Goal: Information Seeking & Learning: Learn about a topic

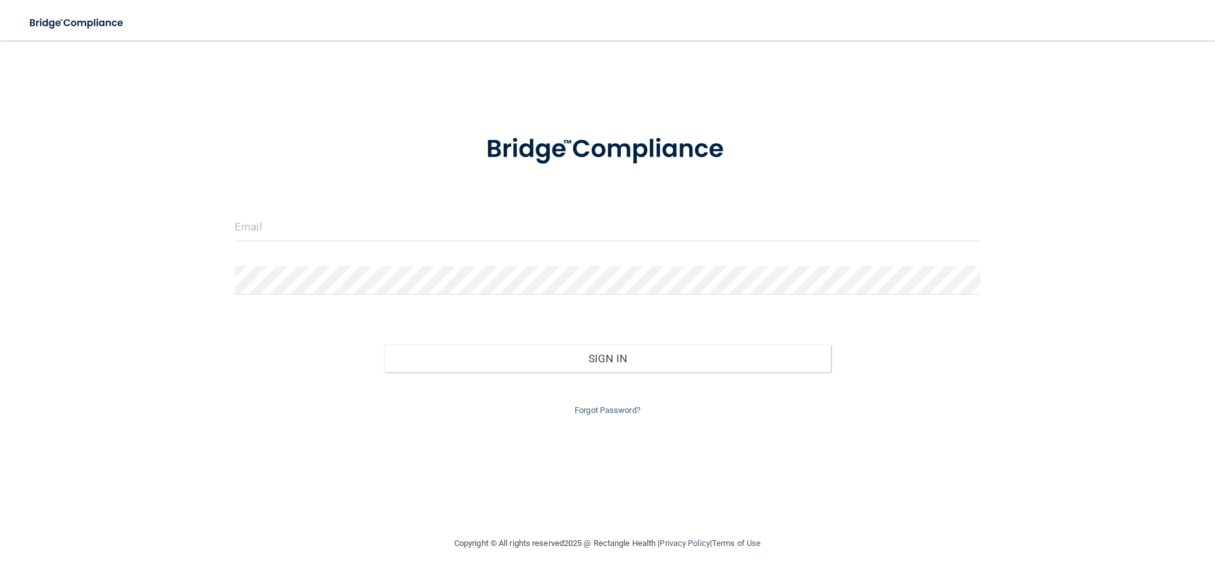
click at [380, 208] on form "Invalid email/password. You don't have permission to access that page. Sign In …" at bounding box center [607, 266] width 745 height 301
click at [383, 236] on input "email" at bounding box center [607, 227] width 745 height 28
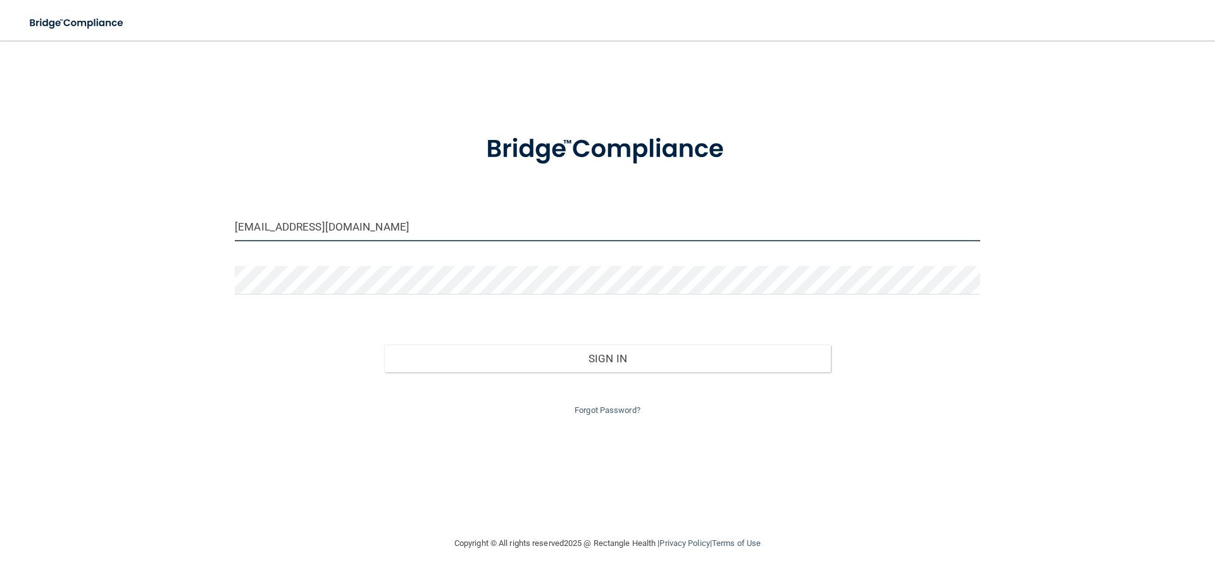
type input "[EMAIL_ADDRESS][DOMAIN_NAME]"
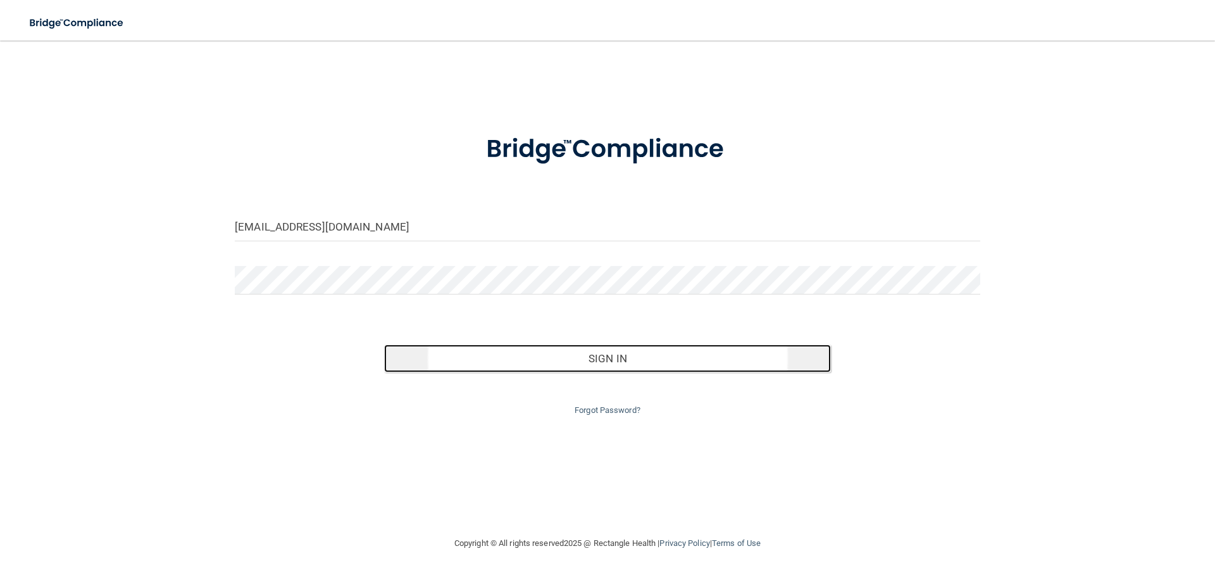
click at [632, 359] on button "Sign In" at bounding box center [607, 358] width 447 height 28
click at [612, 348] on button "Sign In" at bounding box center [607, 358] width 447 height 28
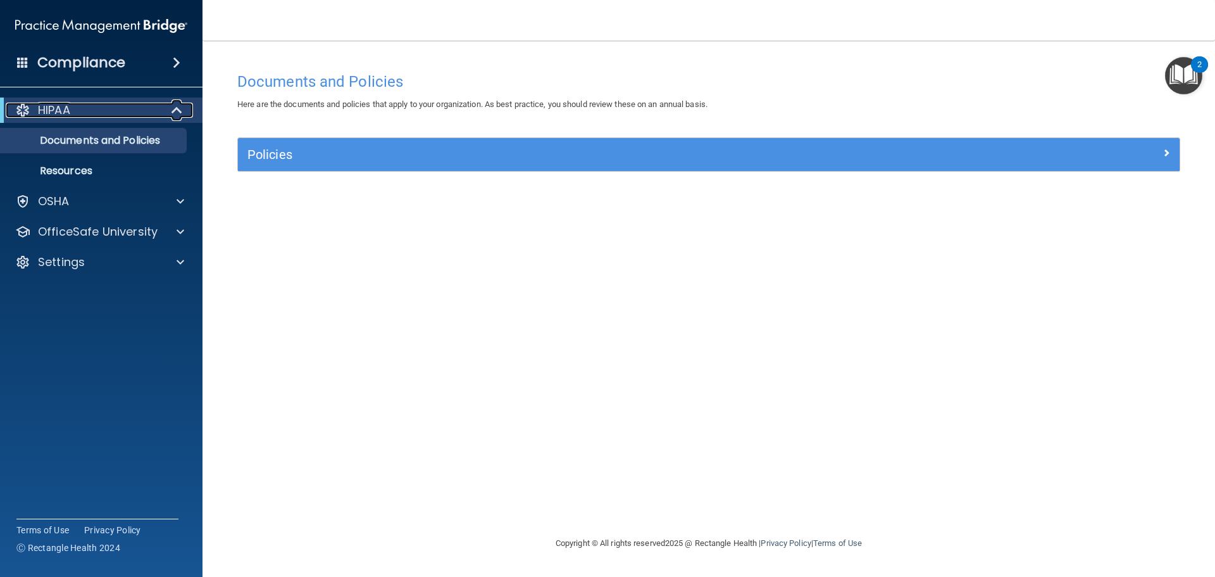
click at [77, 109] on div "HIPAA" at bounding box center [84, 110] width 156 height 15
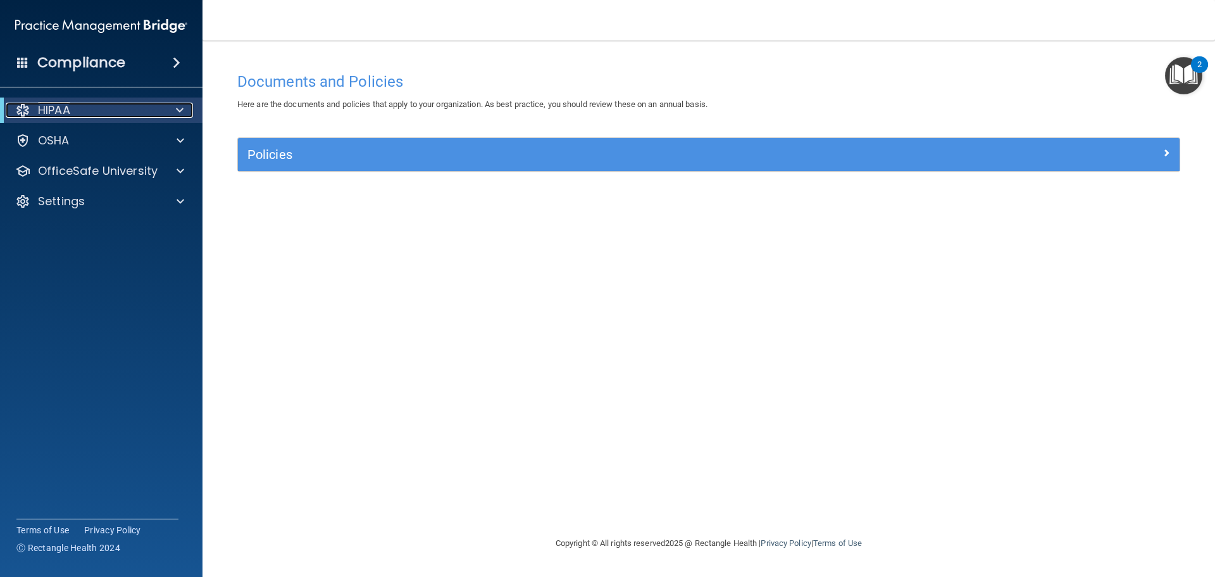
click at [77, 109] on div "HIPAA" at bounding box center [84, 110] width 156 height 15
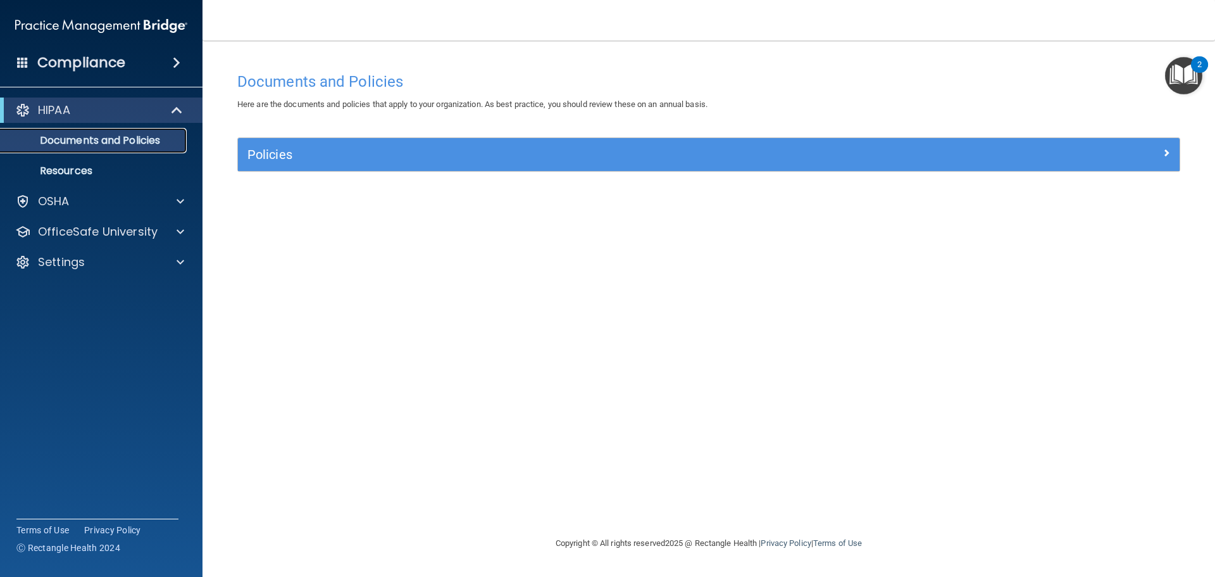
click at [74, 138] on p "Documents and Policies" at bounding box center [94, 140] width 173 height 13
click at [55, 208] on p "OSHA" at bounding box center [54, 201] width 32 height 15
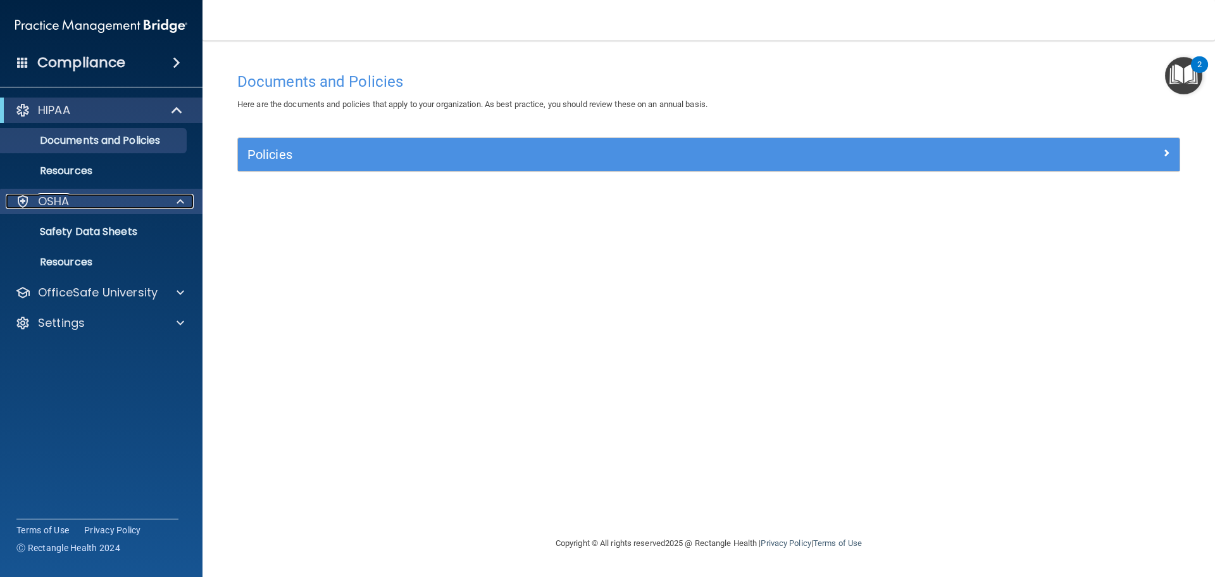
click at [134, 203] on div "OSHA" at bounding box center [84, 201] width 157 height 15
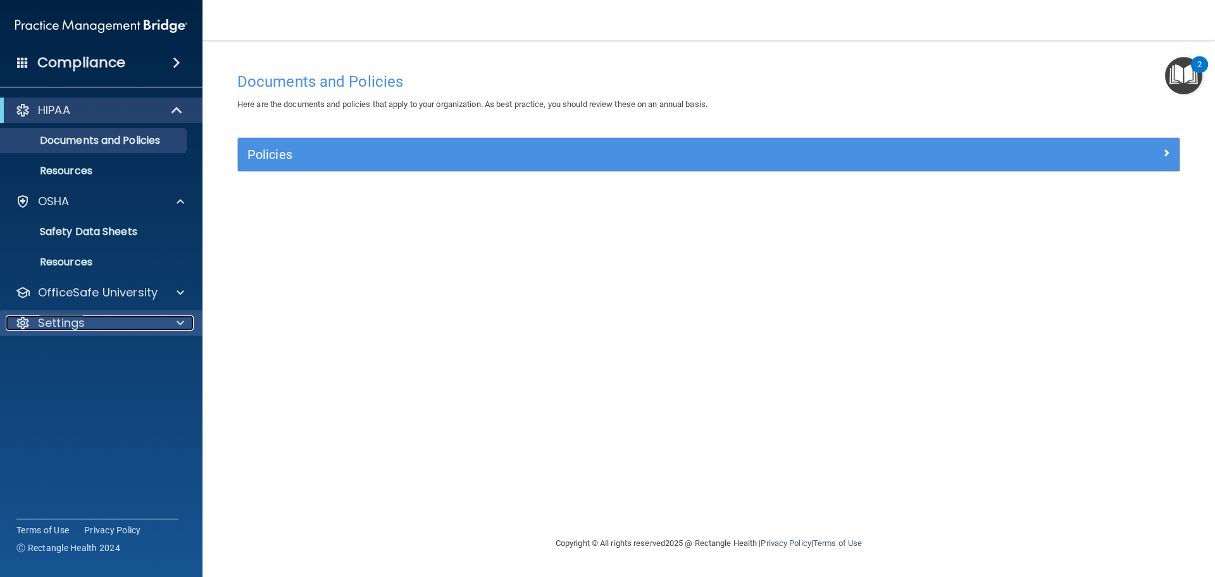
click at [77, 318] on p "Settings" at bounding box center [61, 322] width 47 height 15
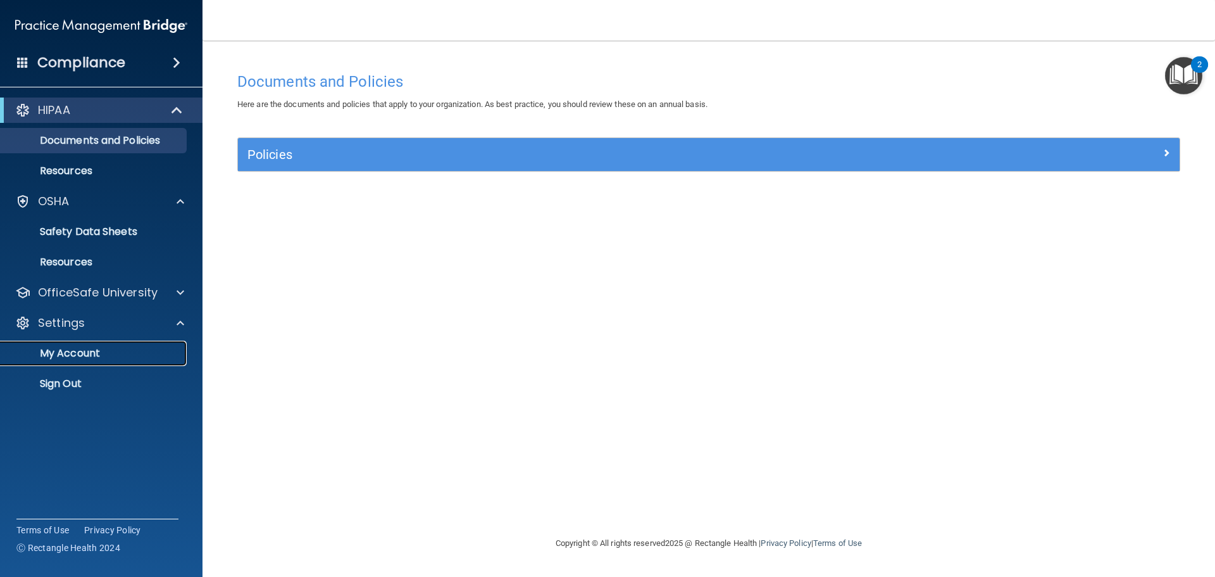
click at [70, 345] on link "My Account" at bounding box center [86, 352] width 199 height 25
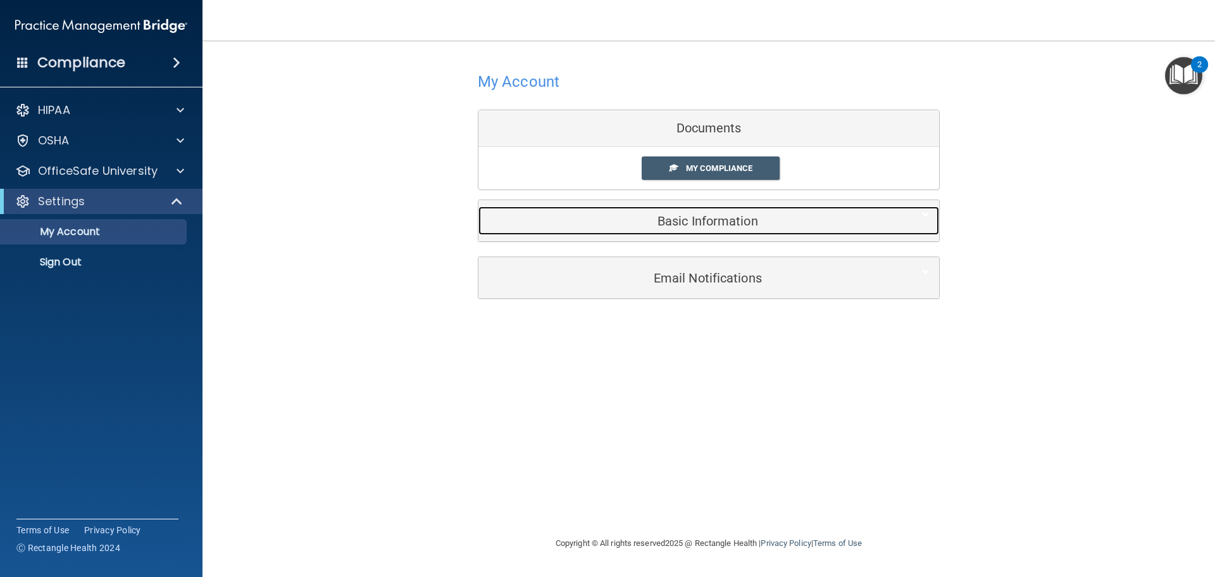
click at [687, 227] on h5 "Basic Information" at bounding box center [689, 221] width 403 height 14
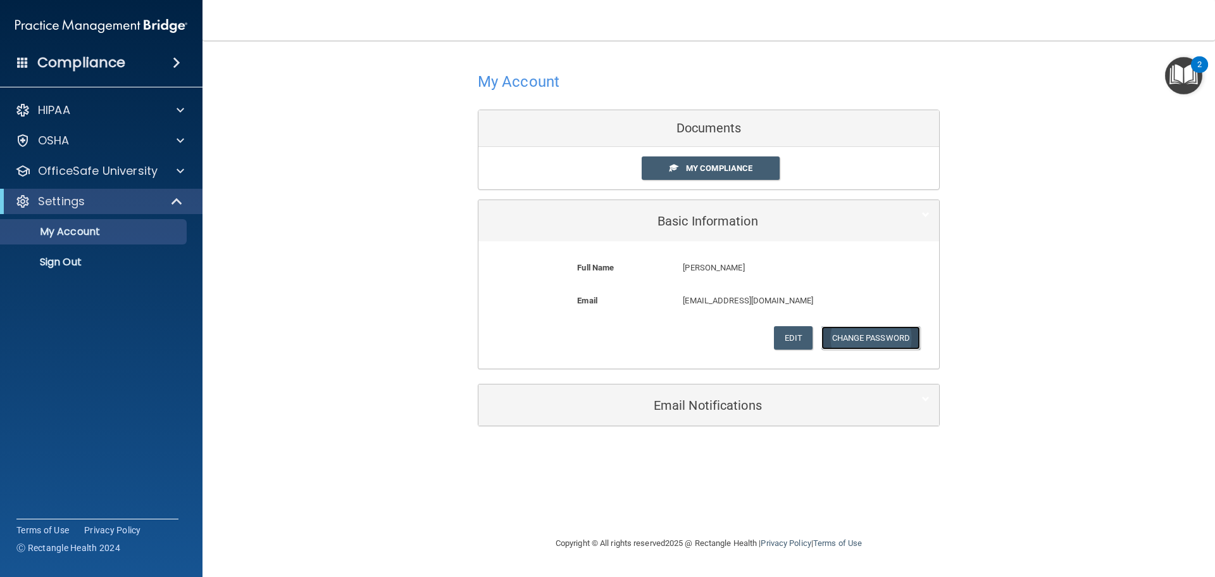
click at [832, 340] on button "Change Password" at bounding box center [870, 337] width 99 height 23
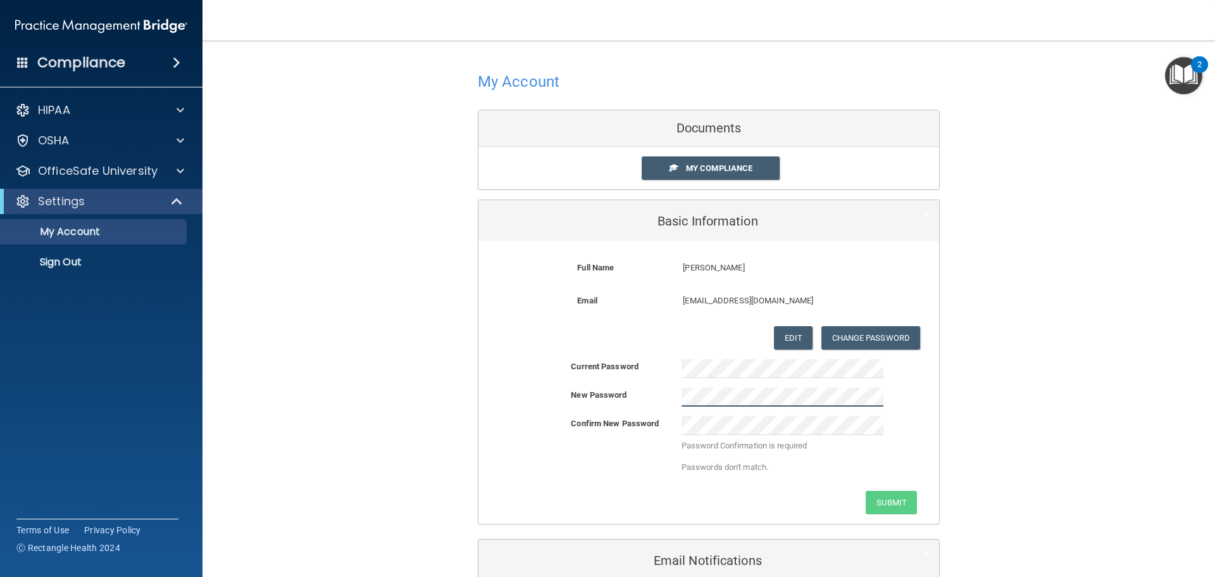
click at [573, 401] on div "New Password" at bounding box center [708, 396] width 461 height 19
click at [674, 423] on div "Password Confirmation is required Passwords don't match." at bounding box center [782, 448] width 221 height 65
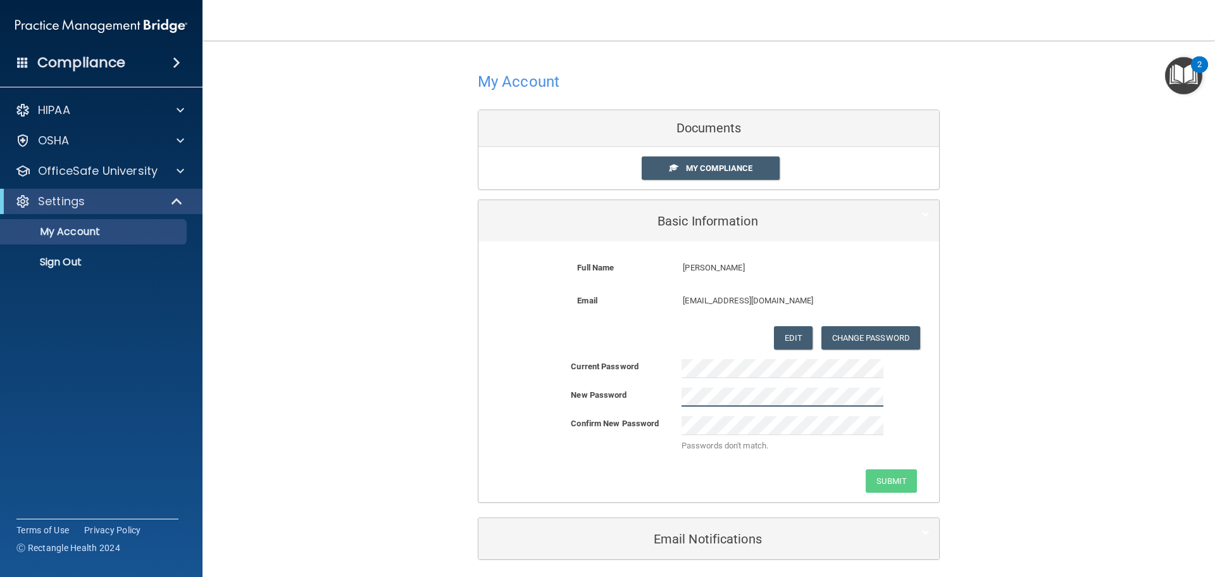
click at [672, 399] on div at bounding box center [782, 396] width 221 height 19
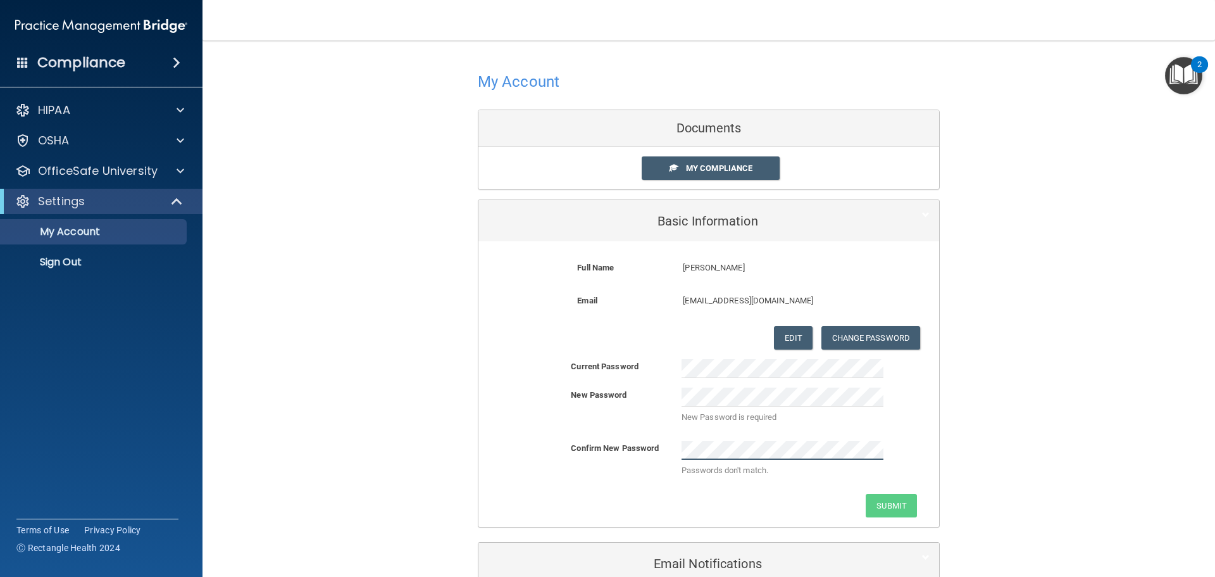
click at [511, 462] on div "Confirm New Password Passwords don't match." at bounding box center [708, 462] width 461 height 44
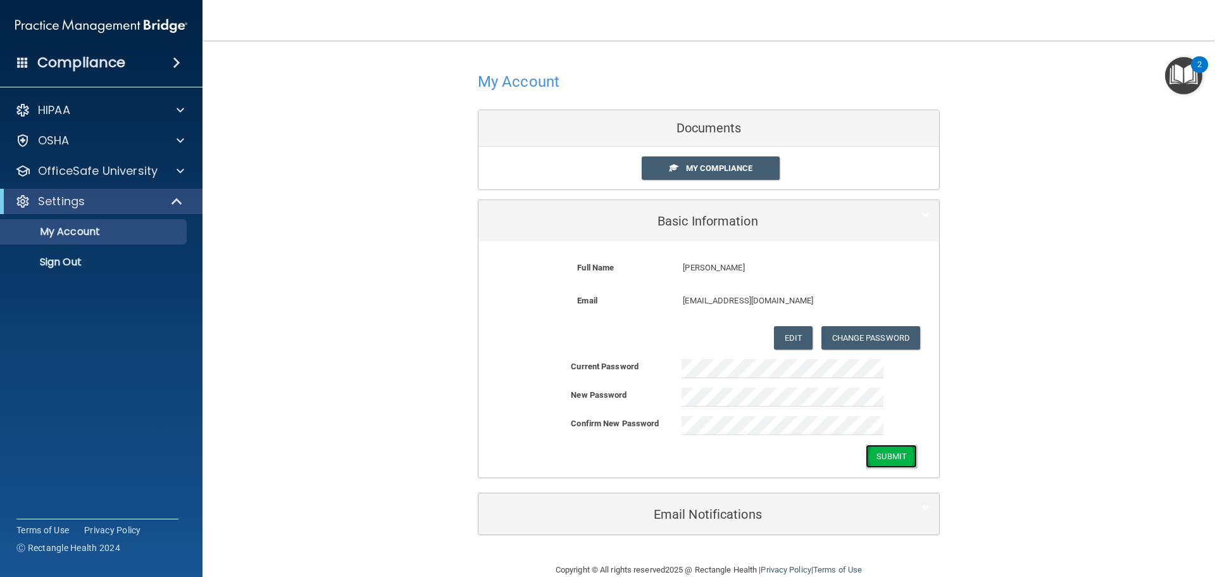
click at [877, 457] on button "Submit" at bounding box center [891, 455] width 51 height 23
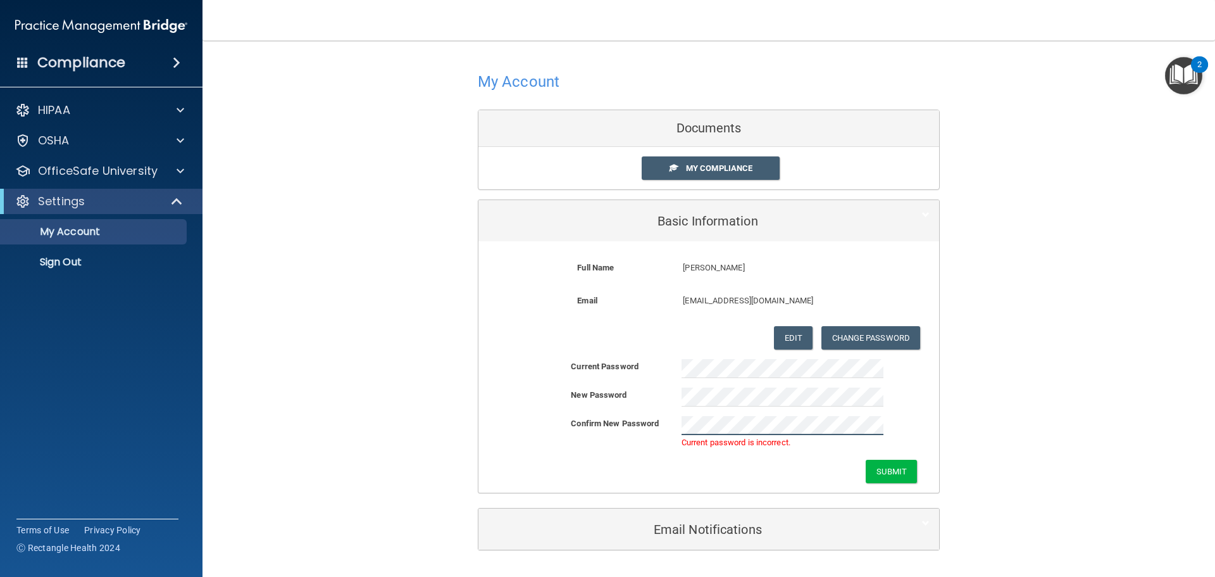
click at [620, 428] on div "Confirm New Password Current password is incorrect." at bounding box center [708, 433] width 461 height 34
click at [510, 370] on div "Current Password" at bounding box center [708, 368] width 461 height 19
click at [884, 468] on button "Submit" at bounding box center [891, 470] width 51 height 23
click at [573, 384] on div "Current Password New Password Confirm New Password Current password is incorrec…" at bounding box center [708, 421] width 461 height 124
click at [883, 473] on button "Submit" at bounding box center [891, 470] width 51 height 23
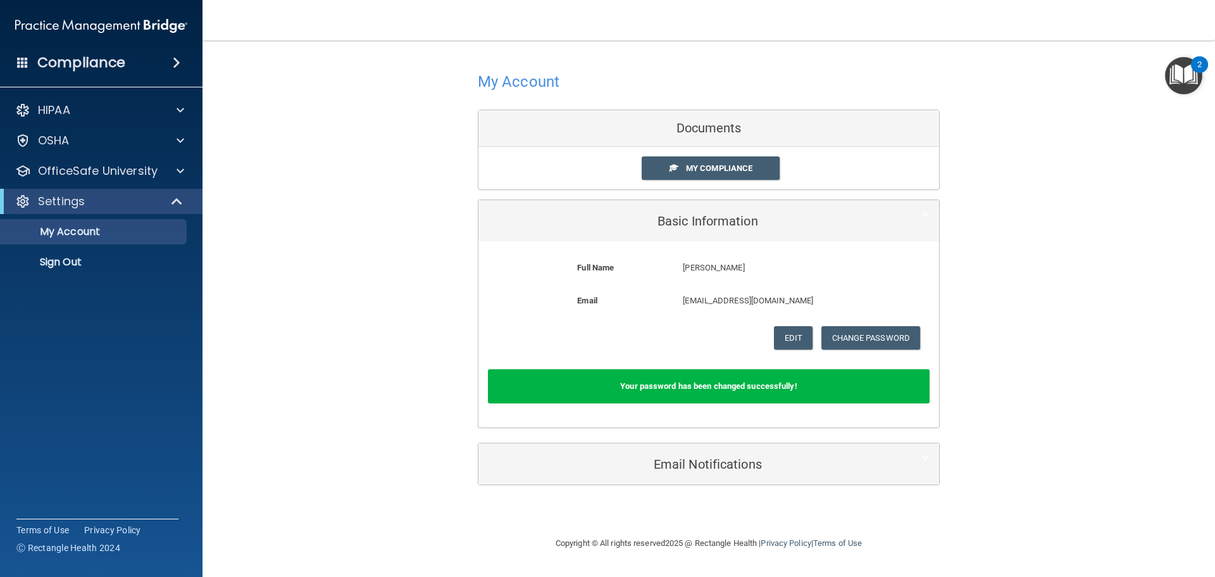
drag, startPoint x: 275, startPoint y: 273, endPoint x: 273, endPoint y: 259, distance: 13.5
click at [275, 271] on div "My Account Documents My Compliance My Compliance My BAA Basic Information Full …" at bounding box center [709, 276] width 962 height 446
click at [89, 115] on div "HIPAA" at bounding box center [84, 110] width 157 height 15
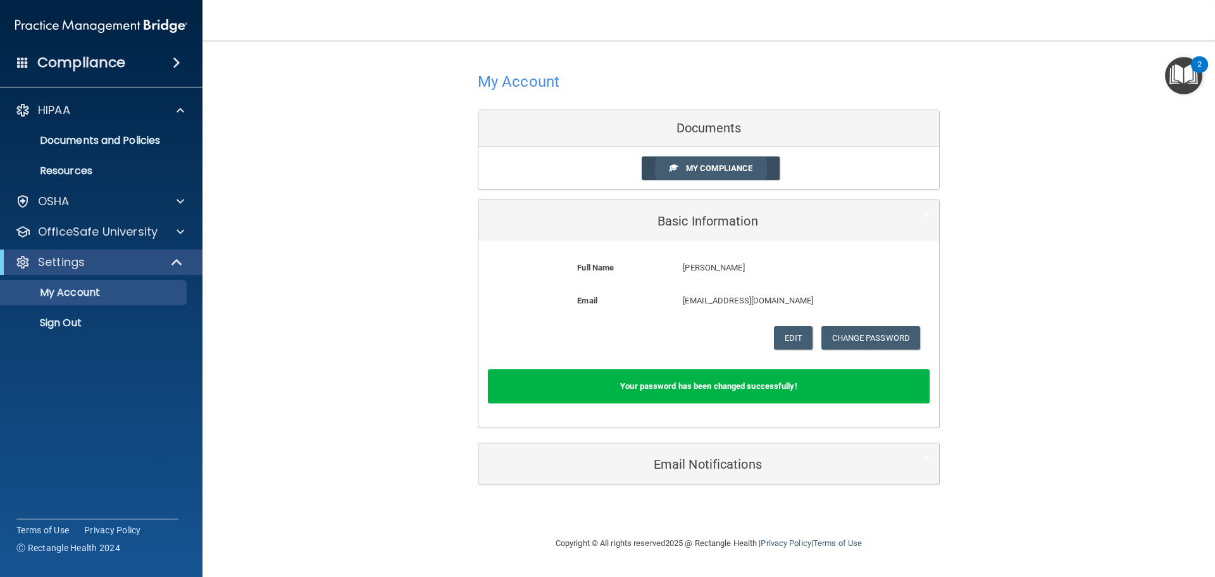
click at [649, 160] on link "My Compliance" at bounding box center [711, 167] width 139 height 23
click at [664, 165] on link "My Compliance" at bounding box center [711, 167] width 139 height 23
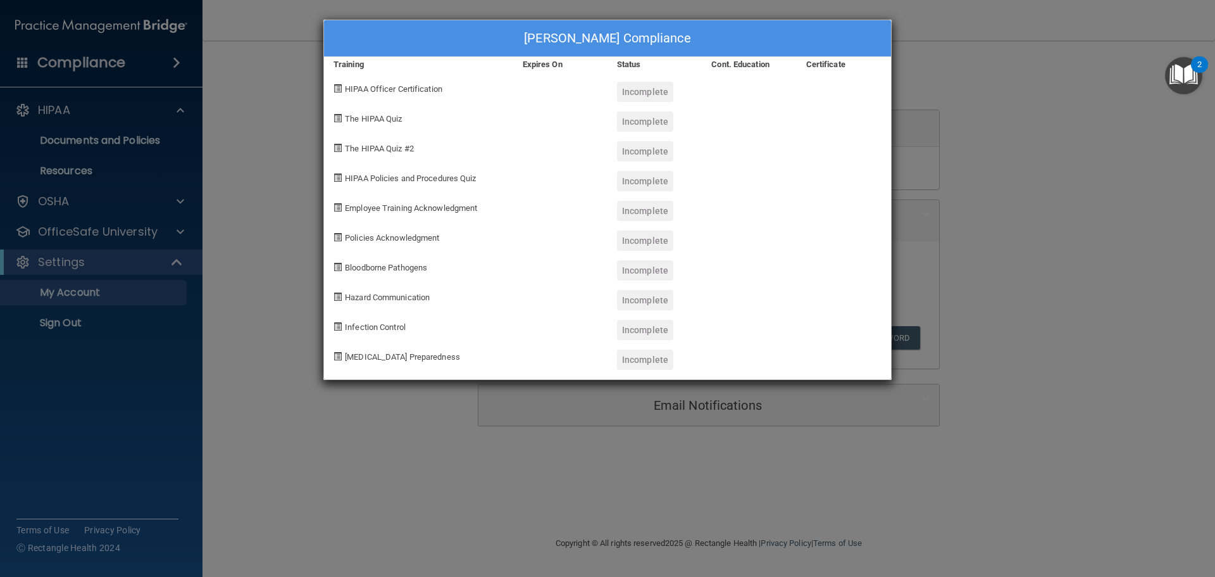
click at [375, 92] on span "HIPAA Officer Certification" at bounding box center [393, 88] width 97 height 9
click at [333, 85] on div "HIPAA Officer Certification" at bounding box center [418, 87] width 189 height 30
drag, startPoint x: 318, startPoint y: 98, endPoint x: 323, endPoint y: 105, distance: 8.3
click at [325, 99] on div "Angie Garner's Compliance Training Expires On Status Cont. Education Certificat…" at bounding box center [607, 288] width 1215 height 577
click at [234, 130] on div "Angie Garner's Compliance Training Expires On Status Cont. Education Certificat…" at bounding box center [607, 288] width 1215 height 577
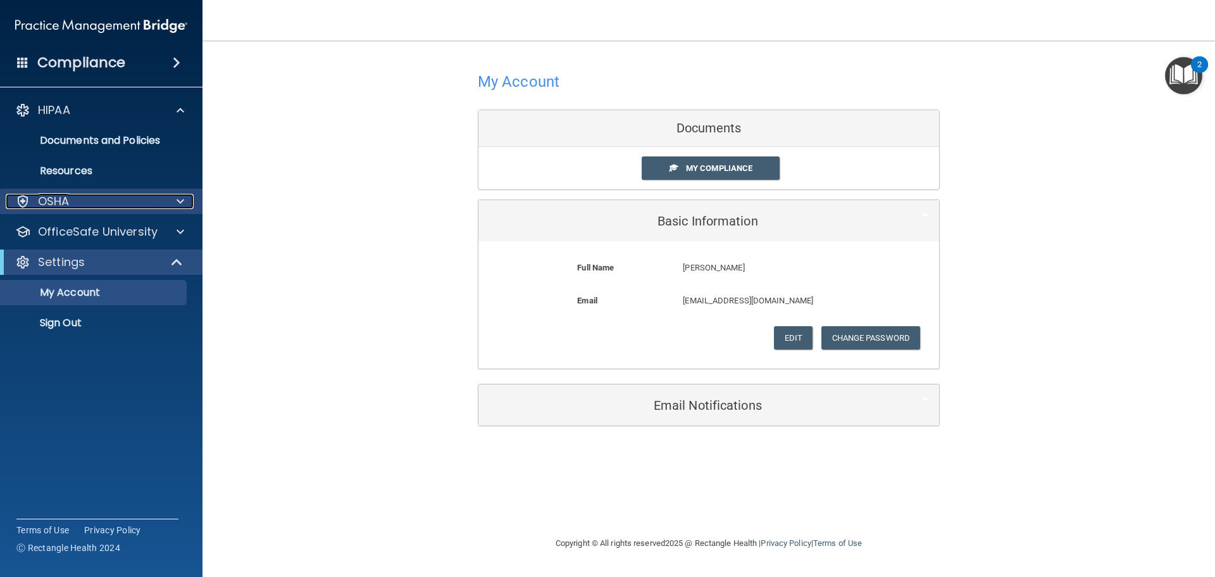
click at [82, 201] on div "OSHA" at bounding box center [84, 201] width 157 height 15
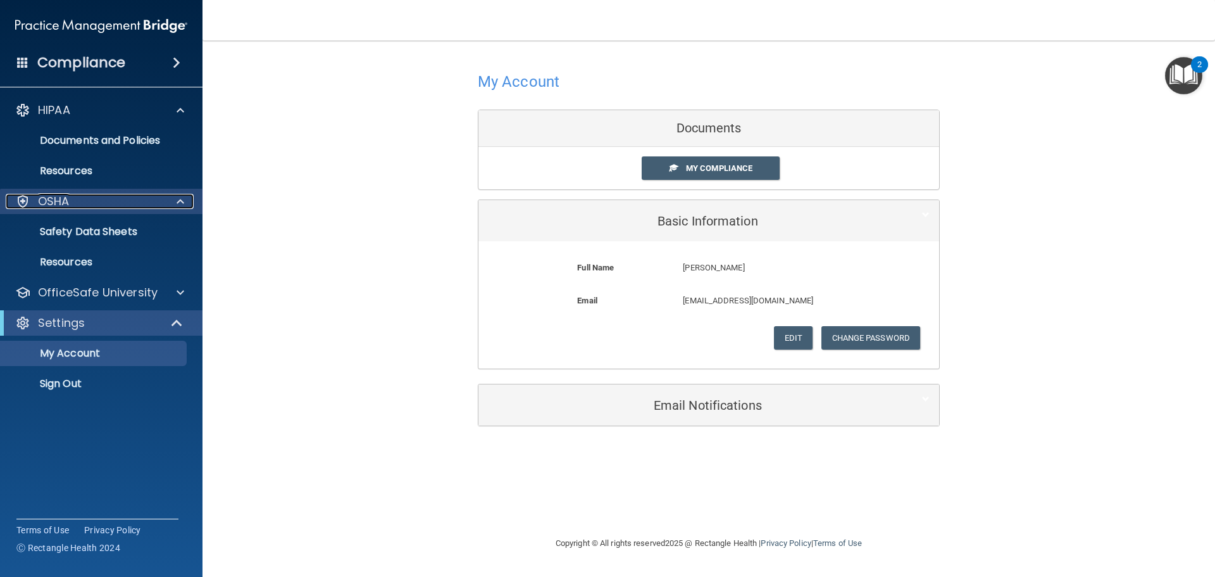
click at [82, 199] on div "OSHA" at bounding box center [84, 201] width 157 height 15
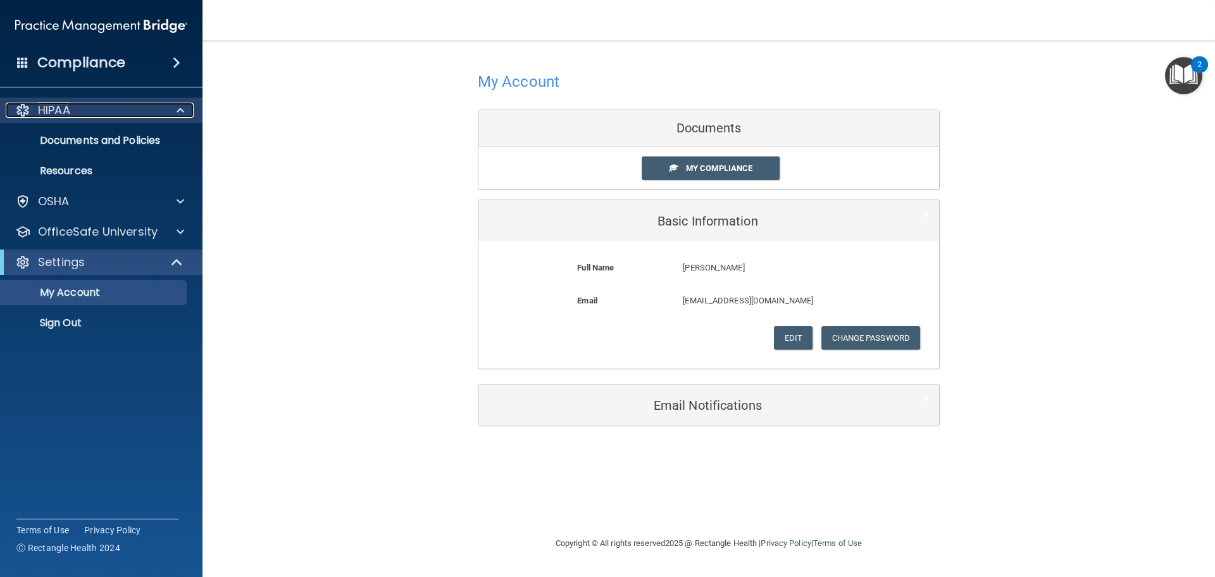
click at [70, 115] on p "HIPAA" at bounding box center [54, 110] width 32 height 15
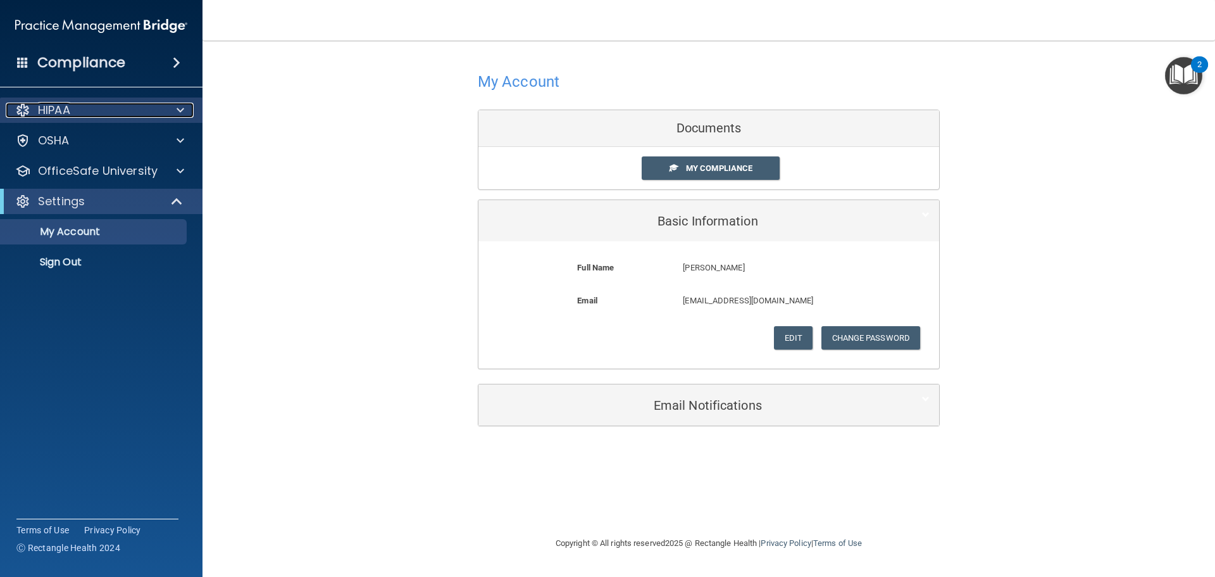
click at [70, 115] on p "HIPAA" at bounding box center [54, 110] width 32 height 15
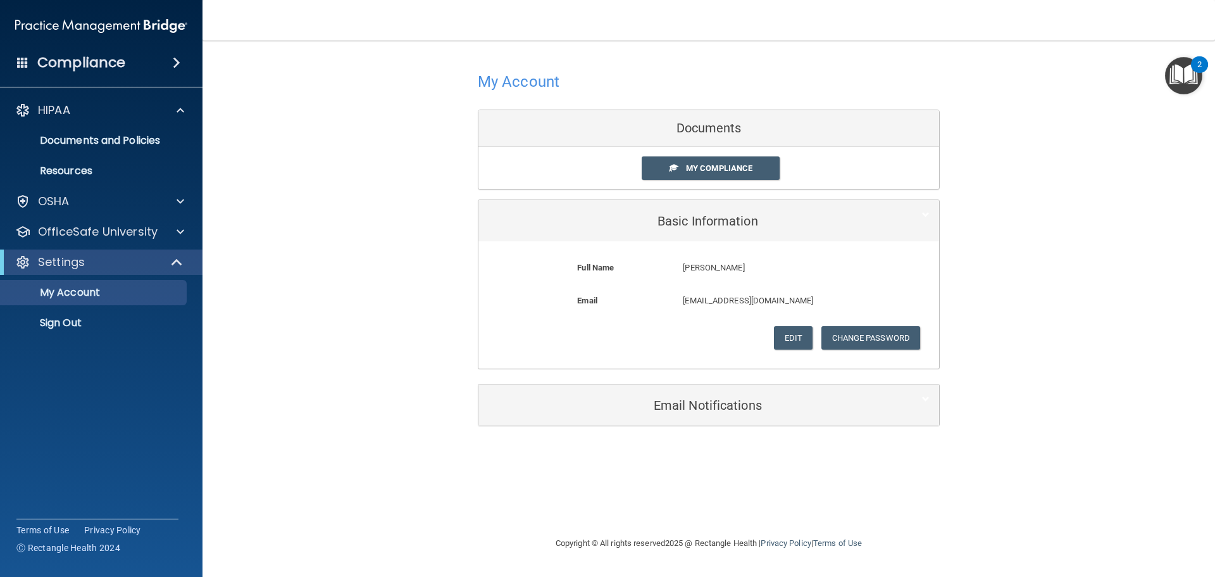
click at [100, 66] on h4 "Compliance" at bounding box center [81, 63] width 88 height 18
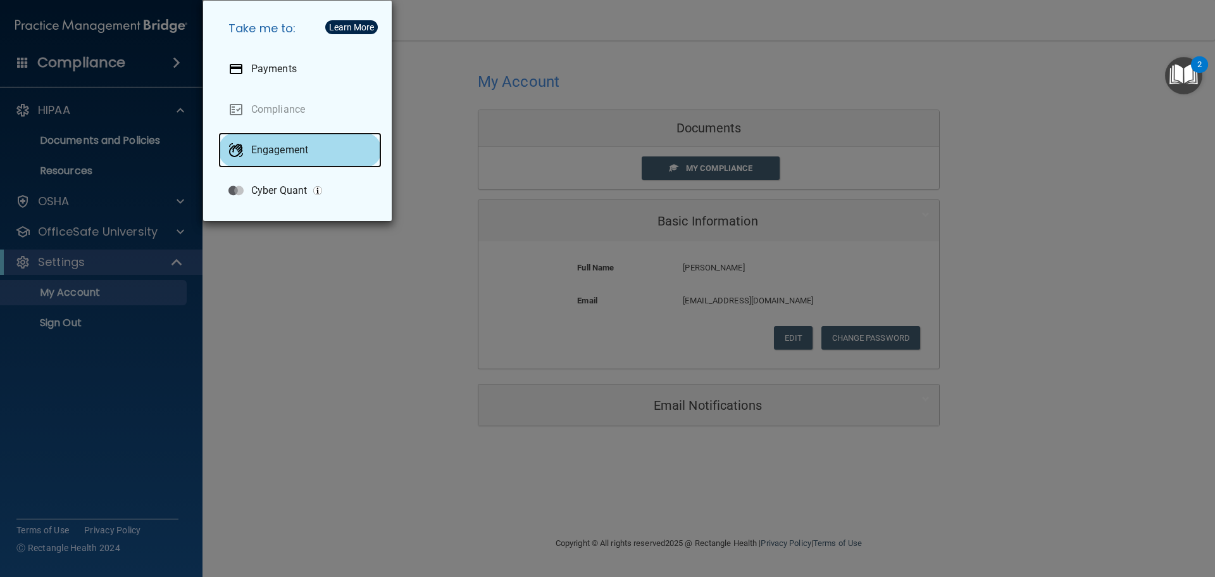
click at [275, 134] on div "Engagement" at bounding box center [299, 149] width 163 height 35
click at [256, 306] on div "Take me to: Payments Compliance Engagement Cyber Quant" at bounding box center [607, 288] width 1215 height 577
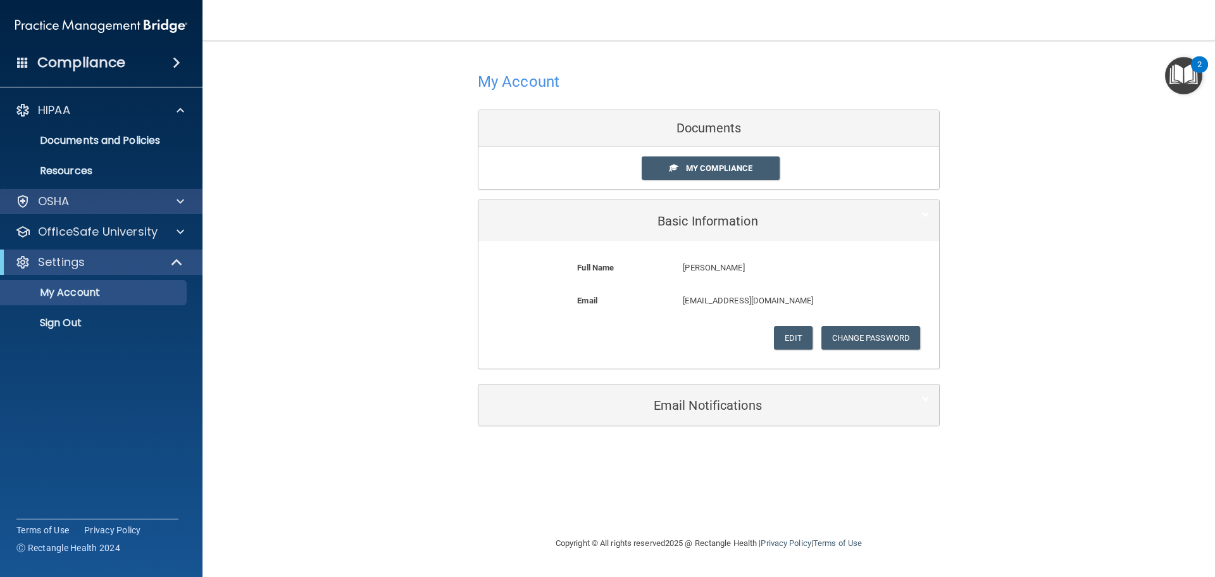
click at [92, 209] on div "OSHA" at bounding box center [101, 201] width 203 height 25
click at [168, 202] on div at bounding box center [179, 201] width 32 height 15
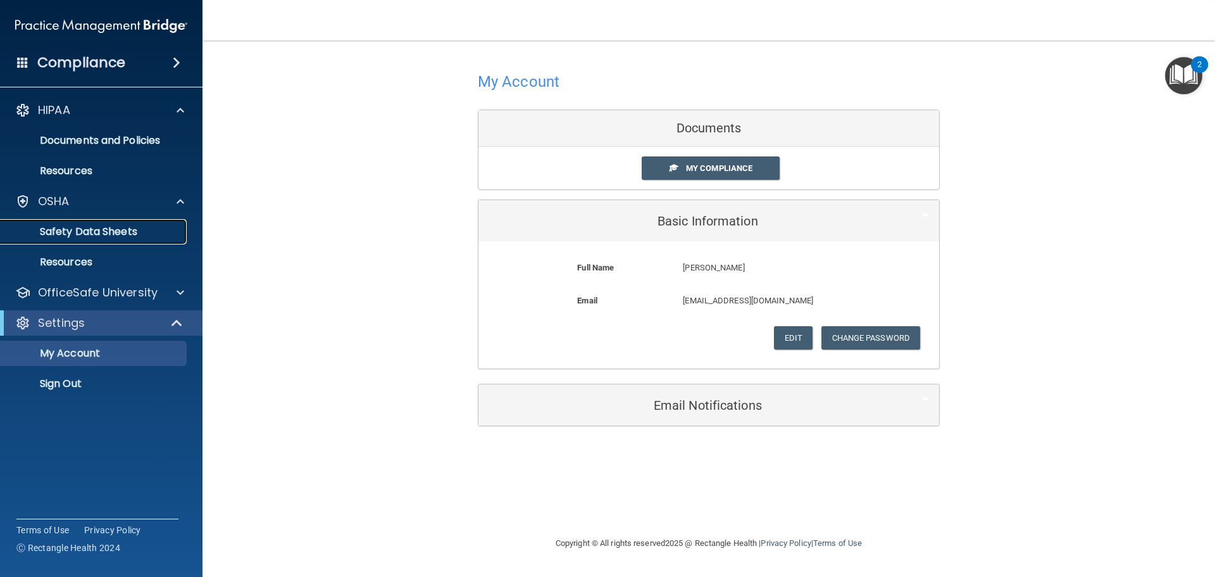
click at [117, 234] on p "Safety Data Sheets" at bounding box center [94, 231] width 173 height 13
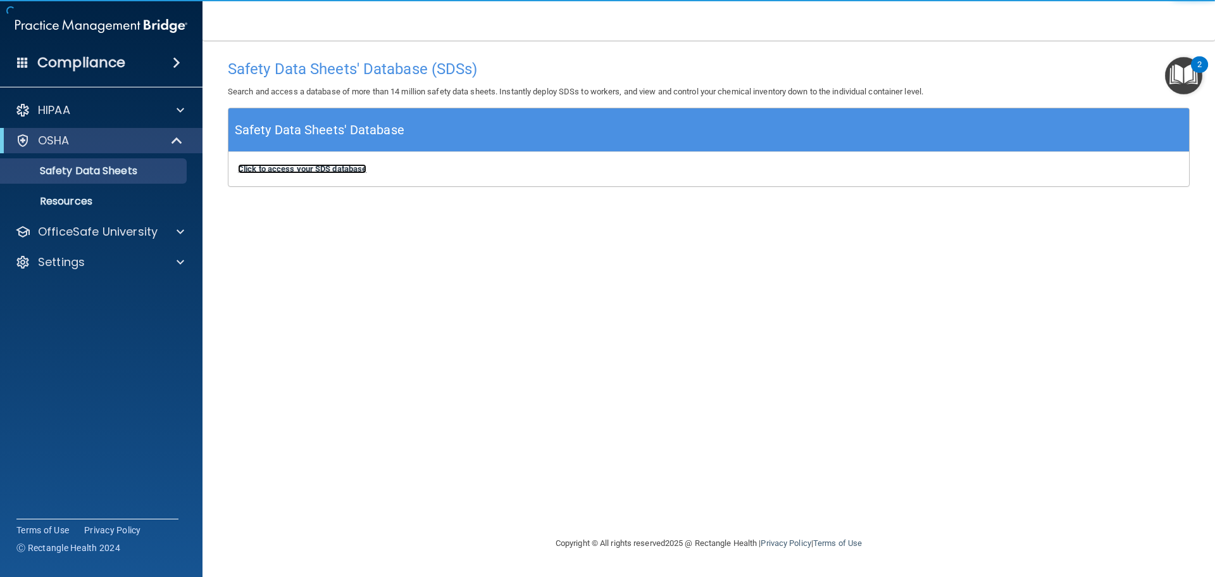
click at [255, 170] on b "Click to access your SDS database" at bounding box center [302, 168] width 128 height 9
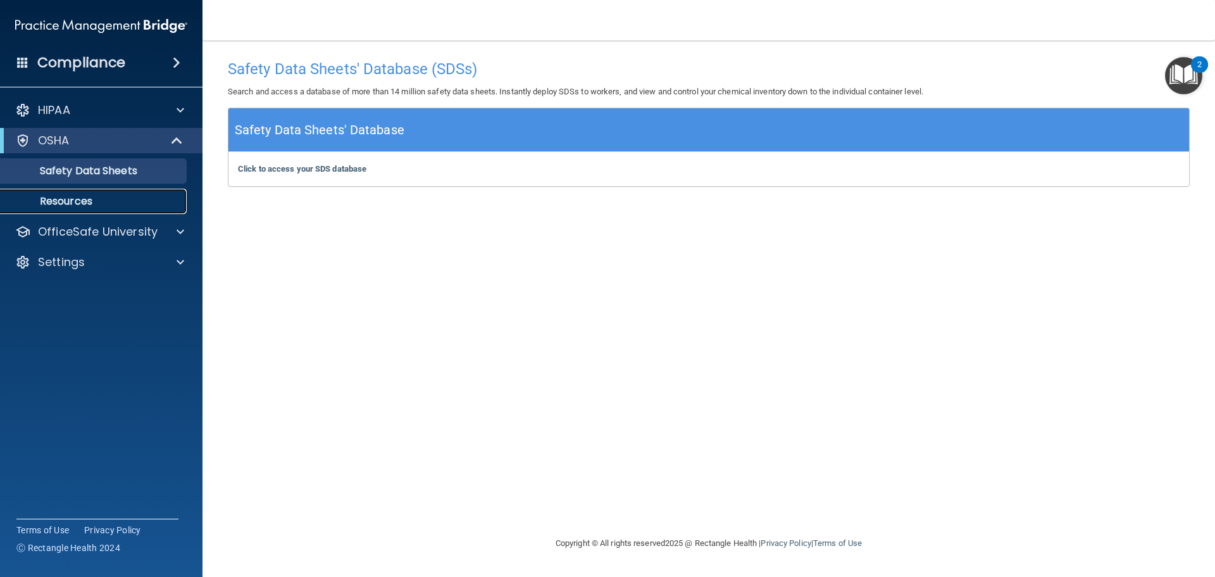
click at [70, 204] on p "Resources" at bounding box center [94, 201] width 173 height 13
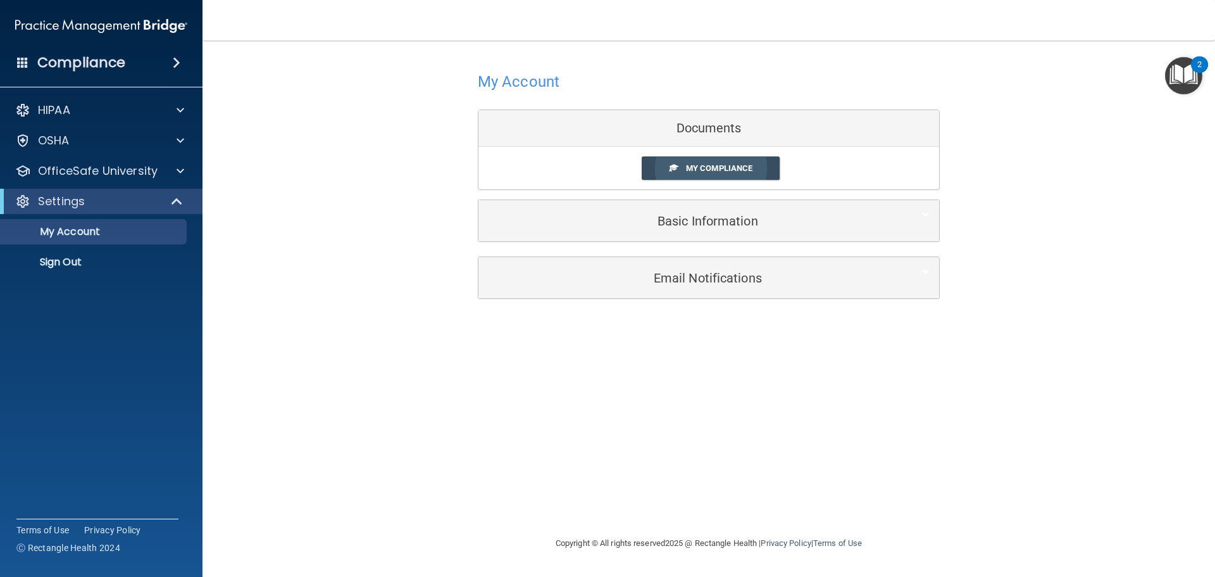
click at [706, 170] on span "My Compliance" at bounding box center [719, 167] width 66 height 9
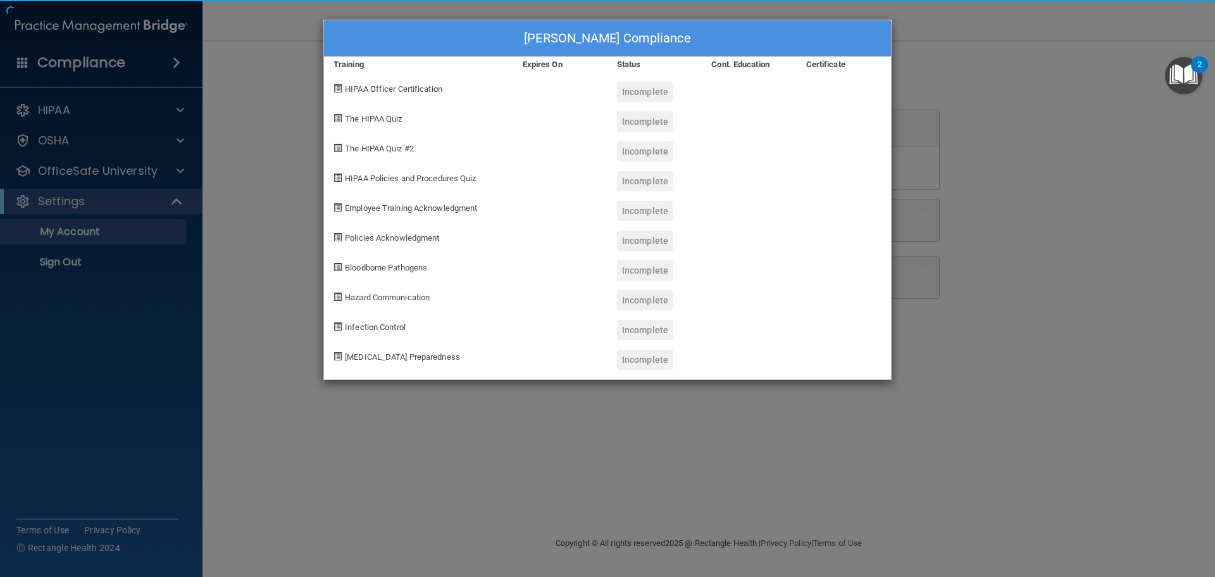
click at [698, 170] on body "Compliance HIPAA Documents and Policies Report an Incident Business Associates …" at bounding box center [607, 288] width 1215 height 577
click at [362, 92] on span "HIPAA Officer Certification" at bounding box center [393, 88] width 97 height 9
click at [344, 87] on div "HIPAA Officer Certification" at bounding box center [418, 87] width 189 height 30
click at [230, 150] on div "Angie Garner's Compliance Training Expires On Status Cont. Education Certificat…" at bounding box center [607, 288] width 1215 height 577
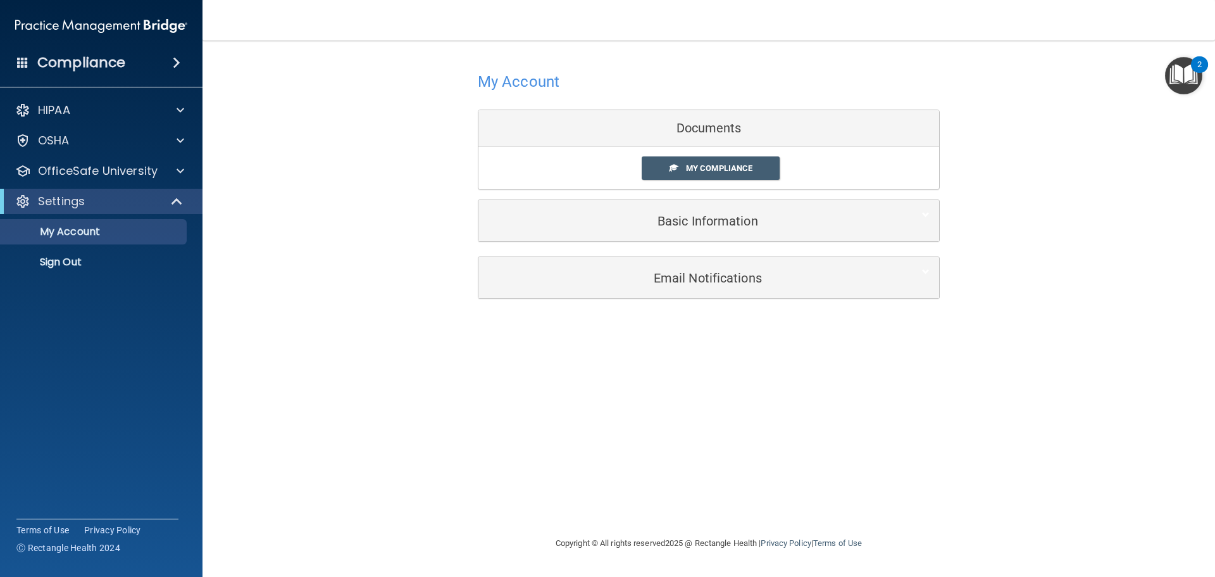
click at [99, 66] on h4 "Compliance" at bounding box center [81, 63] width 88 height 18
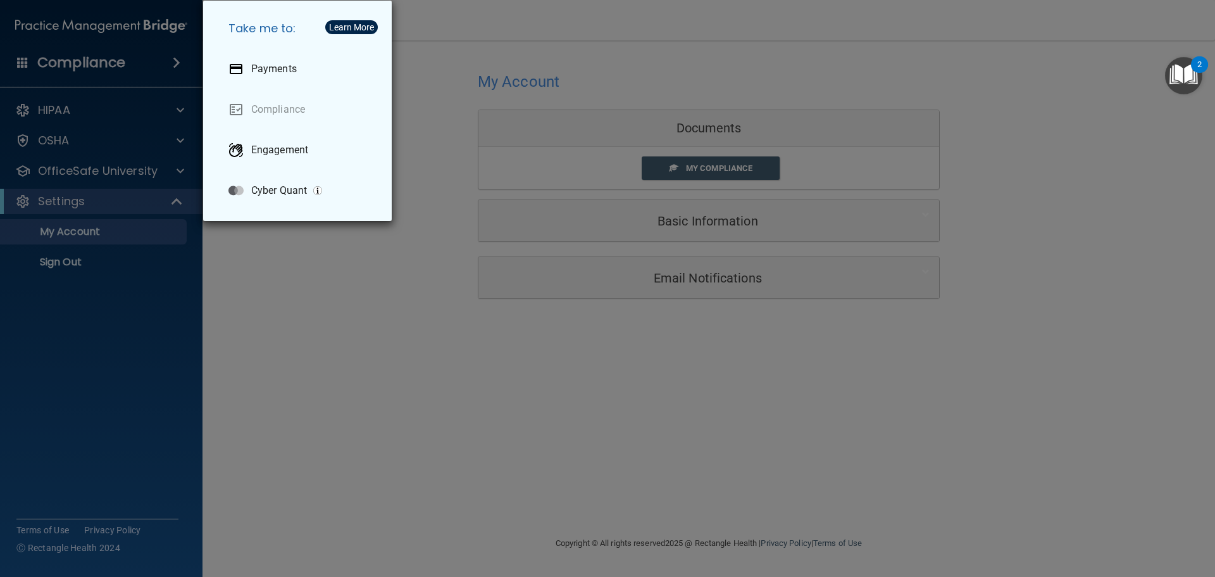
click at [99, 65] on div "Take me to: Payments Compliance Engagement Cyber Quant" at bounding box center [607, 288] width 1215 height 577
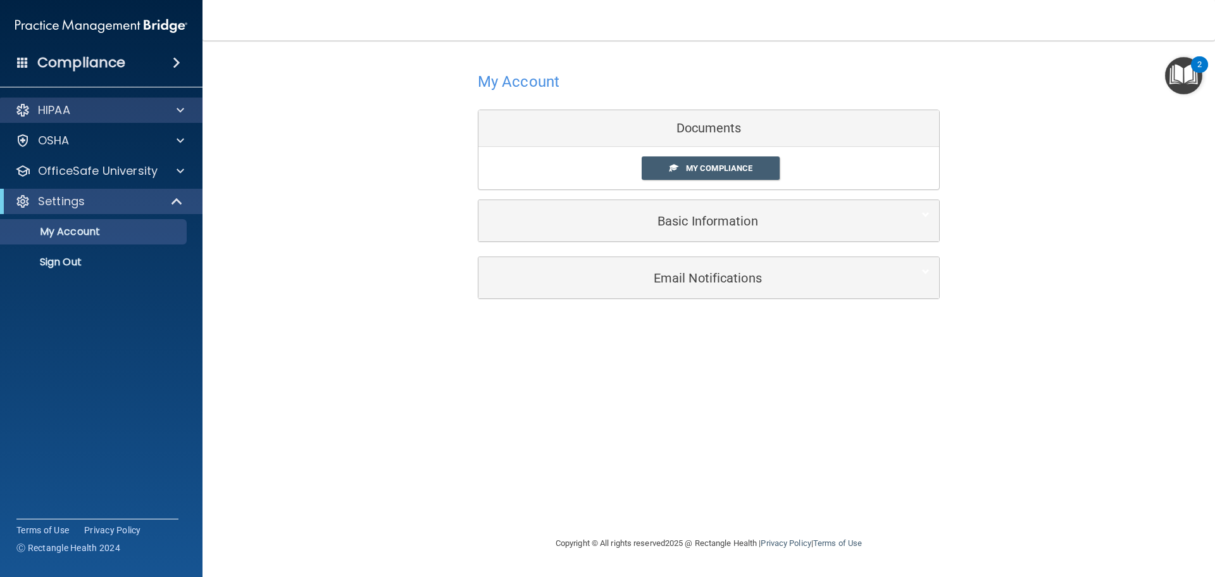
click at [29, 101] on div "HIPAA" at bounding box center [101, 109] width 203 height 25
drag, startPoint x: 31, startPoint y: 111, endPoint x: 33, endPoint y: 80, distance: 31.1
click at [31, 111] on div "HIPAA" at bounding box center [84, 110] width 157 height 15
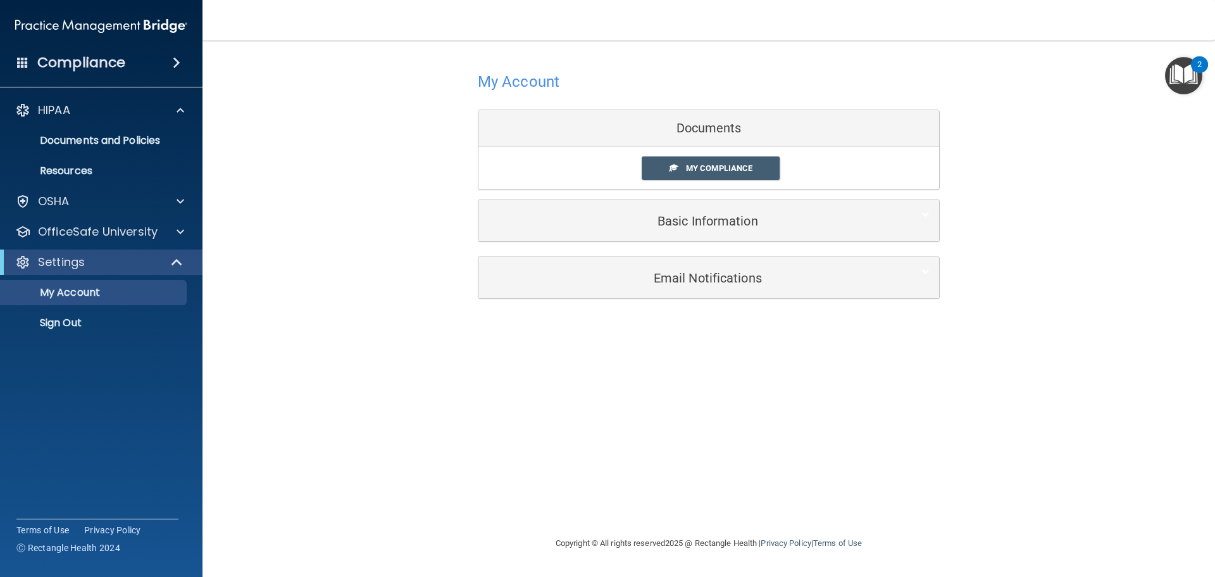
click at [26, 57] on span at bounding box center [22, 61] width 11 height 11
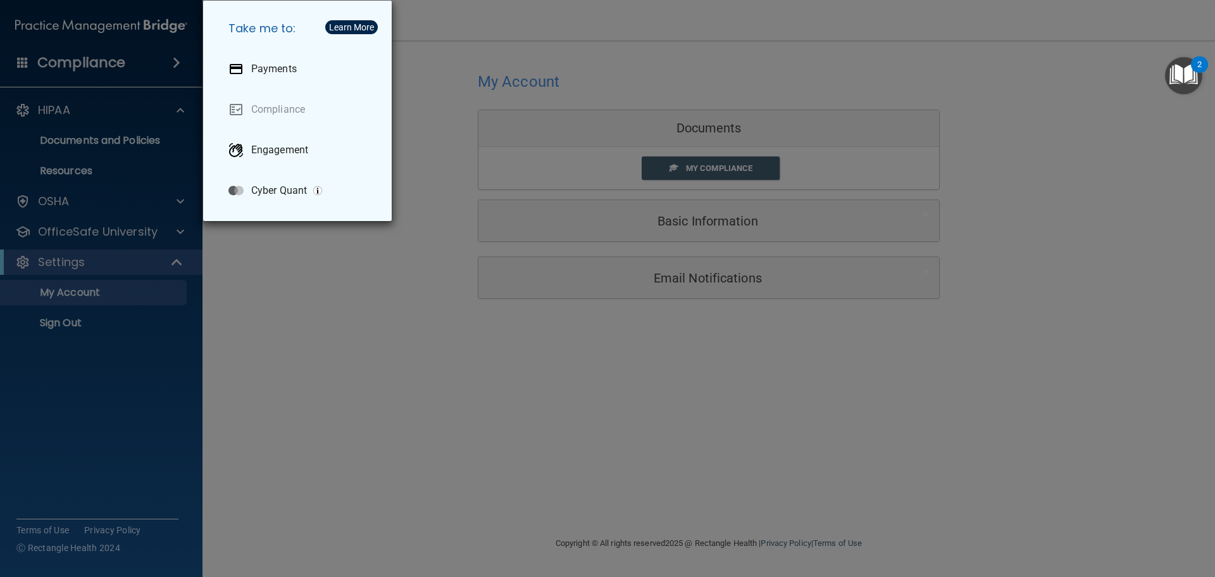
click at [23, 63] on div "Take me to: Payments Compliance Engagement Cyber Quant" at bounding box center [607, 288] width 1215 height 577
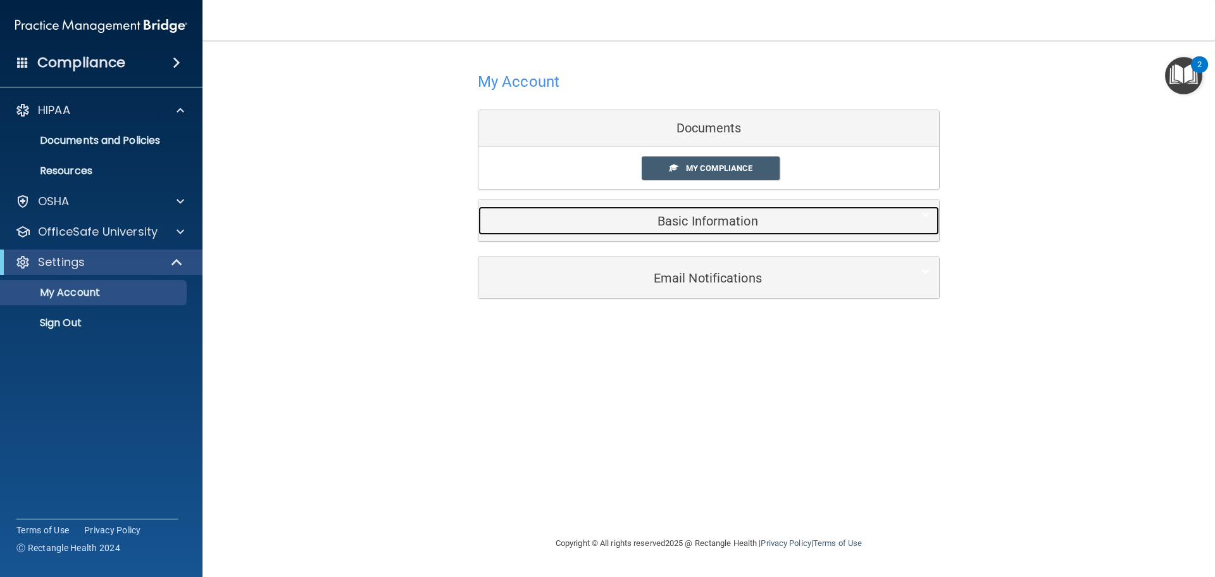
click at [702, 233] on div "Basic Information" at bounding box center [689, 220] width 422 height 28
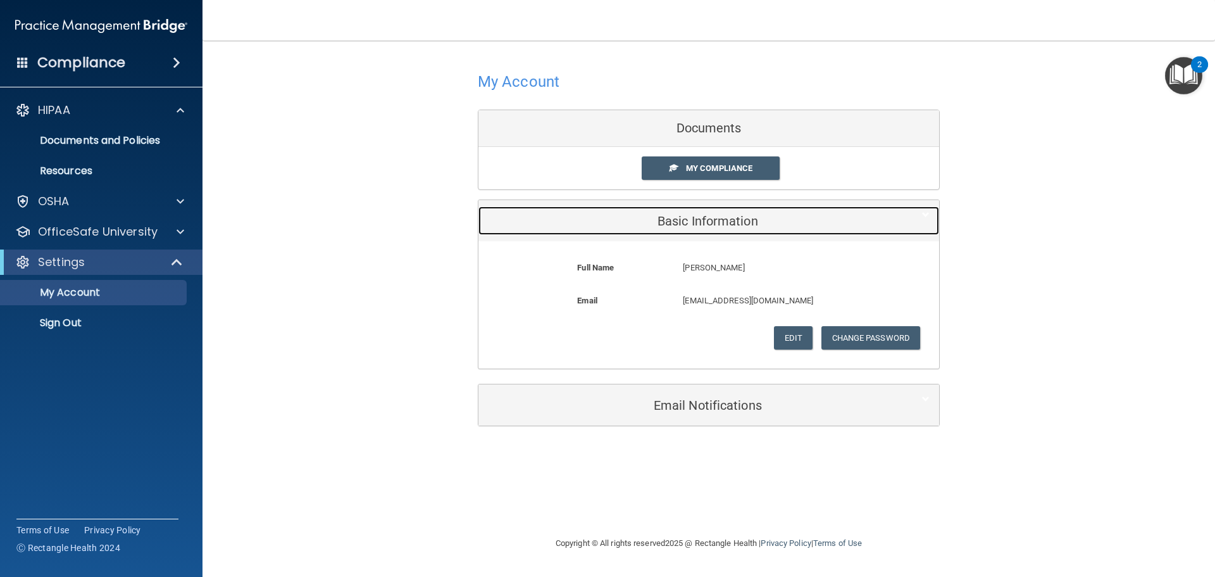
click at [702, 232] on div "Basic Information" at bounding box center [689, 220] width 422 height 28
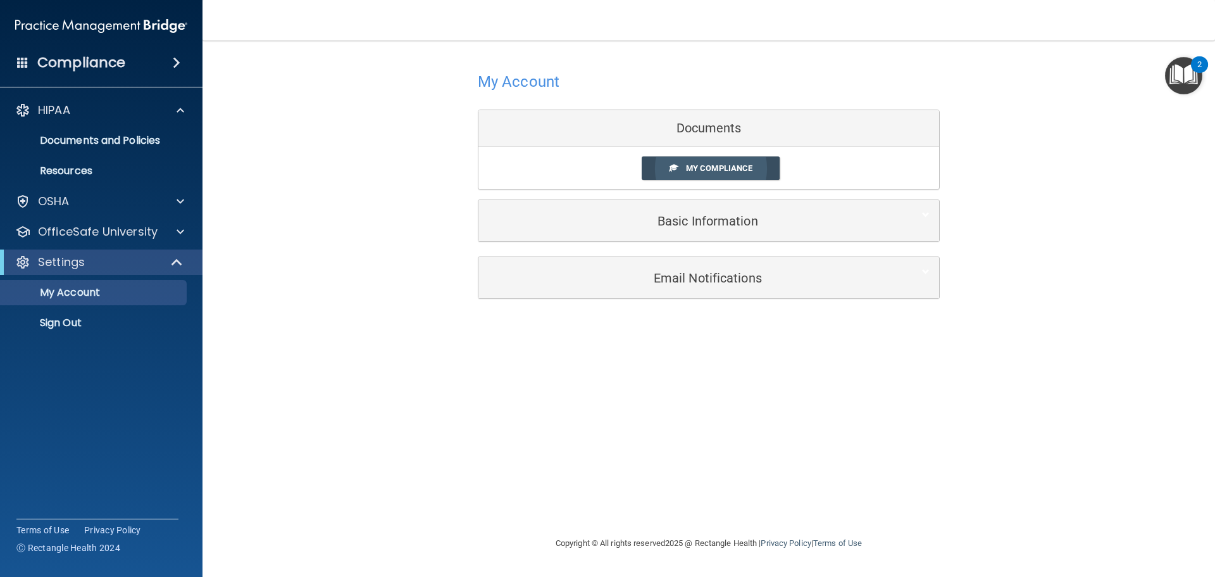
drag, startPoint x: 691, startPoint y: 170, endPoint x: 680, endPoint y: 175, distance: 12.7
click at [680, 182] on div "My Compliance My Compliance My BAA" at bounding box center [708, 168] width 461 height 42
click at [389, 146] on div "My Account Documents My Compliance My Compliance My BAA Basic Information Full …" at bounding box center [709, 183] width 962 height 260
click at [273, 92] on div "My Account Documents My Compliance My Compliance My BAA Basic Information Full …" at bounding box center [709, 183] width 962 height 260
click at [108, 63] on h4 "Compliance" at bounding box center [81, 63] width 88 height 18
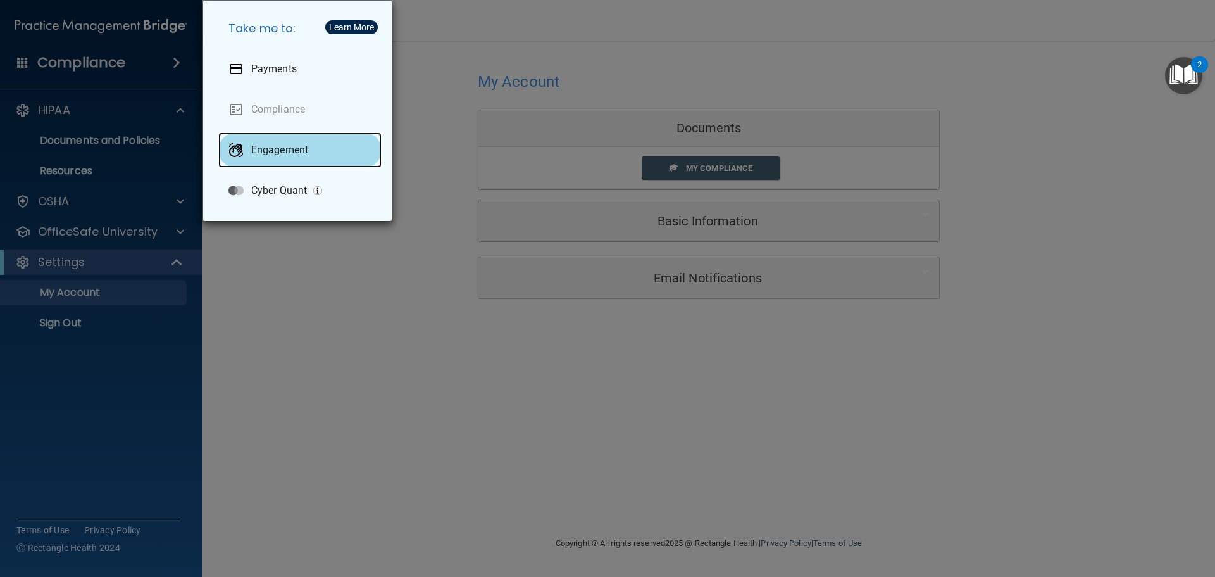
click at [257, 147] on p "Engagement" at bounding box center [279, 150] width 57 height 13
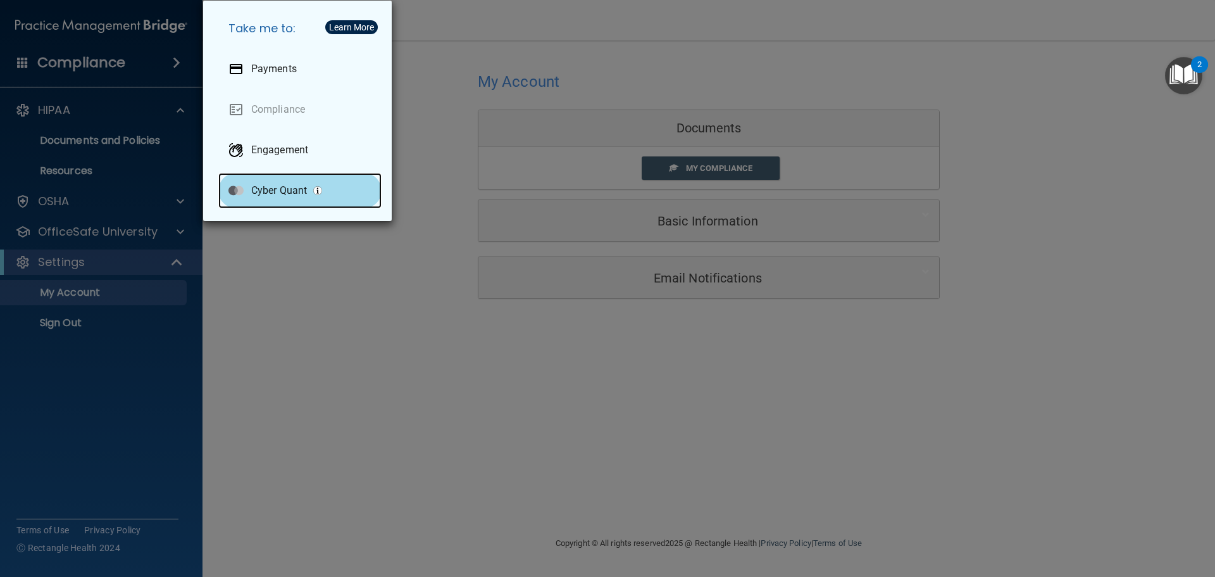
click at [296, 194] on p "Cyber Quant" at bounding box center [279, 190] width 56 height 13
click at [304, 344] on div "Take me to: Payments Compliance Engagement Cyber Quant" at bounding box center [607, 288] width 1215 height 577
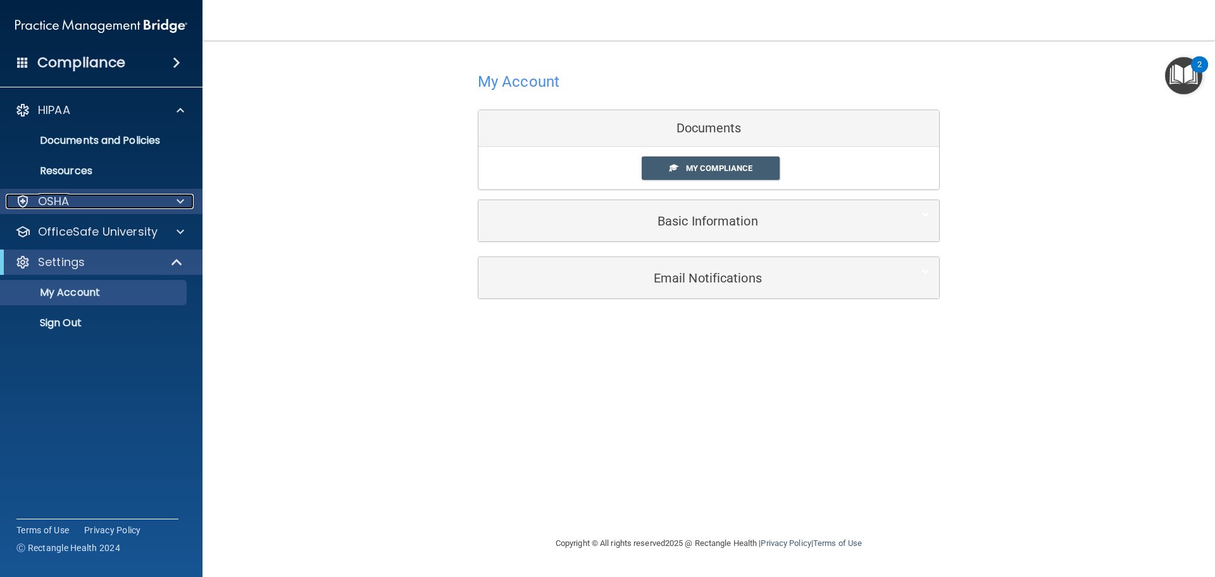
click at [168, 207] on div at bounding box center [179, 201] width 32 height 15
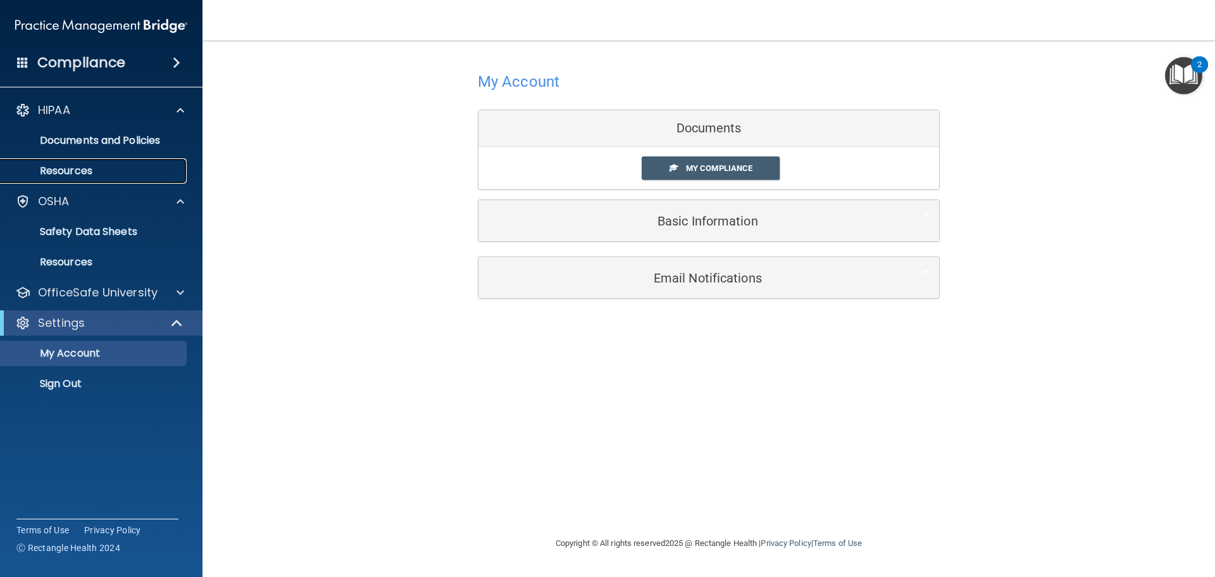
click at [64, 168] on p "Resources" at bounding box center [94, 171] width 173 height 13
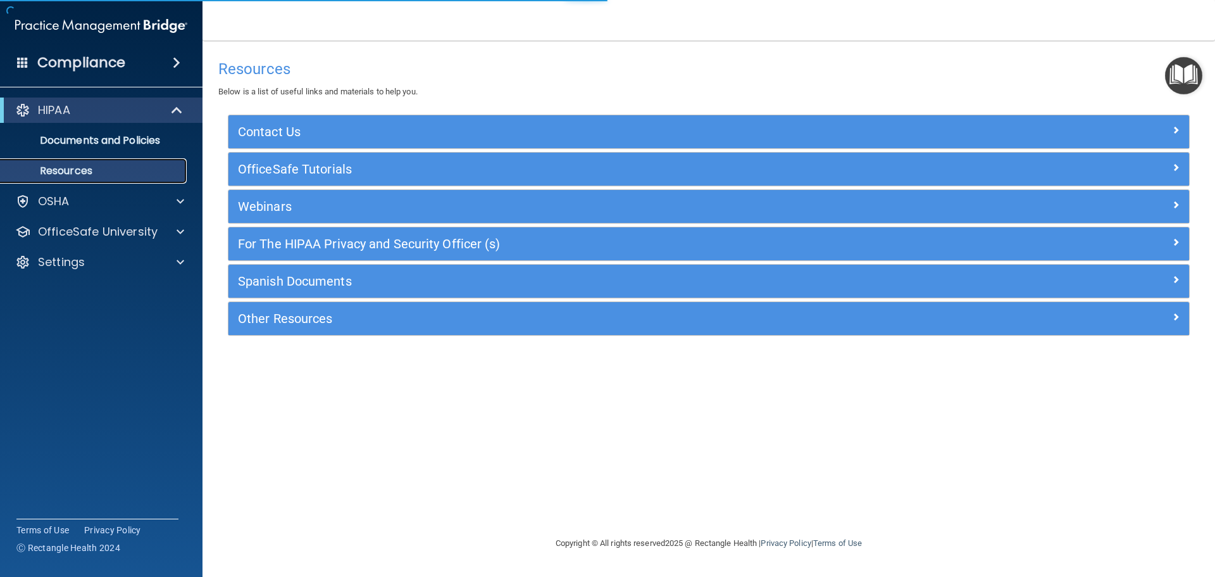
click at [64, 168] on p "Resources" at bounding box center [94, 171] width 173 height 13
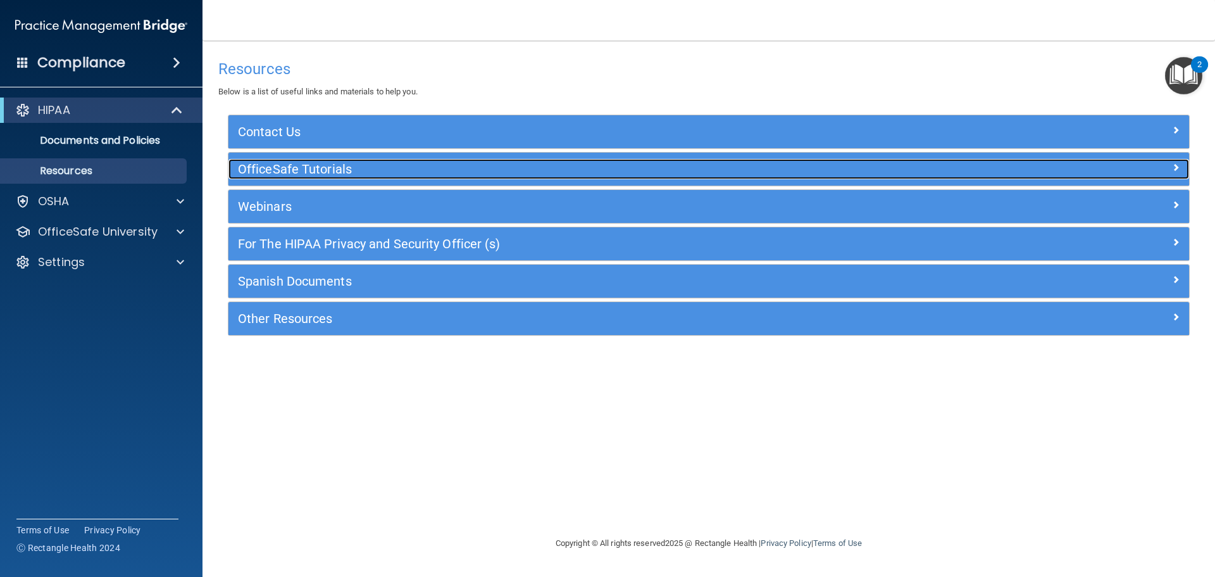
click at [256, 167] on h5 "OfficeSafe Tutorials" at bounding box center [589, 169] width 702 height 14
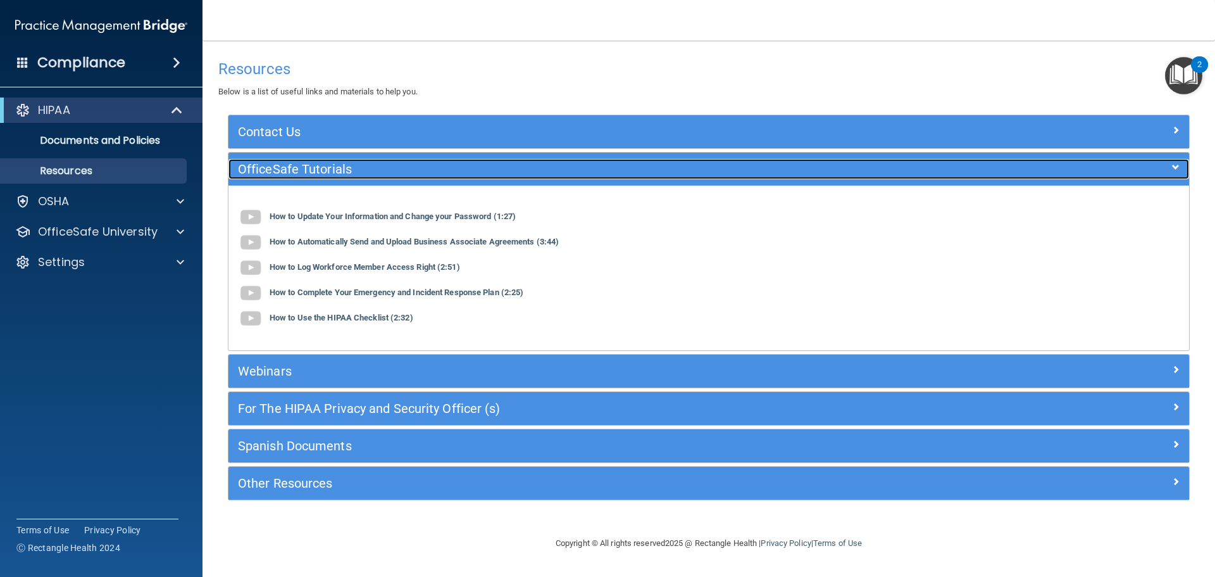
click at [256, 167] on h5 "OfficeSafe Tutorials" at bounding box center [589, 169] width 702 height 14
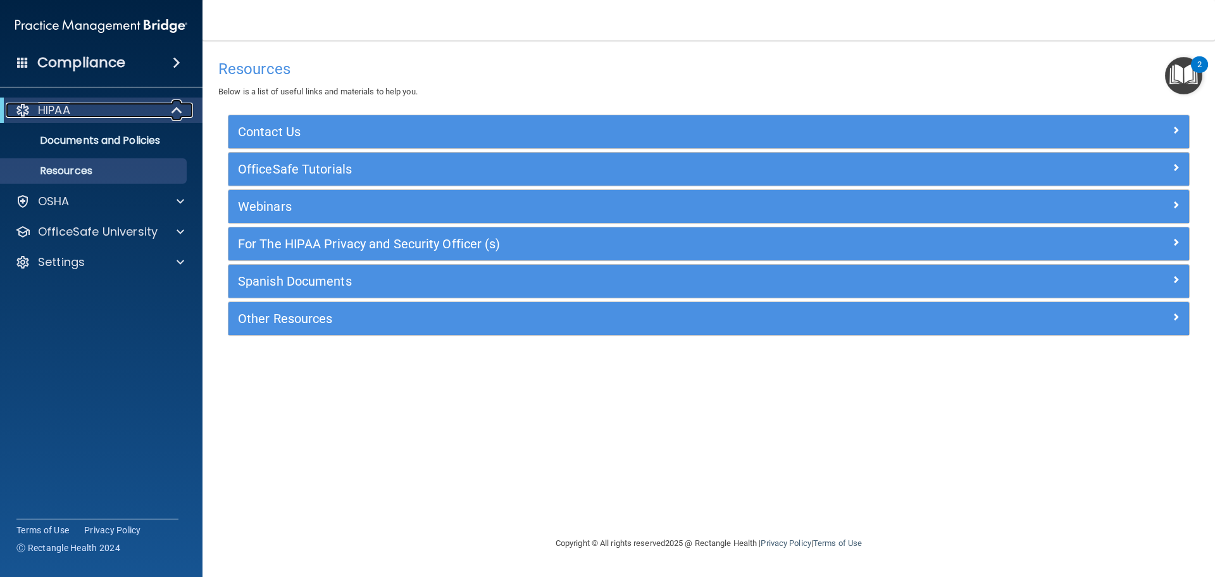
click at [86, 108] on div "HIPAA" at bounding box center [84, 110] width 156 height 15
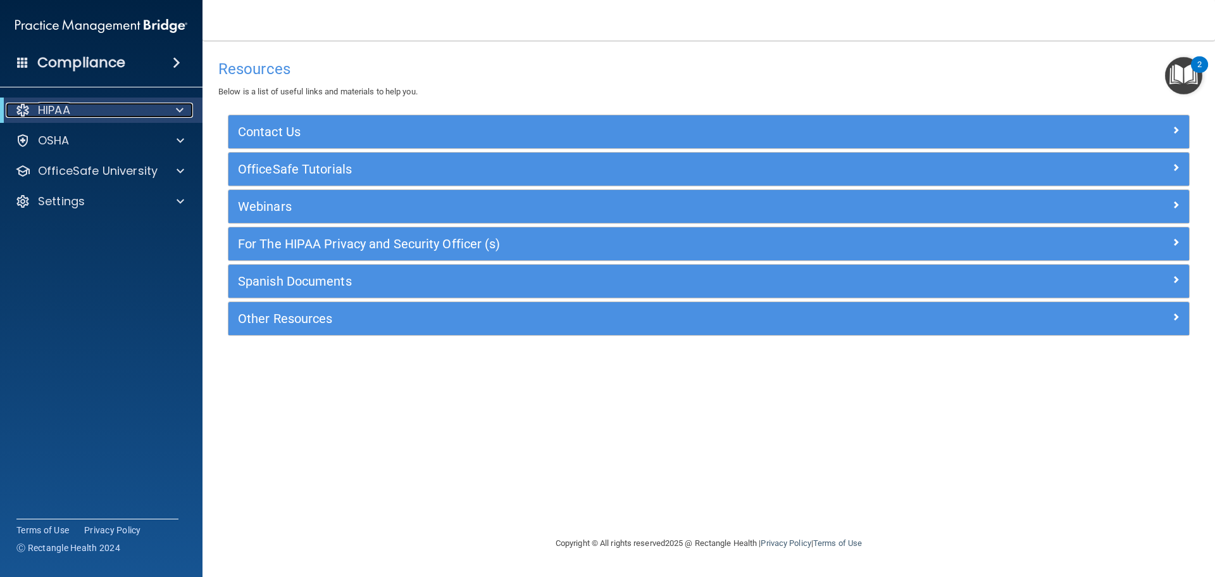
click at [85, 107] on div "HIPAA" at bounding box center [84, 110] width 156 height 15
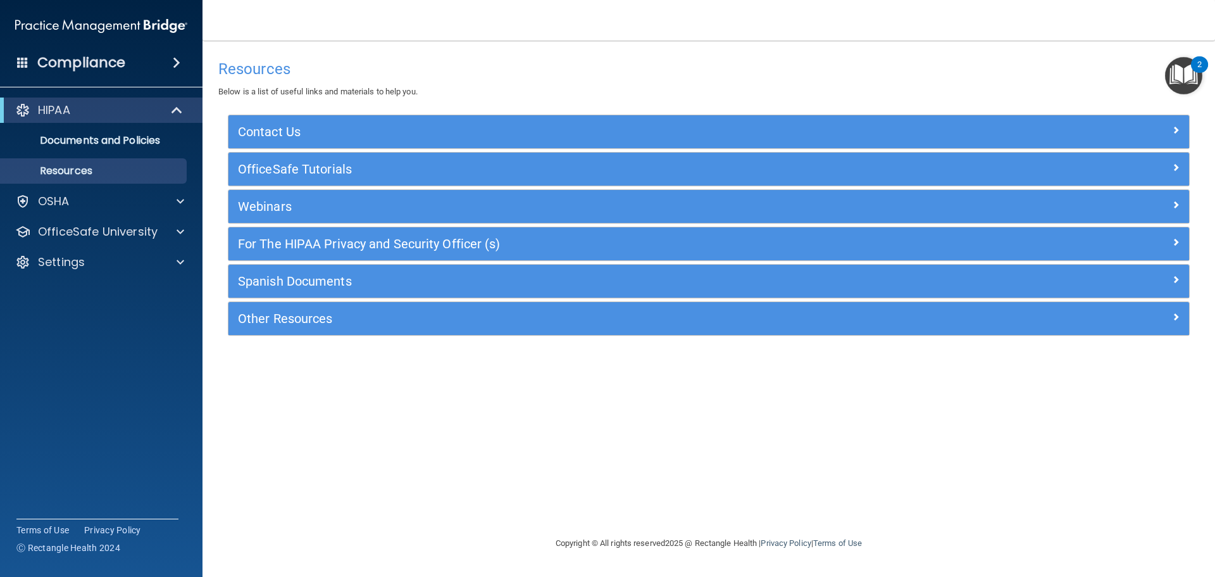
click at [23, 62] on span at bounding box center [22, 61] width 11 height 11
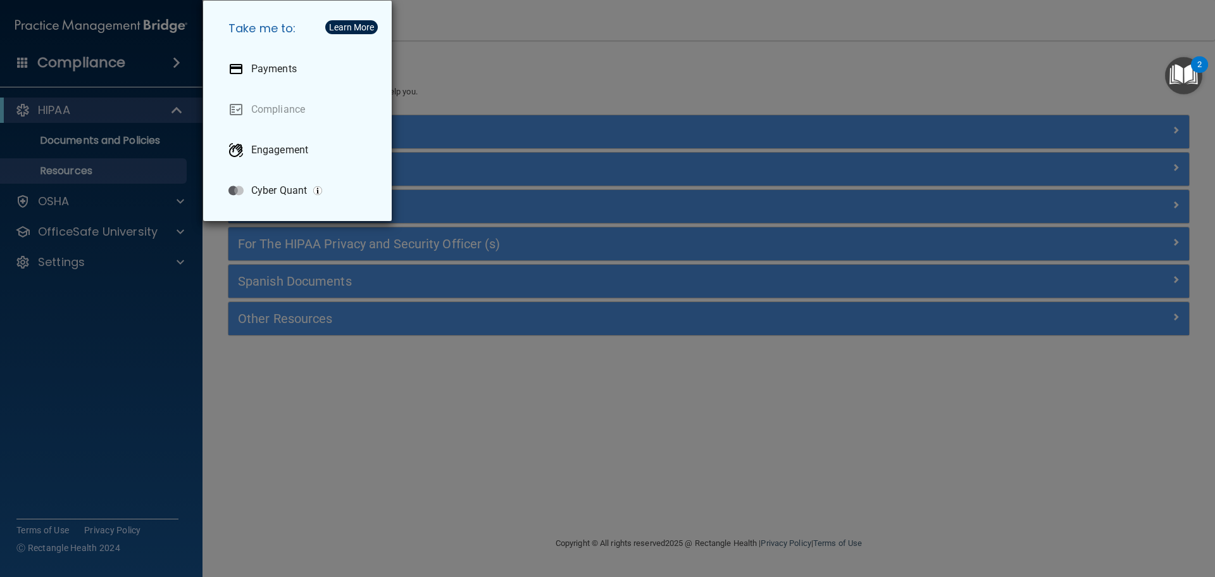
click at [425, 82] on div "Take me to: Payments Compliance Engagement Cyber Quant" at bounding box center [607, 288] width 1215 height 577
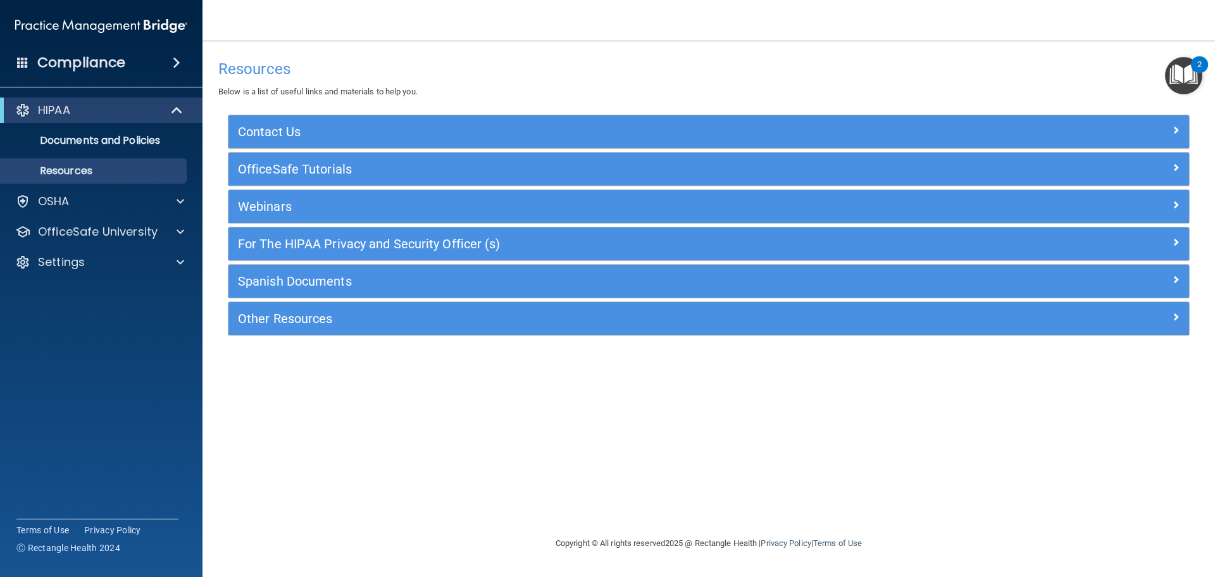
click at [178, 61] on span at bounding box center [177, 62] width 8 height 15
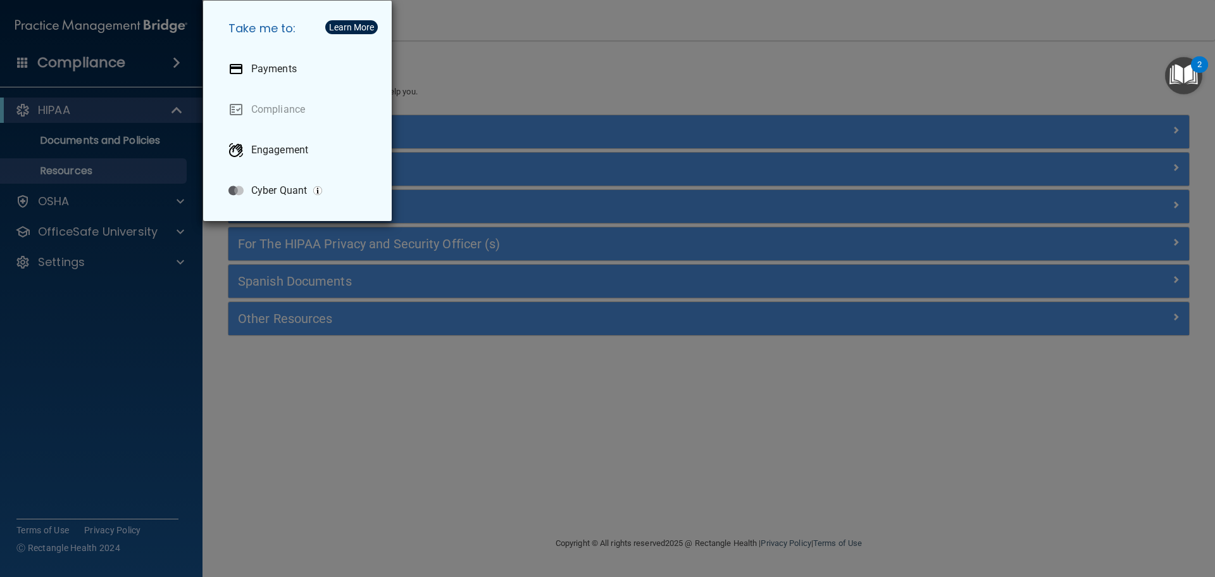
click at [471, 58] on div "Take me to: Payments Compliance Engagement Cyber Quant" at bounding box center [607, 288] width 1215 height 577
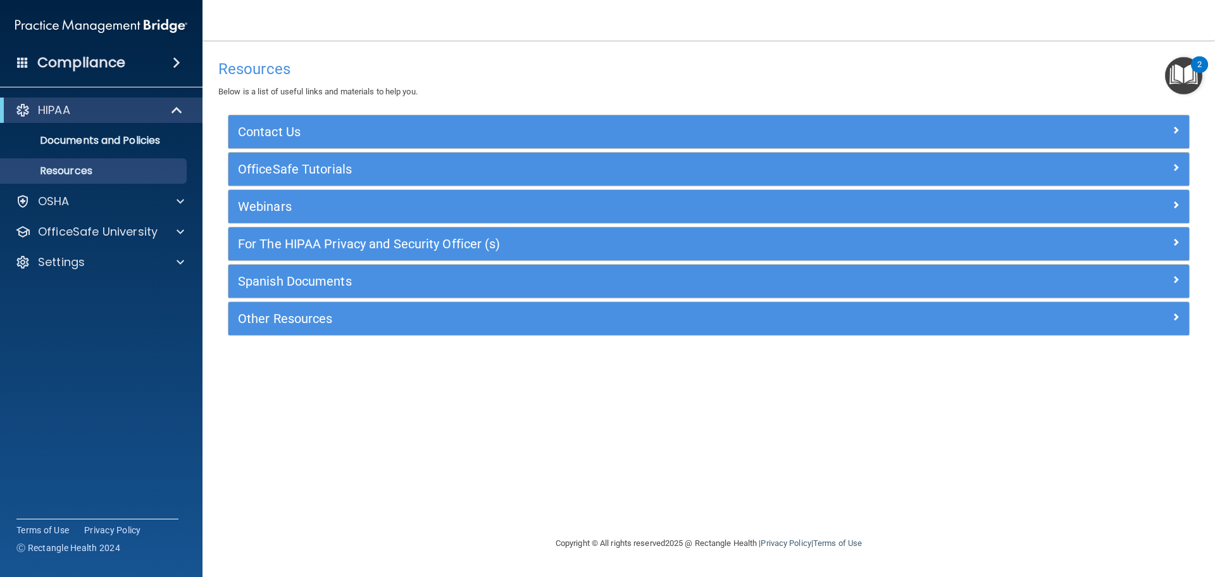
click at [489, 79] on div "Resources Below is a list of useful links and materials to help you." at bounding box center [708, 76] width 981 height 46
click at [494, 56] on div "Resources Below is a list of useful links and materials to help you." at bounding box center [708, 76] width 981 height 46
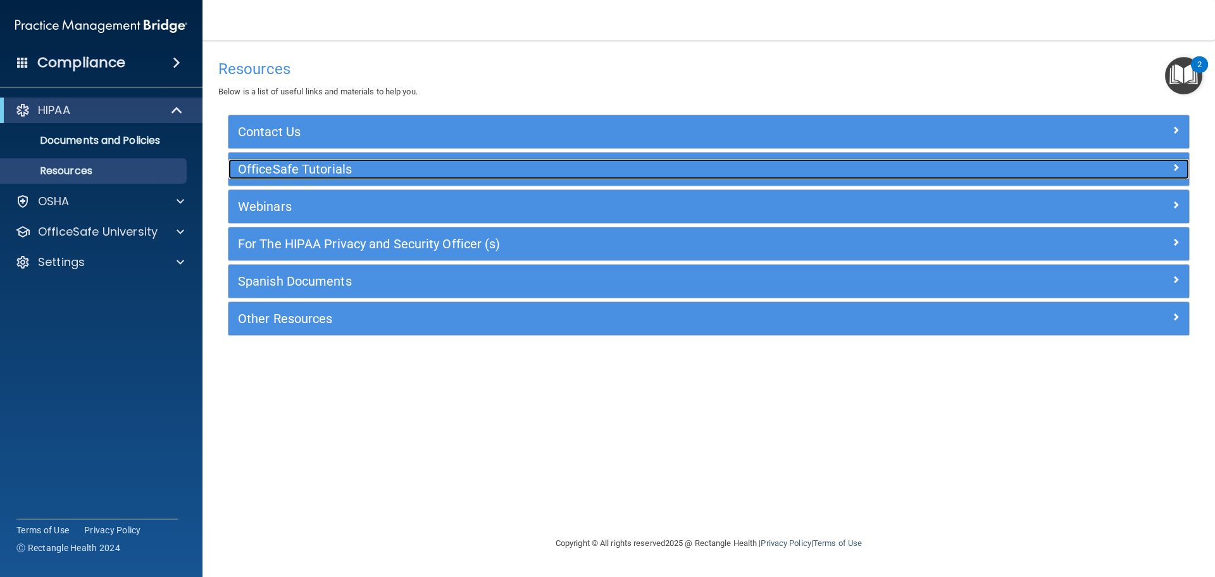
click at [278, 175] on h5 "OfficeSafe Tutorials" at bounding box center [589, 169] width 702 height 14
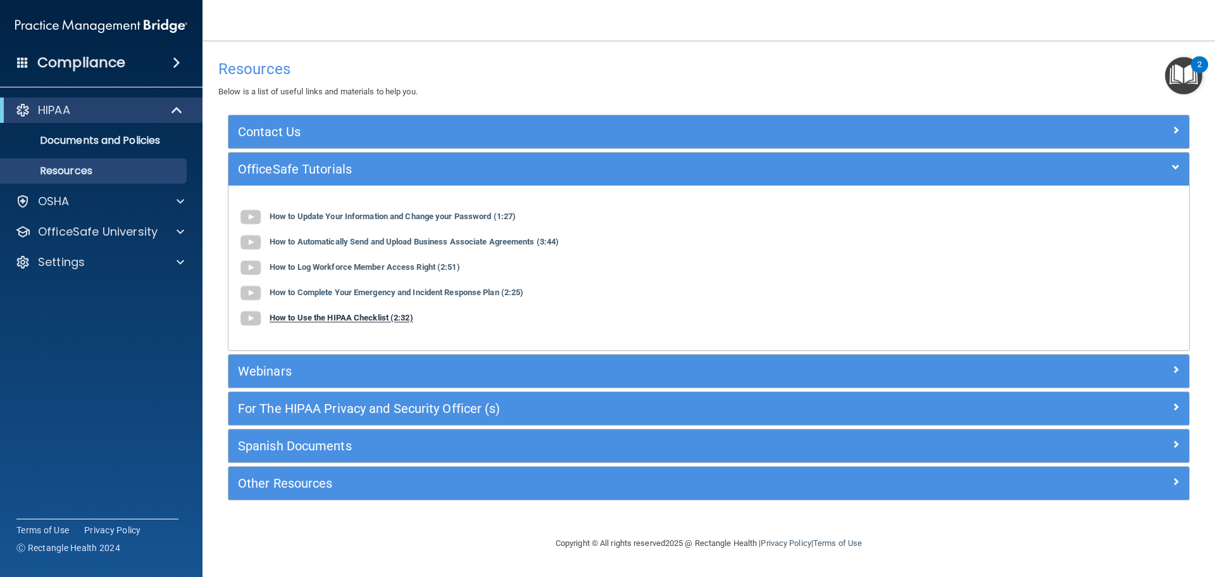
click at [285, 318] on b "How to Use the HIPAA Checklist (2:32)" at bounding box center [342, 317] width 144 height 9
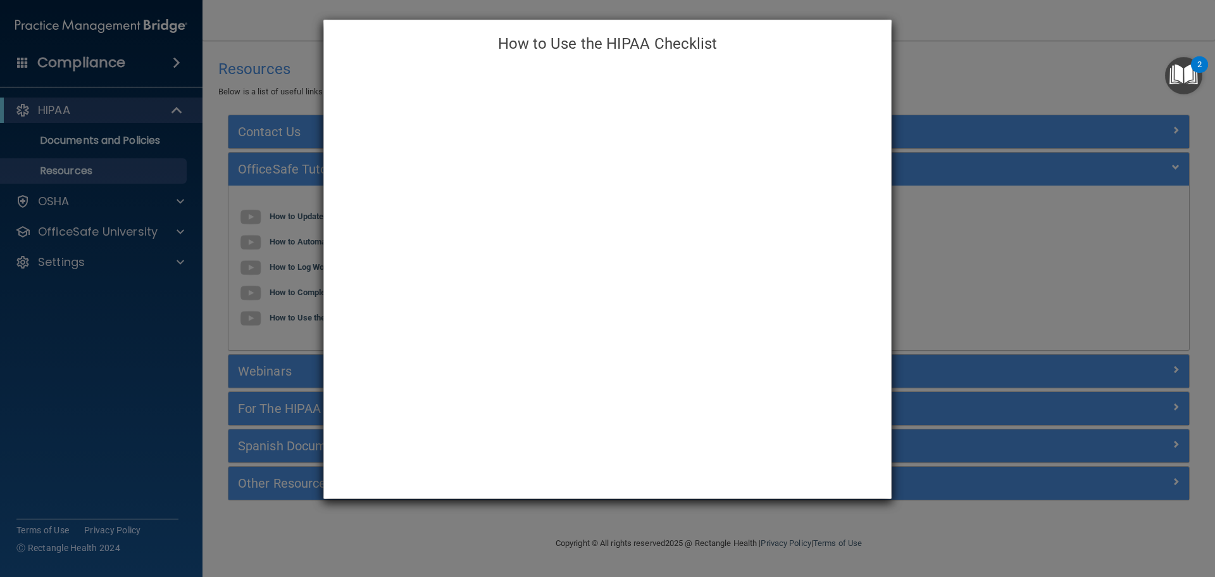
click at [946, 59] on div "How to Use the HIPAA Checklist" at bounding box center [607, 288] width 1215 height 577
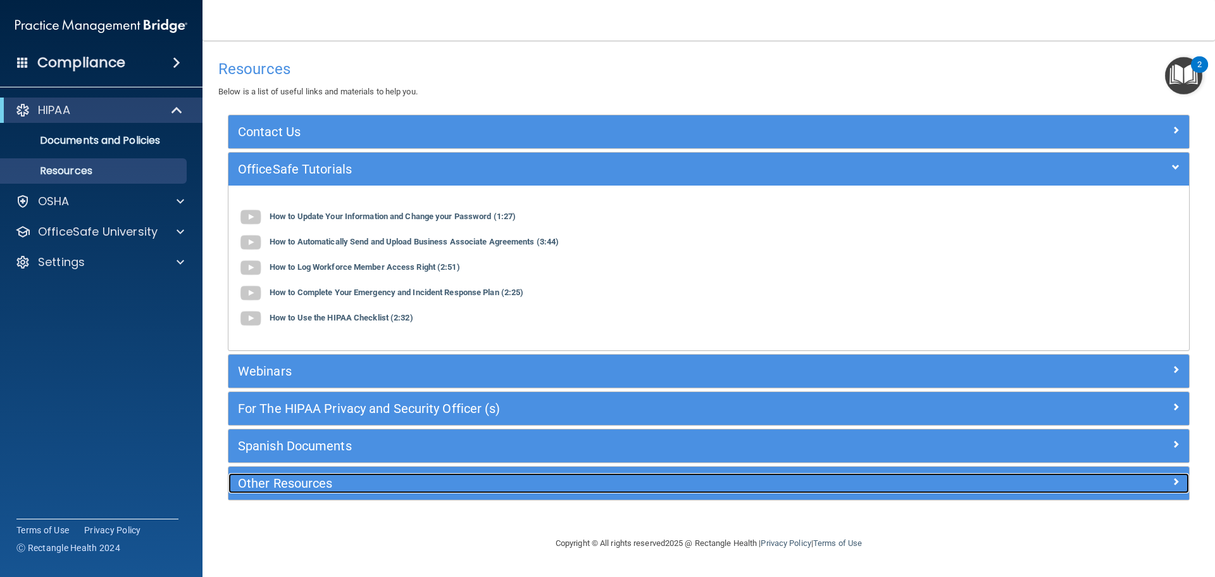
click at [259, 477] on h5 "Other Resources" at bounding box center [589, 483] width 702 height 14
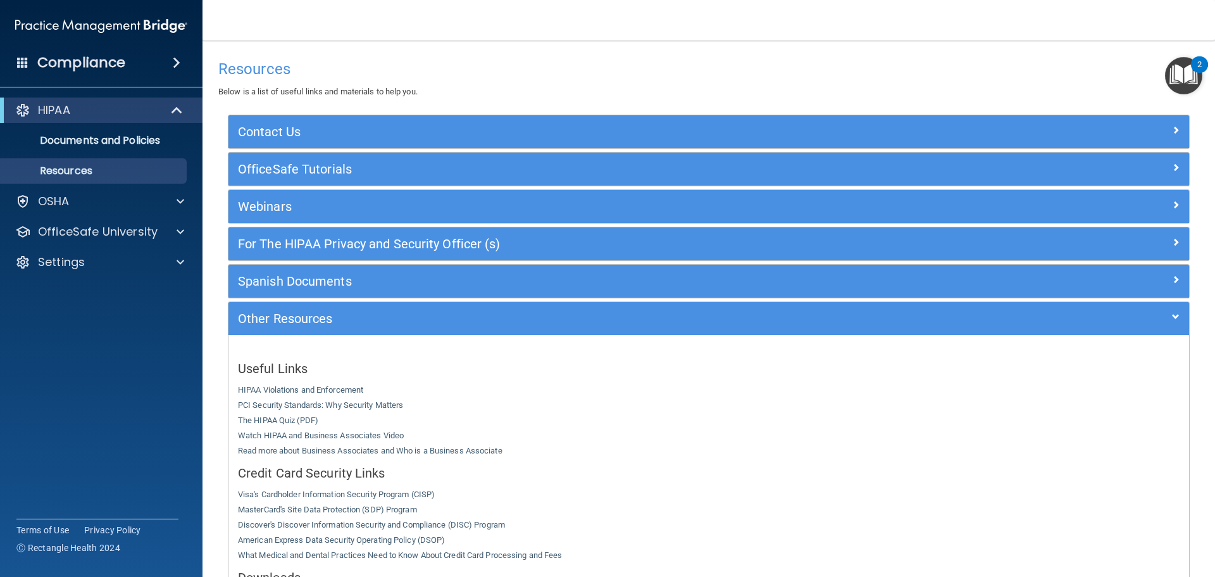
click at [180, 321] on accordion "HIPAA Documents and Policies Report an Incident Business Associates Emergency P…" at bounding box center [101, 252] width 203 height 320
click at [387, 61] on h4 "Resources" at bounding box center [708, 69] width 981 height 16
click at [299, 39] on nav "Toggle navigation Angie Garner angiegarner7@gmail.com Manage My Enterprise Chap…" at bounding box center [709, 20] width 1013 height 41
click at [48, 60] on h4 "Compliance" at bounding box center [81, 63] width 88 height 18
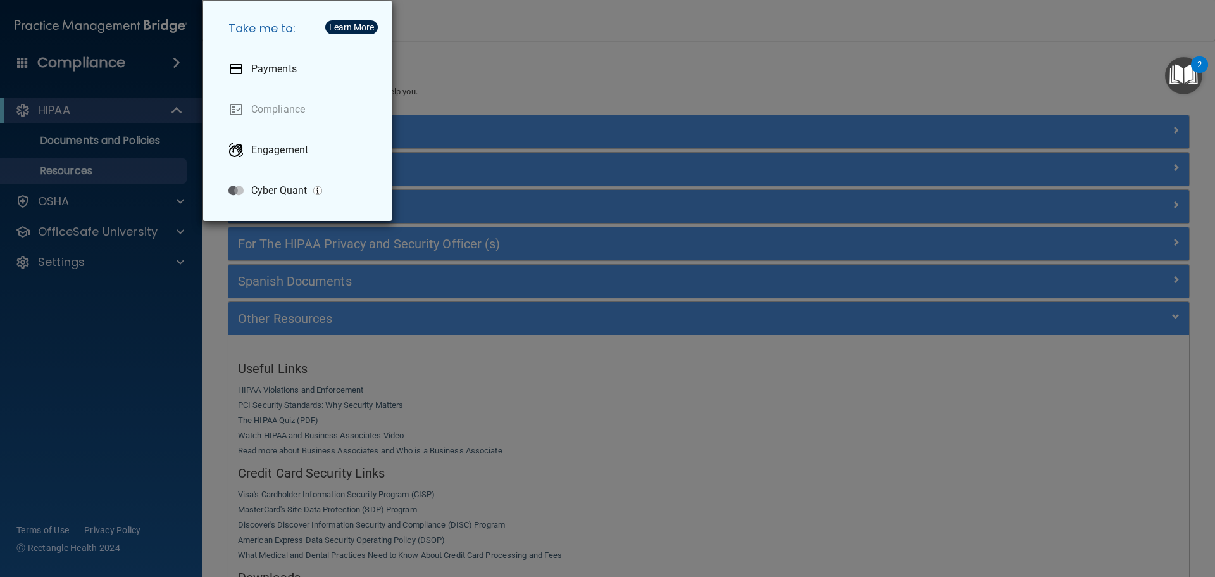
click at [497, 51] on div "Take me to: Payments Compliance Engagement Cyber Quant" at bounding box center [607, 288] width 1215 height 577
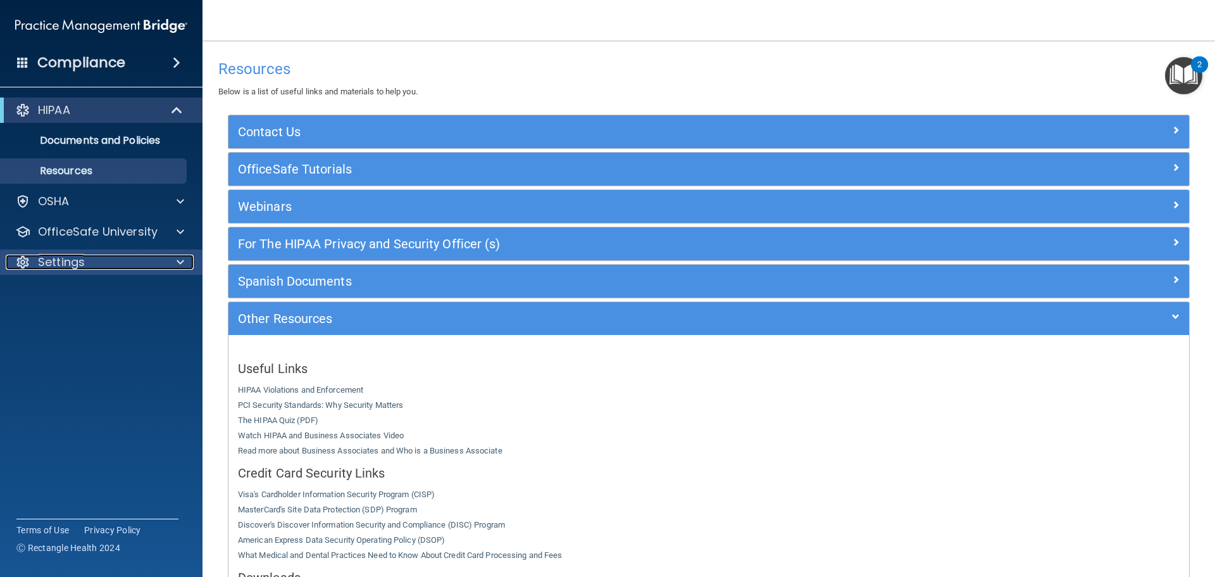
click at [51, 265] on p "Settings" at bounding box center [61, 261] width 47 height 15
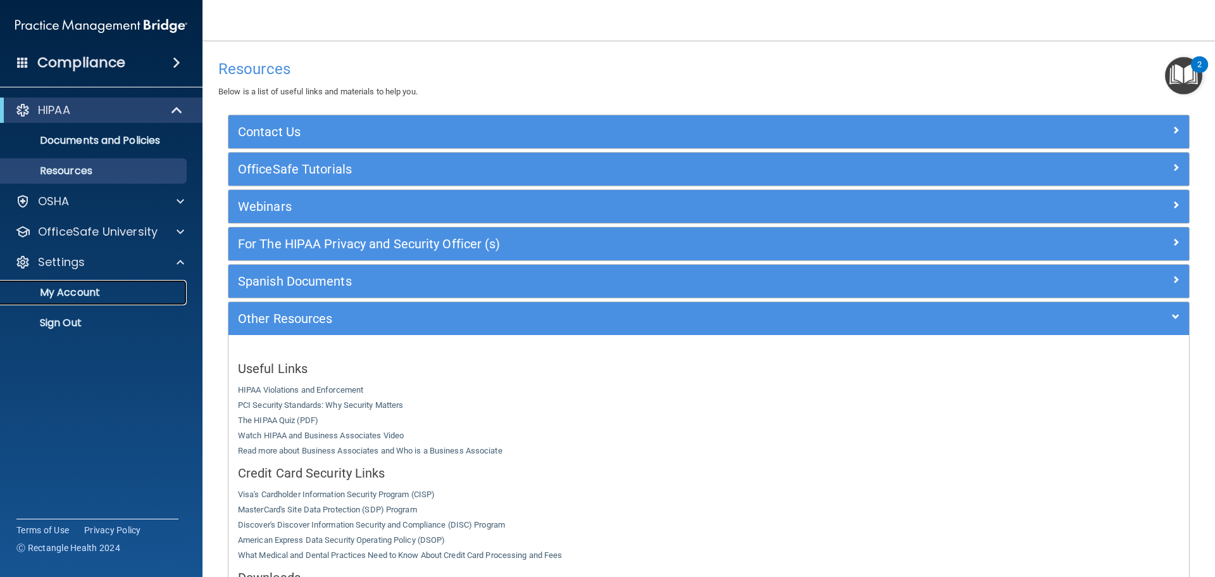
click at [61, 287] on p "My Account" at bounding box center [94, 292] width 173 height 13
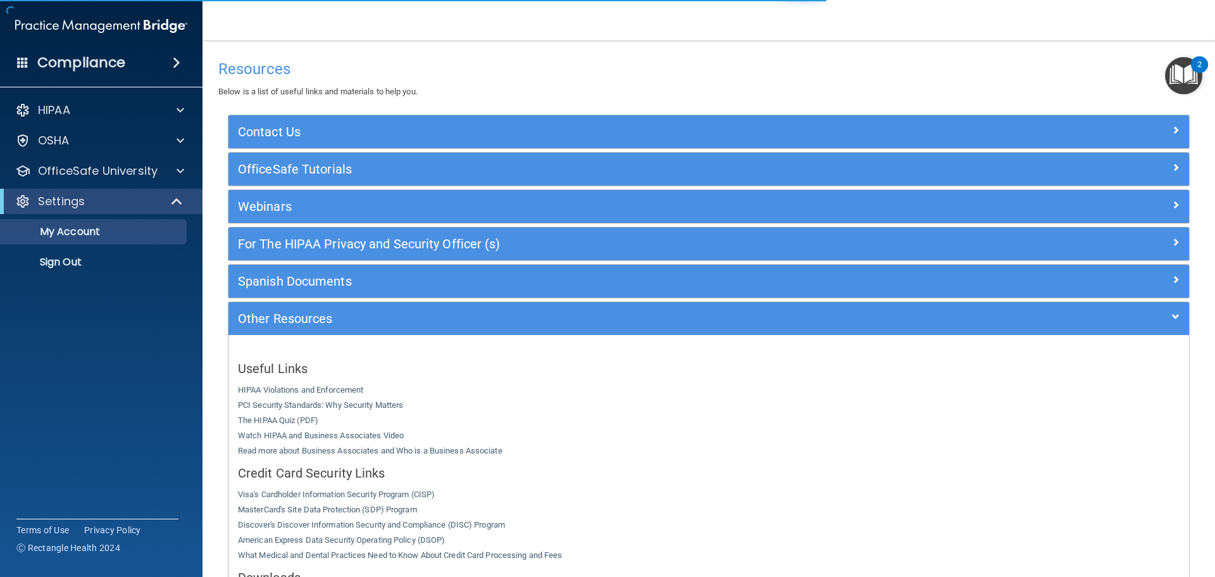
click at [85, 211] on div "Settings" at bounding box center [101, 201] width 203 height 25
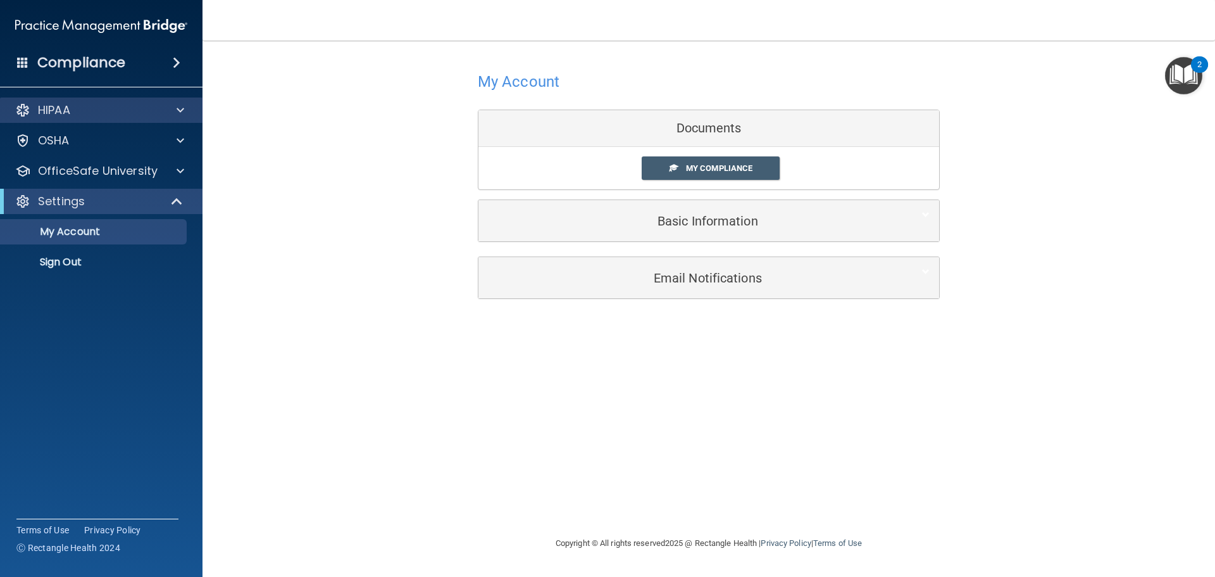
drag, startPoint x: 678, startPoint y: 167, endPoint x: 66, endPoint y: 99, distance: 615.1
click at [316, 180] on div "My Account Documents My Compliance My Compliance My BAA Basic Information Full …" at bounding box center [709, 183] width 962 height 260
click at [75, 61] on h4 "Compliance" at bounding box center [81, 63] width 88 height 18
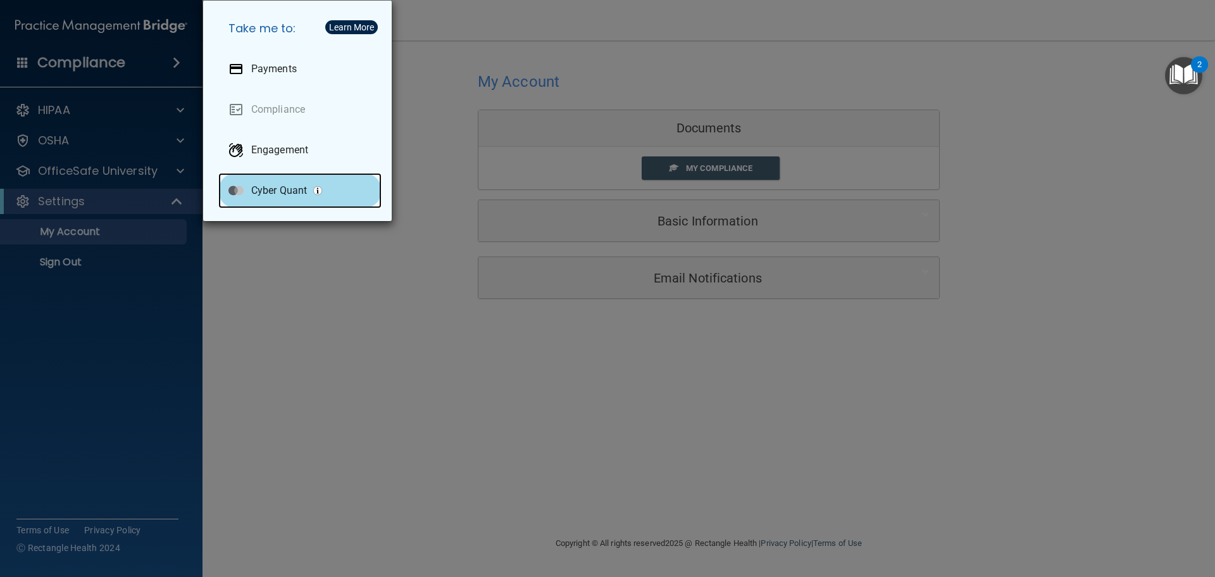
click at [265, 193] on p "Cyber Quant" at bounding box center [279, 190] width 56 height 13
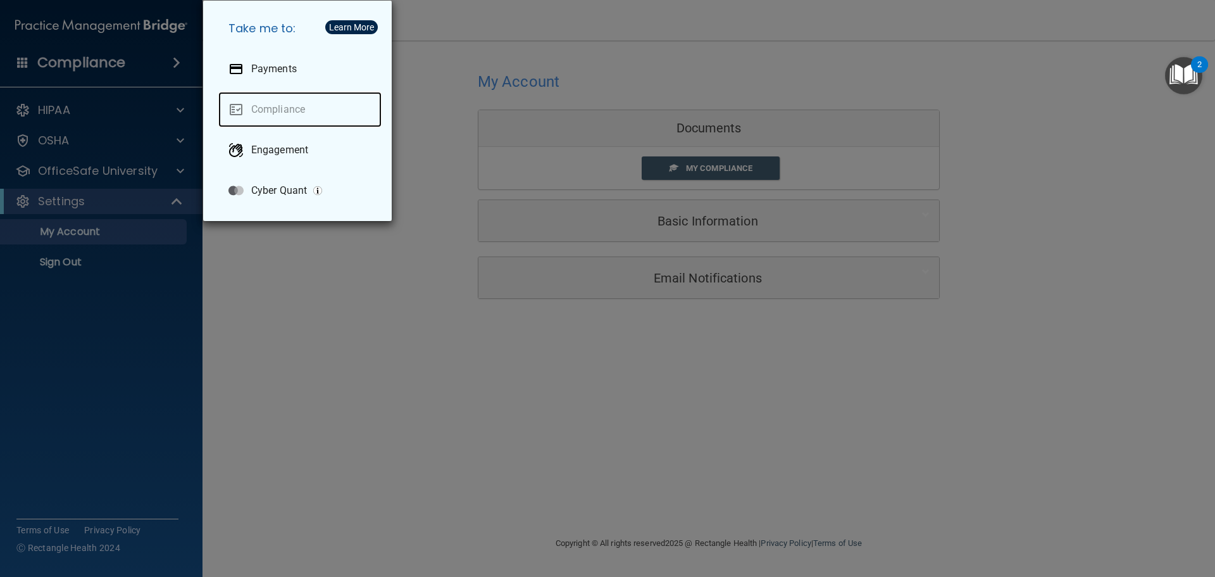
click at [267, 106] on link "Compliance" at bounding box center [299, 109] width 163 height 35
click at [261, 106] on link "Compliance" at bounding box center [299, 109] width 163 height 35
click at [233, 104] on link "Compliance" at bounding box center [299, 109] width 163 height 35
click at [296, 105] on link "Compliance" at bounding box center [299, 109] width 163 height 35
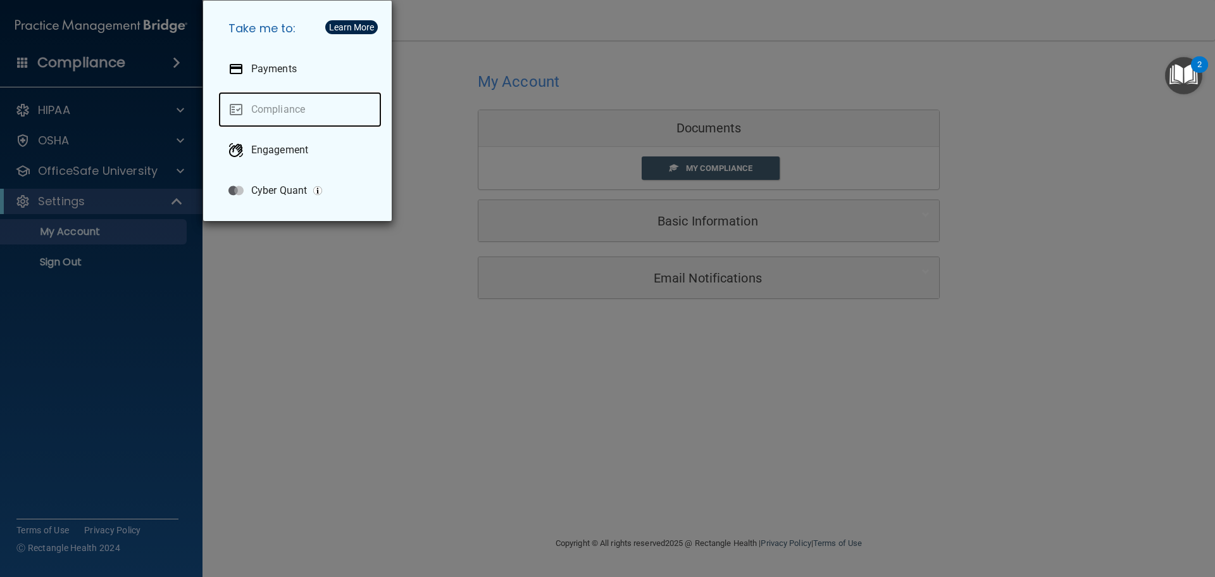
click at [325, 107] on link "Compliance" at bounding box center [299, 109] width 163 height 35
click at [680, 163] on div "Take me to: Payments Compliance Engagement Cyber Quant" at bounding box center [607, 288] width 1215 height 577
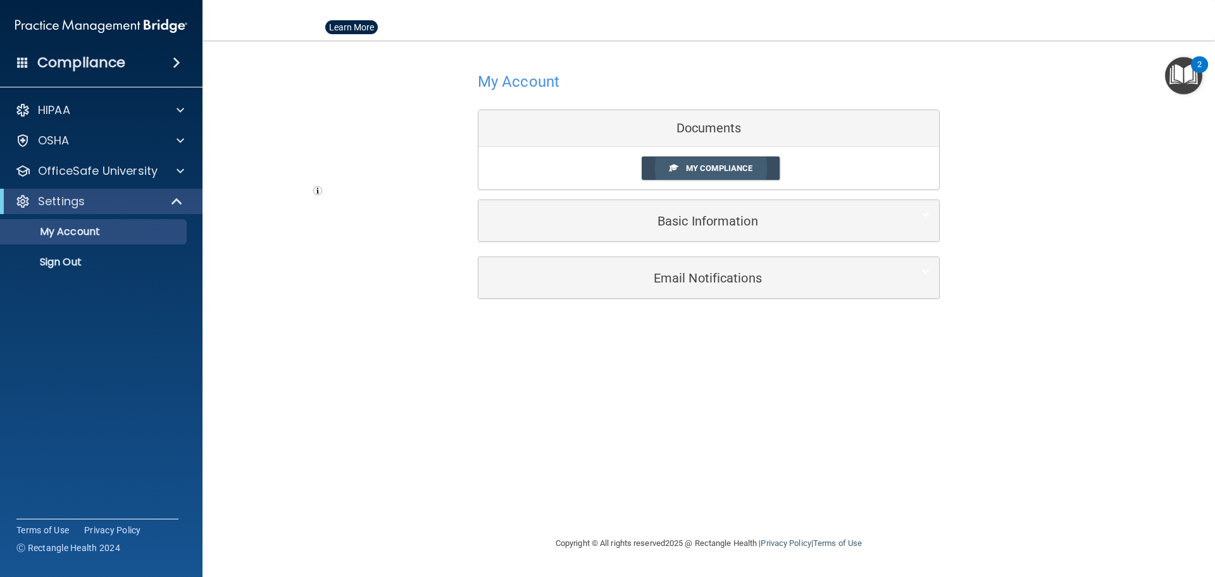
click at [681, 170] on link "My Compliance" at bounding box center [711, 167] width 139 height 23
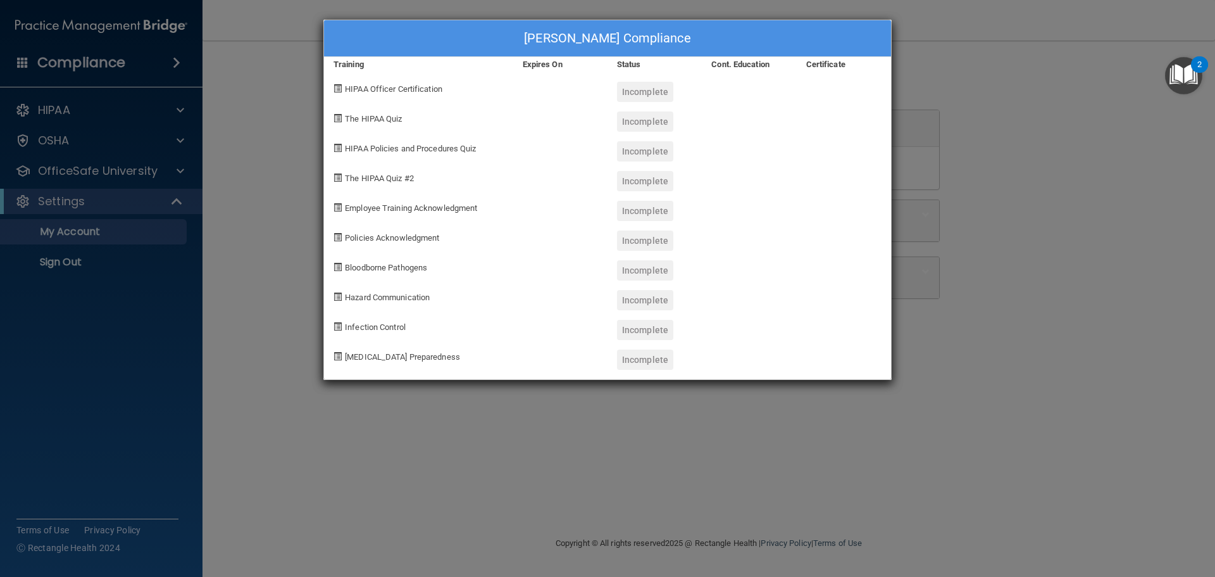
click at [274, 399] on div "Angie Garner's Compliance Training Expires On Status Cont. Education Certificat…" at bounding box center [607, 288] width 1215 height 577
click at [268, 157] on div "Angie Garner's Compliance Training Expires On Status Cont. Education Certificat…" at bounding box center [607, 288] width 1215 height 577
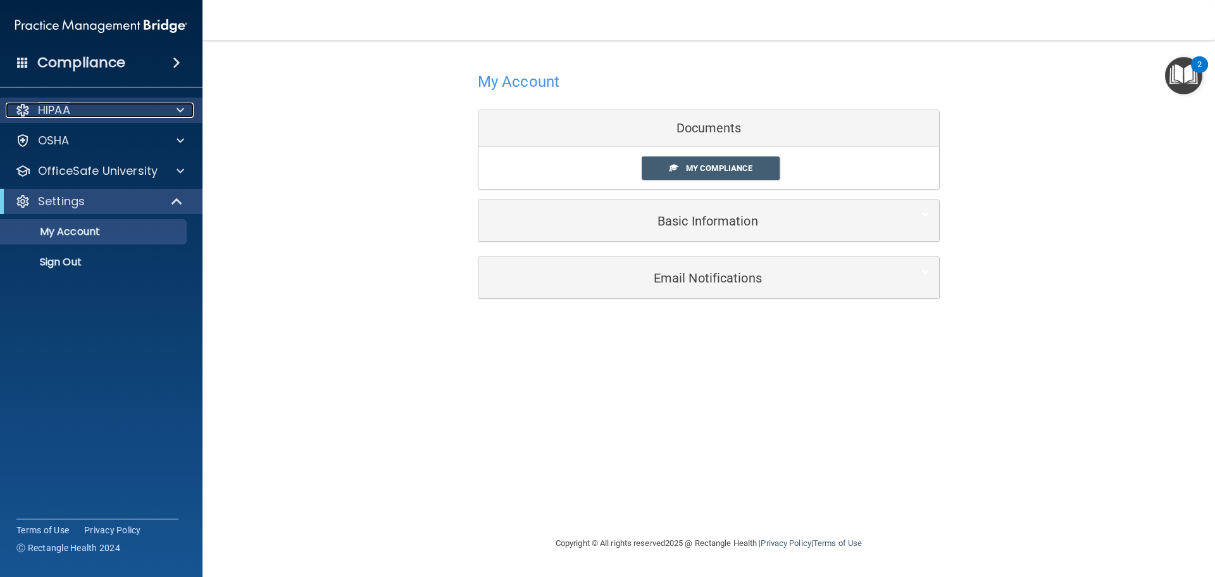
click at [77, 109] on div "HIPAA" at bounding box center [84, 110] width 157 height 15
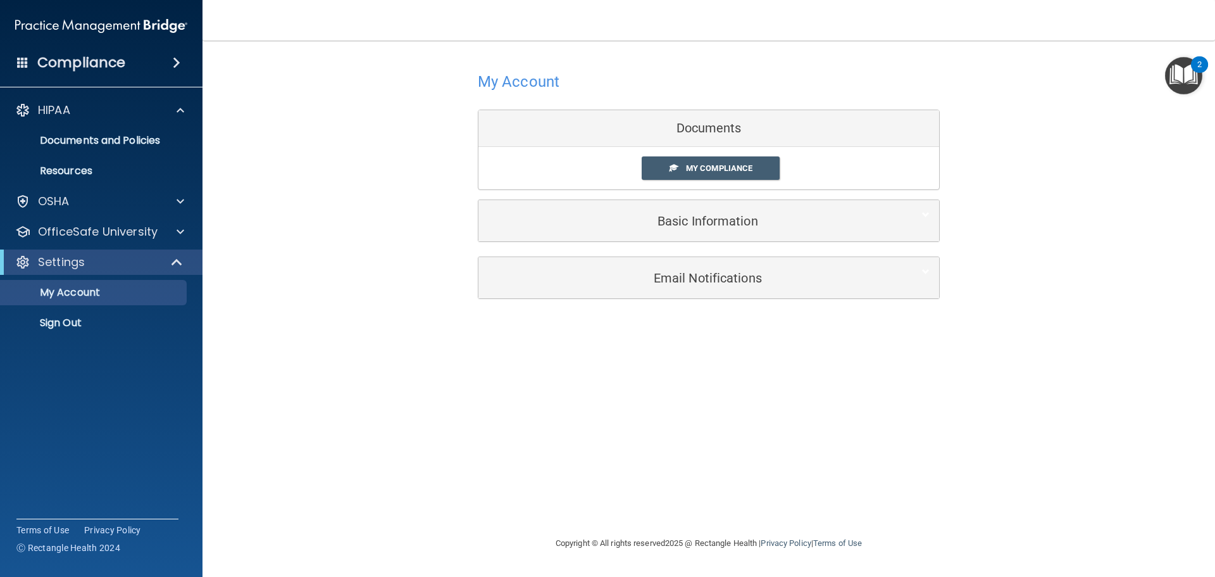
click at [132, 56] on div "Compliance" at bounding box center [101, 63] width 203 height 28
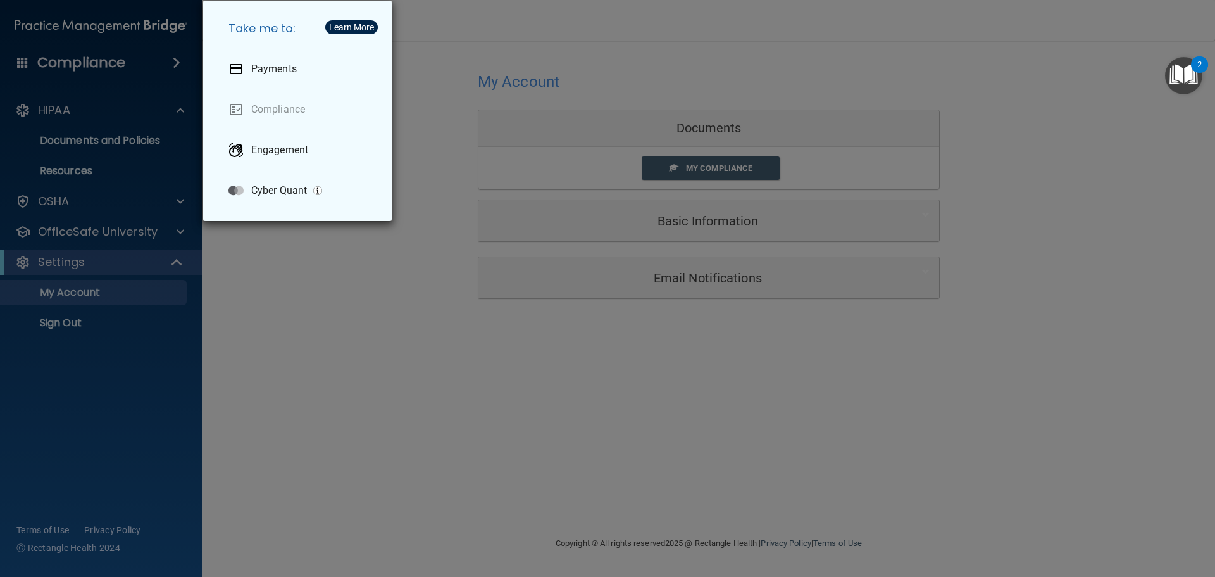
click at [342, 28] on div "Learn More" at bounding box center [351, 27] width 45 height 9
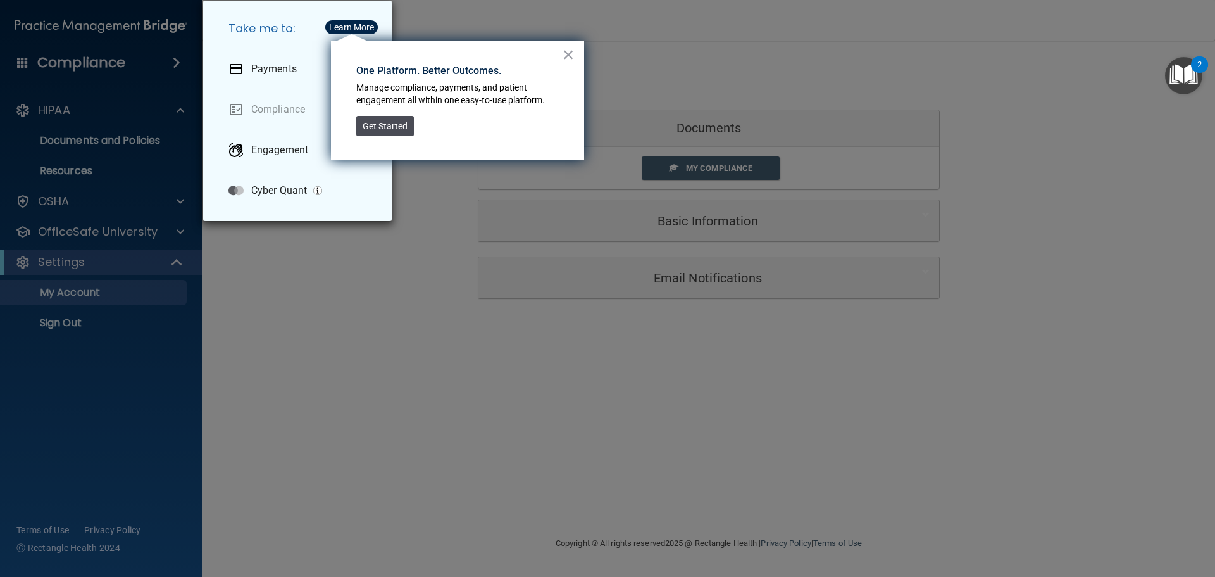
click at [382, 120] on button "Get Started" at bounding box center [385, 126] width 58 height 20
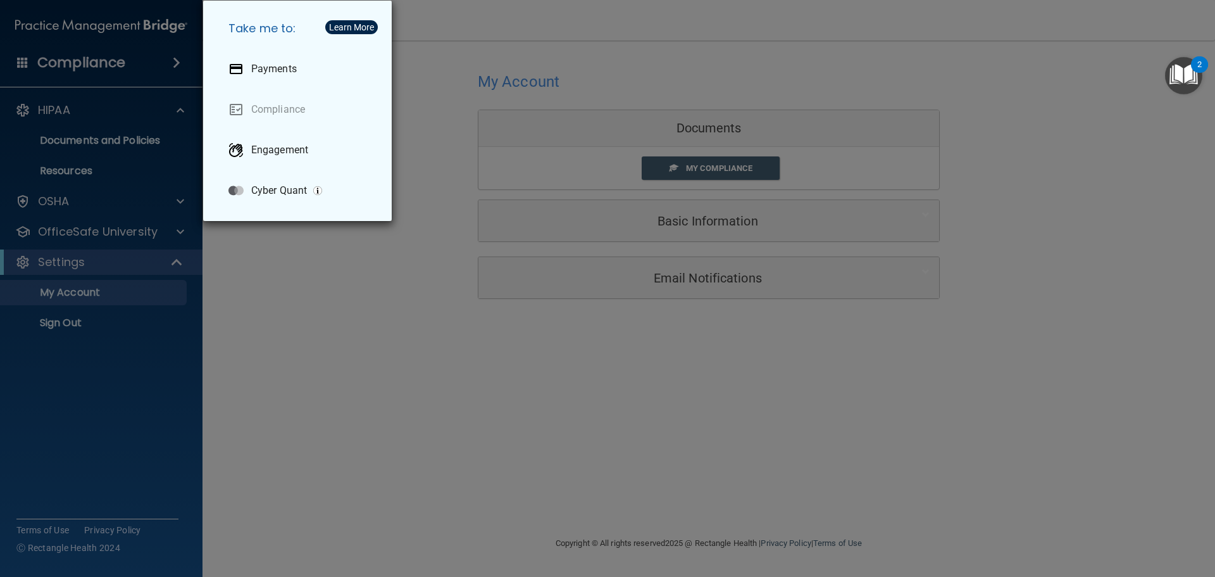
click at [415, 130] on div "Take me to: Payments Compliance Engagement Cyber Quant" at bounding box center [607, 288] width 1215 height 577
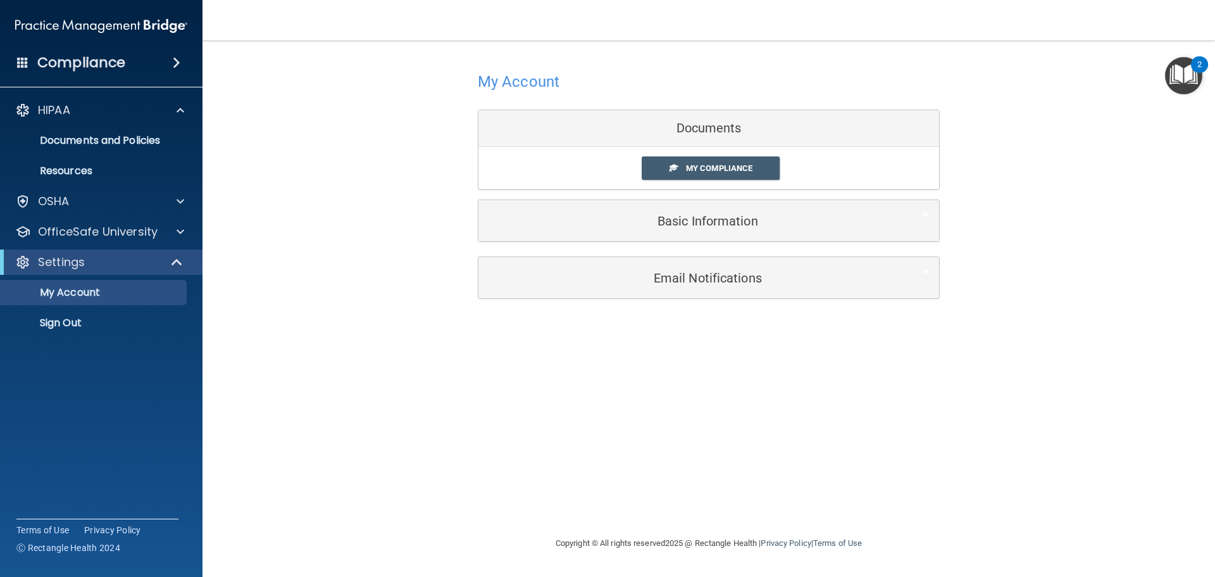
click at [99, 63] on h4 "Compliance" at bounding box center [81, 63] width 88 height 18
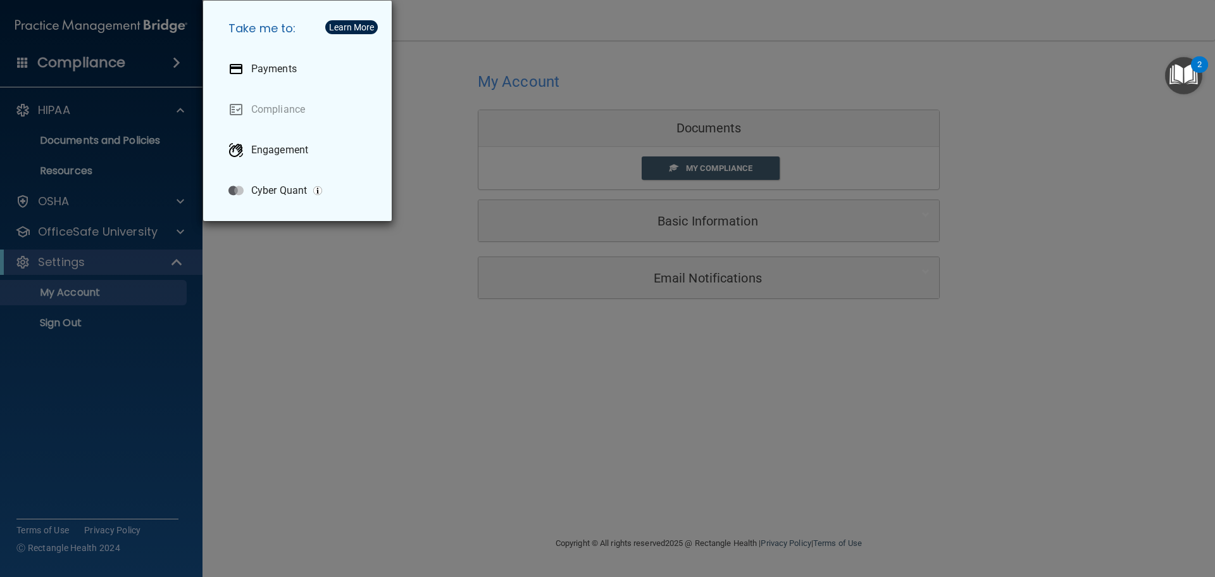
click at [346, 28] on div "Learn More" at bounding box center [351, 27] width 45 height 9
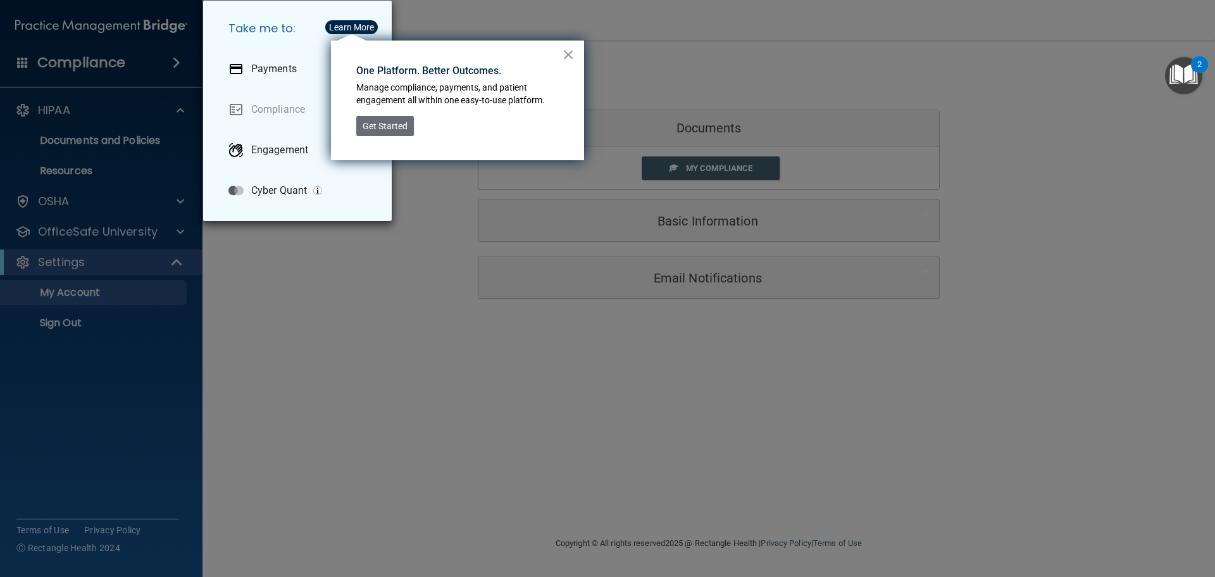
click at [343, 29] on div "Learn More" at bounding box center [351, 27] width 45 height 9
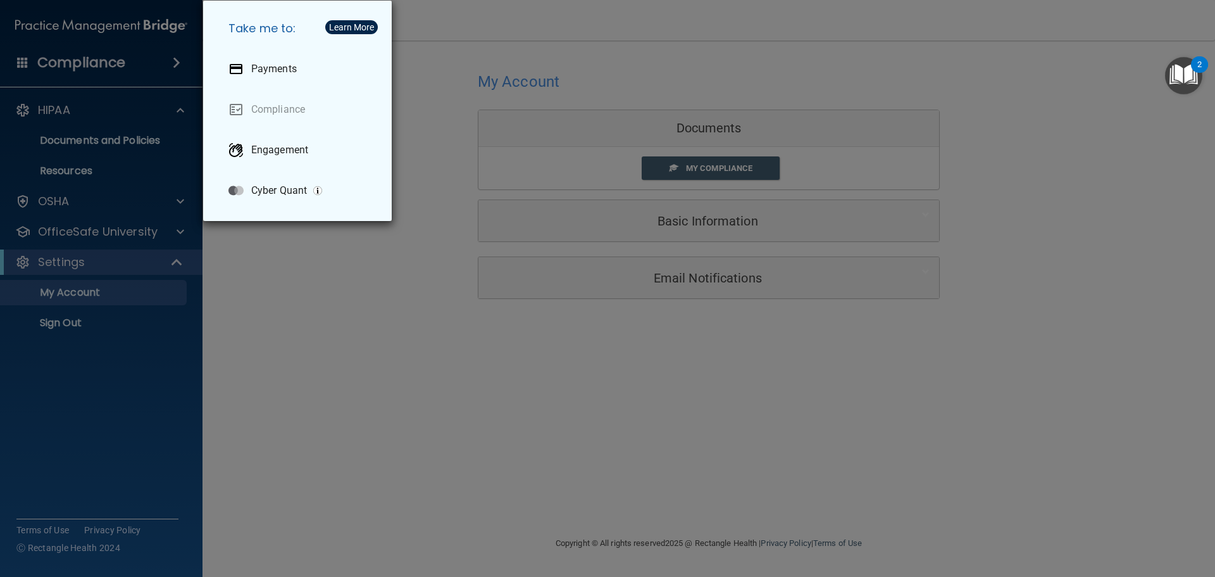
click at [452, 11] on div "Take me to: Payments Compliance Engagement Cyber Quant" at bounding box center [607, 288] width 1215 height 577
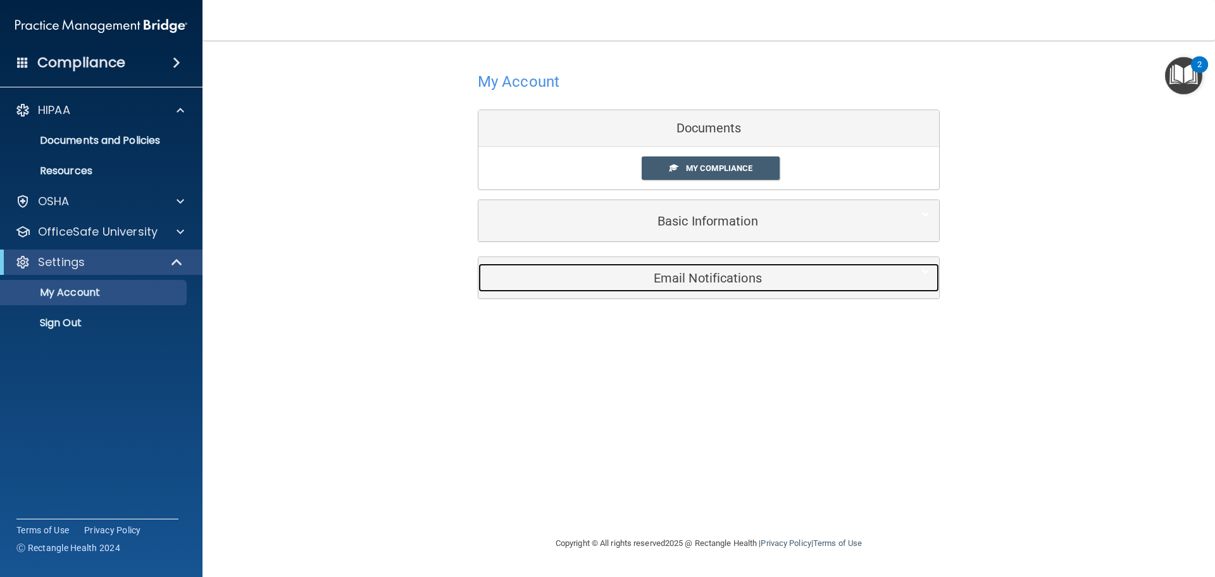
click at [671, 282] on h5 "Email Notifications" at bounding box center [689, 278] width 403 height 14
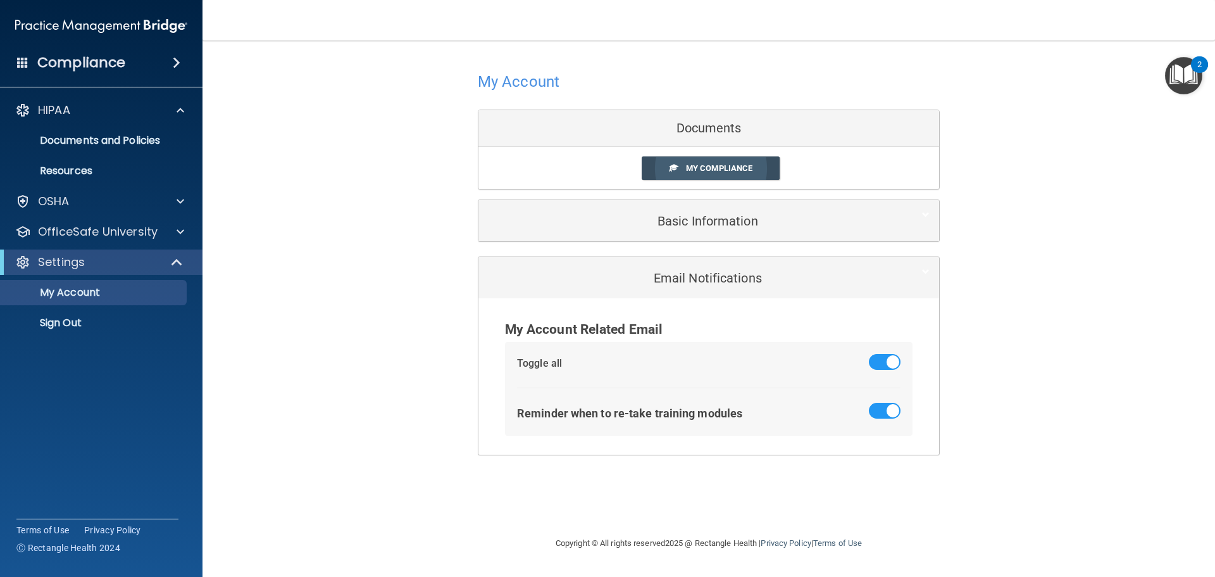
click at [677, 179] on link "My Compliance" at bounding box center [711, 167] width 139 height 23
click at [677, 170] on span at bounding box center [674, 167] width 8 height 8
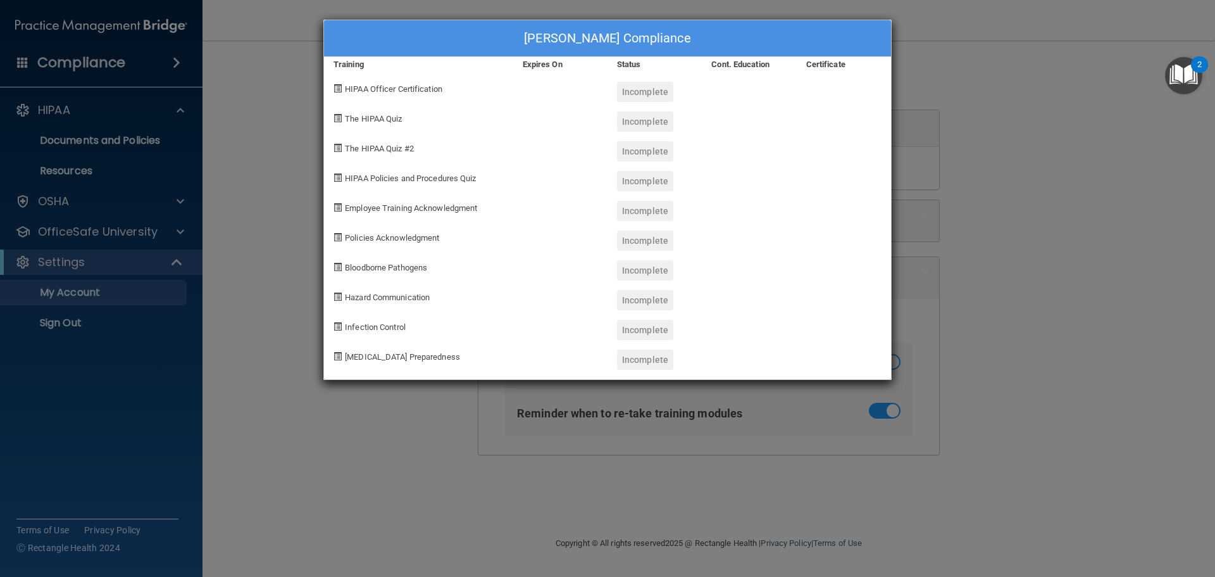
click at [276, 370] on div "Angie Garner's Compliance Training Expires On Status Cont. Education Certificat…" at bounding box center [607, 288] width 1215 height 577
click at [347, 384] on div "Angie Garner's Compliance Training Expires On Status Cont. Education Certificat…" at bounding box center [607, 288] width 1215 height 577
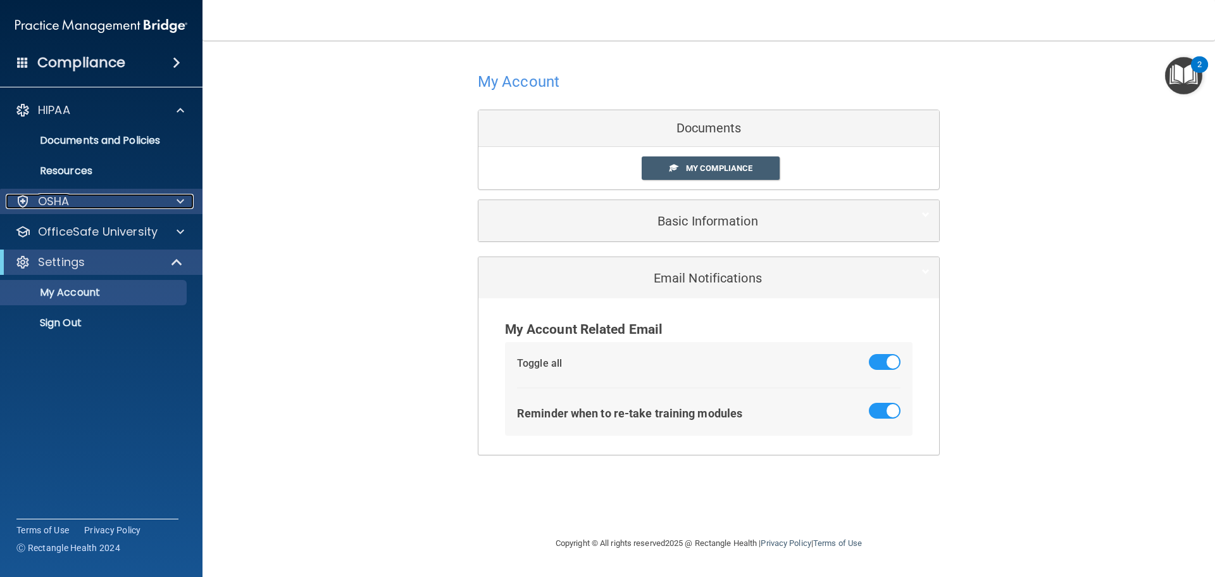
click at [118, 196] on div "OSHA" at bounding box center [84, 201] width 157 height 15
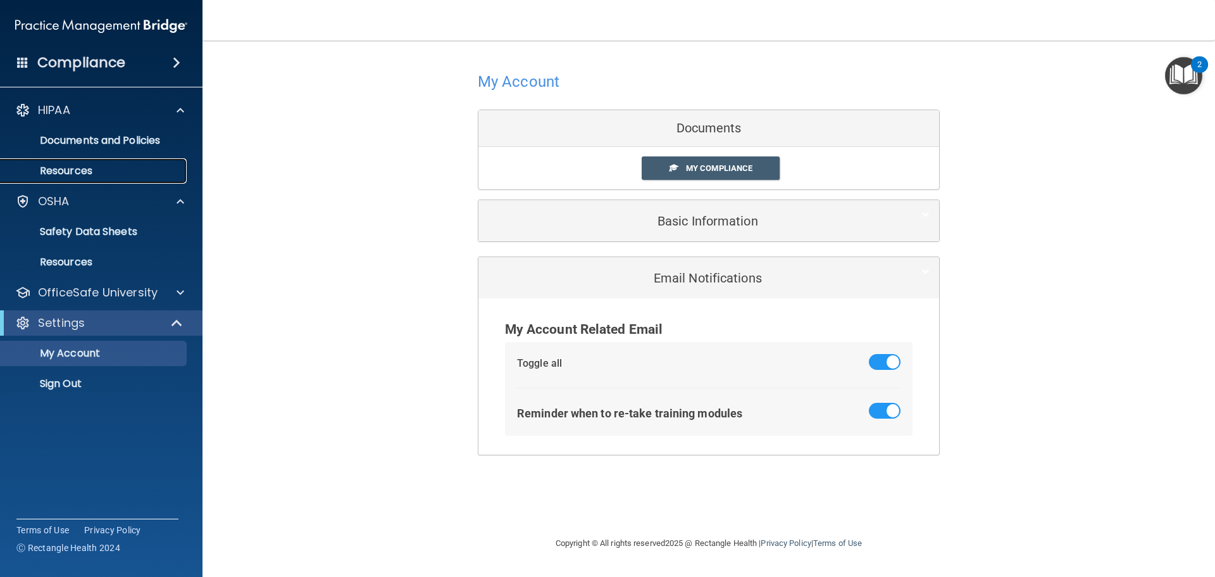
click at [98, 168] on p "Resources" at bounding box center [94, 171] width 173 height 13
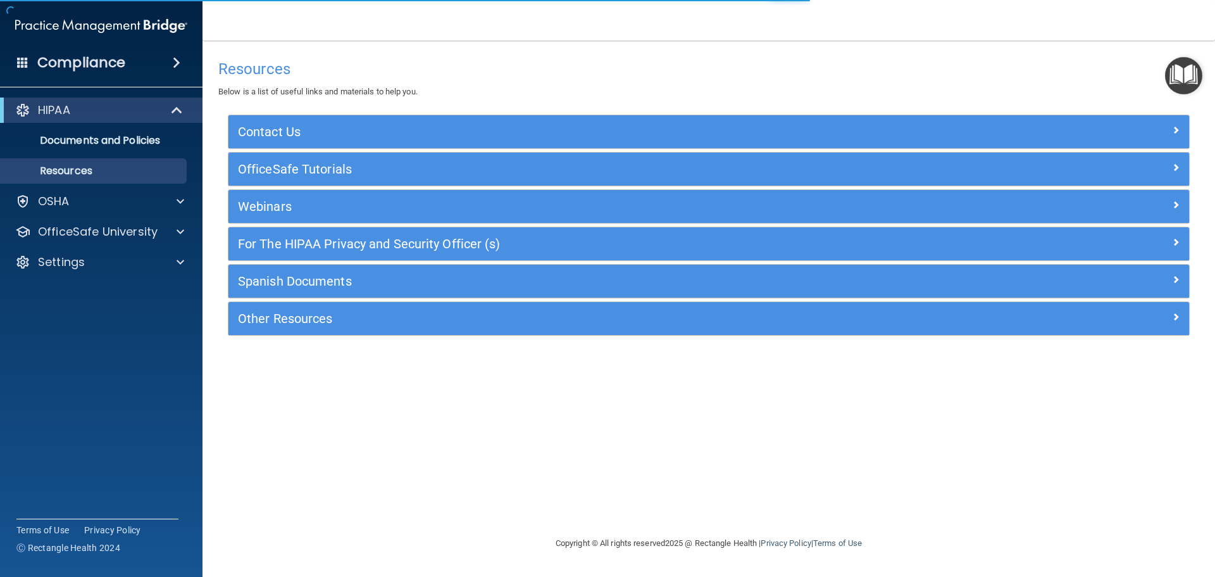
click at [113, 67] on h4 "Compliance" at bounding box center [81, 63] width 88 height 18
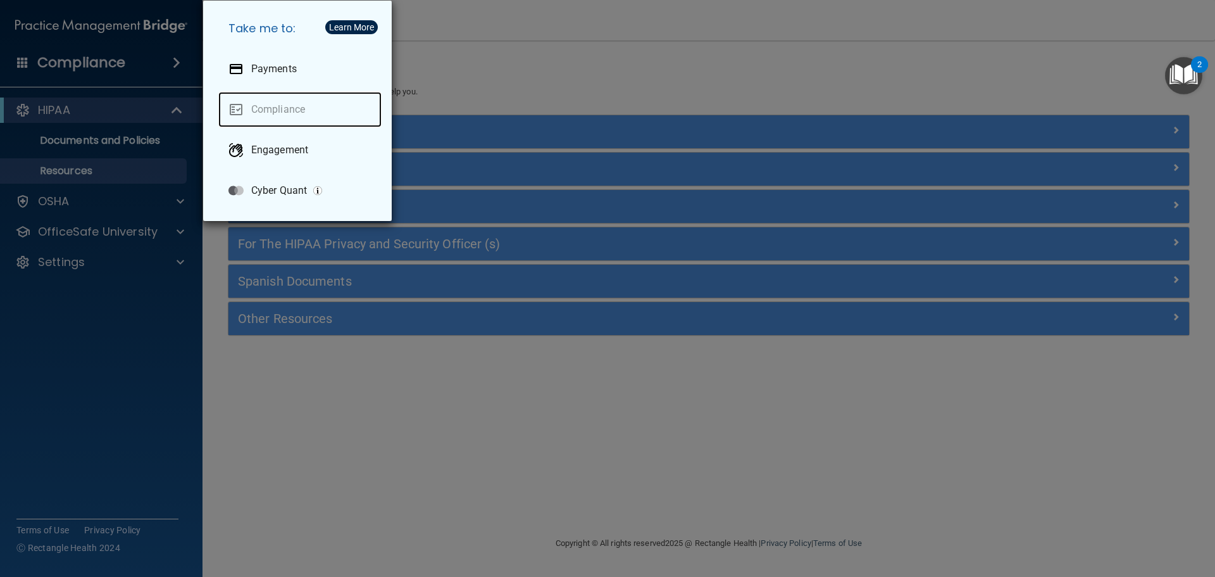
click at [292, 109] on link "Compliance" at bounding box center [299, 109] width 163 height 35
click at [282, 109] on link "Compliance" at bounding box center [299, 109] width 163 height 35
click at [216, 362] on div "Take me to: Payments Compliance Engagement Cyber Quant" at bounding box center [607, 288] width 1215 height 577
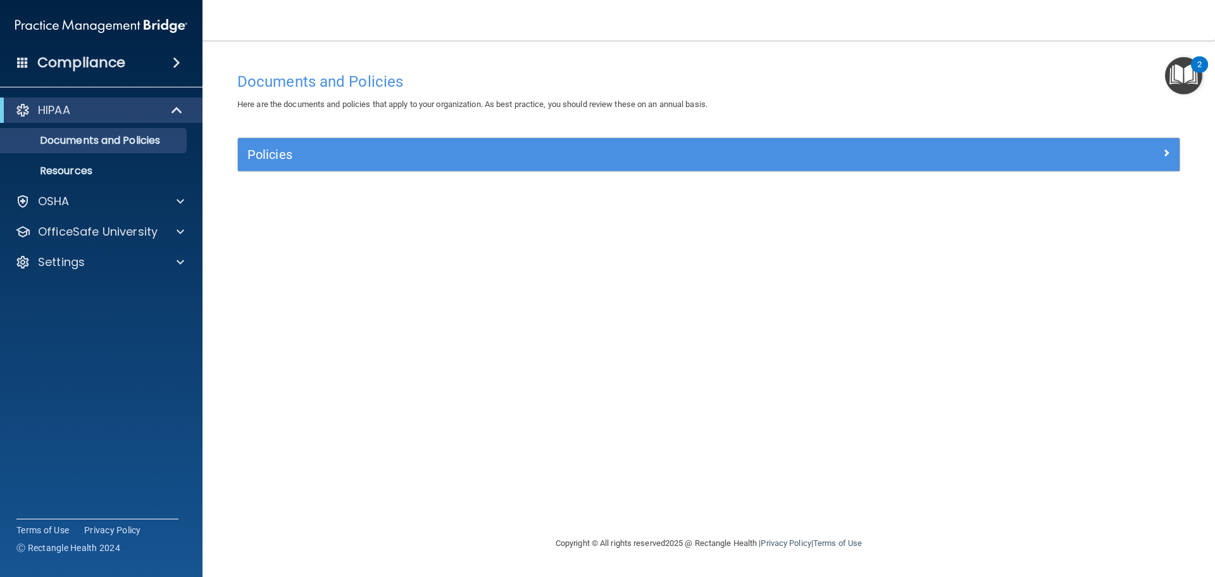
click at [1192, 73] on img "Open Resource Center, 2 new notifications" at bounding box center [1183, 75] width 37 height 37
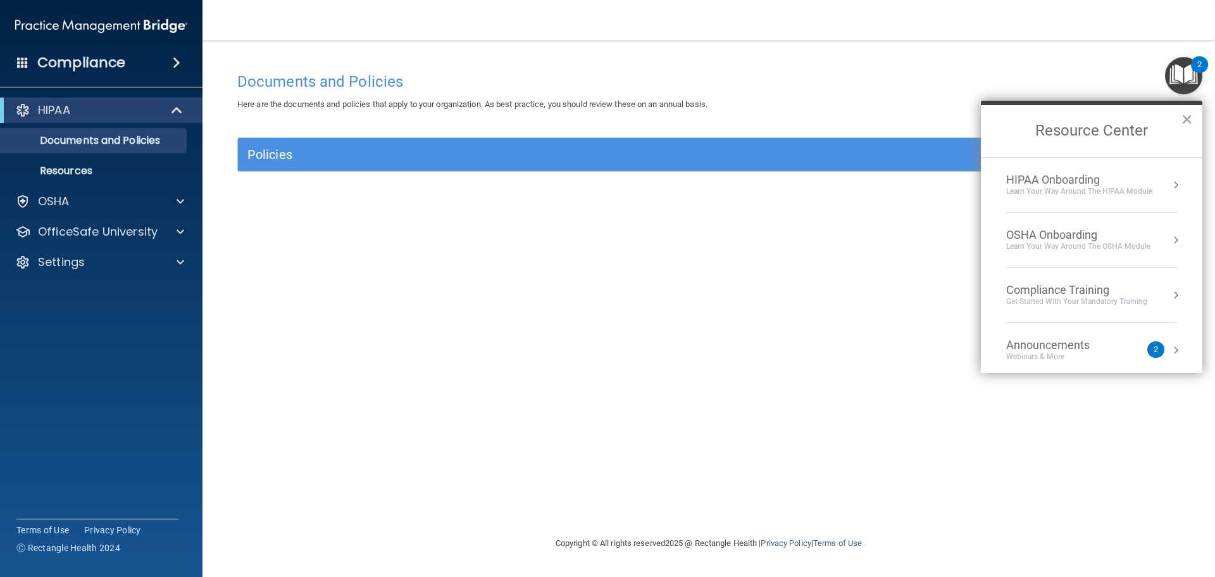
click at [730, 213] on div "Documents and Policies Here are the documents and policies that apply to your o…" at bounding box center [709, 301] width 962 height 470
click at [513, 166] on div "Policies" at bounding box center [709, 154] width 942 height 33
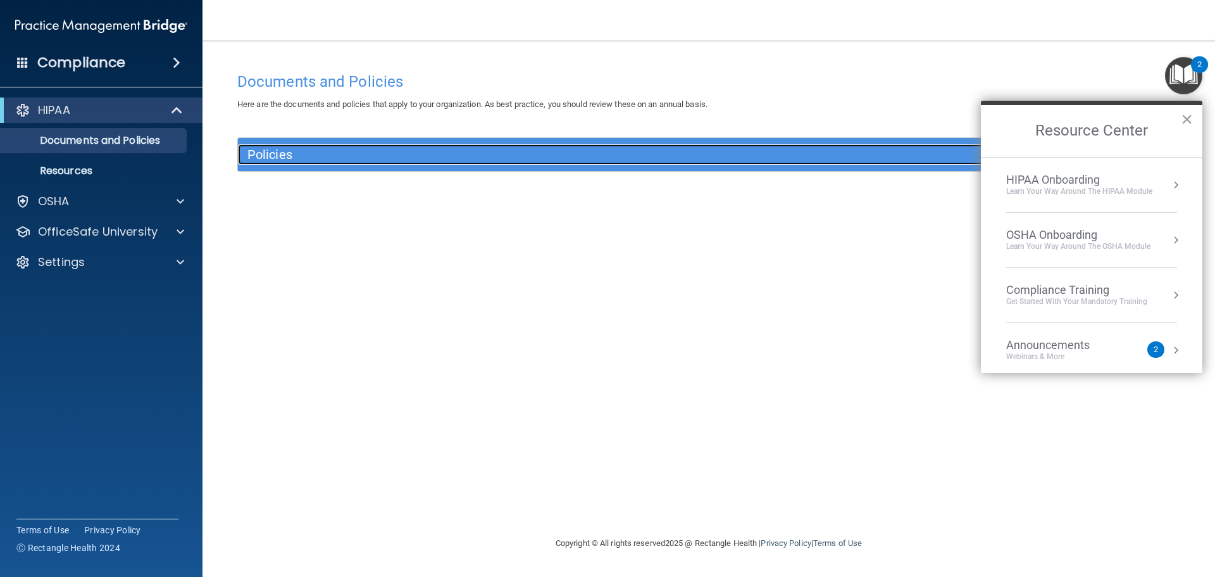
click at [506, 164] on div "Policies" at bounding box center [591, 154] width 706 height 20
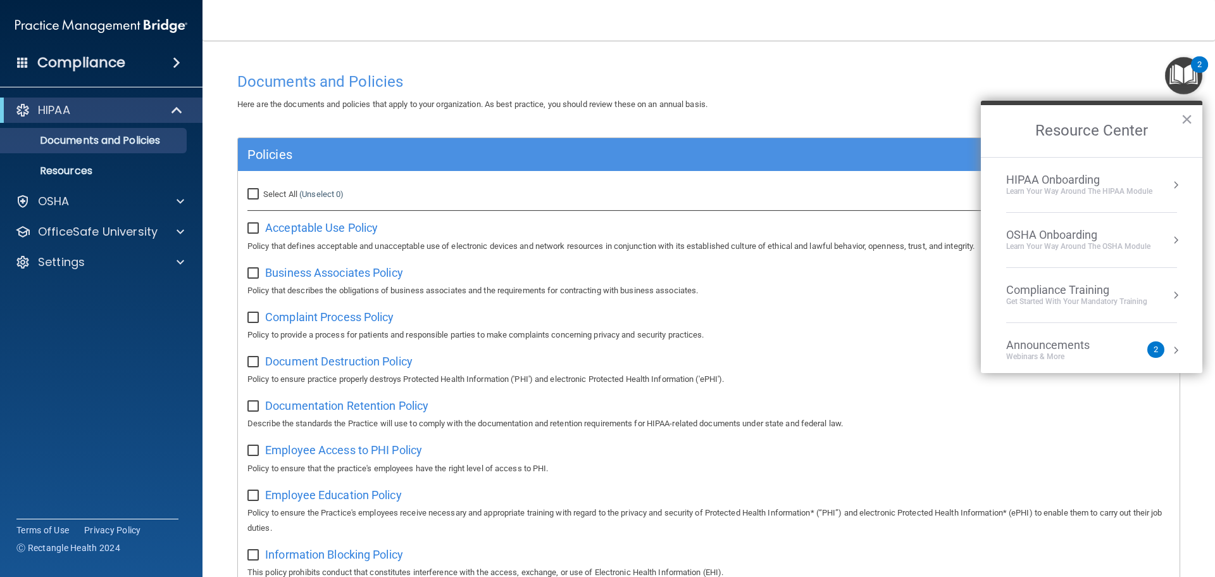
click at [248, 197] on input "Select All (Unselect 0) Unselect All" at bounding box center [254, 194] width 15 height 10
checkbox input "true"
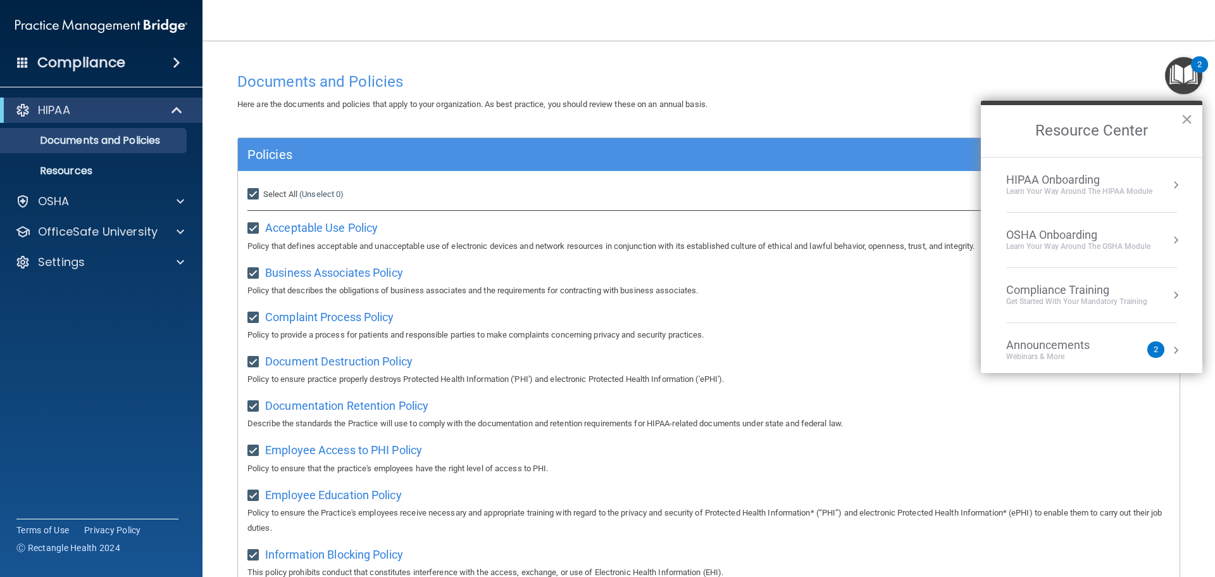
checkbox input "true"
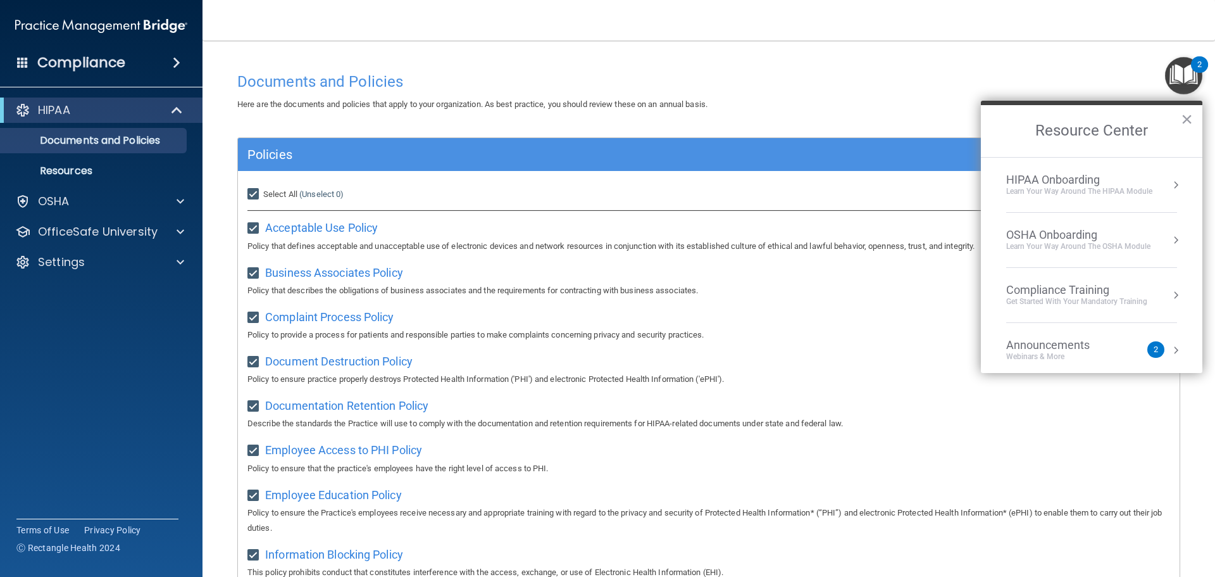
checkbox input "true"
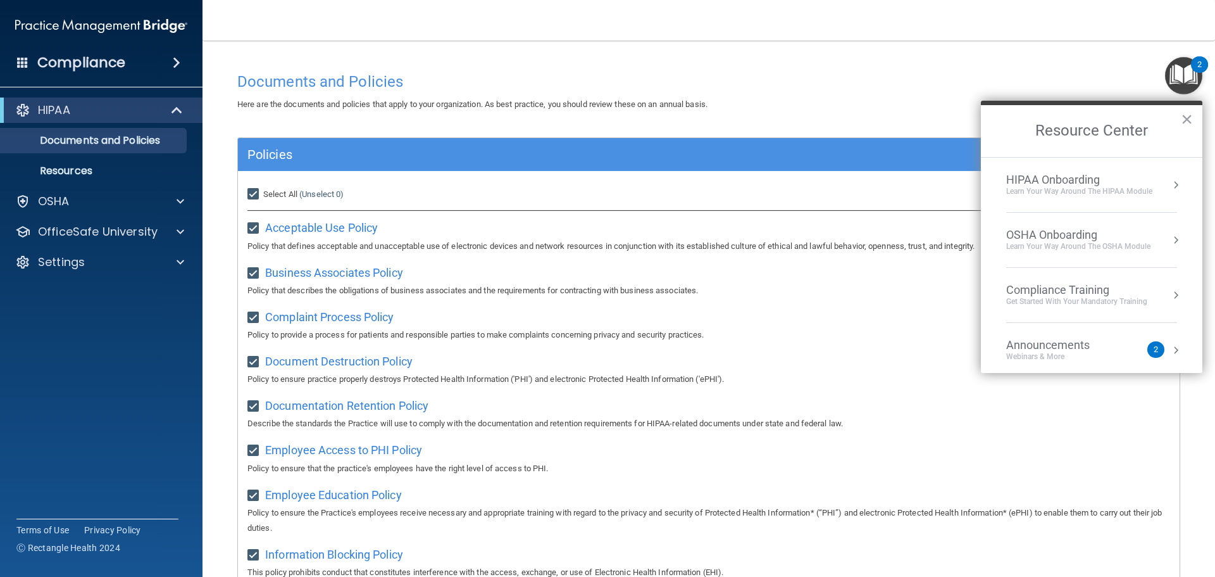
checkbox input "true"
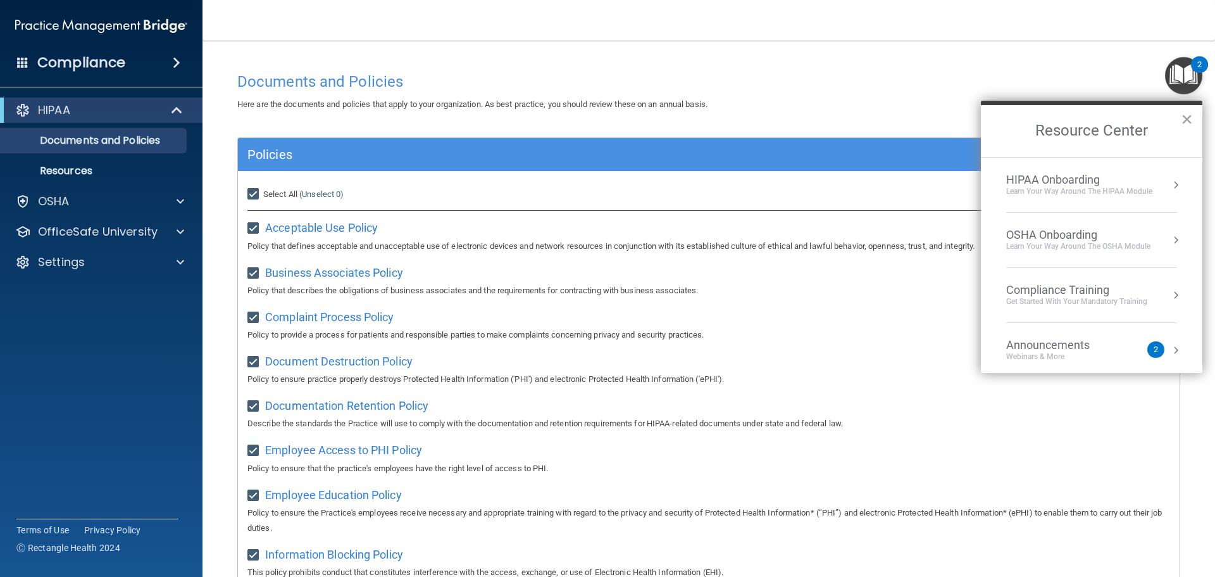
checkbox input "true"
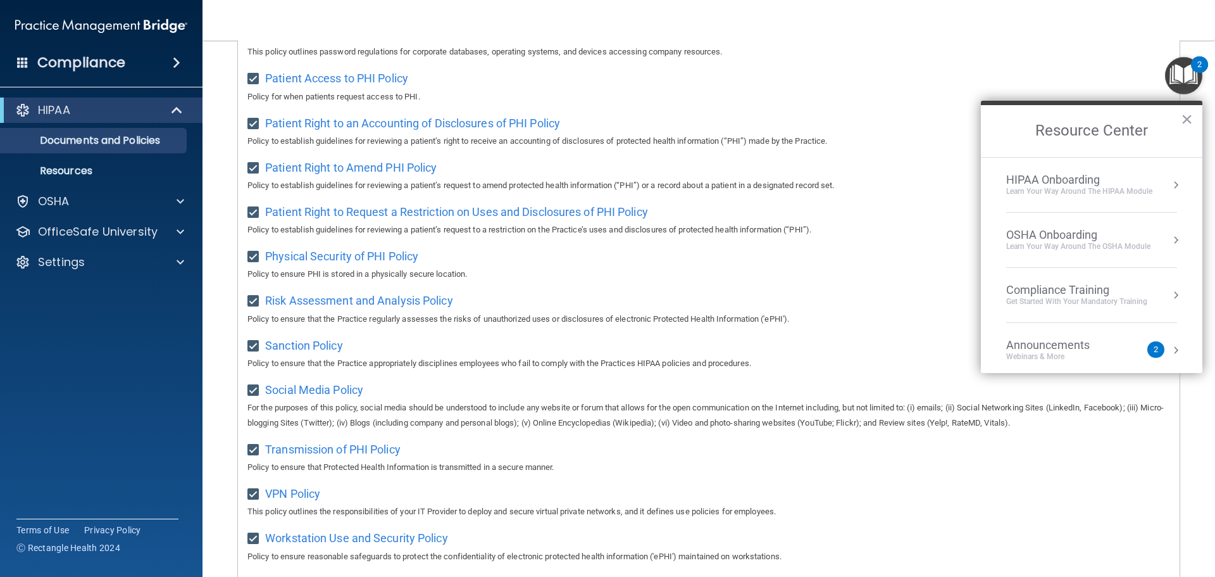
scroll to position [693, 0]
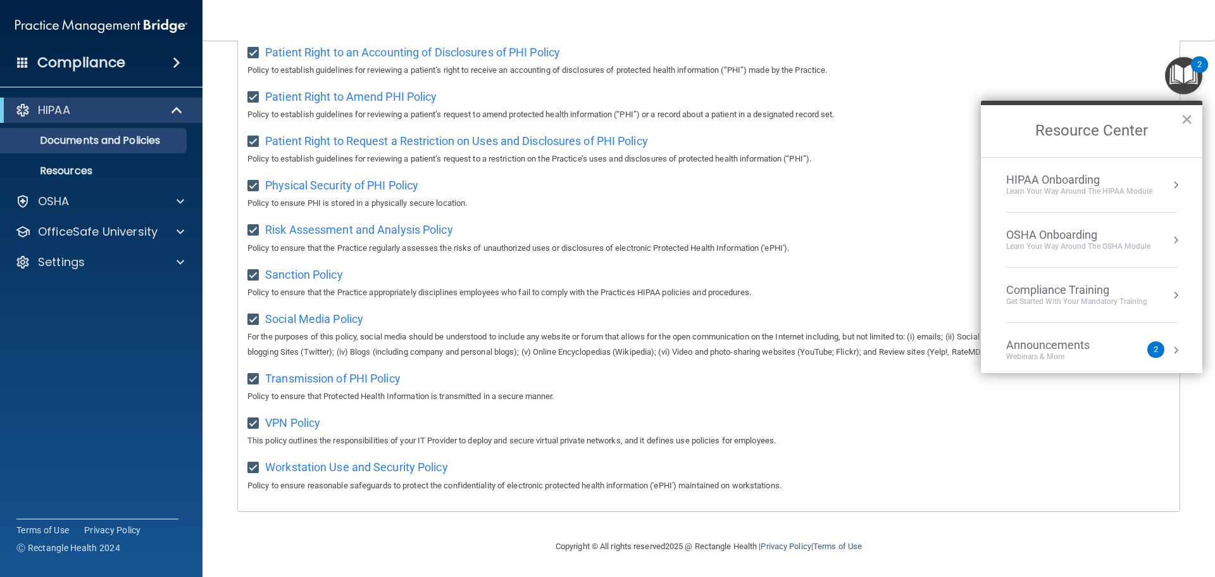
click at [1023, 420] on div "VPN Policy This policy outlines the responsibilities of your IT Provider to dep…" at bounding box center [708, 430] width 923 height 36
click at [1185, 120] on button "×" at bounding box center [1187, 119] width 12 height 20
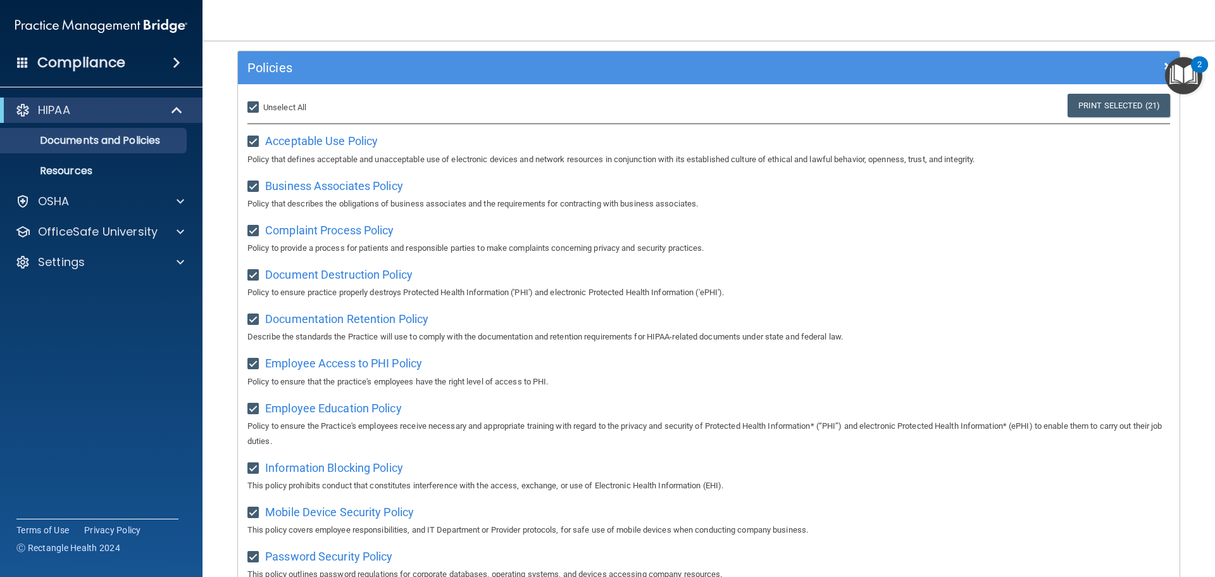
scroll to position [0, 0]
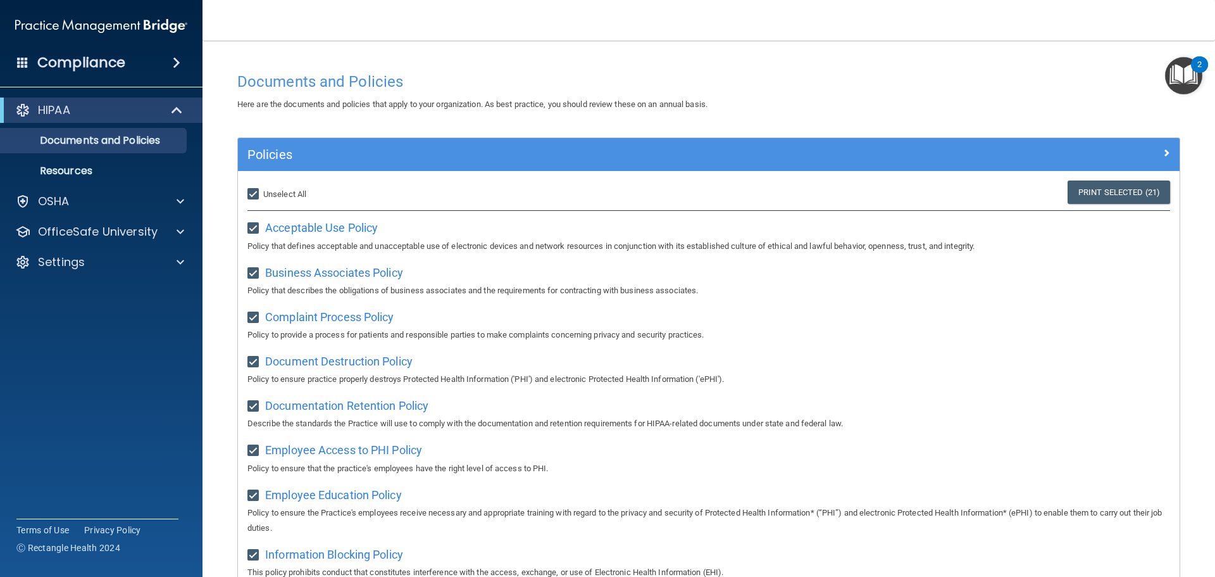
click at [252, 194] on input "Select All (Unselect 21) Unselect All" at bounding box center [254, 194] width 15 height 10
checkbox input "false"
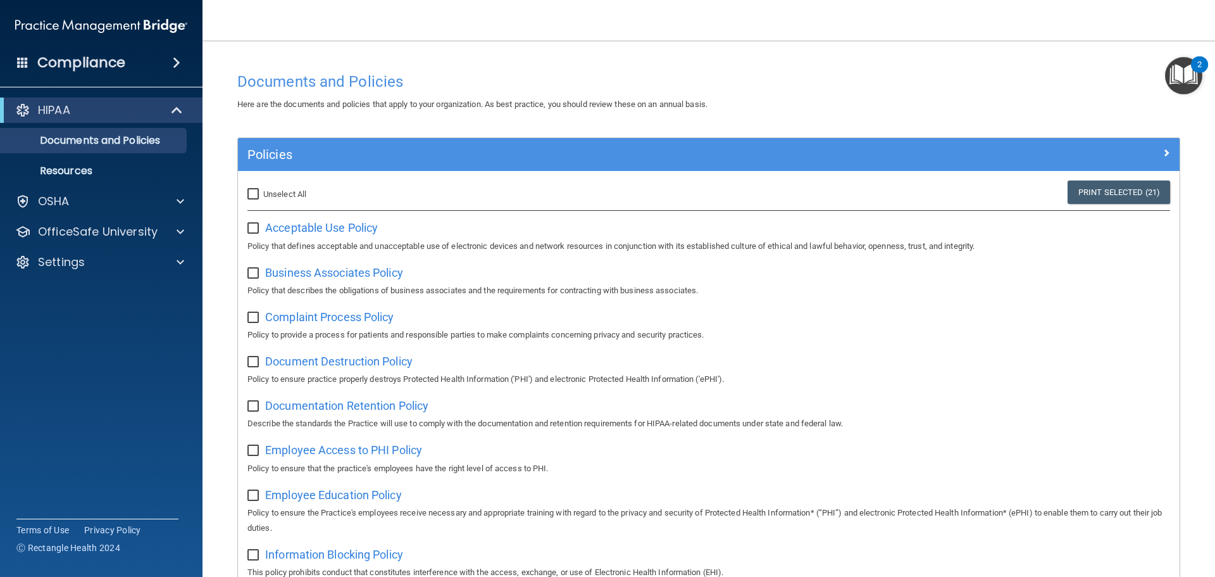
checkbox input "false"
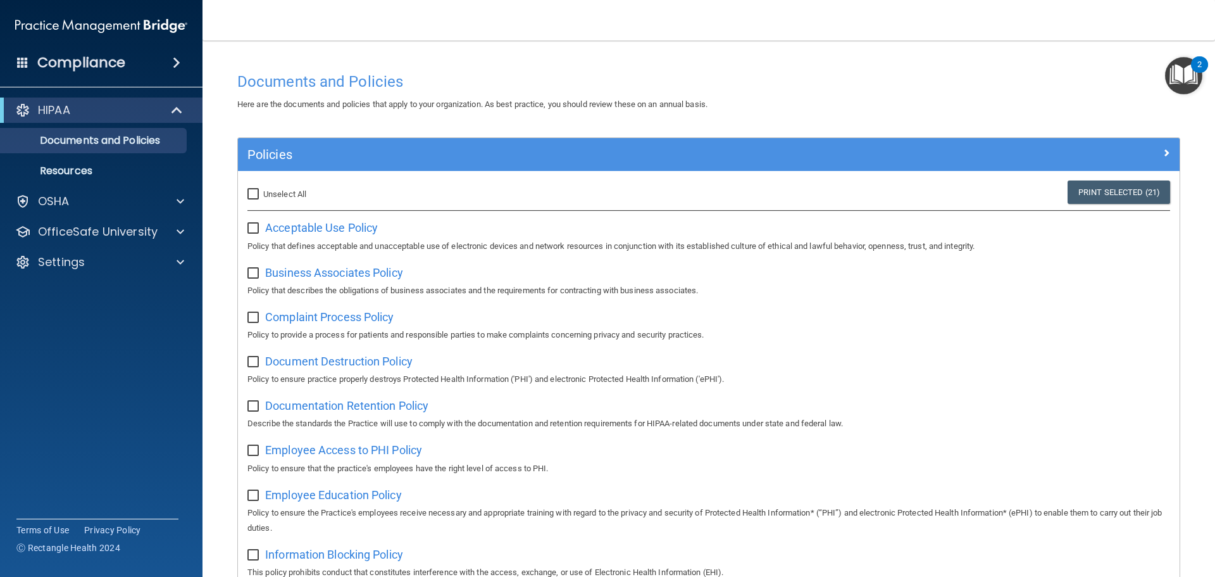
checkbox input "false"
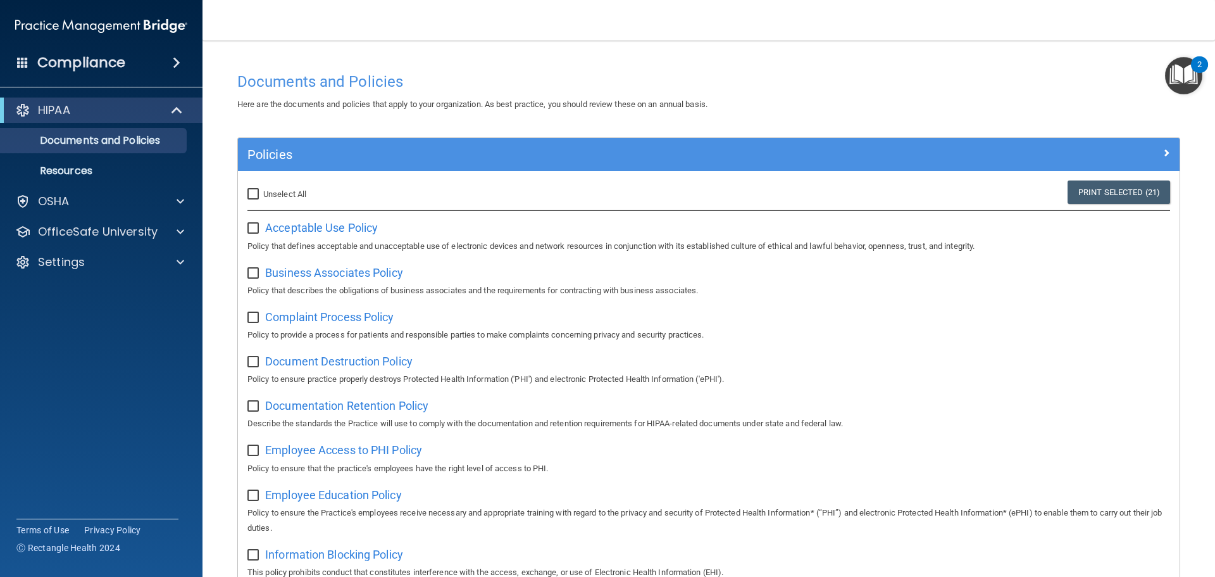
checkbox input "false"
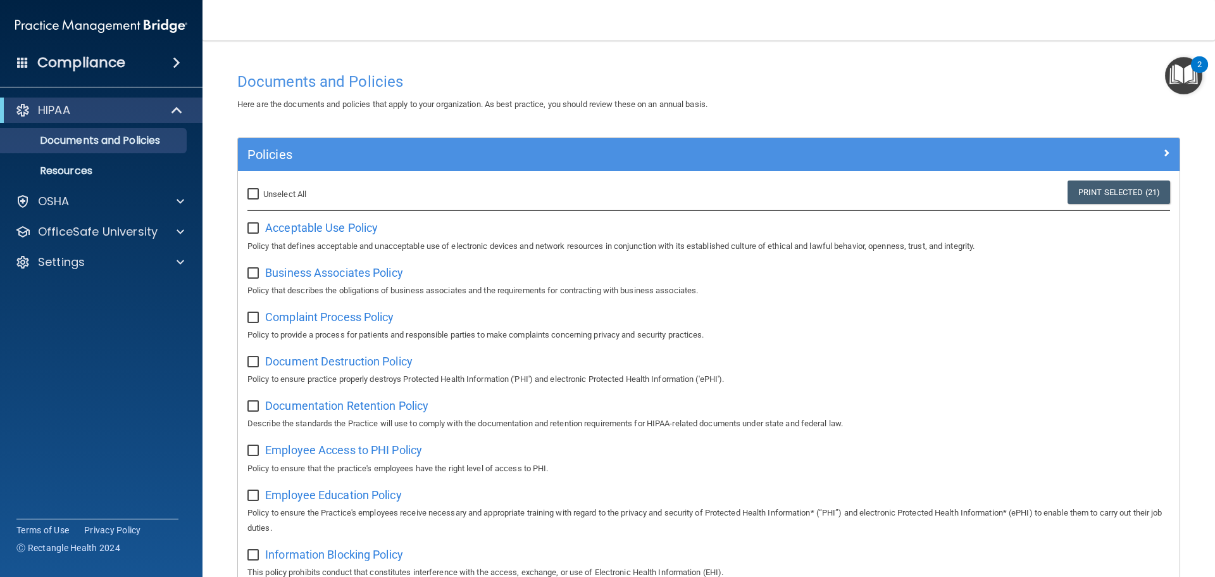
checkbox input "false"
click at [123, 116] on div "HIPAA" at bounding box center [84, 110] width 156 height 15
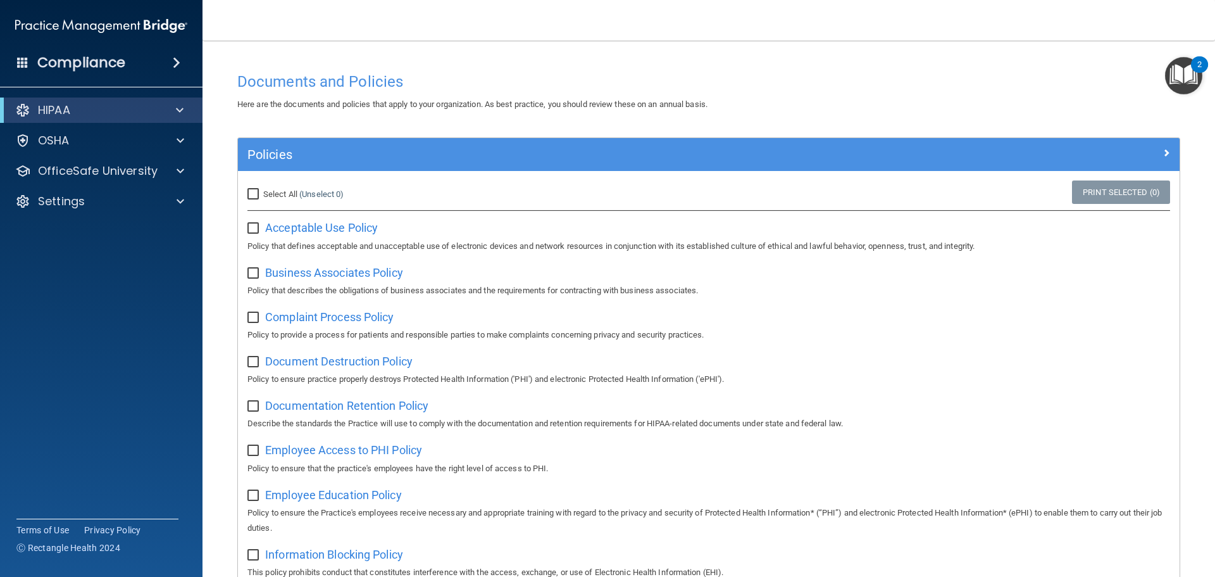
click at [127, 68] on div "Compliance" at bounding box center [101, 63] width 203 height 28
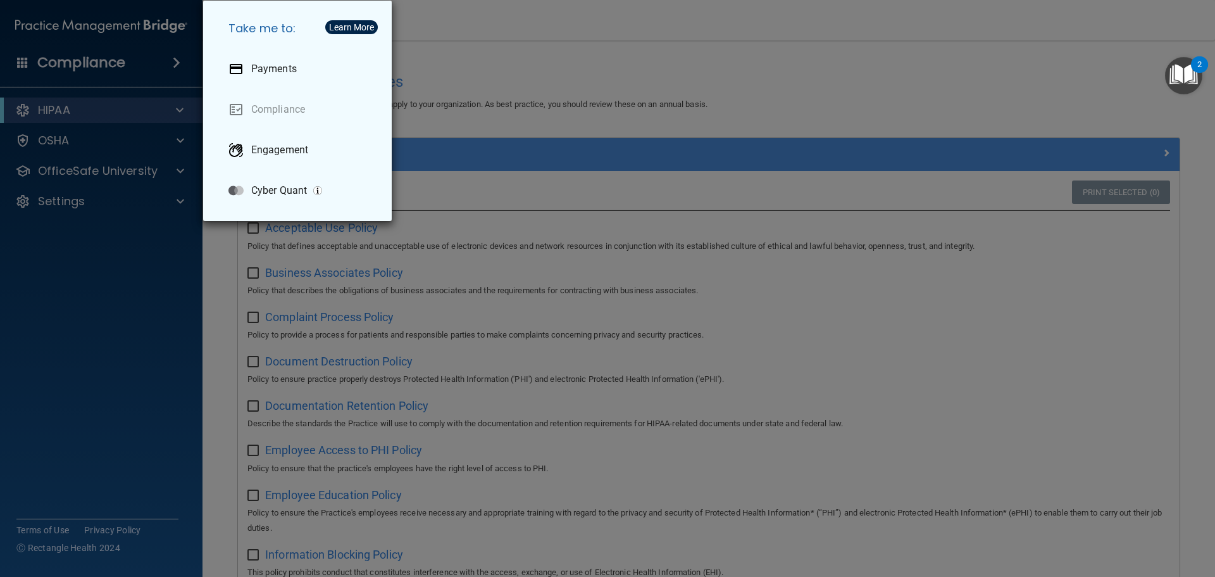
click at [454, 68] on div "Take me to: Payments Compliance Engagement Cyber Quant" at bounding box center [607, 288] width 1215 height 577
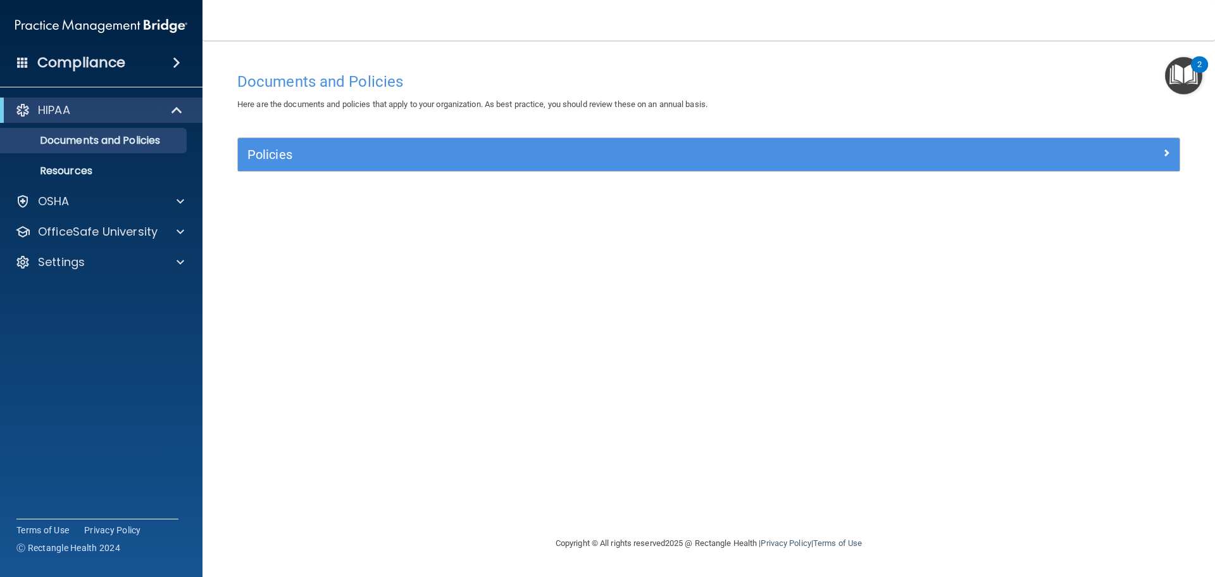
click at [96, 59] on h4 "Compliance" at bounding box center [81, 63] width 88 height 18
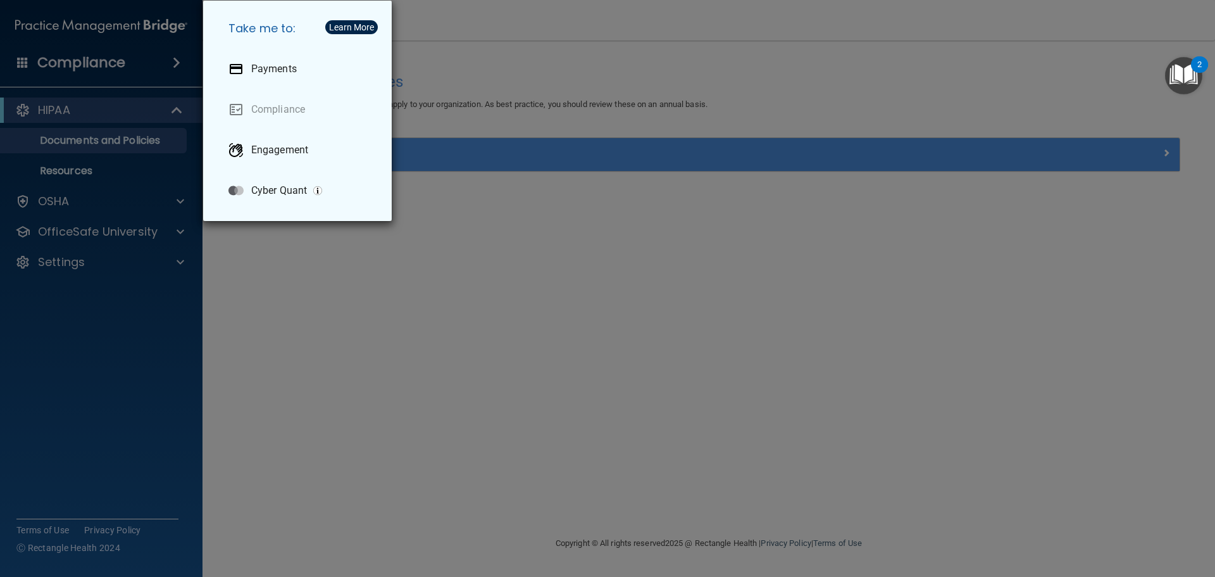
click at [96, 59] on div "Take me to: Payments Compliance Engagement Cyber Quant" at bounding box center [607, 288] width 1215 height 577
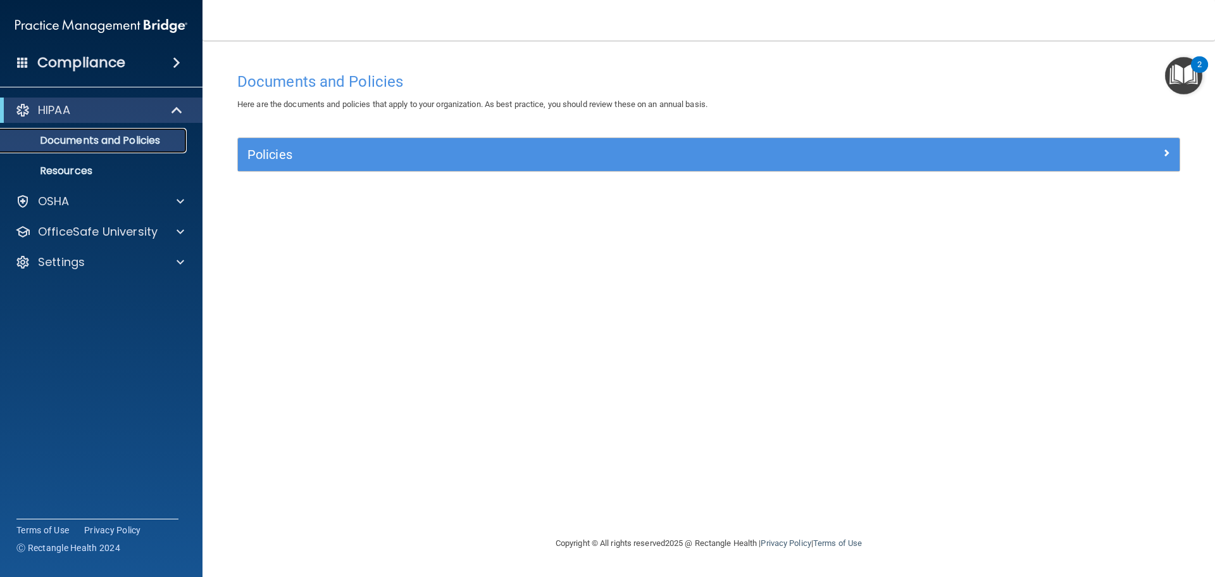
click at [77, 142] on p "Documents and Policies" at bounding box center [94, 140] width 173 height 13
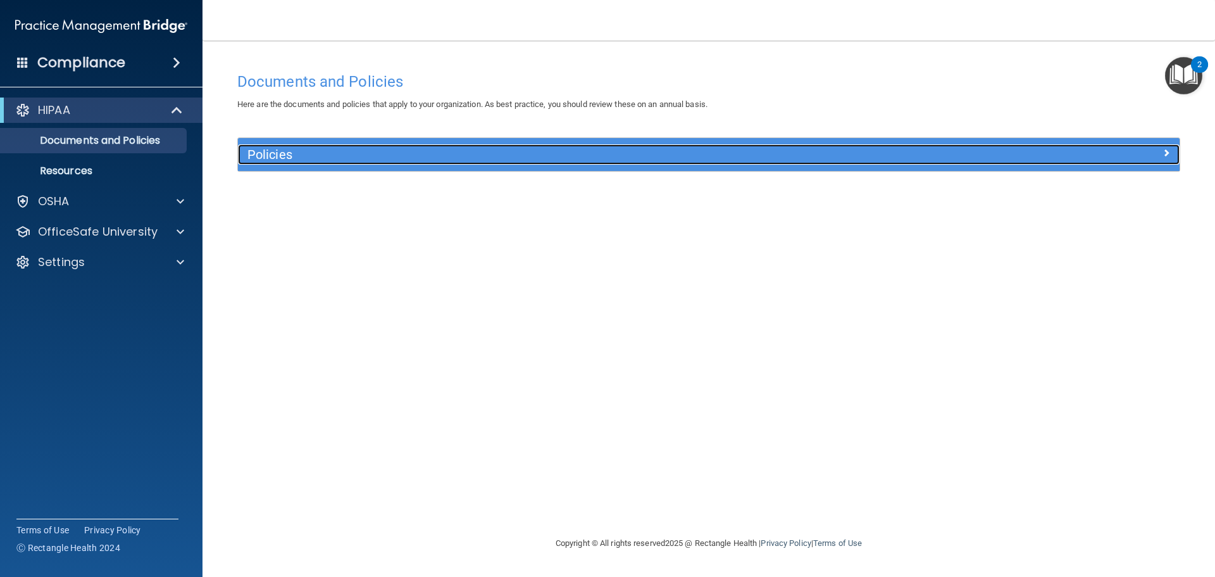
click at [286, 156] on h5 "Policies" at bounding box center [590, 154] width 687 height 14
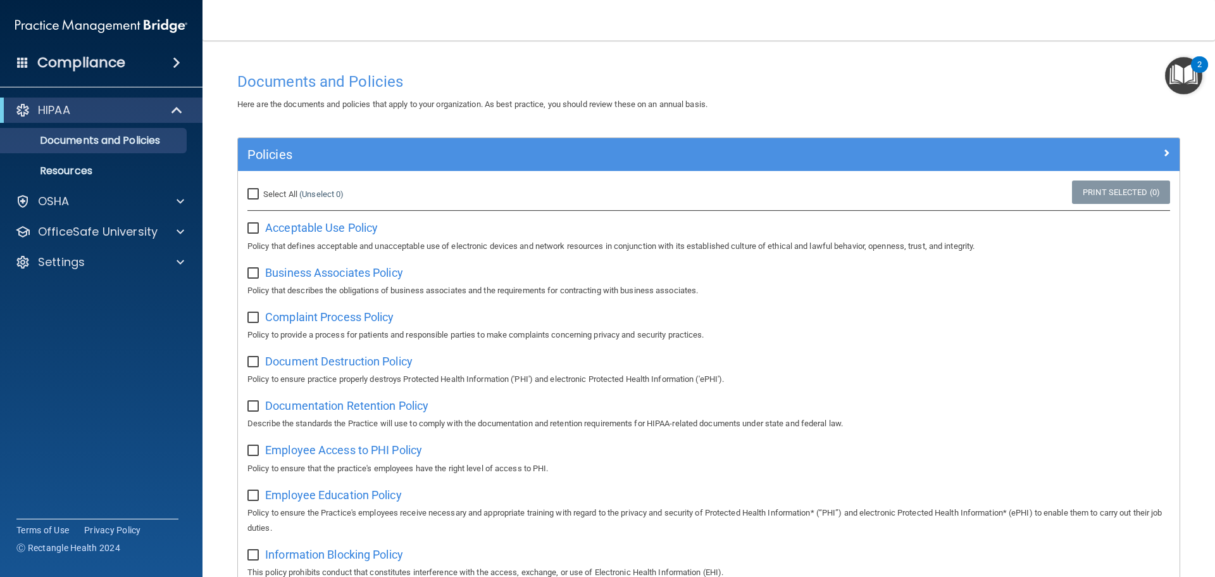
click at [265, 221] on div "Acceptable Use Policy Policy that defines acceptable and unacceptable use of el…" at bounding box center [708, 235] width 923 height 36
click at [287, 226] on span "Acceptable Use Policy" at bounding box center [321, 227] width 113 height 13
click at [136, 58] on div "Compliance" at bounding box center [101, 63] width 203 height 28
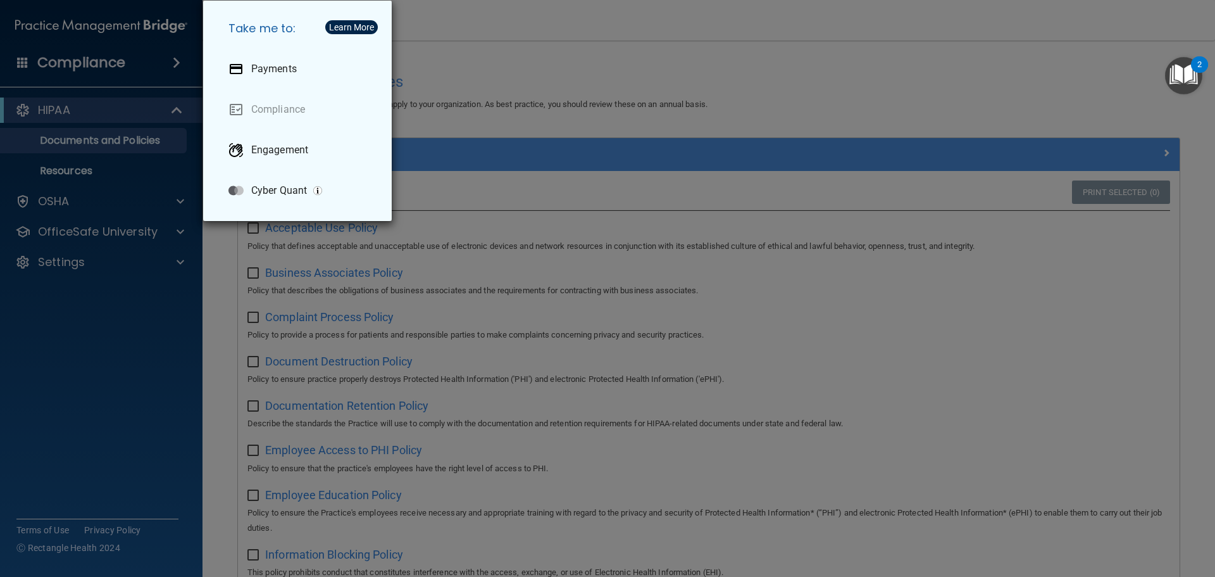
click at [131, 58] on div "Take me to: Payments Compliance Engagement Cyber Quant" at bounding box center [607, 288] width 1215 height 577
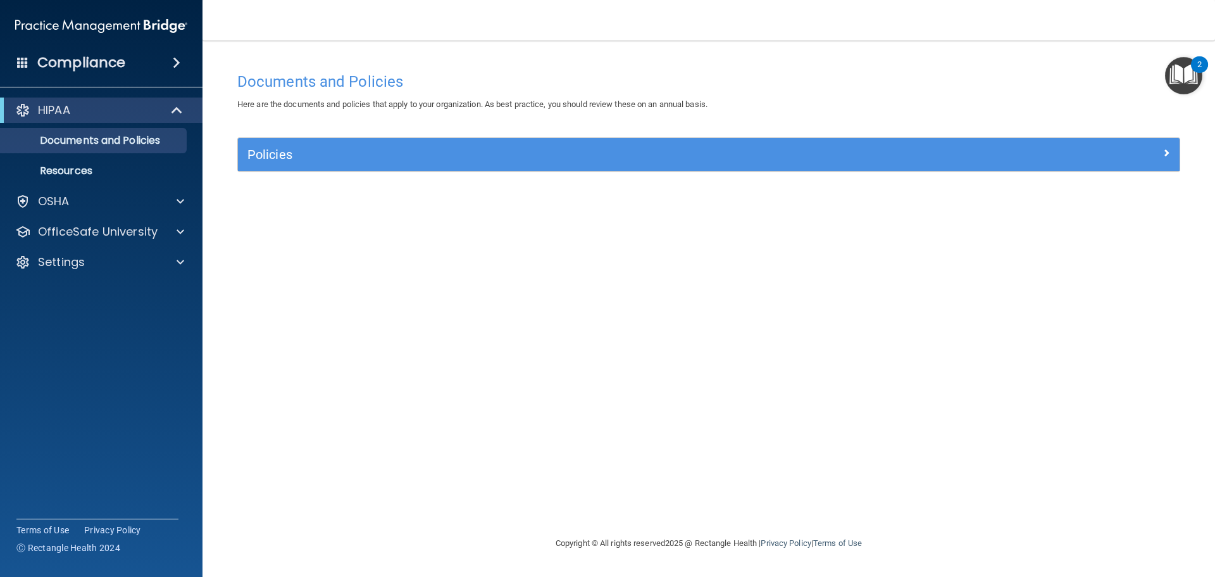
click at [107, 63] on h4 "Compliance" at bounding box center [81, 63] width 88 height 18
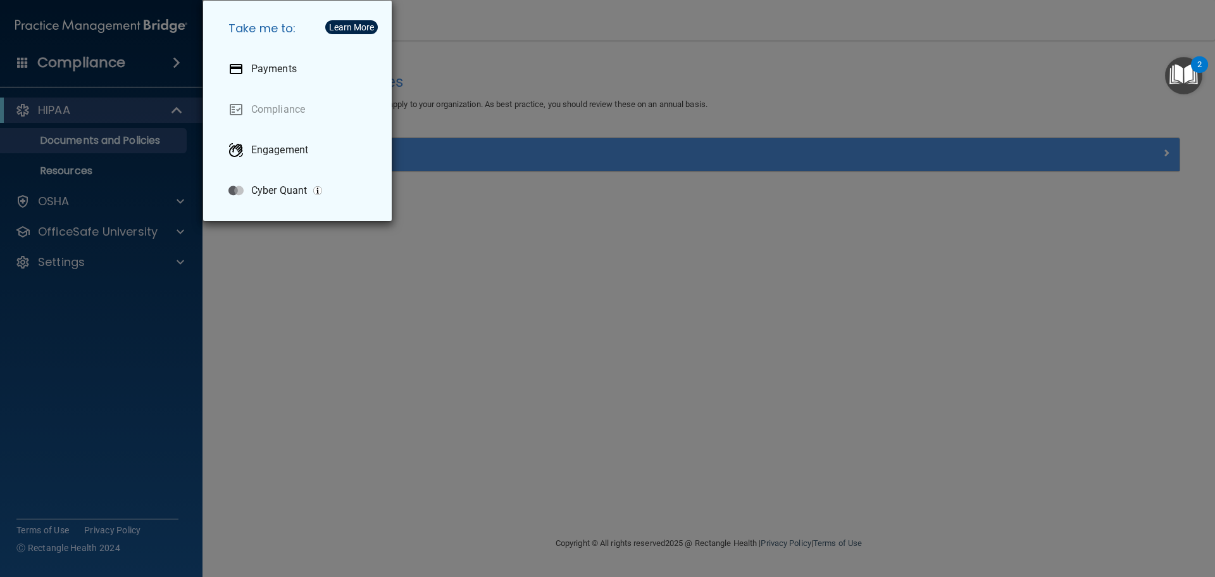
click at [282, 302] on div "Take me to: Payments Compliance Engagement Cyber Quant" at bounding box center [607, 288] width 1215 height 577
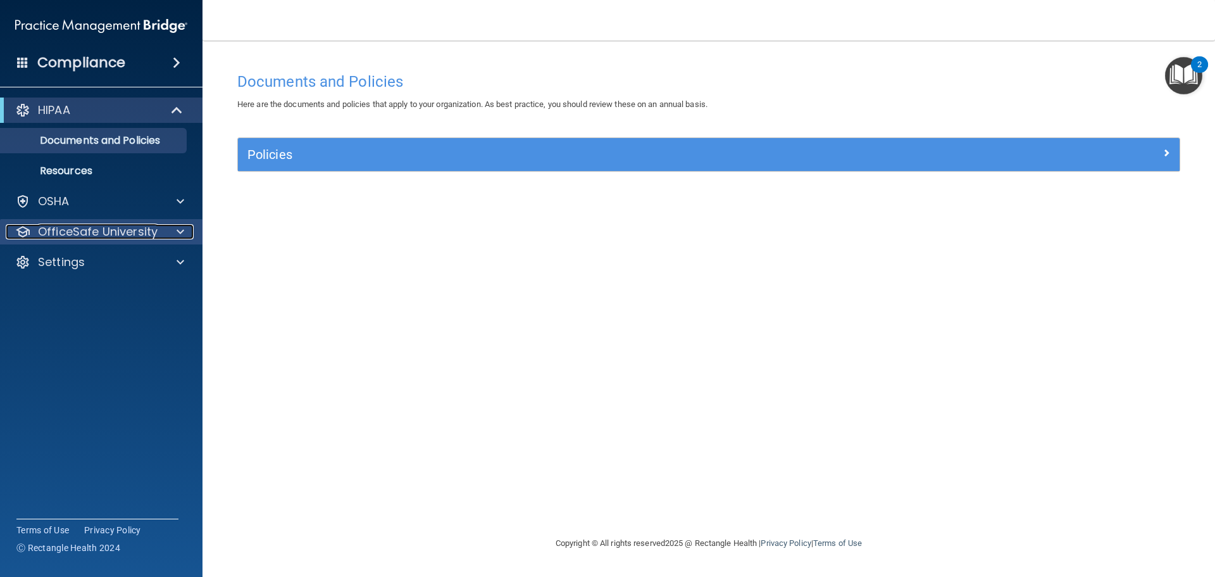
click at [134, 231] on p "OfficeSafe University" at bounding box center [98, 231] width 120 height 15
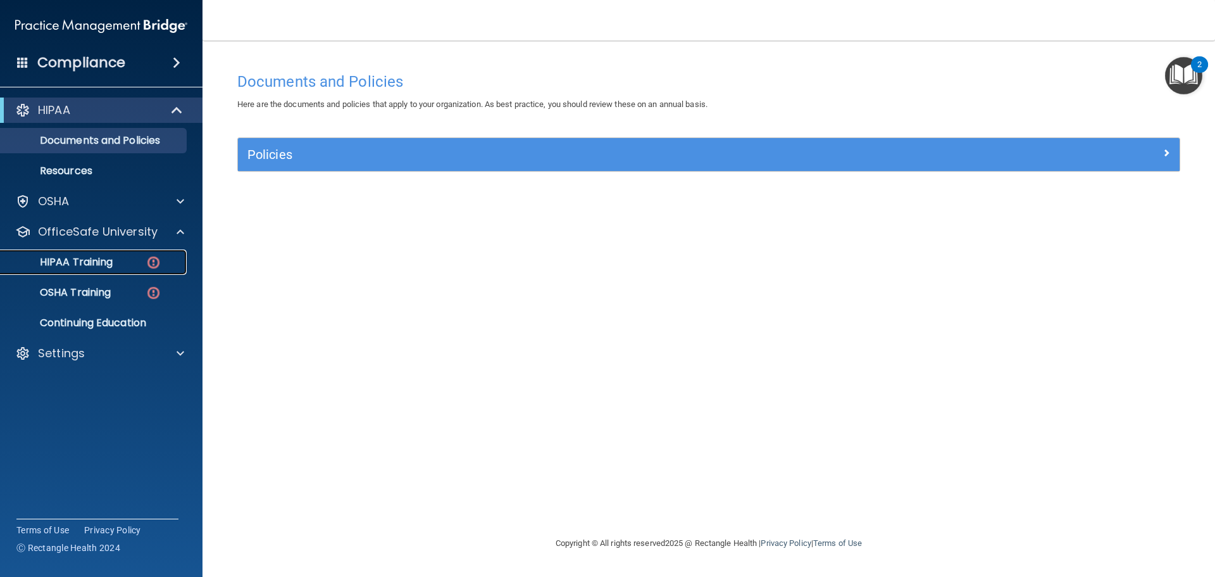
click at [102, 258] on p "HIPAA Training" at bounding box center [60, 262] width 104 height 13
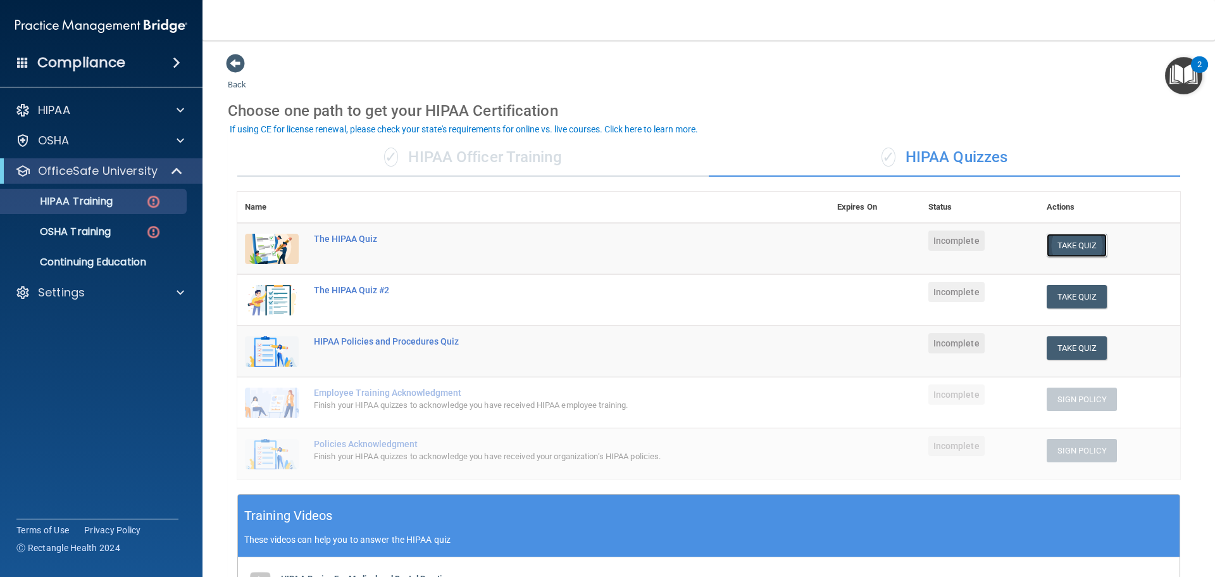
click at [1061, 247] on button "Take Quiz" at bounding box center [1077, 245] width 61 height 23
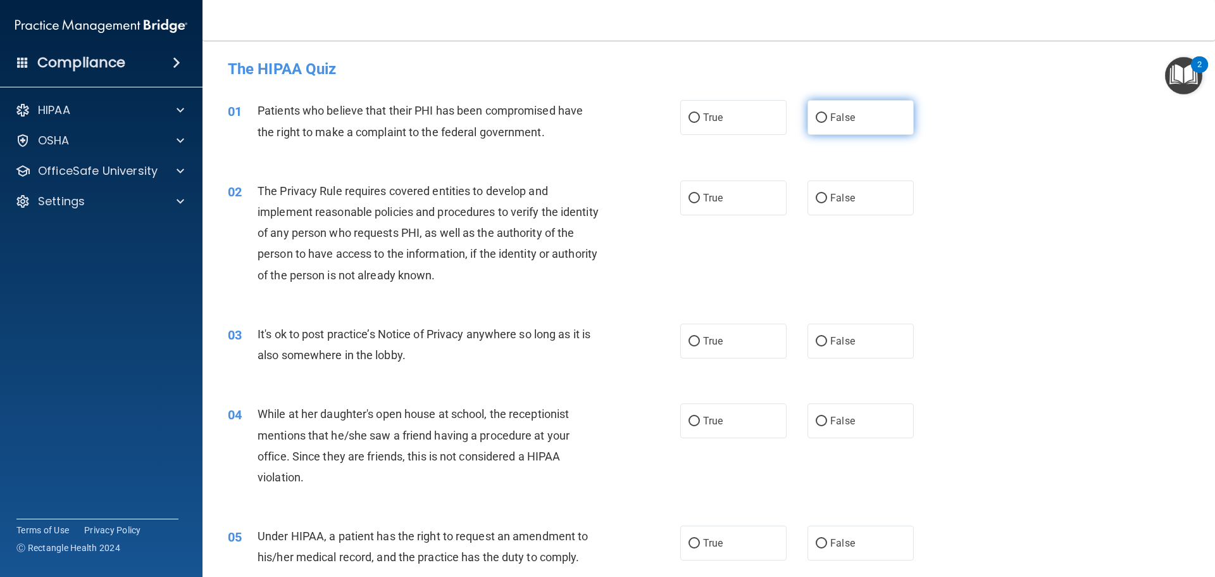
click at [816, 113] on input "False" at bounding box center [821, 117] width 11 height 9
radio input "true"
click at [692, 199] on input "True" at bounding box center [694, 198] width 11 height 9
radio input "true"
click at [820, 345] on input "False" at bounding box center [821, 341] width 11 height 9
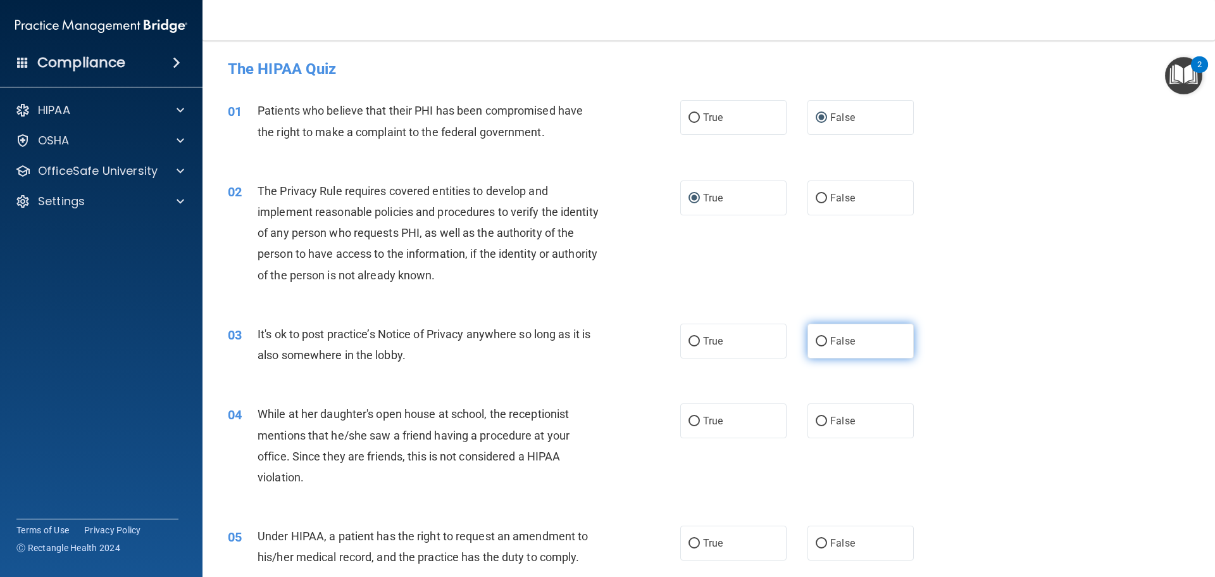
radio input "true"
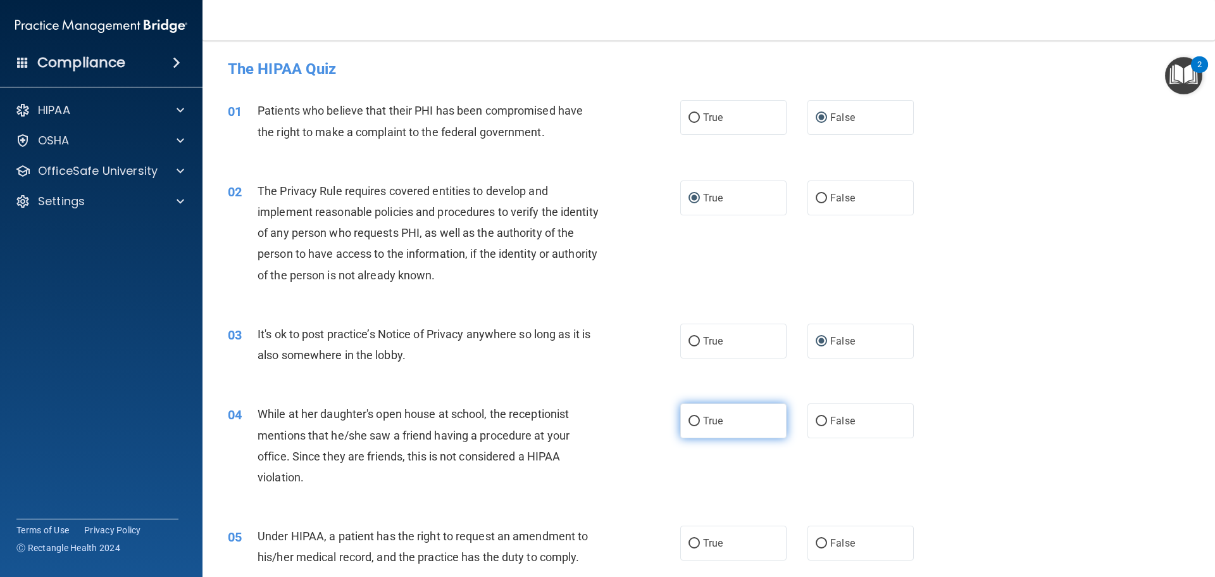
click at [693, 418] on input "True" at bounding box center [694, 420] width 11 height 9
radio input "true"
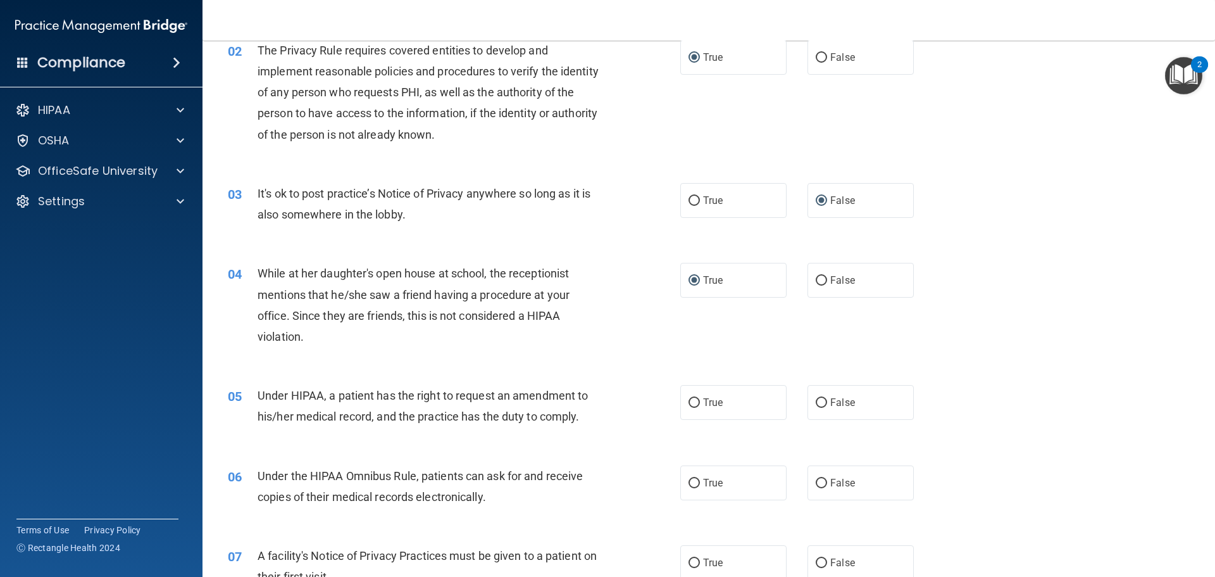
scroll to position [190, 0]
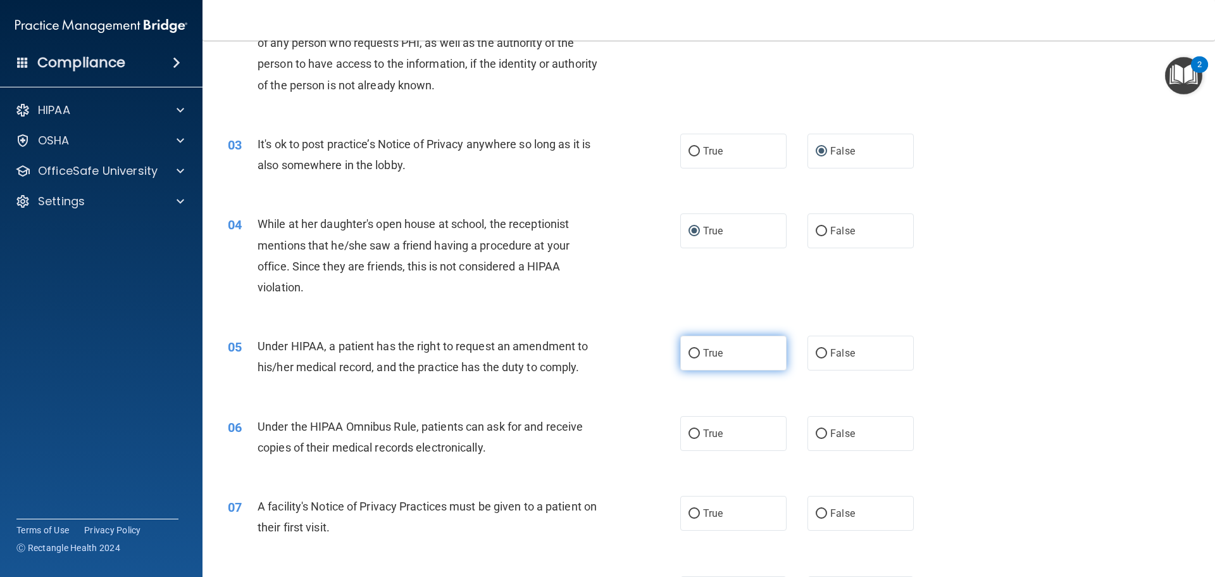
click at [691, 361] on label "True" at bounding box center [733, 352] width 106 height 35
click at [691, 358] on input "True" at bounding box center [694, 353] width 11 height 9
radio input "true"
click at [816, 429] on input "False" at bounding box center [821, 433] width 11 height 9
radio input "true"
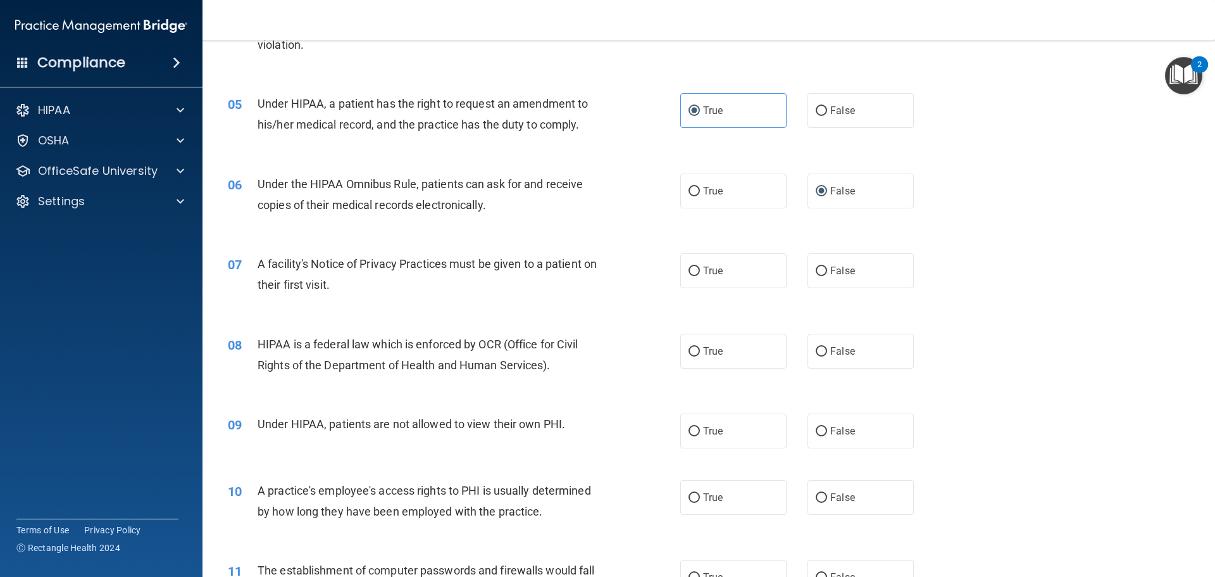
scroll to position [443, 0]
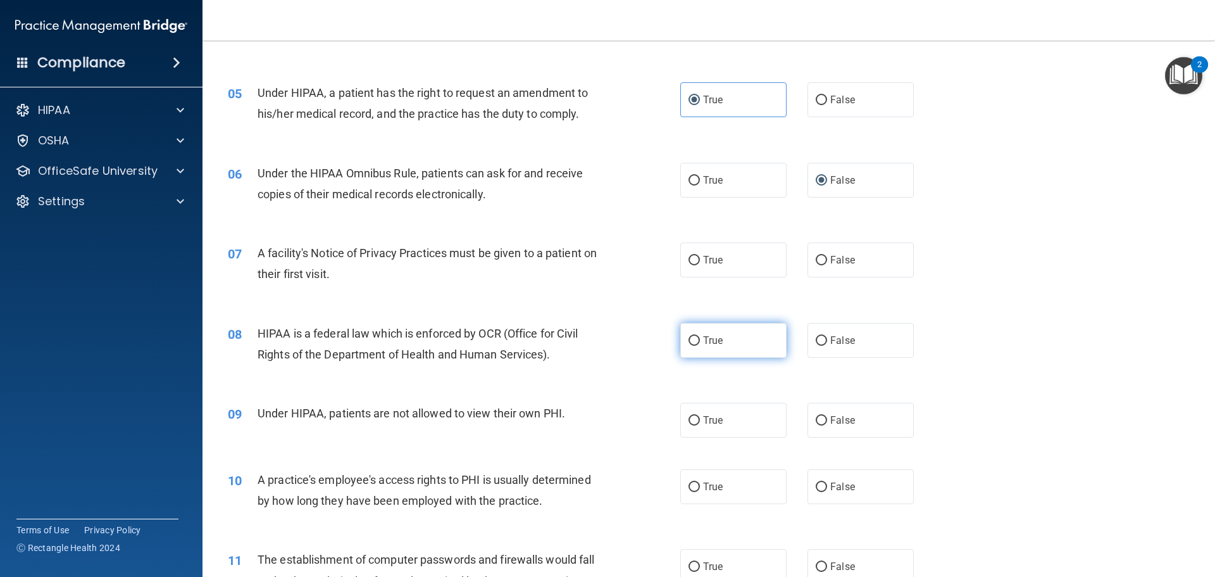
click at [691, 342] on input "True" at bounding box center [694, 340] width 11 height 9
radio input "true"
click at [689, 261] on input "True" at bounding box center [694, 260] width 11 height 9
radio input "true"
click at [816, 339] on input "False" at bounding box center [821, 340] width 11 height 9
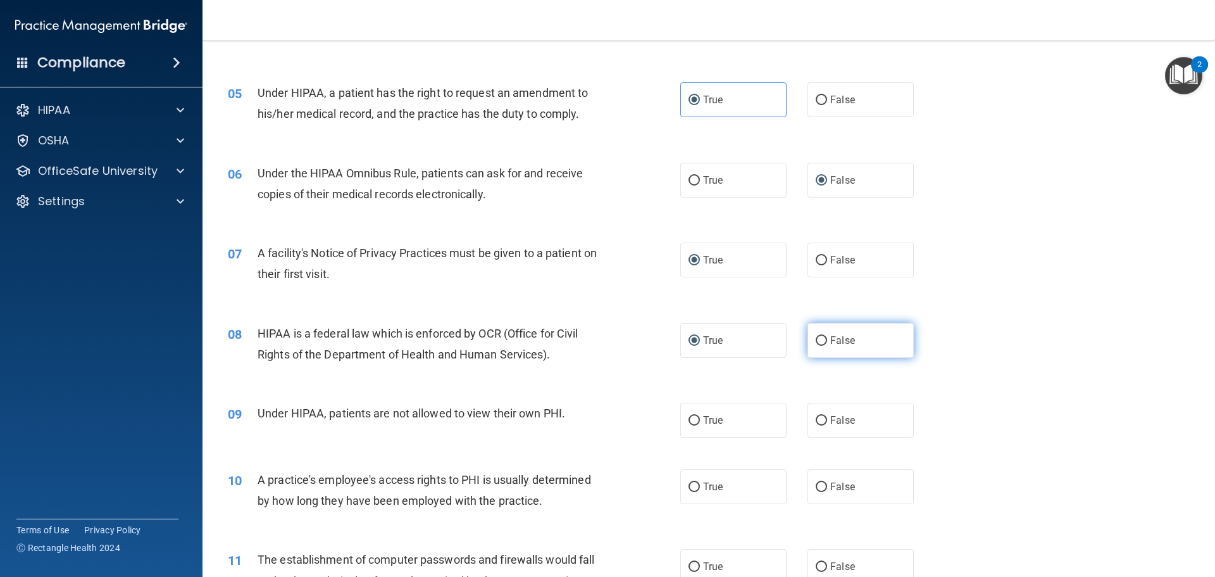
radio input "true"
radio input "false"
click at [816, 424] on input "False" at bounding box center [821, 420] width 11 height 9
radio input "true"
click at [695, 491] on label "True" at bounding box center [733, 486] width 106 height 35
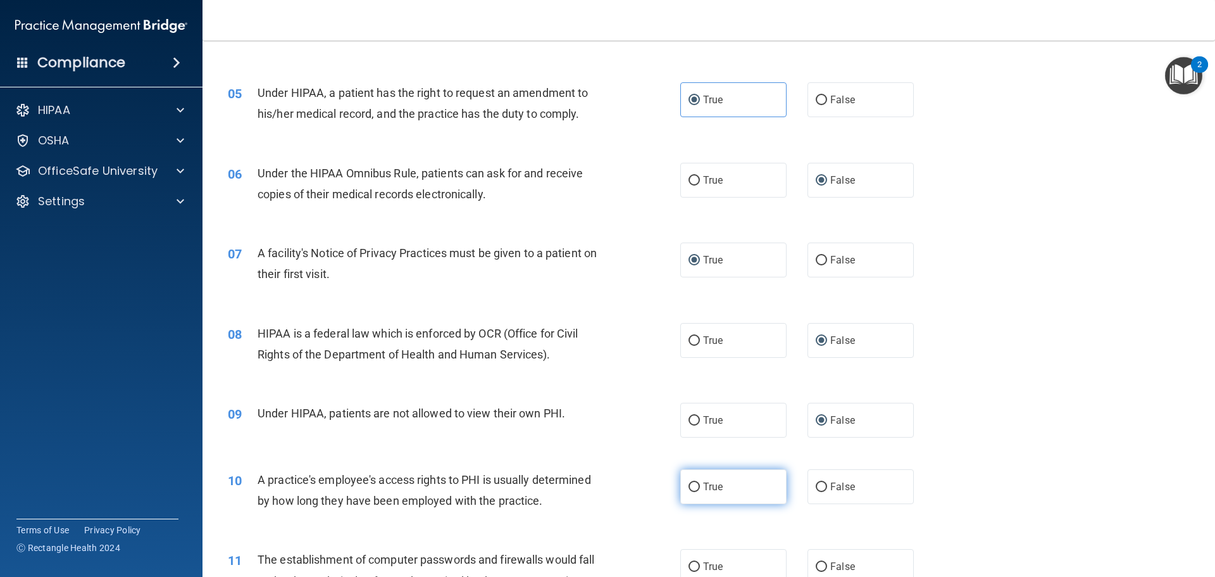
click at [695, 491] on input "True" at bounding box center [694, 486] width 11 height 9
radio input "true"
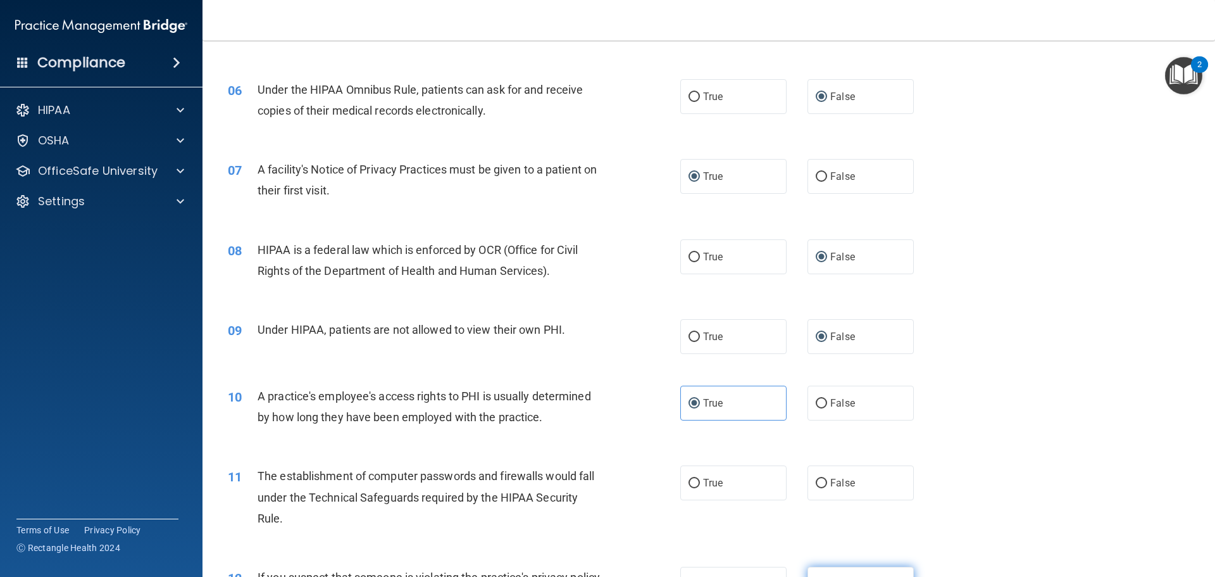
scroll to position [570, 0]
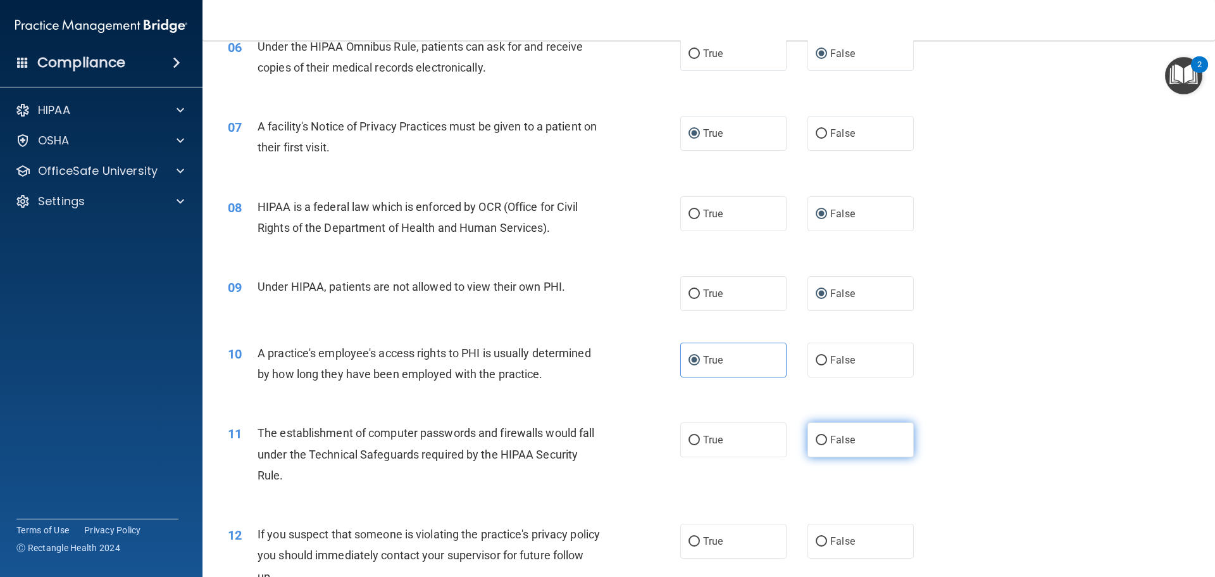
click at [817, 447] on label "False" at bounding box center [861, 439] width 106 height 35
click at [817, 445] on input "False" at bounding box center [821, 439] width 11 height 9
radio input "true"
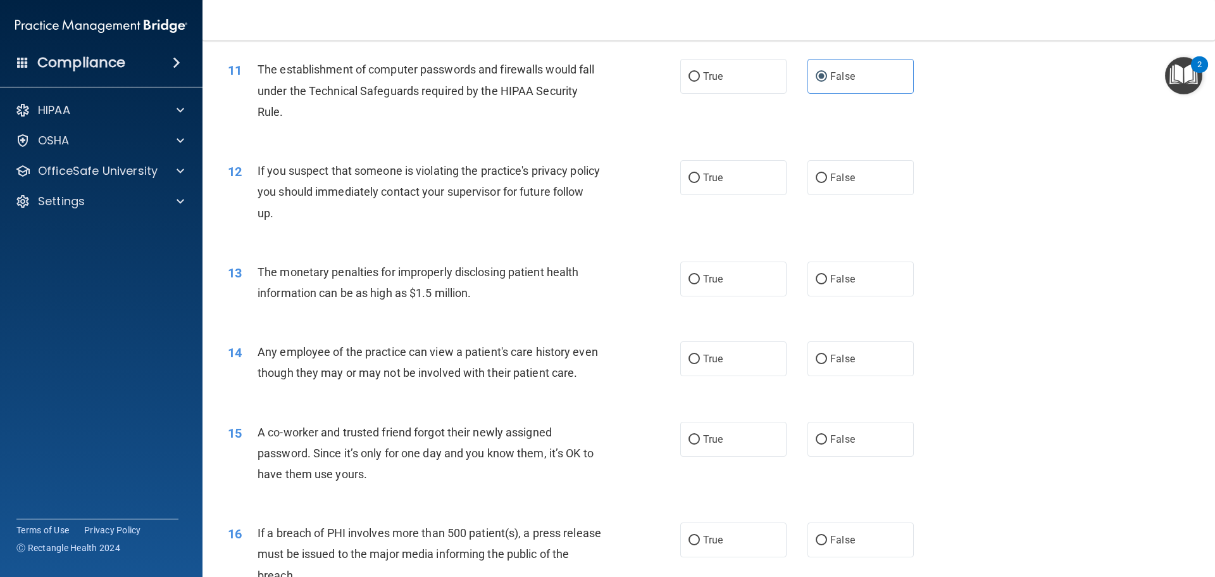
scroll to position [1013, 0]
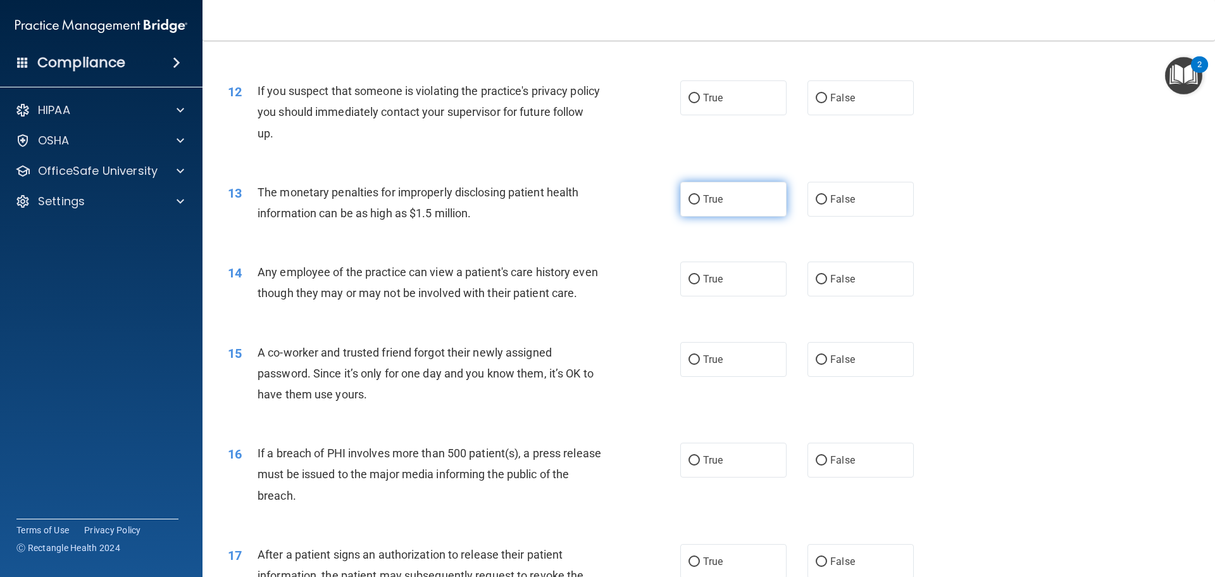
click at [689, 199] on input "True" at bounding box center [694, 199] width 11 height 9
radio input "true"
click at [816, 278] on input "False" at bounding box center [821, 279] width 11 height 9
radio input "true"
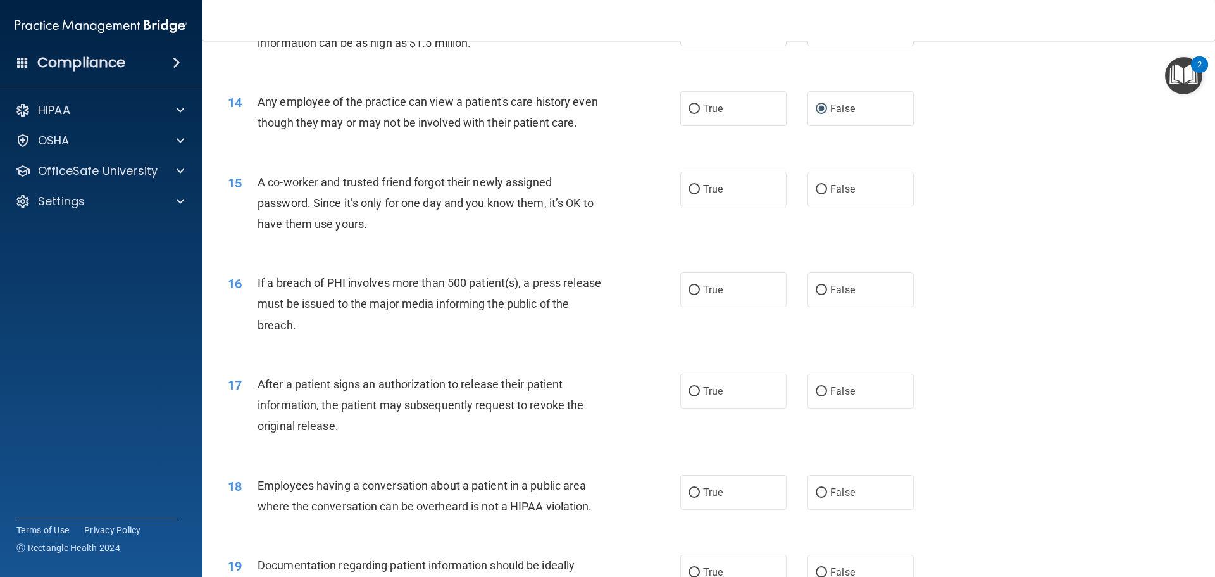
scroll to position [1202, 0]
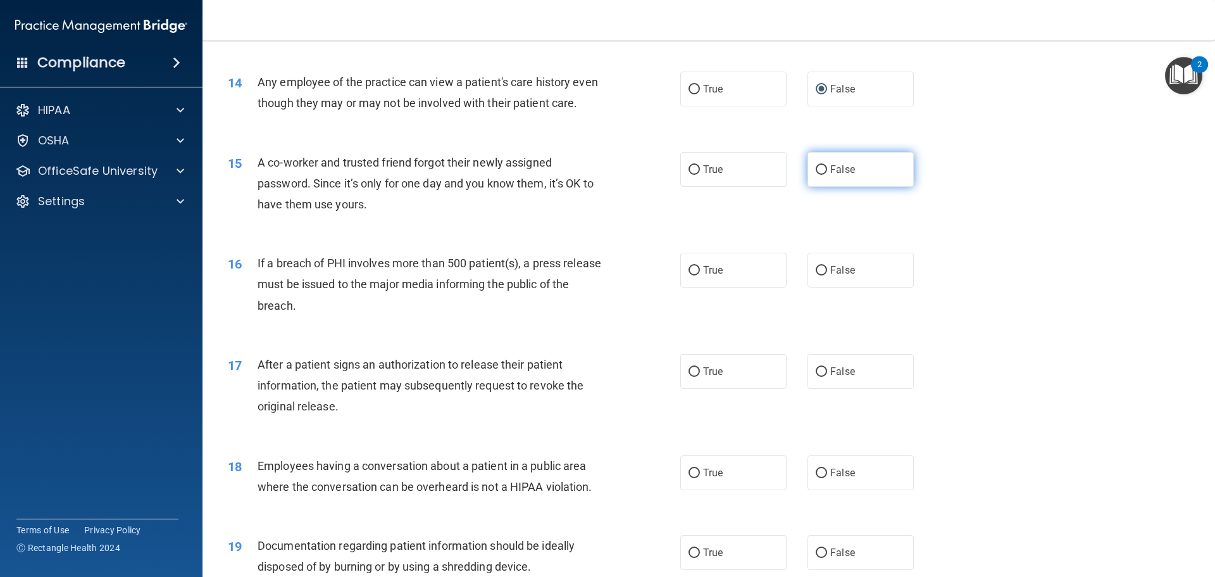
click at [819, 175] on input "False" at bounding box center [821, 169] width 11 height 9
radio input "true"
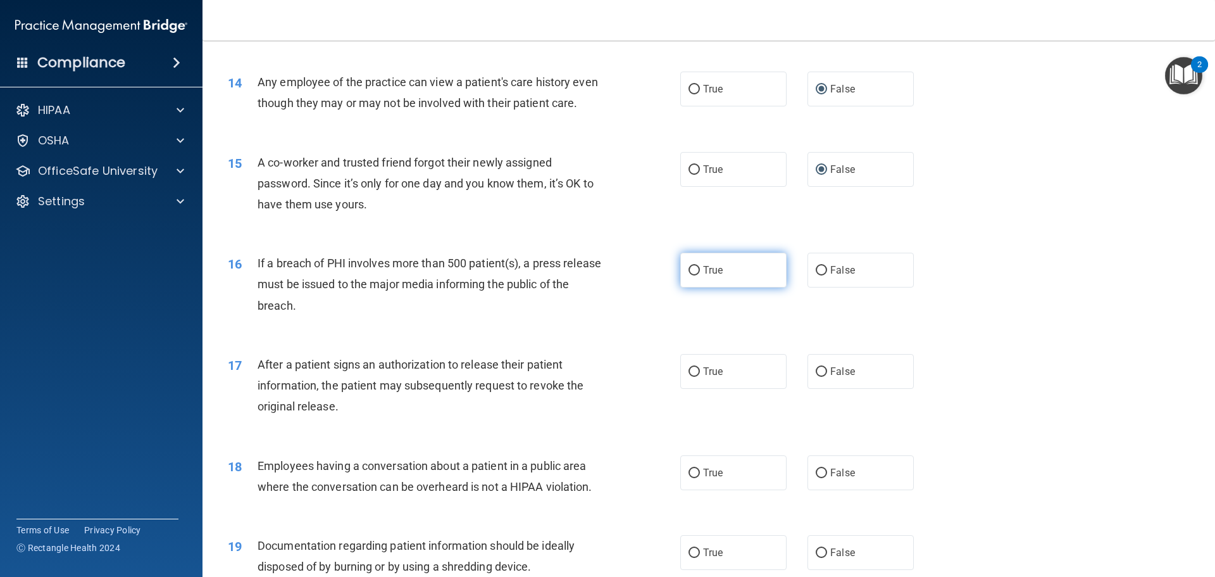
click at [680, 287] on label "True" at bounding box center [733, 270] width 106 height 35
click at [689, 275] on input "True" at bounding box center [694, 270] width 11 height 9
radio input "true"
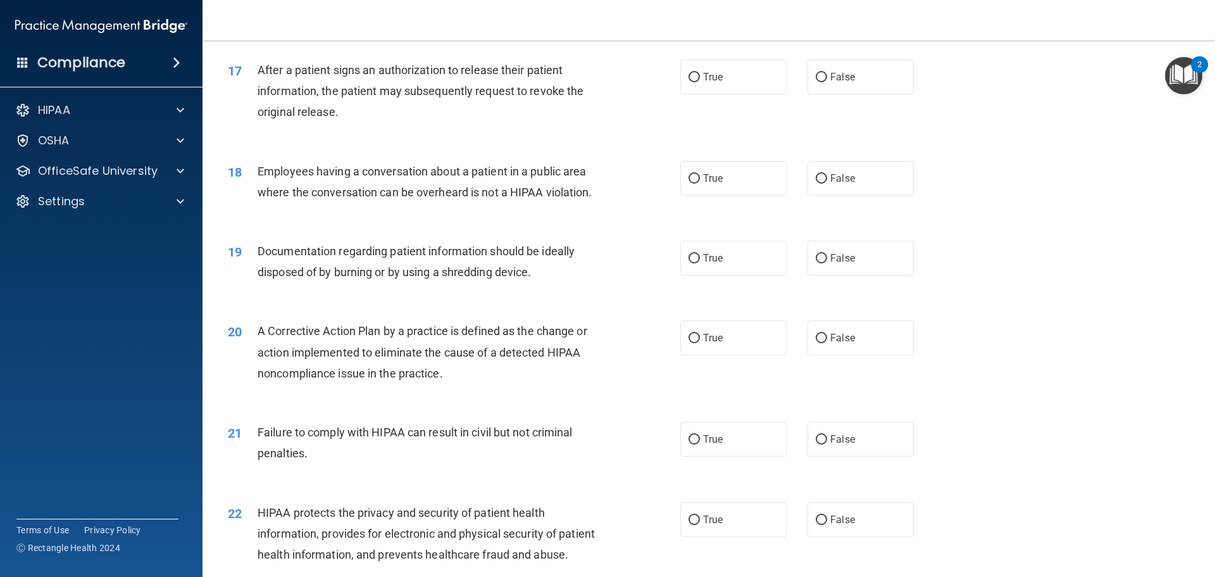
scroll to position [1519, 0]
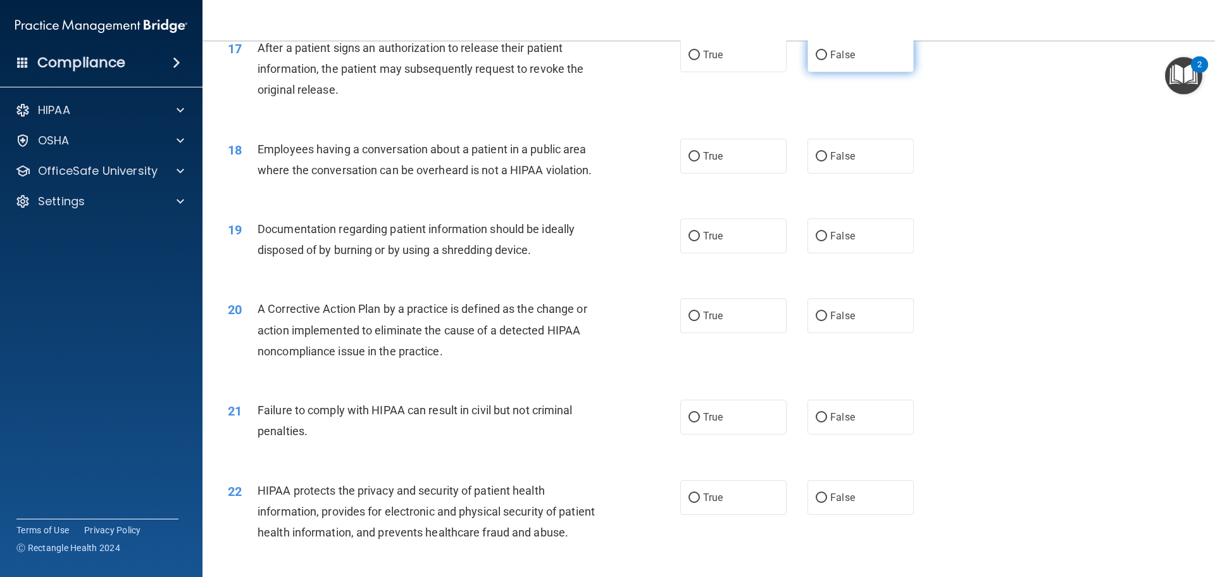
click at [818, 72] on label "False" at bounding box center [861, 54] width 106 height 35
click at [818, 60] on input "False" at bounding box center [821, 55] width 11 height 9
radio input "true"
click at [816, 161] on input "False" at bounding box center [821, 156] width 11 height 9
radio input "true"
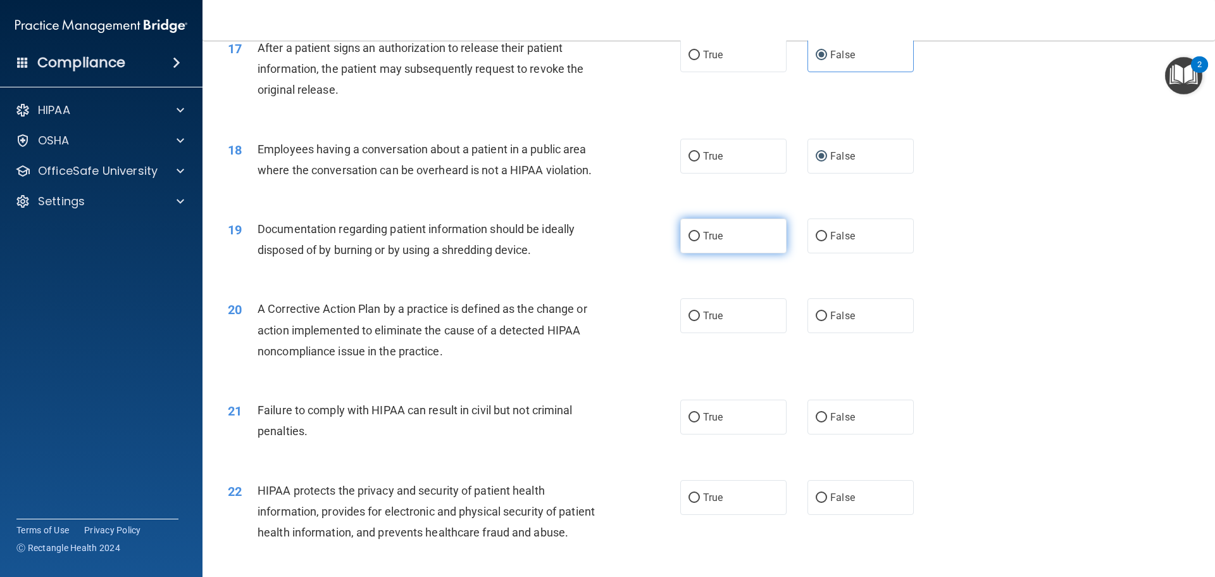
click at [694, 241] on input "True" at bounding box center [694, 236] width 11 height 9
radio input "true"
click at [820, 332] on label "False" at bounding box center [861, 315] width 106 height 35
click at [820, 321] on input "False" at bounding box center [821, 315] width 11 height 9
radio input "true"
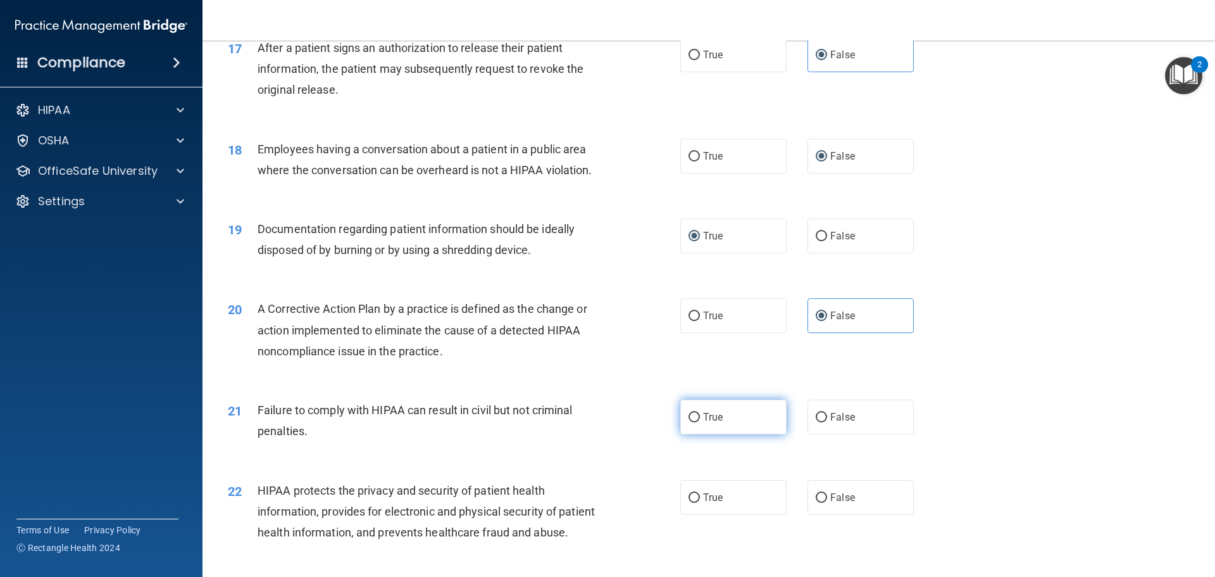
click at [705, 429] on label "True" at bounding box center [733, 416] width 106 height 35
click at [700, 422] on input "True" at bounding box center [694, 417] width 11 height 9
radio input "true"
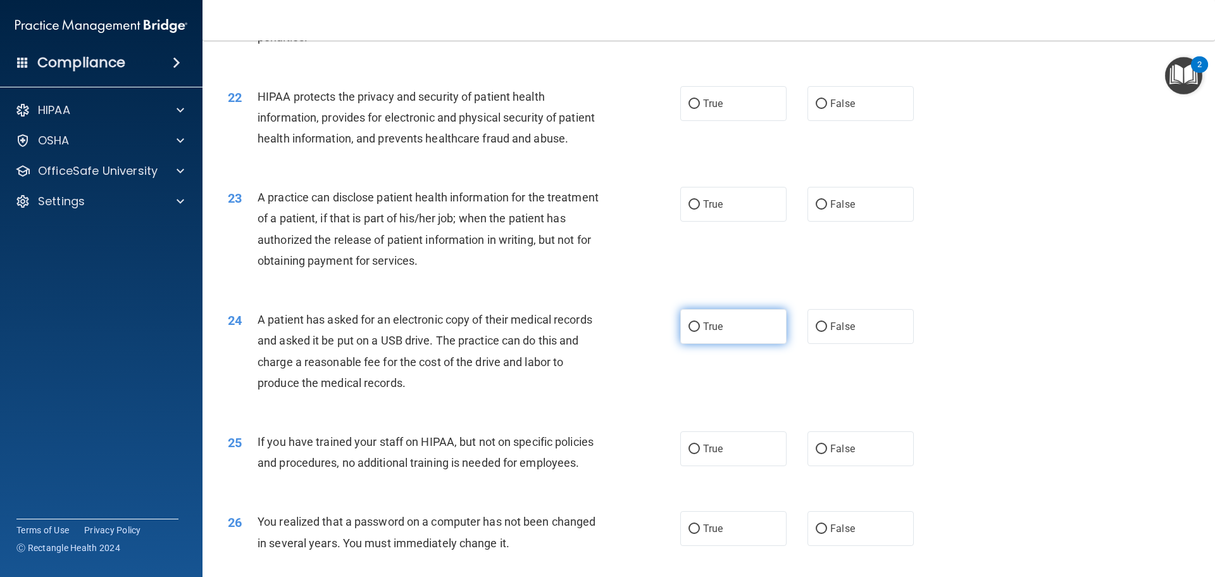
scroll to position [1962, 0]
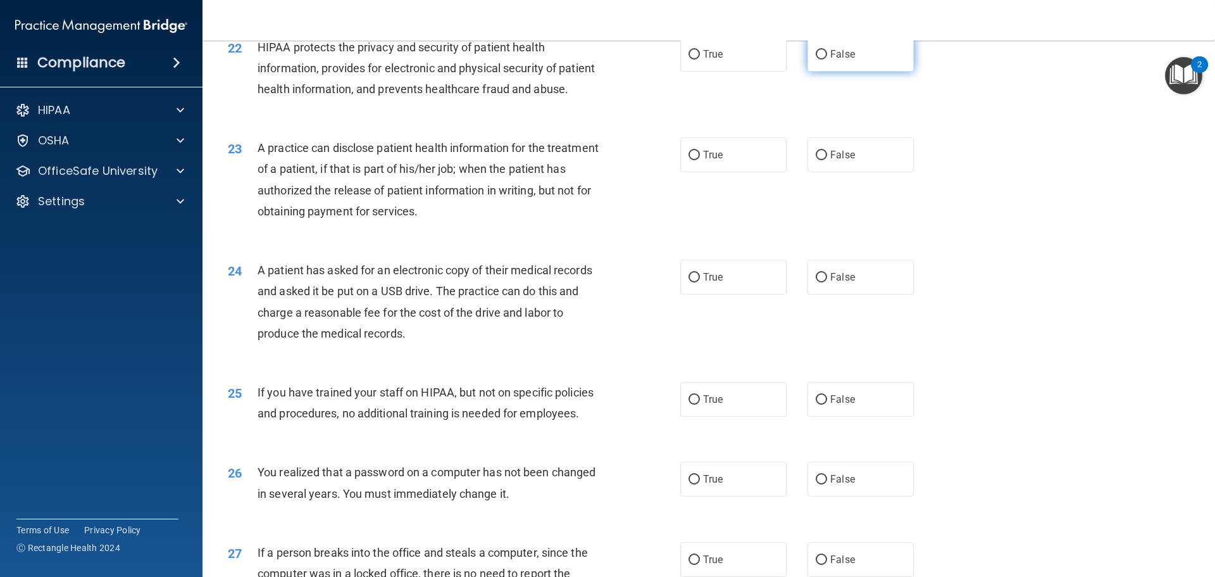
click at [820, 72] on label "False" at bounding box center [861, 54] width 106 height 35
click at [820, 59] on input "False" at bounding box center [821, 54] width 11 height 9
radio input "true"
click at [814, 172] on label "False" at bounding box center [861, 154] width 106 height 35
click at [816, 160] on input "False" at bounding box center [821, 155] width 11 height 9
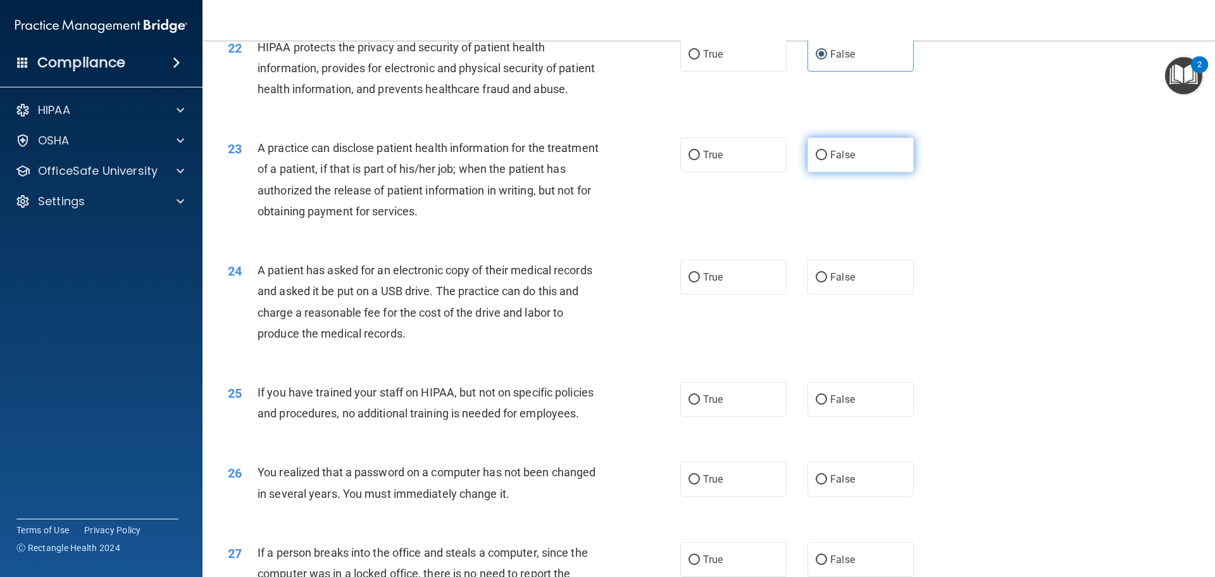
radio input "true"
click at [820, 294] on label "False" at bounding box center [861, 276] width 106 height 35
click at [820, 282] on input "False" at bounding box center [821, 277] width 11 height 9
radio input "true"
click at [680, 416] on label "True" at bounding box center [733, 399] width 106 height 35
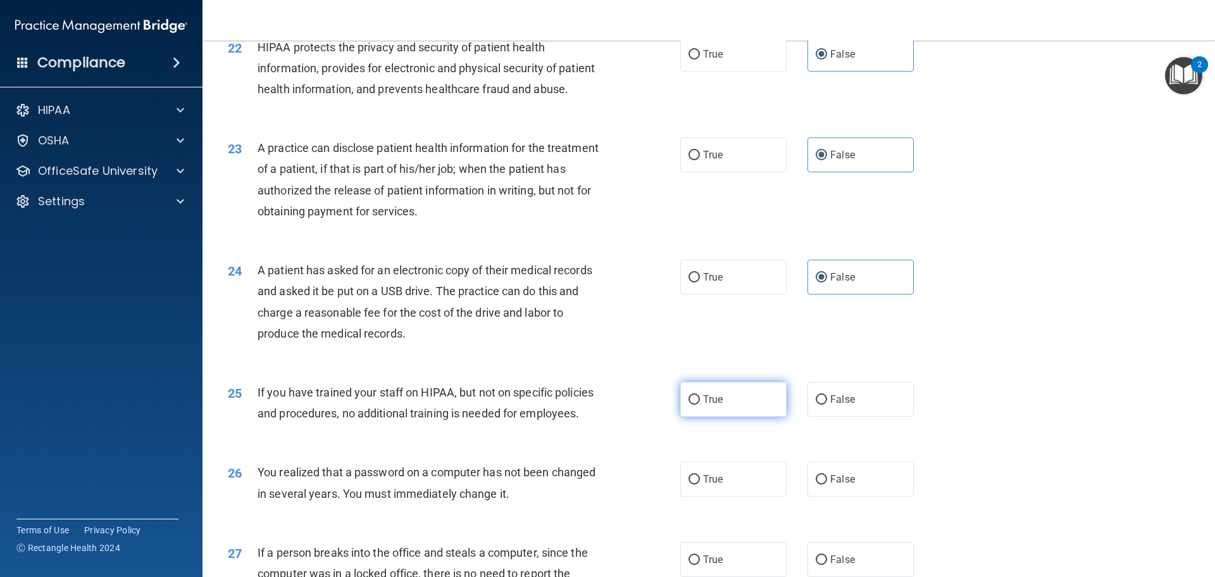
click at [689, 404] on input "True" at bounding box center [694, 399] width 11 height 9
radio input "true"
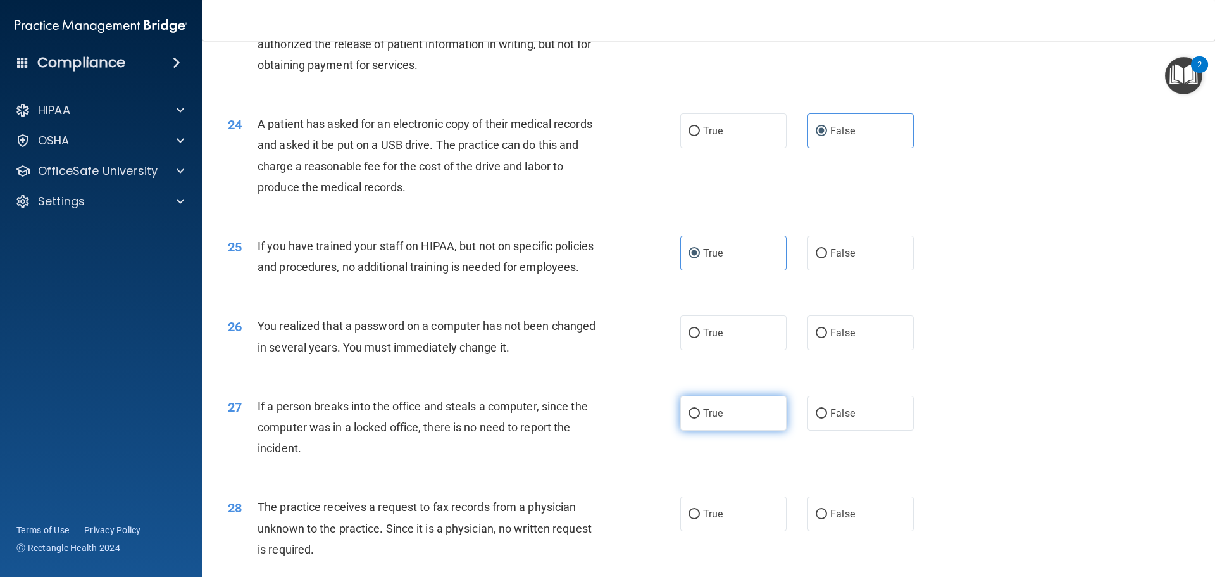
scroll to position [2152, 0]
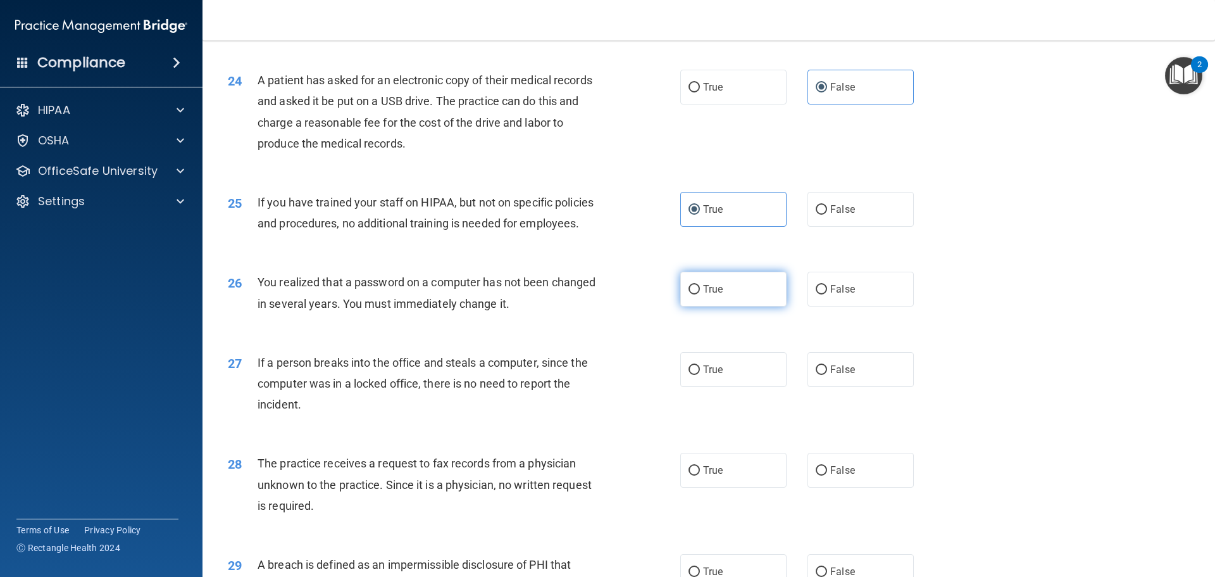
click at [715, 295] on span "True" at bounding box center [713, 289] width 20 height 12
click at [700, 294] on input "True" at bounding box center [694, 289] width 11 height 9
radio input "true"
click at [730, 387] on label "True" at bounding box center [733, 369] width 106 height 35
click at [700, 375] on input "True" at bounding box center [694, 369] width 11 height 9
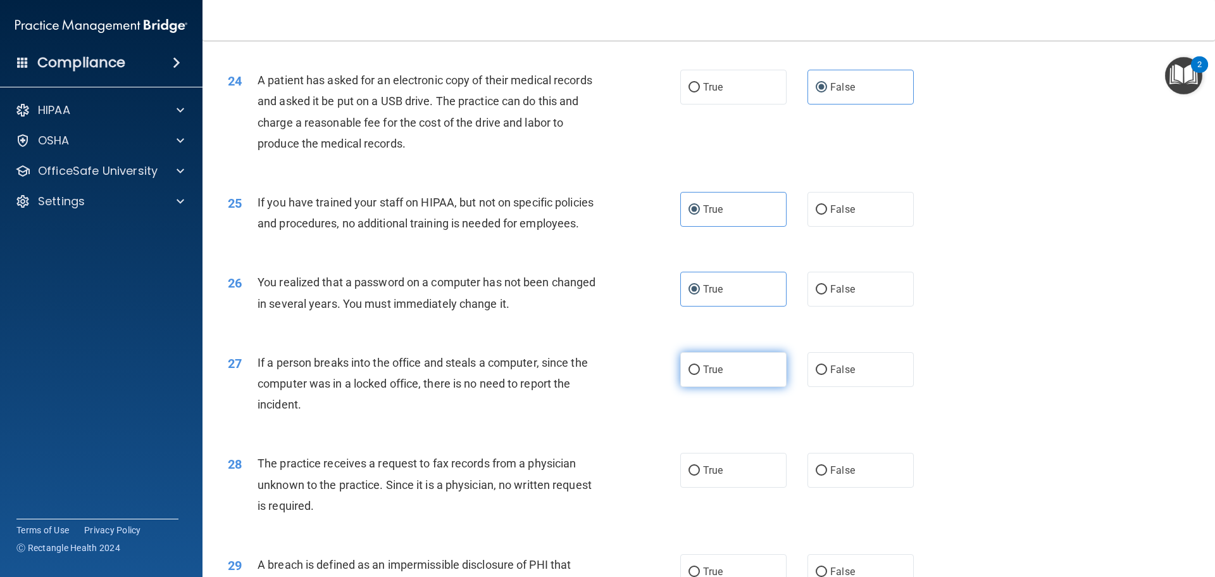
radio input "true"
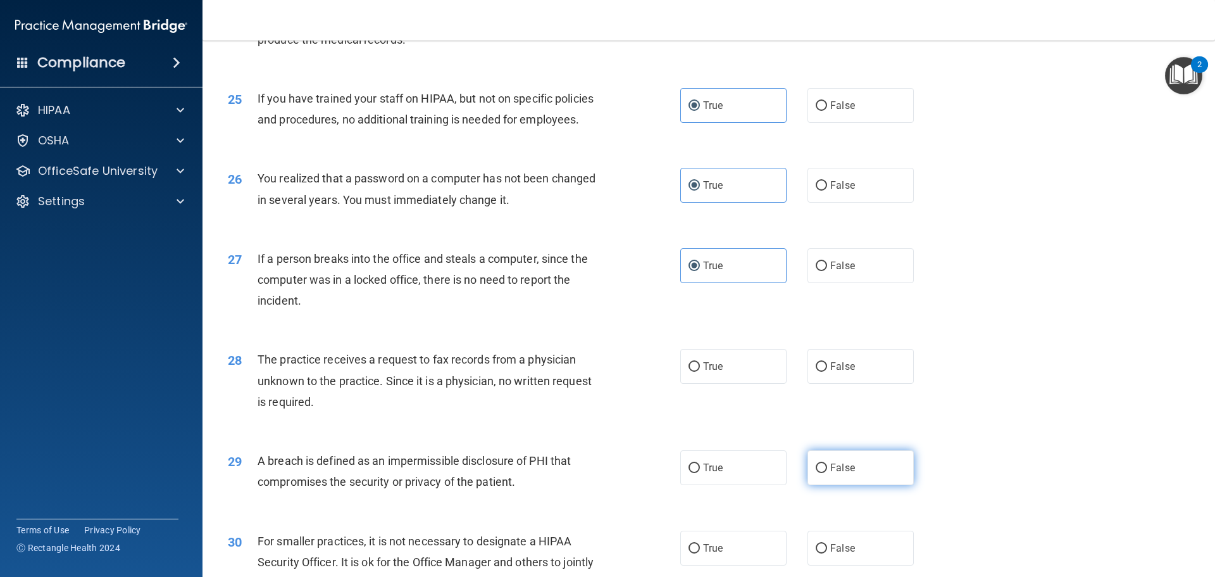
scroll to position [2342, 0]
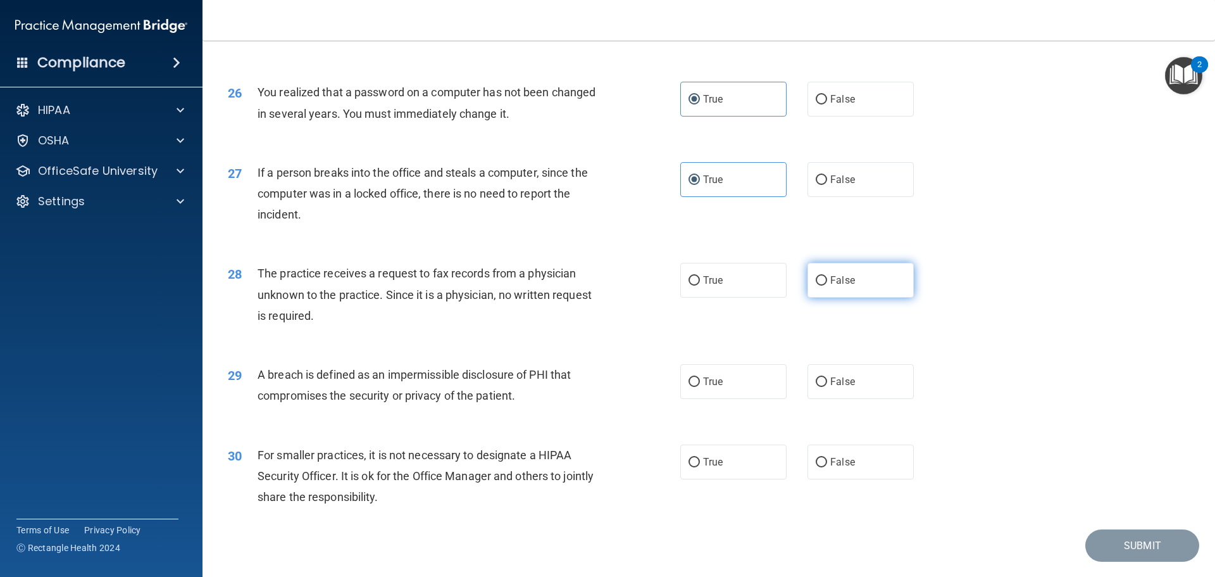
click at [816, 285] on input "False" at bounding box center [821, 280] width 11 height 9
radio input "true"
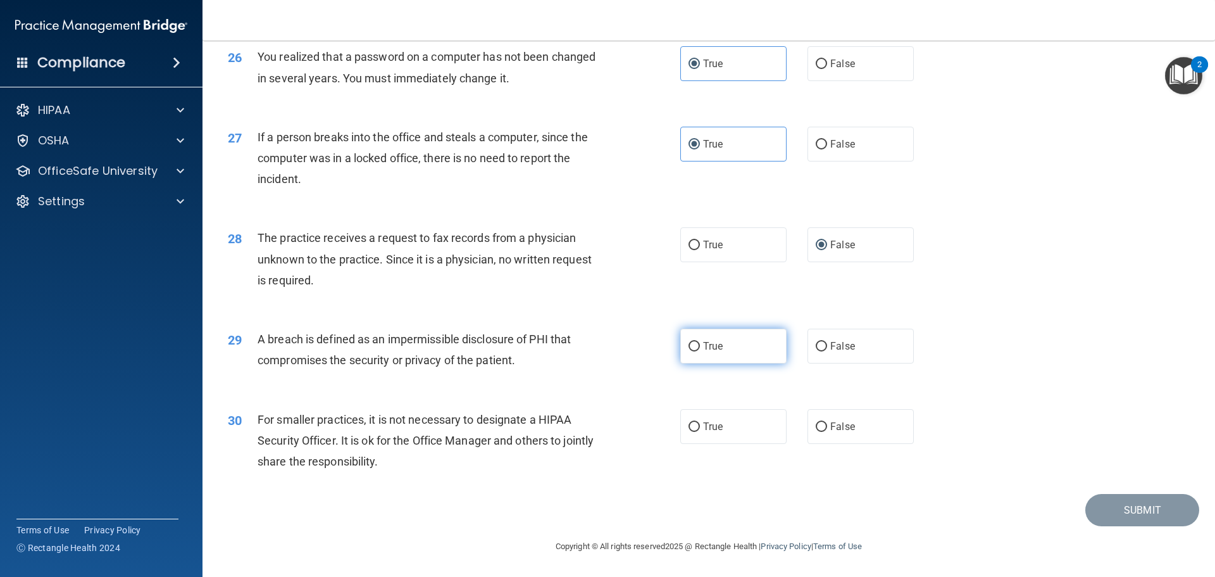
scroll to position [2419, 0]
click at [698, 347] on label "True" at bounding box center [733, 345] width 106 height 35
click at [698, 347] on input "True" at bounding box center [694, 346] width 11 height 9
radio input "true"
click at [808, 432] on label "False" at bounding box center [861, 426] width 106 height 35
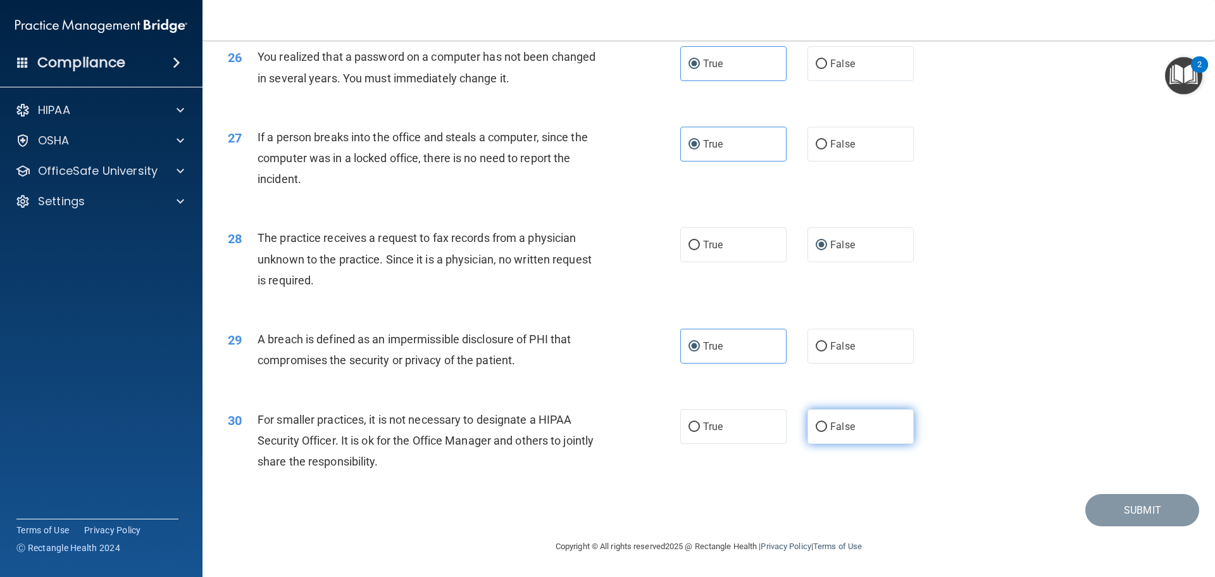
click at [816, 432] on input "False" at bounding box center [821, 426] width 11 height 9
radio input "true"
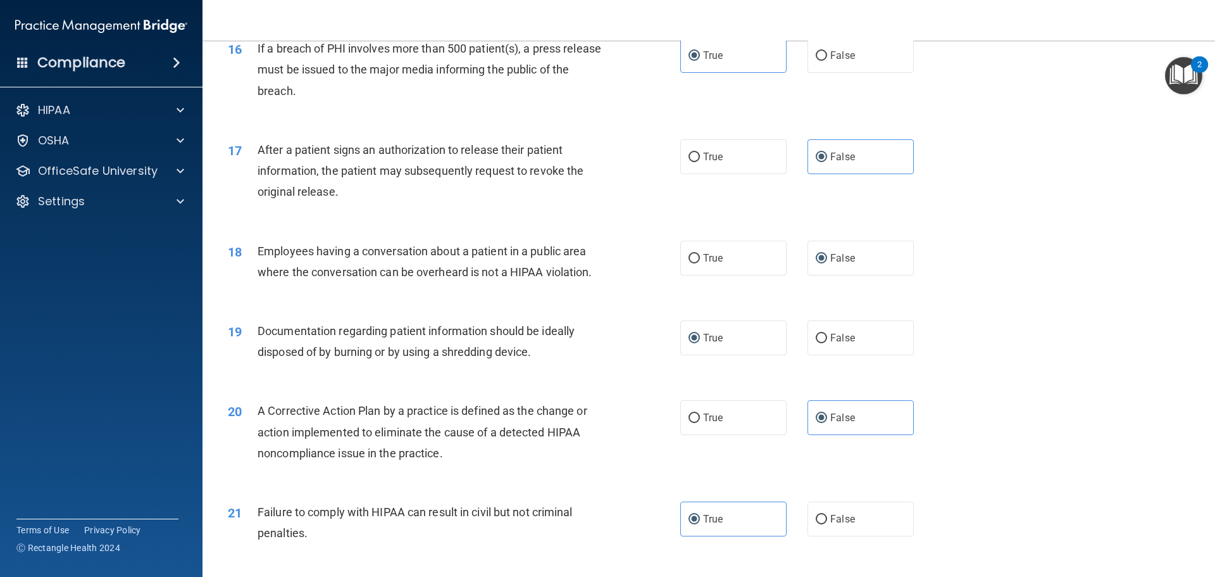
scroll to position [1406, 0]
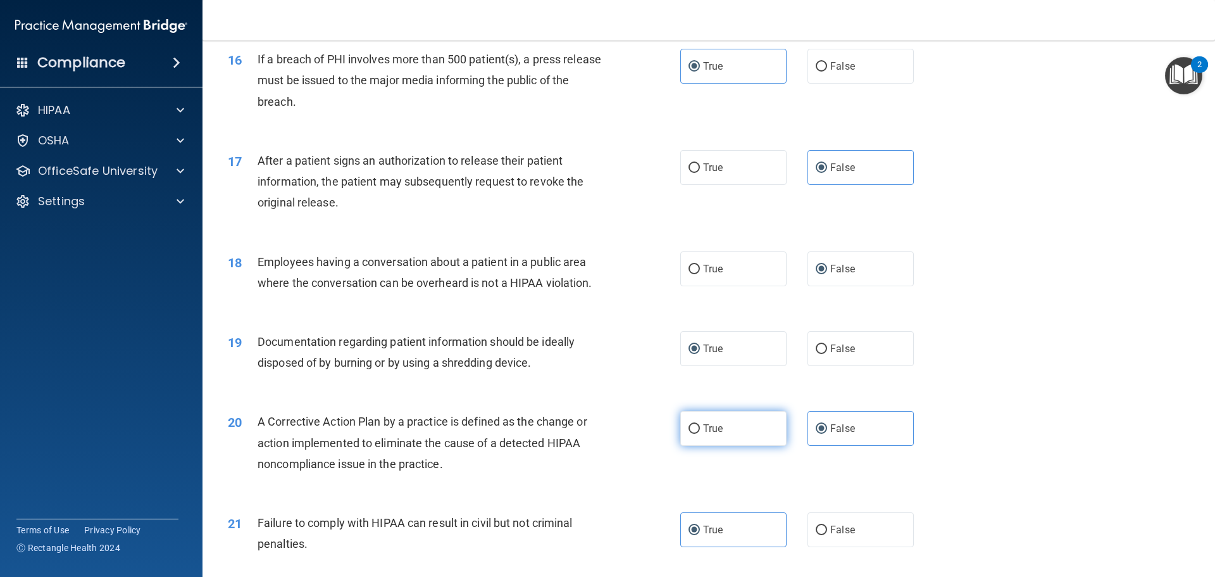
click at [714, 434] on span "True" at bounding box center [713, 428] width 20 height 12
click at [700, 433] on input "True" at bounding box center [694, 428] width 11 height 9
radio input "true"
click at [828, 439] on label "False" at bounding box center [861, 428] width 106 height 35
click at [827, 433] on input "False" at bounding box center [821, 428] width 11 height 9
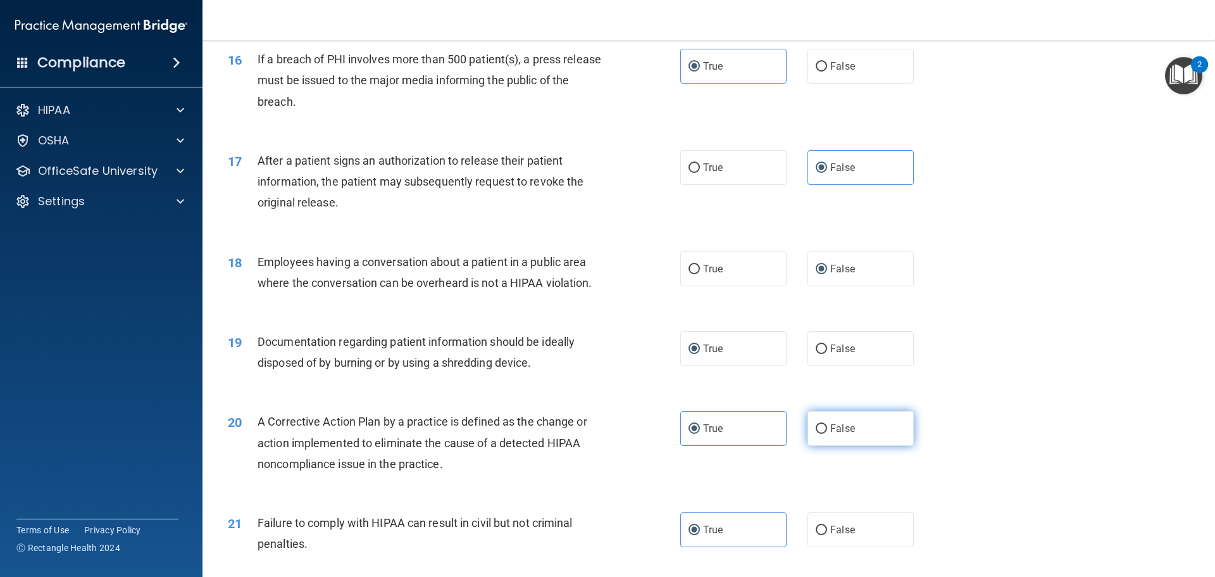
radio input "true"
click at [720, 446] on label "True" at bounding box center [733, 428] width 106 height 35
click at [700, 433] on input "True" at bounding box center [694, 428] width 11 height 9
radio input "true"
radio input "false"
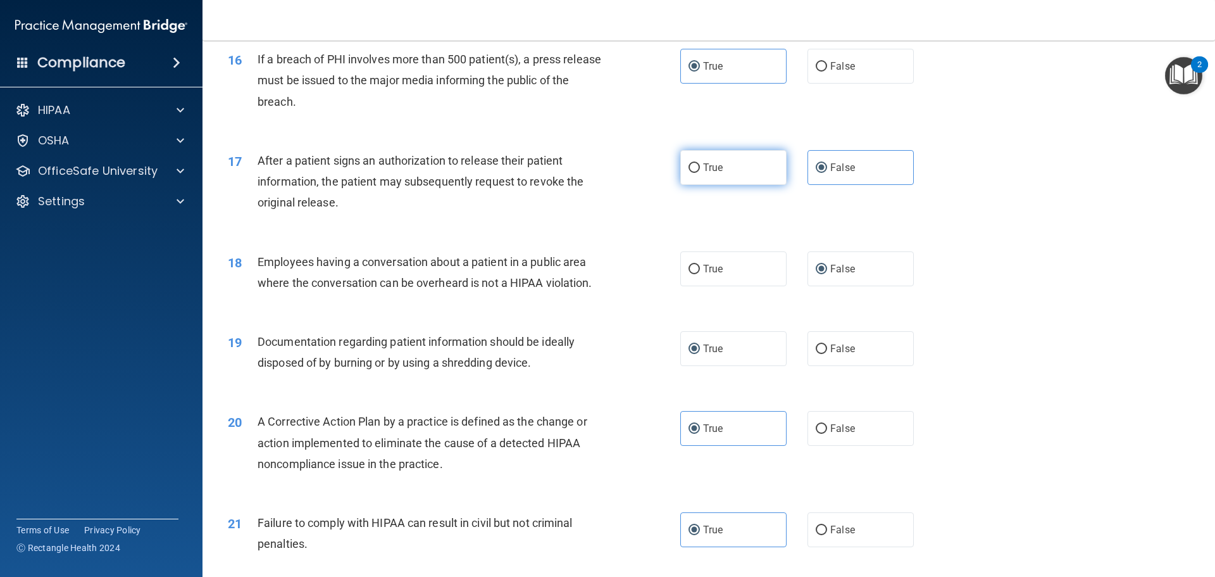
click at [737, 185] on label "True" at bounding box center [733, 167] width 106 height 35
click at [700, 173] on input "True" at bounding box center [694, 167] width 11 height 9
radio input "true"
radio input "false"
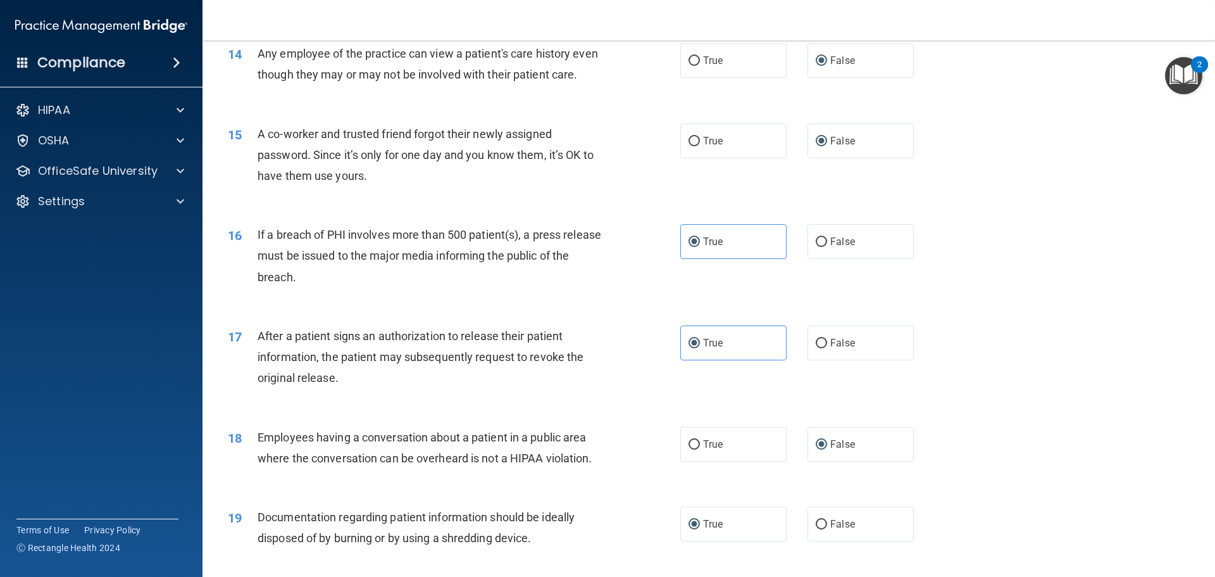
scroll to position [1216, 0]
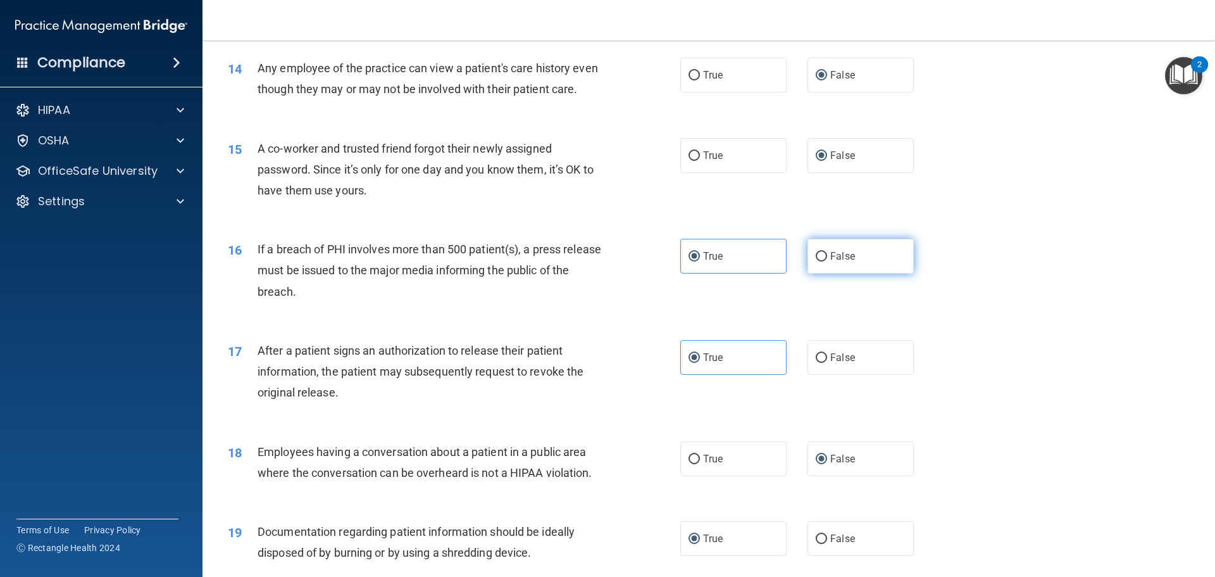
click at [855, 264] on label "False" at bounding box center [861, 256] width 106 height 35
click at [827, 261] on input "False" at bounding box center [821, 256] width 11 height 9
radio input "true"
click at [668, 282] on div "16 If a breach of PHI involves more than 500 patient(s), a press release must b…" at bounding box center [454, 274] width 490 height 70
click at [681, 273] on label "True" at bounding box center [733, 256] width 106 height 35
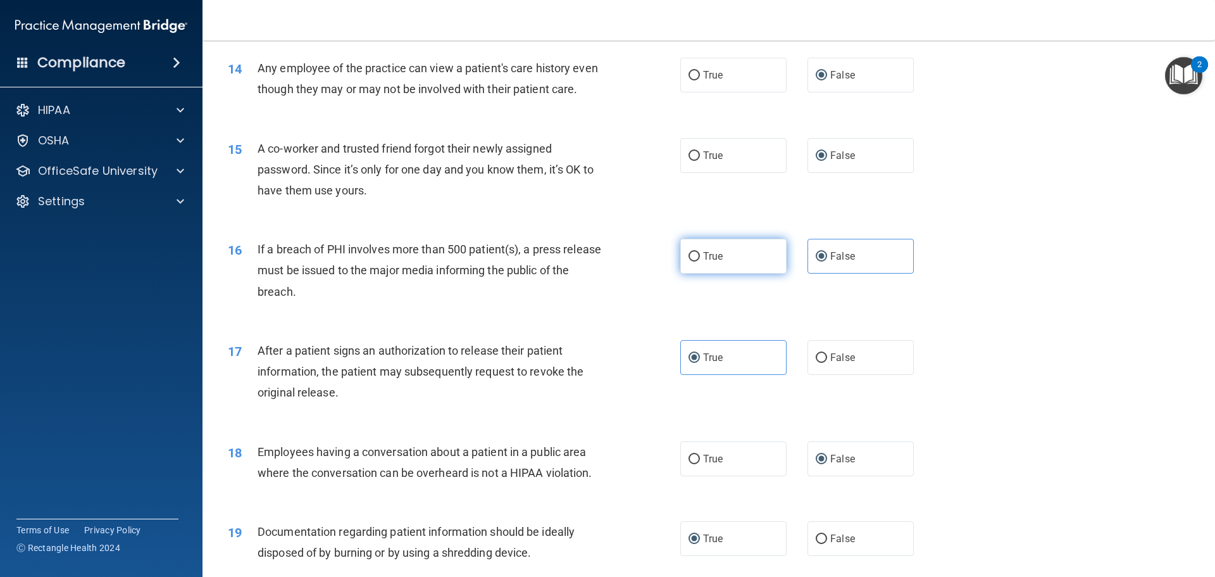
click at [689, 261] on input "True" at bounding box center [694, 256] width 11 height 9
radio input "true"
radio input "false"
click at [1018, 312] on div "16 If a breach of PHI involves more than 500 patient(s), a press release must b…" at bounding box center [708, 273] width 981 height 101
click at [832, 363] on span "False" at bounding box center [842, 357] width 25 height 12
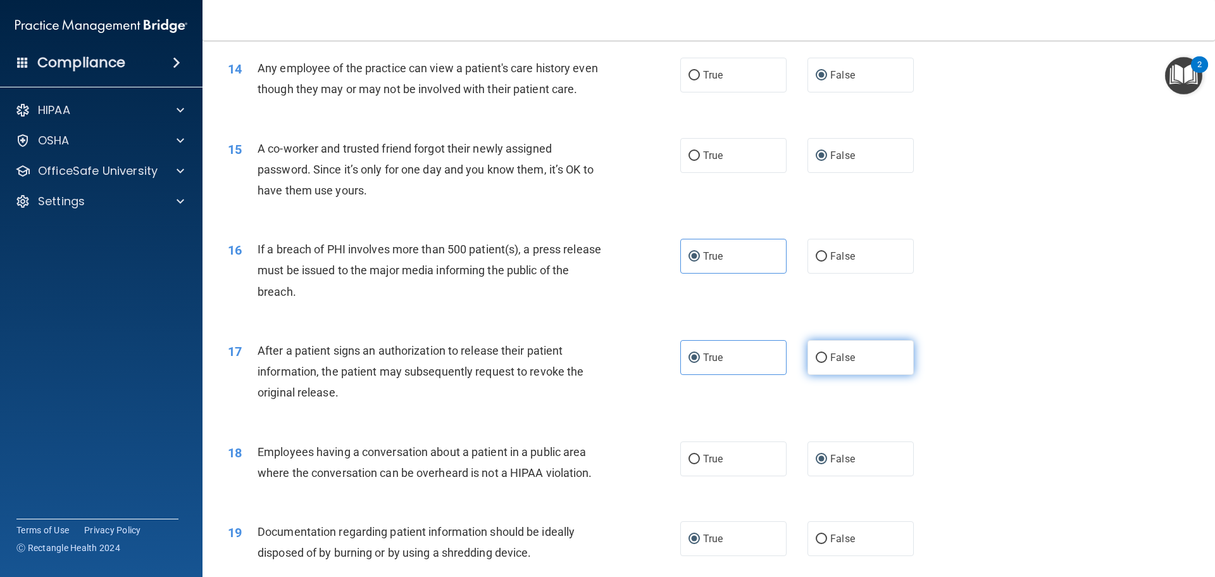
click at [827, 363] on input "False" at bounding box center [821, 357] width 11 height 9
radio input "true"
radio input "false"
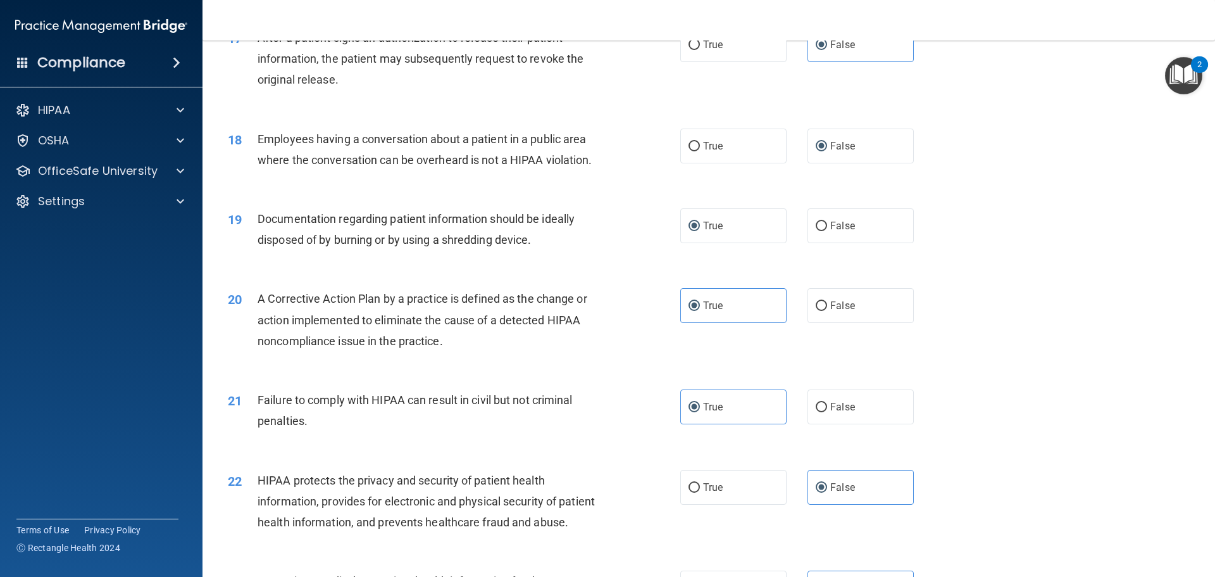
scroll to position [1533, 0]
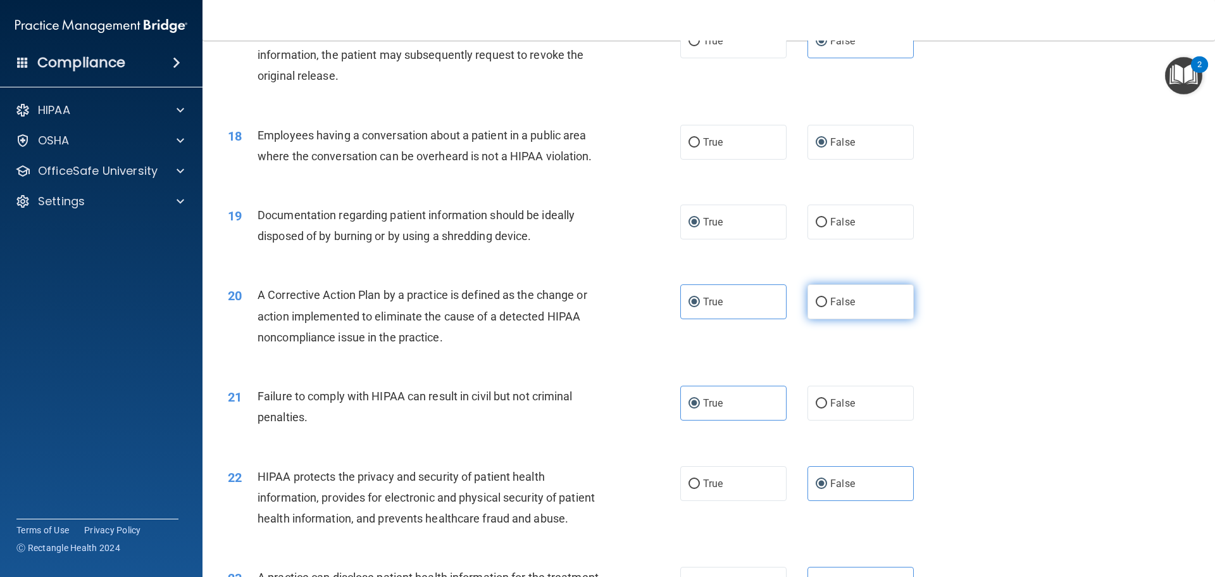
click at [846, 319] on label "False" at bounding box center [861, 301] width 106 height 35
click at [827, 307] on input "False" at bounding box center [821, 301] width 11 height 9
radio input "true"
radio input "false"
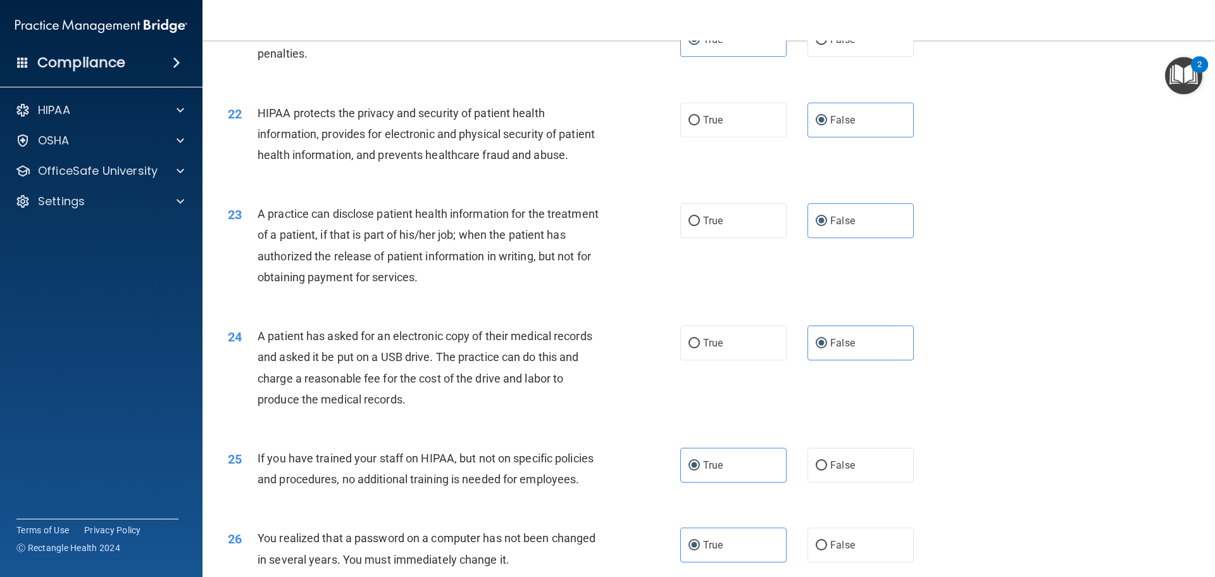
scroll to position [1912, 0]
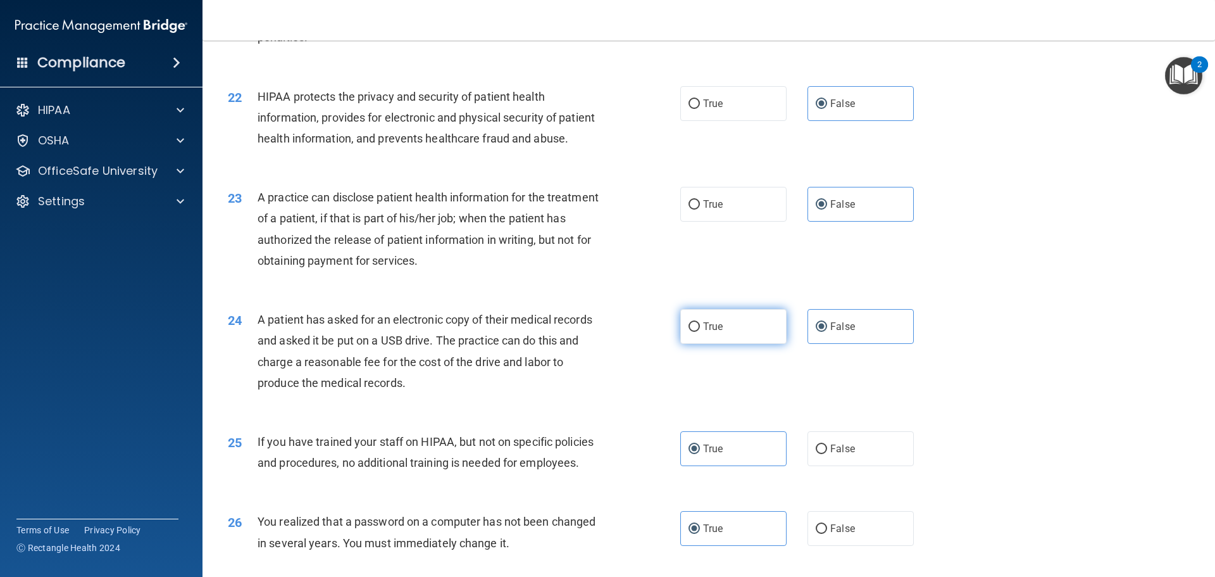
click at [751, 344] on label "True" at bounding box center [733, 326] width 106 height 35
click at [700, 332] on input "True" at bounding box center [694, 326] width 11 height 9
radio input "true"
radio input "false"
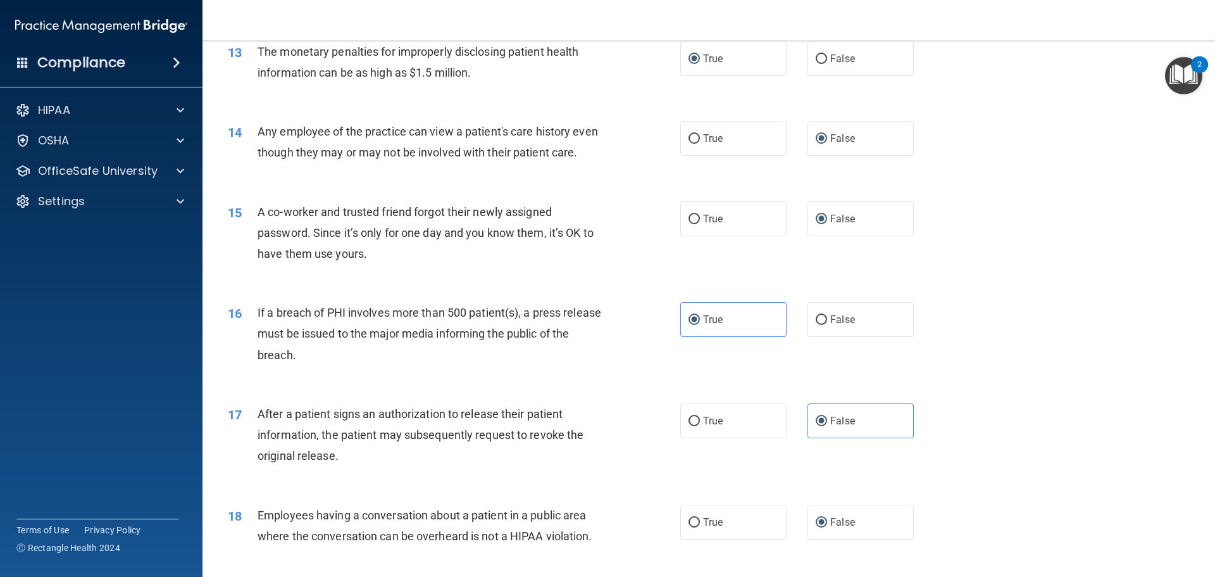
scroll to position [900, 0]
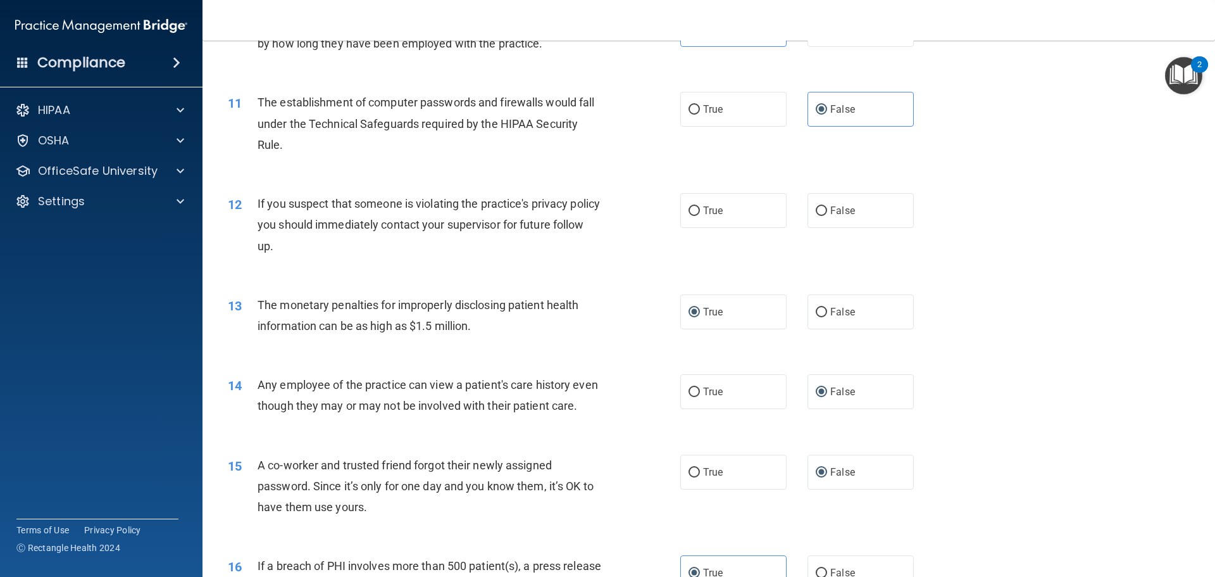
click at [811, 188] on div "12 If you suspect that someone is violating the practice's privacy policy you s…" at bounding box center [708, 227] width 981 height 101
click at [820, 237] on div "12 If you suspect that someone is violating the practice's privacy policy you s…" at bounding box center [708, 227] width 981 height 101
click at [821, 221] on label "False" at bounding box center [861, 210] width 106 height 35
click at [821, 216] on input "False" at bounding box center [821, 210] width 11 height 9
radio input "true"
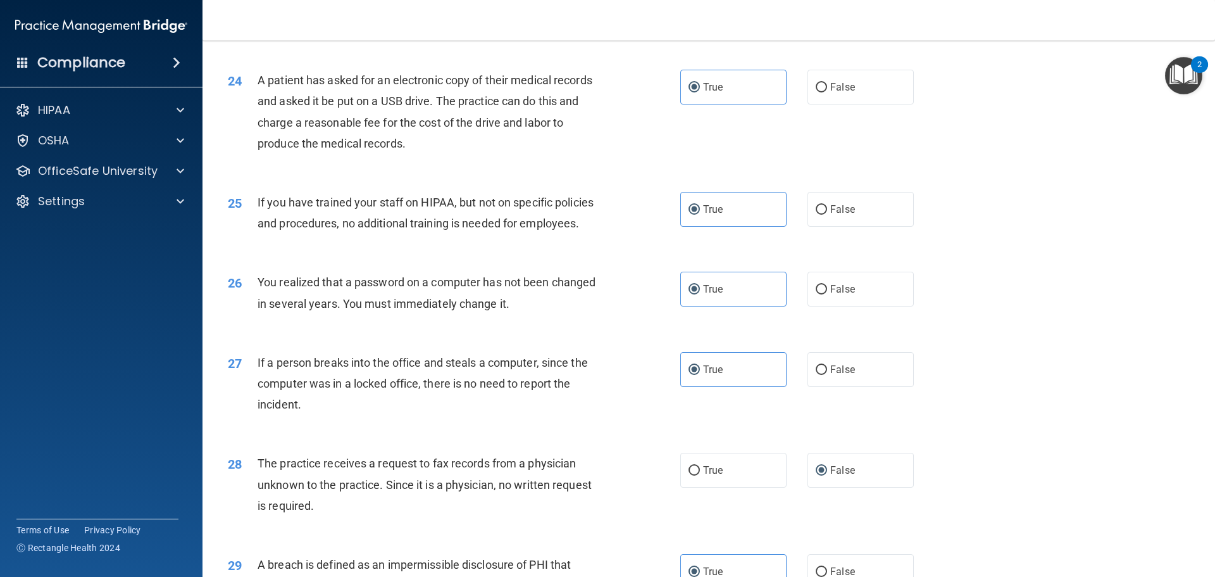
scroll to position [2419, 0]
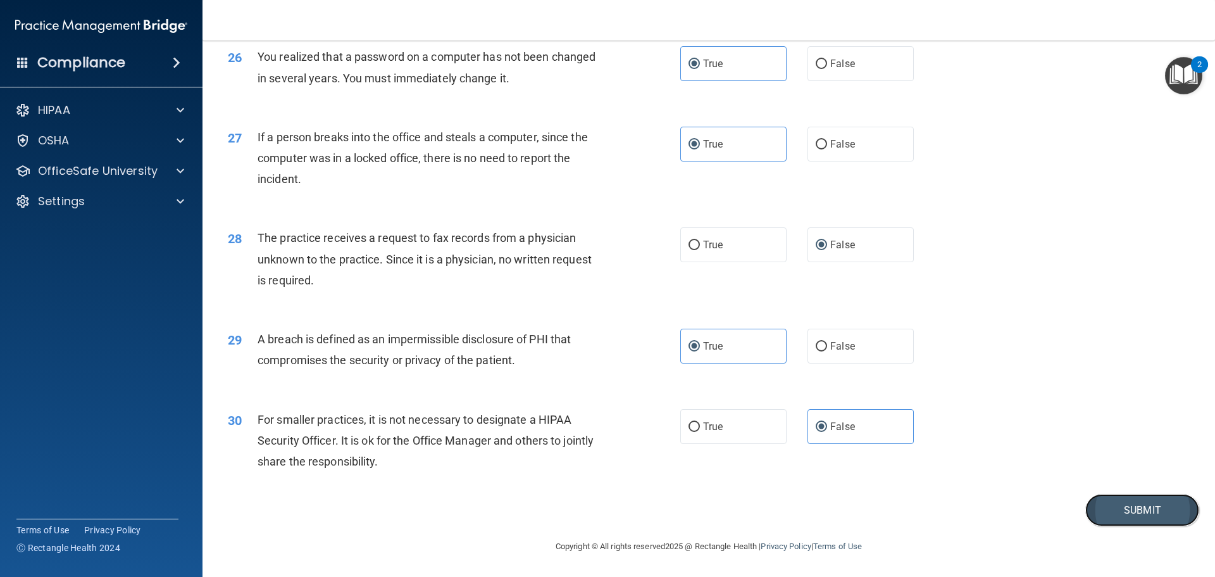
click at [1120, 501] on button "Submit" at bounding box center [1142, 510] width 114 height 32
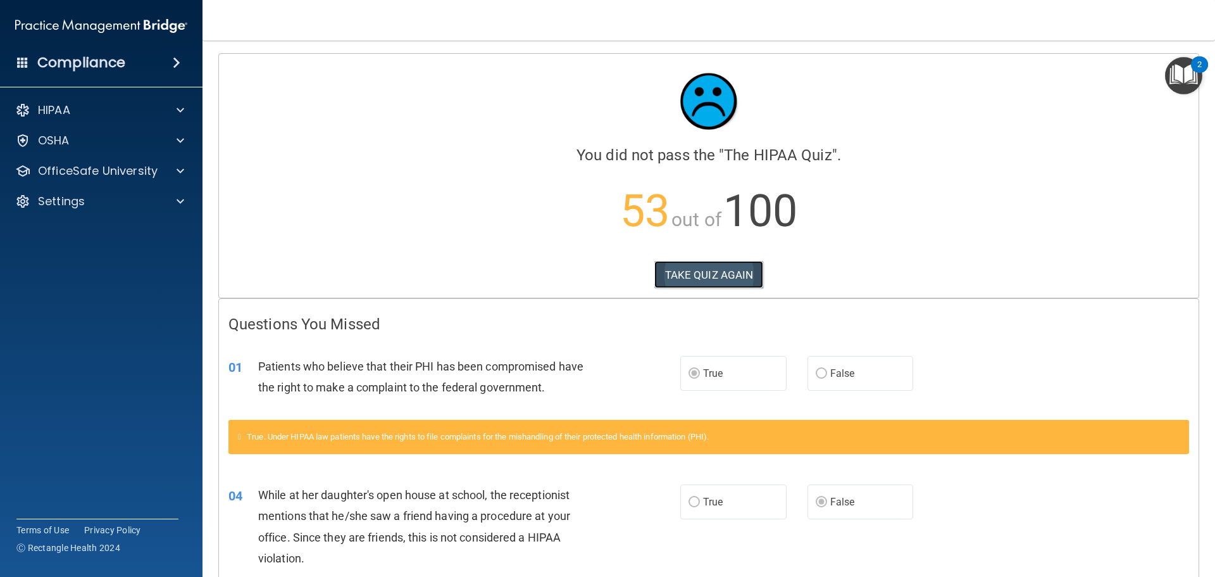
click at [694, 272] on button "TAKE QUIZ AGAIN" at bounding box center [708, 275] width 109 height 28
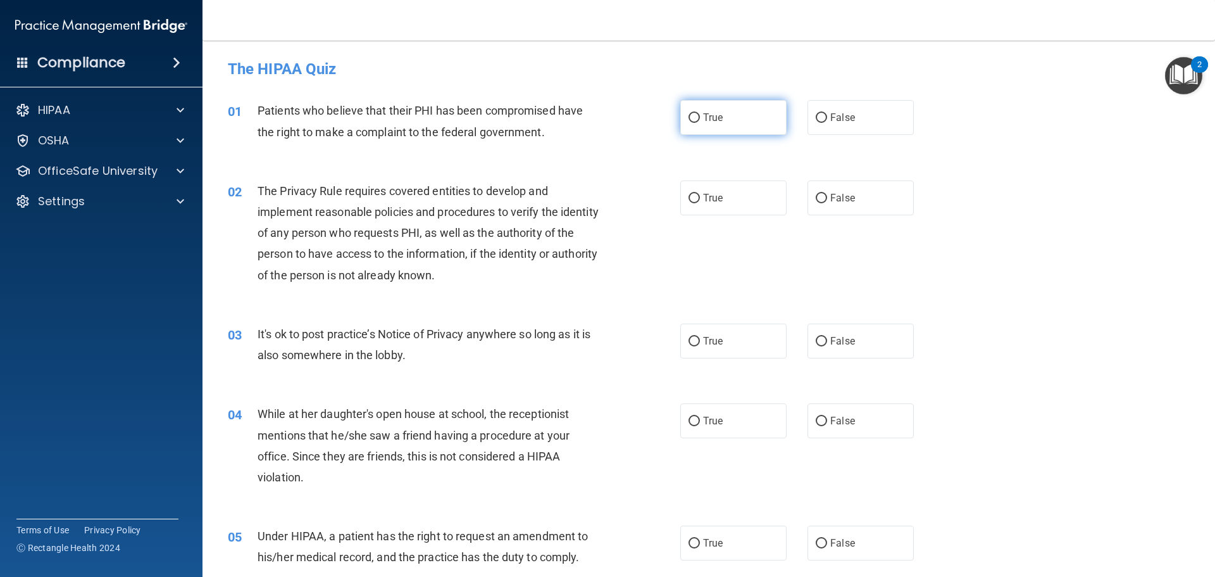
click at [703, 114] on span "True" at bounding box center [713, 117] width 20 height 12
click at [700, 114] on input "True" at bounding box center [694, 117] width 11 height 9
radio input "true"
click at [703, 200] on span "True" at bounding box center [713, 198] width 20 height 12
click at [700, 200] on input "True" at bounding box center [694, 198] width 11 height 9
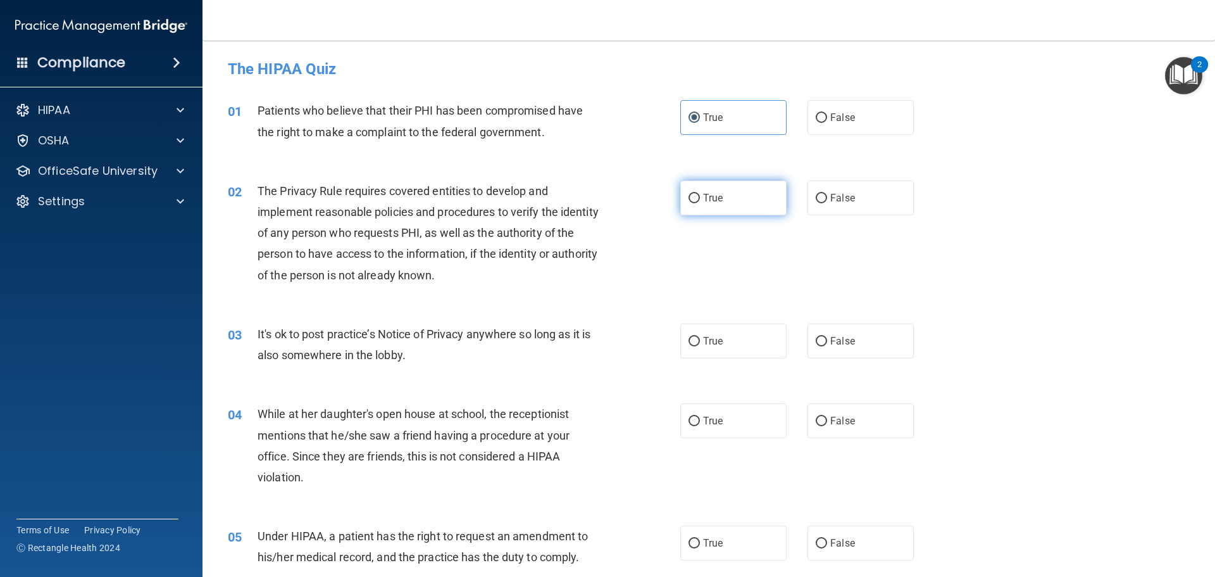
radio input "true"
click at [820, 341] on input "False" at bounding box center [821, 341] width 11 height 9
radio input "true"
click at [830, 422] on span "False" at bounding box center [842, 421] width 25 height 12
click at [827, 422] on input "False" at bounding box center [821, 420] width 11 height 9
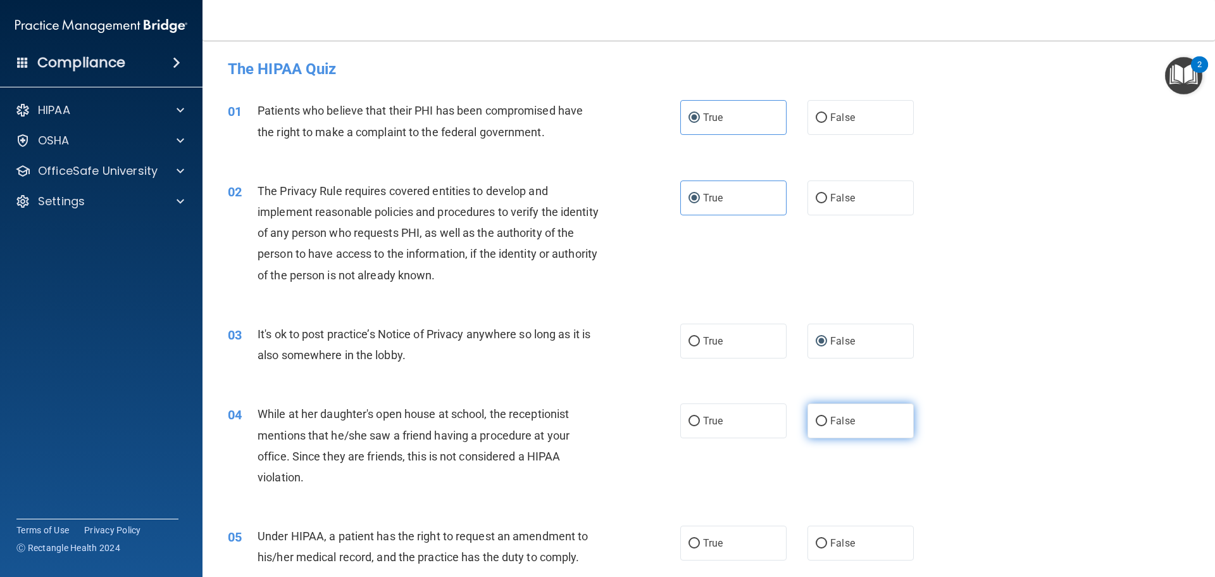
radio input "true"
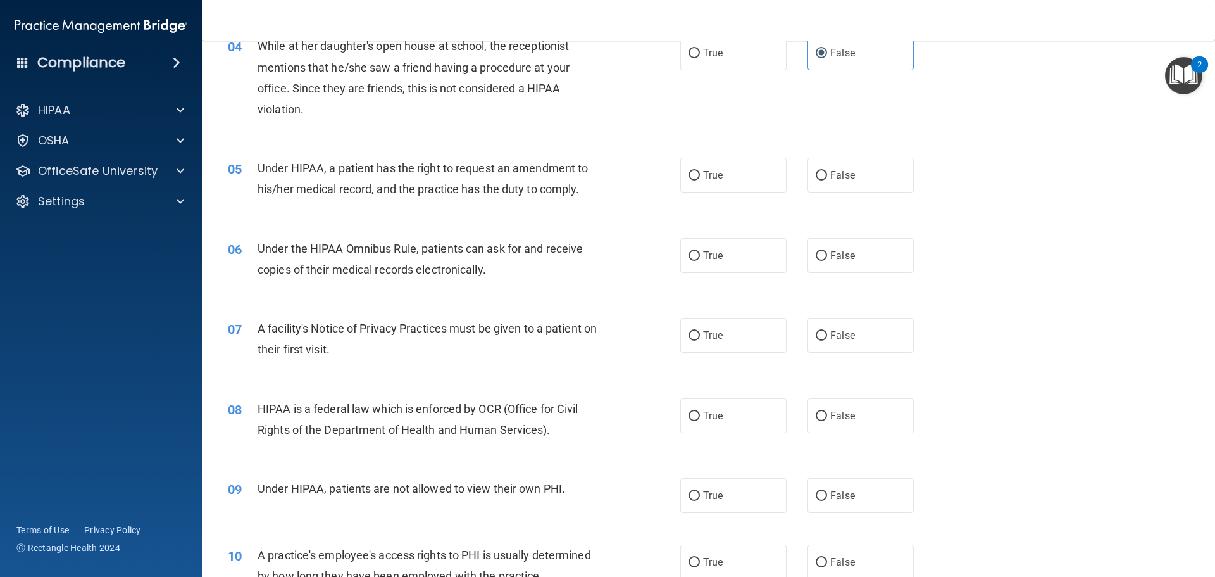
scroll to position [380, 0]
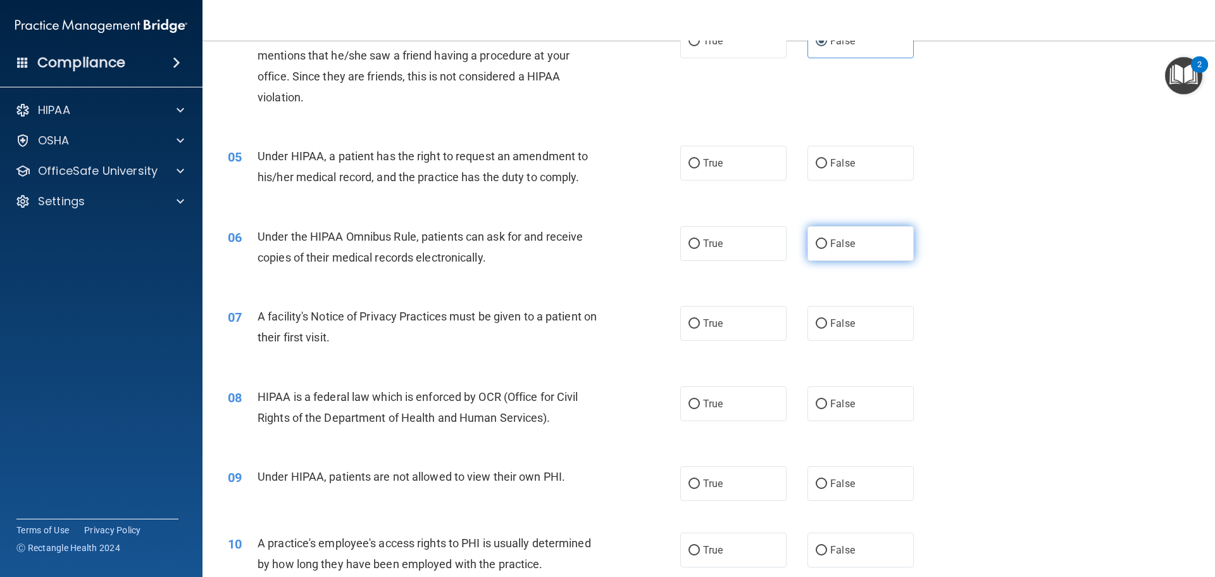
click at [840, 243] on span "False" at bounding box center [842, 243] width 25 height 12
click at [827, 243] on input "False" at bounding box center [821, 243] width 11 height 9
radio input "true"
click at [741, 331] on label "True" at bounding box center [733, 323] width 106 height 35
click at [700, 328] on input "True" at bounding box center [694, 323] width 11 height 9
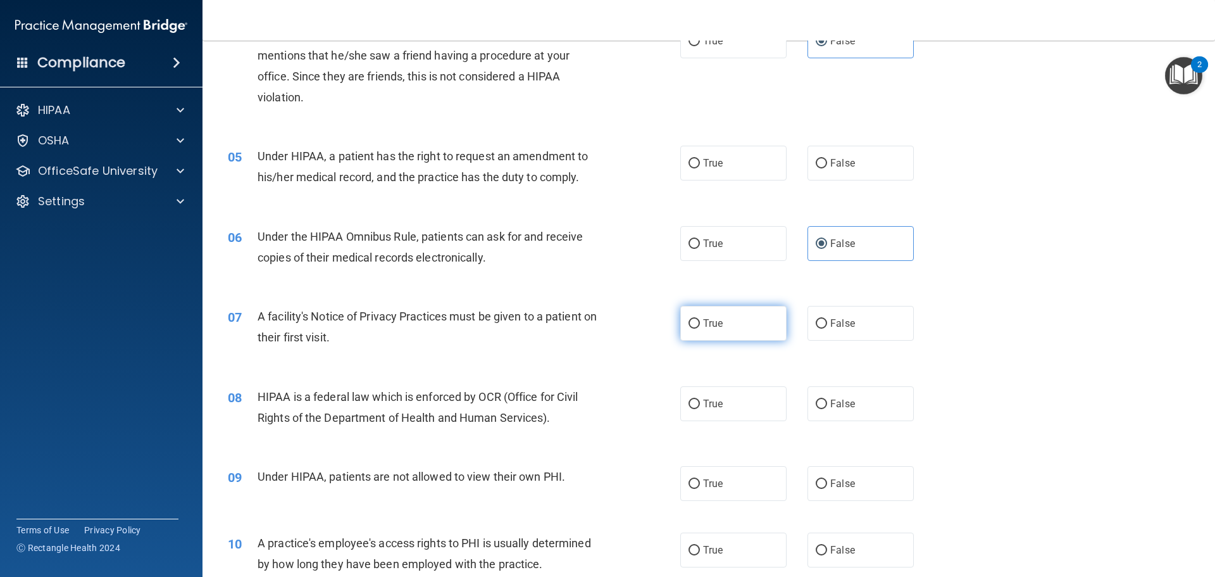
radio input "true"
click at [744, 408] on label "True" at bounding box center [733, 403] width 106 height 35
click at [700, 408] on input "True" at bounding box center [694, 403] width 11 height 9
radio input "true"
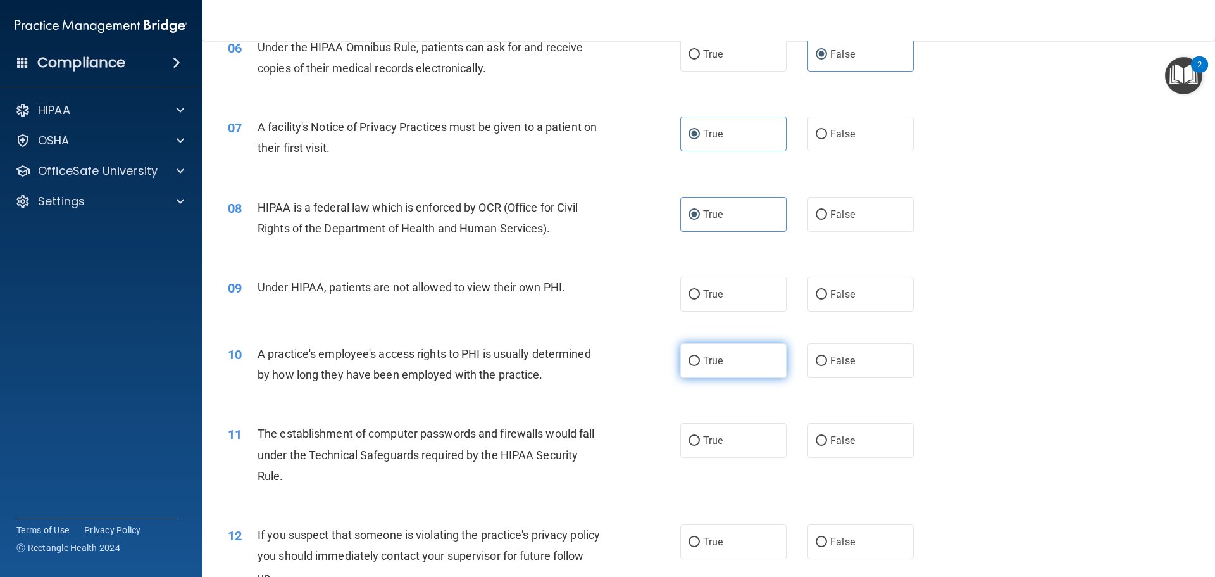
scroll to position [570, 0]
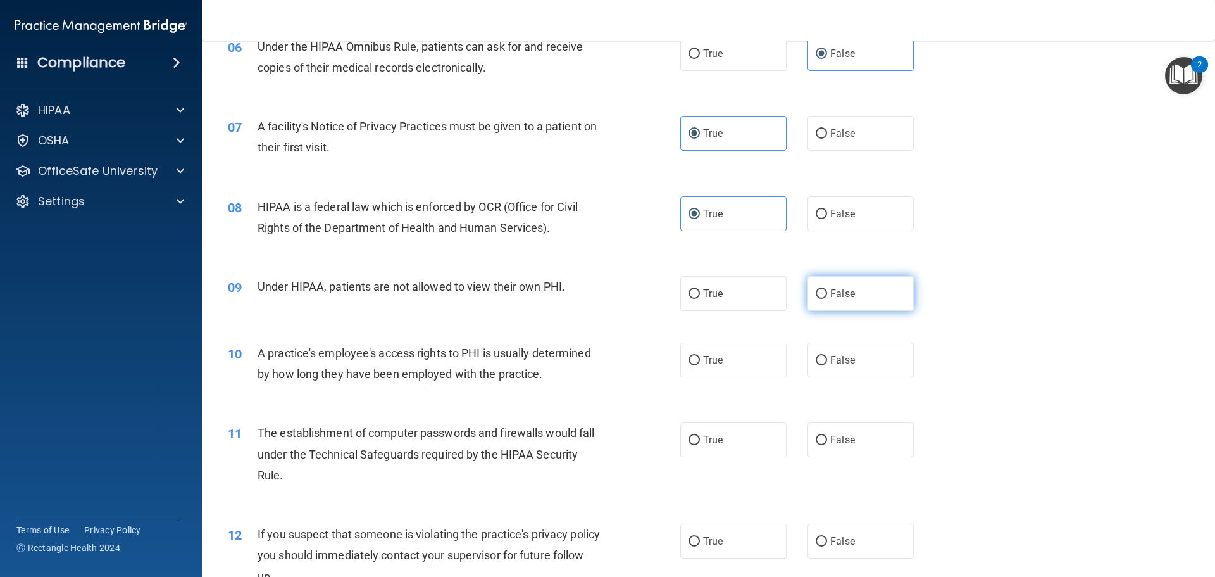
click at [813, 299] on label "False" at bounding box center [861, 293] width 106 height 35
click at [816, 299] on input "False" at bounding box center [821, 293] width 11 height 9
radio input "true"
click at [830, 363] on span "False" at bounding box center [842, 360] width 25 height 12
click at [826, 363] on input "False" at bounding box center [821, 360] width 11 height 9
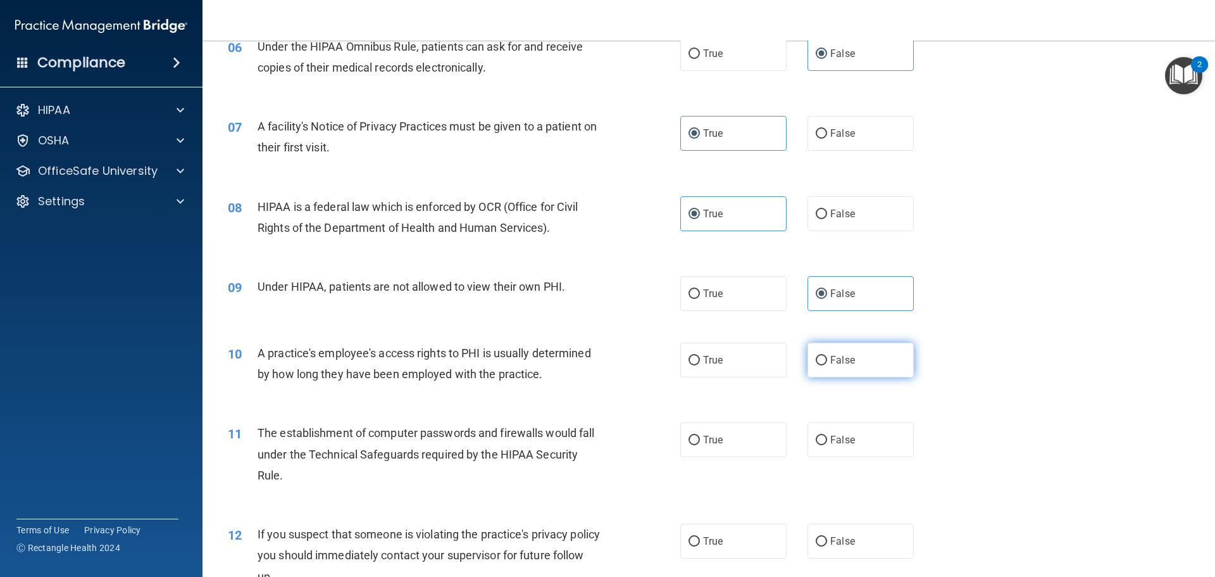
radio input "true"
click at [730, 444] on label "True" at bounding box center [733, 439] width 106 height 35
click at [700, 444] on input "True" at bounding box center [694, 439] width 11 height 9
radio input "true"
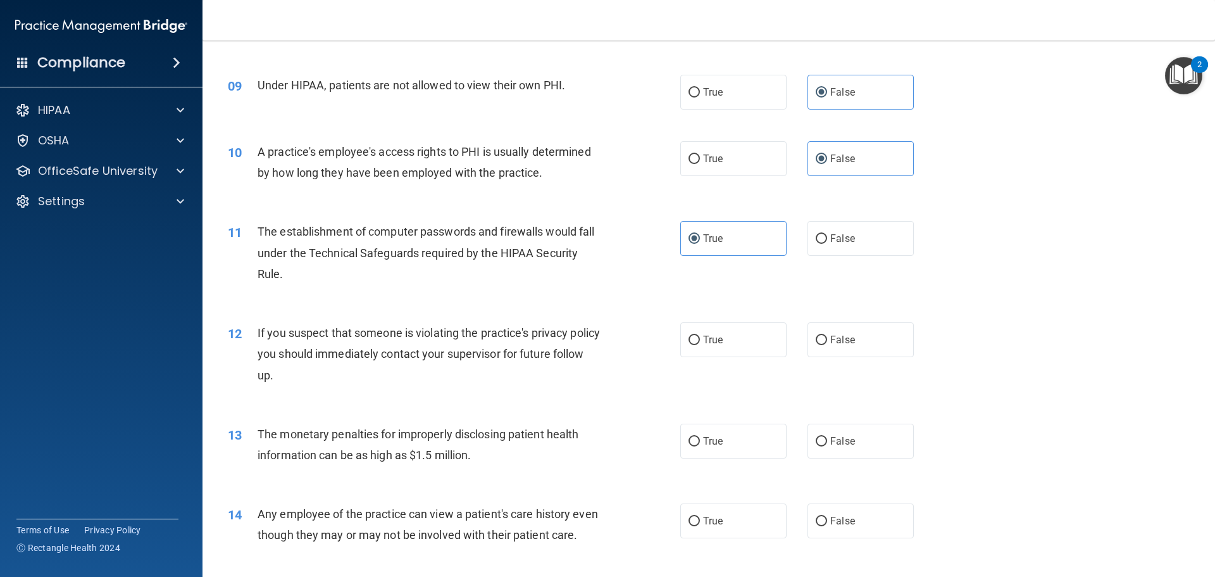
scroll to position [823, 0]
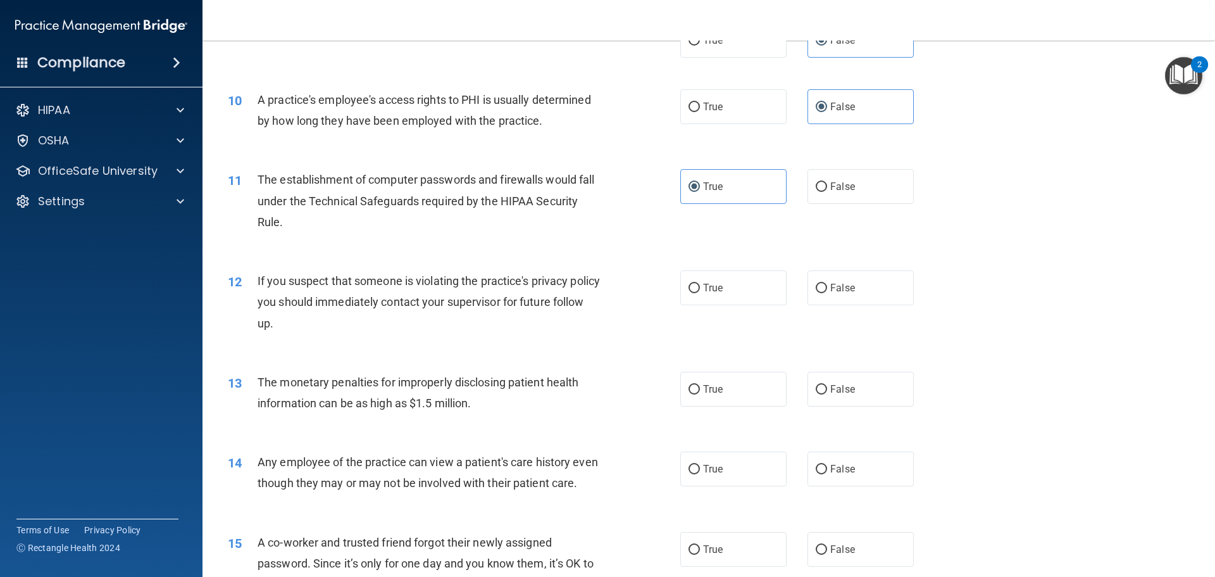
click at [726, 308] on div "12 If you suspect that someone is violating the practice's privacy policy you s…" at bounding box center [708, 304] width 981 height 101
click at [728, 300] on label "True" at bounding box center [733, 287] width 106 height 35
click at [700, 293] on input "True" at bounding box center [694, 288] width 11 height 9
radio input "true"
click at [721, 394] on label "True" at bounding box center [733, 388] width 106 height 35
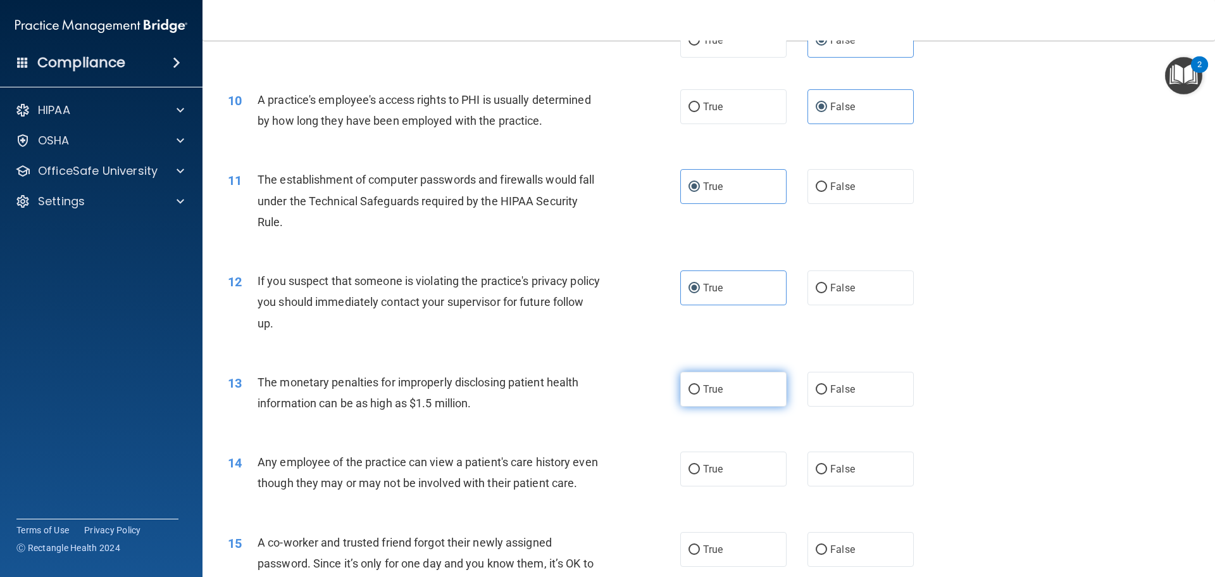
click at [700, 394] on input "True" at bounding box center [694, 389] width 11 height 9
radio input "true"
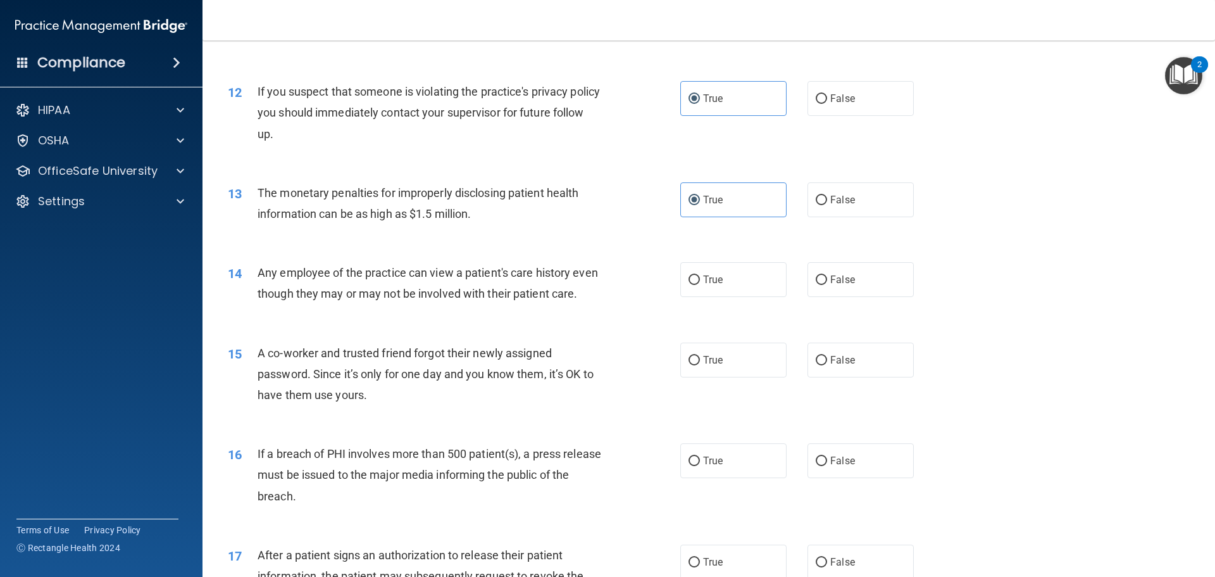
scroll to position [1013, 0]
click at [830, 283] on span "False" at bounding box center [842, 279] width 25 height 12
click at [825, 283] on input "False" at bounding box center [821, 279] width 11 height 9
radio input "true"
click at [830, 365] on span "False" at bounding box center [842, 359] width 25 height 12
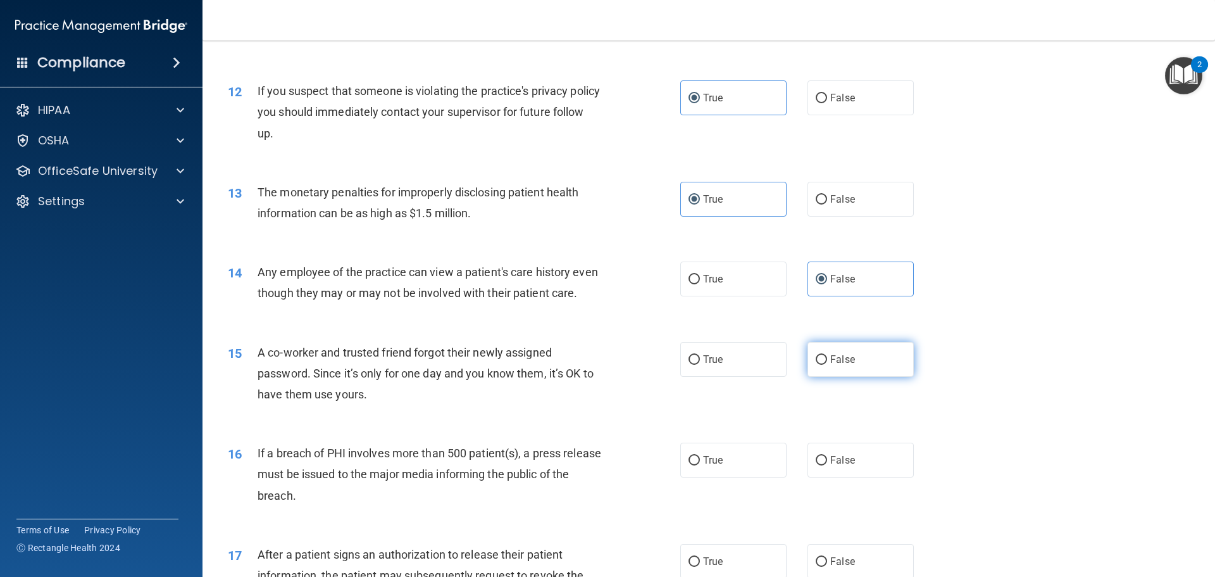
click at [826, 365] on input "False" at bounding box center [821, 359] width 11 height 9
radio input "true"
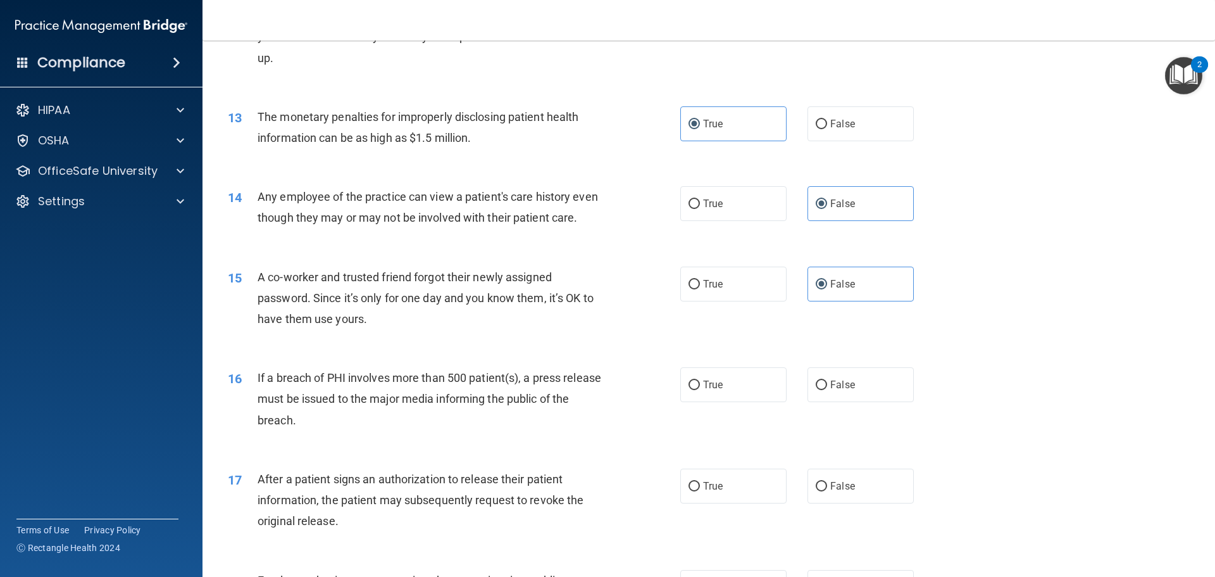
scroll to position [1202, 0]
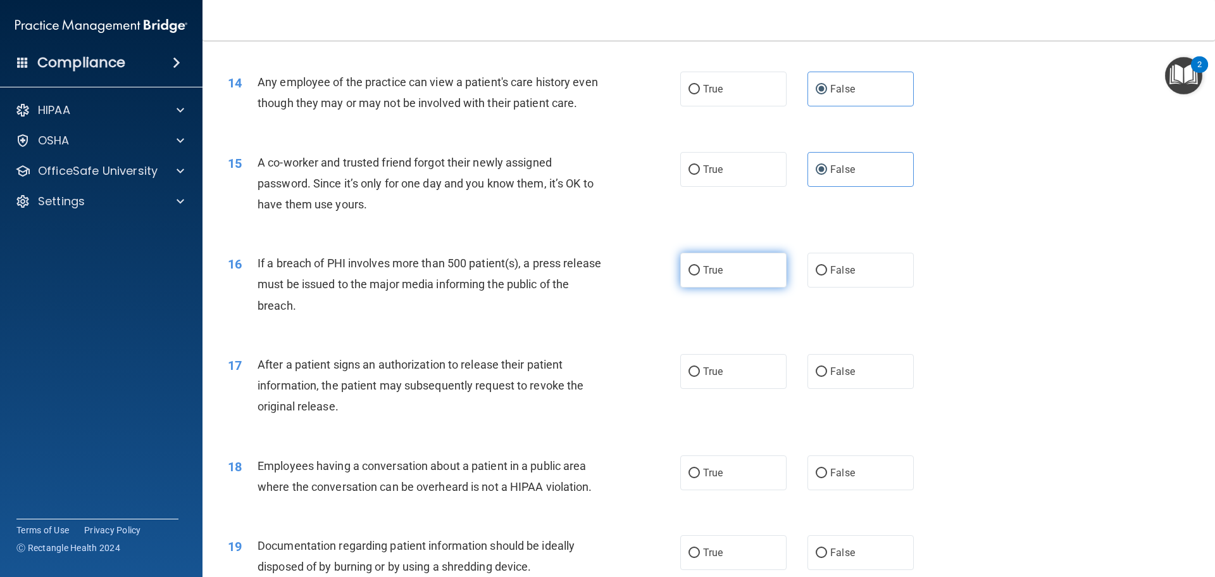
click at [739, 287] on label "True" at bounding box center [733, 270] width 106 height 35
click at [700, 275] on input "True" at bounding box center [694, 270] width 11 height 9
radio input "true"
click at [727, 385] on label "True" at bounding box center [733, 371] width 106 height 35
click at [700, 377] on input "True" at bounding box center [694, 371] width 11 height 9
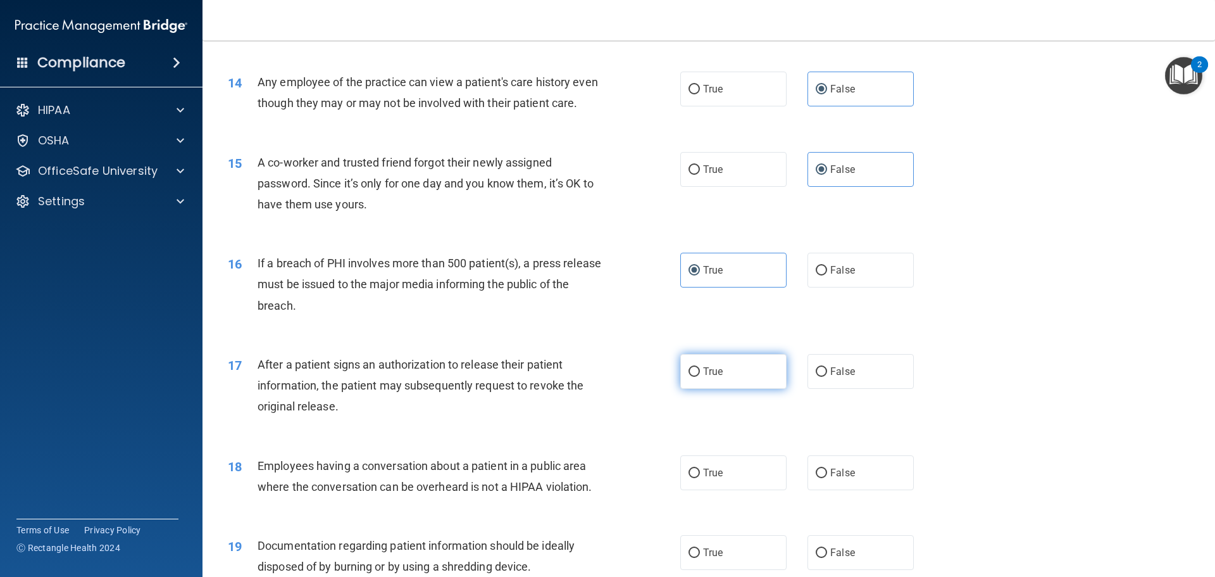
radio input "true"
click at [839, 490] on label "False" at bounding box center [861, 472] width 106 height 35
click at [827, 478] on input "False" at bounding box center [821, 472] width 11 height 9
radio input "true"
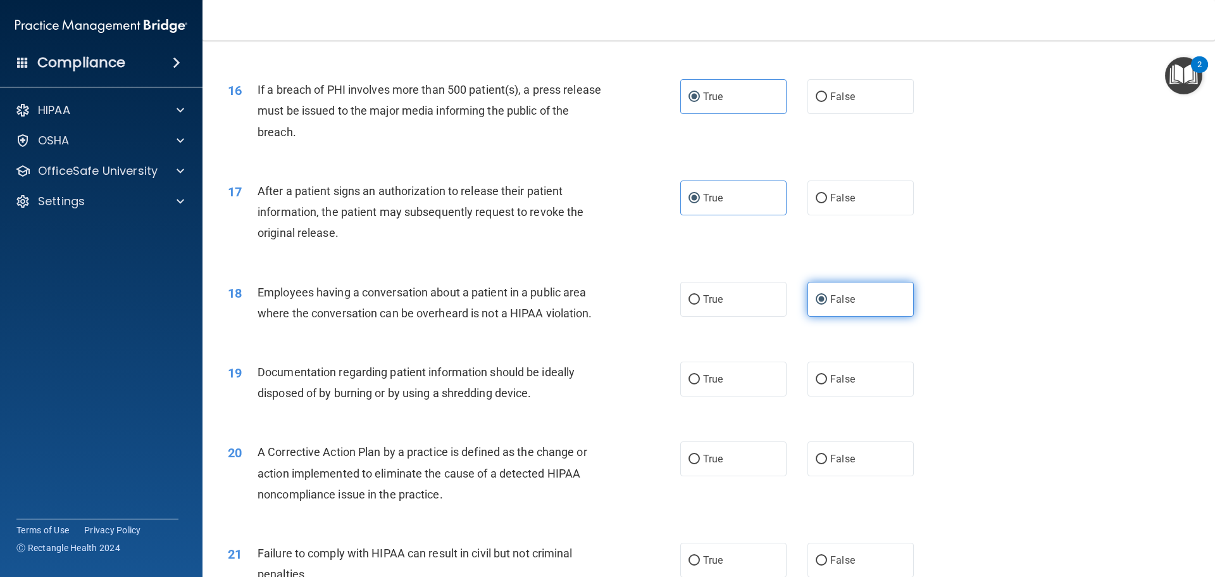
scroll to position [1456, 0]
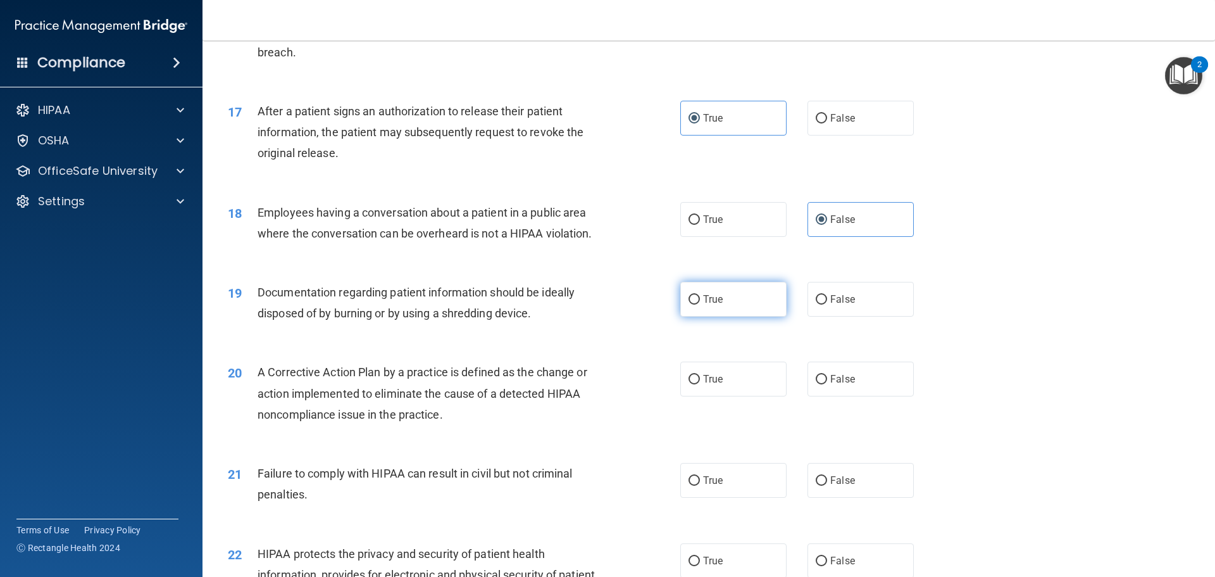
click at [731, 316] on label "True" at bounding box center [733, 299] width 106 height 35
click at [700, 304] on input "True" at bounding box center [694, 299] width 11 height 9
radio input "true"
click at [724, 396] on label "True" at bounding box center [733, 378] width 106 height 35
click at [700, 384] on input "True" at bounding box center [694, 379] width 11 height 9
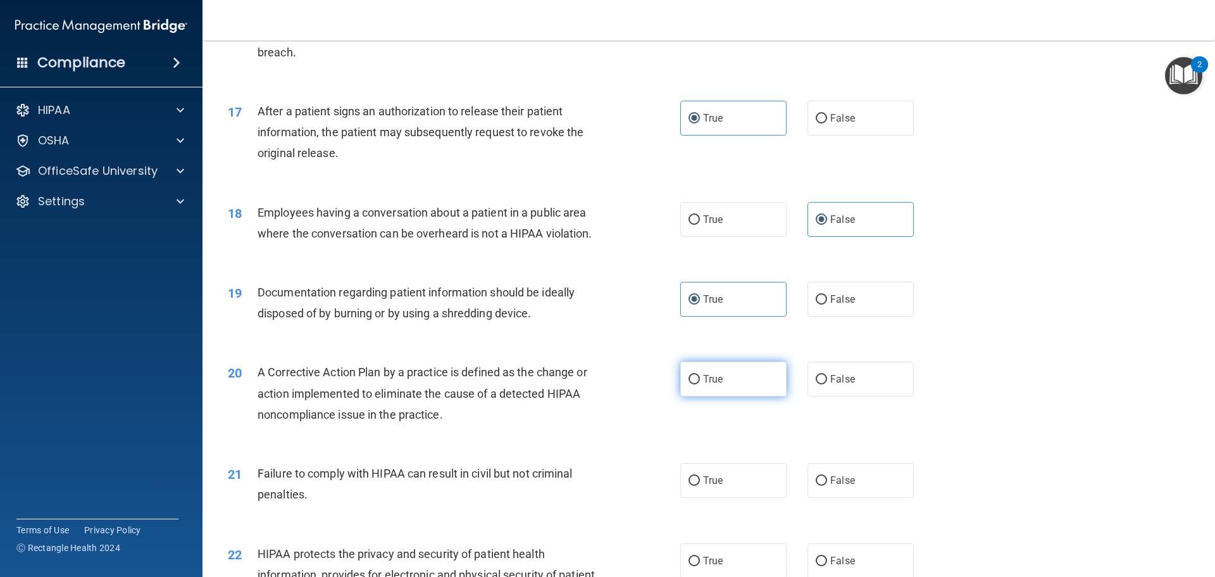
radio input "true"
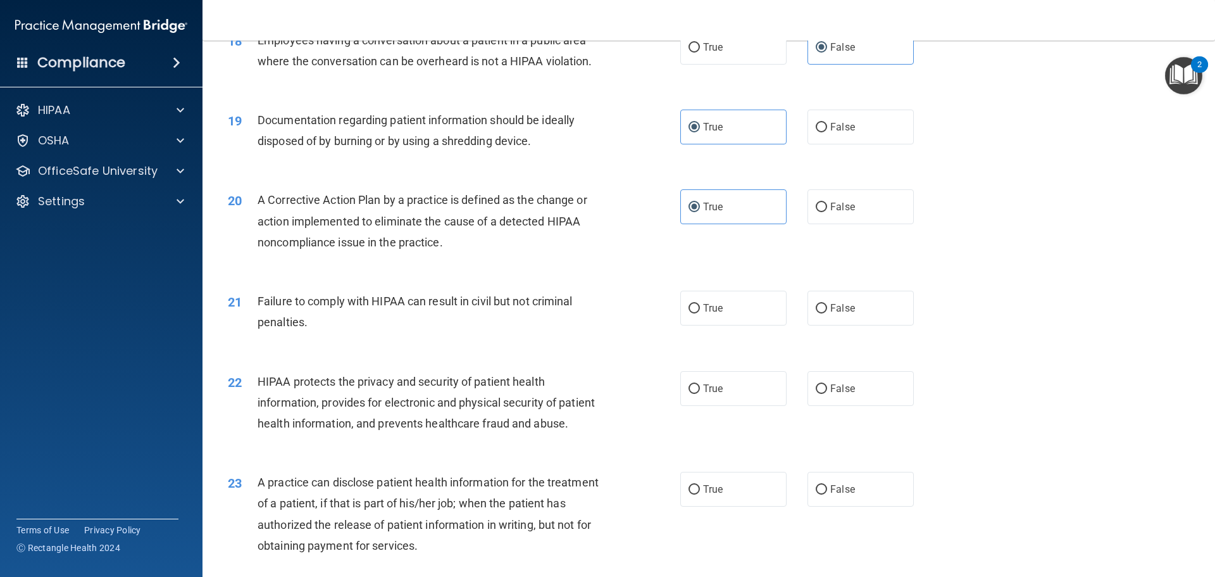
scroll to position [1645, 0]
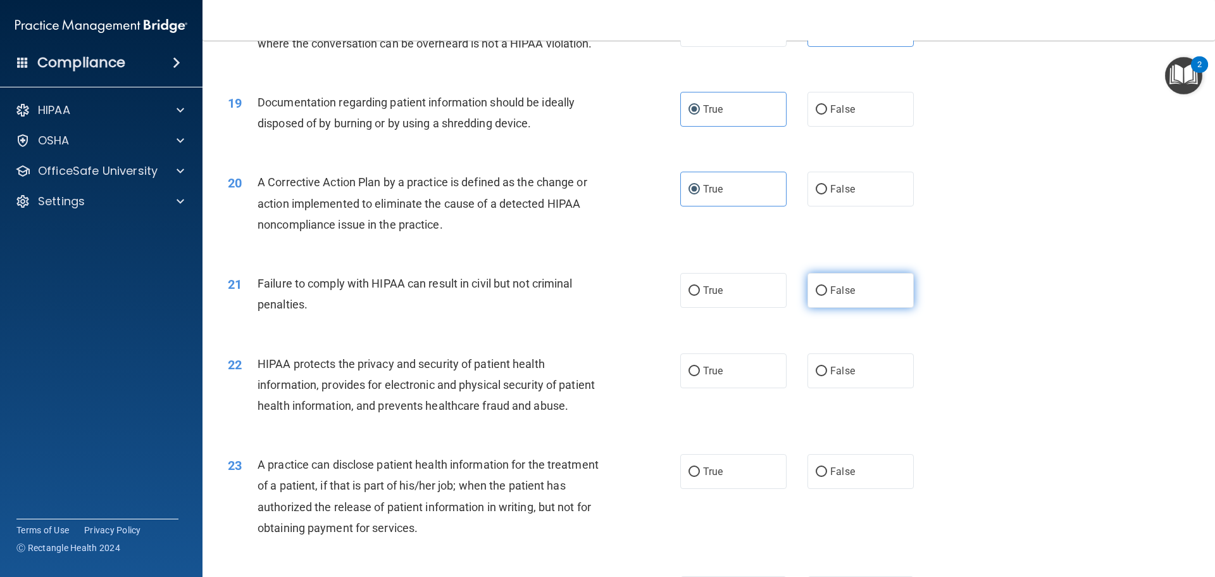
click at [823, 308] on label "False" at bounding box center [861, 290] width 106 height 35
click at [823, 296] on input "False" at bounding box center [821, 290] width 11 height 9
radio input "true"
click at [720, 388] on label "True" at bounding box center [733, 370] width 106 height 35
click at [700, 376] on input "True" at bounding box center [694, 370] width 11 height 9
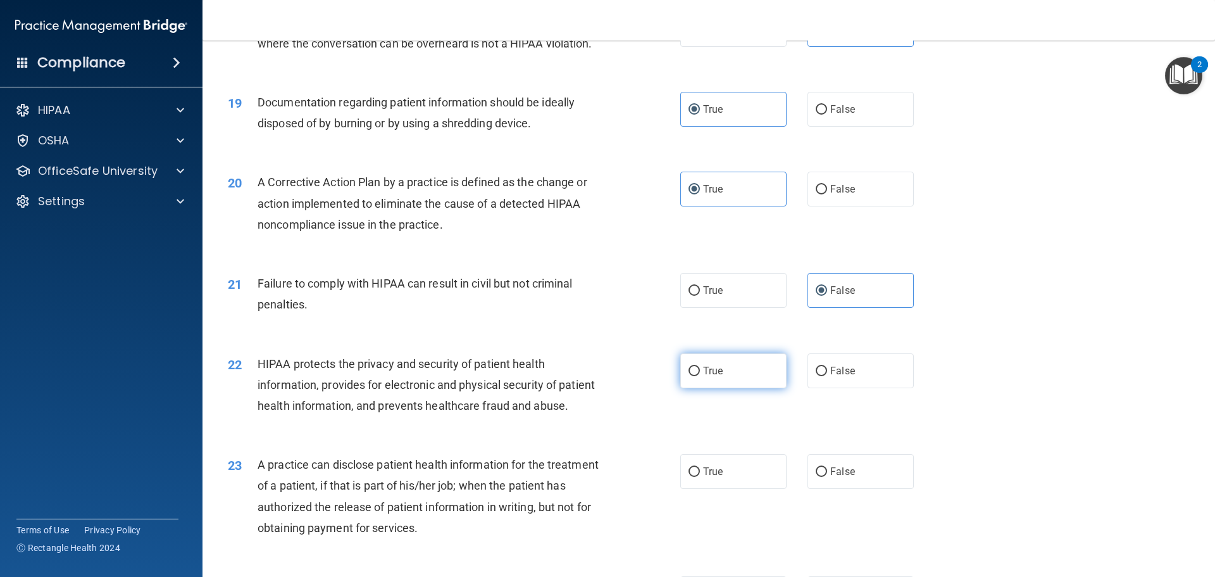
radio input "true"
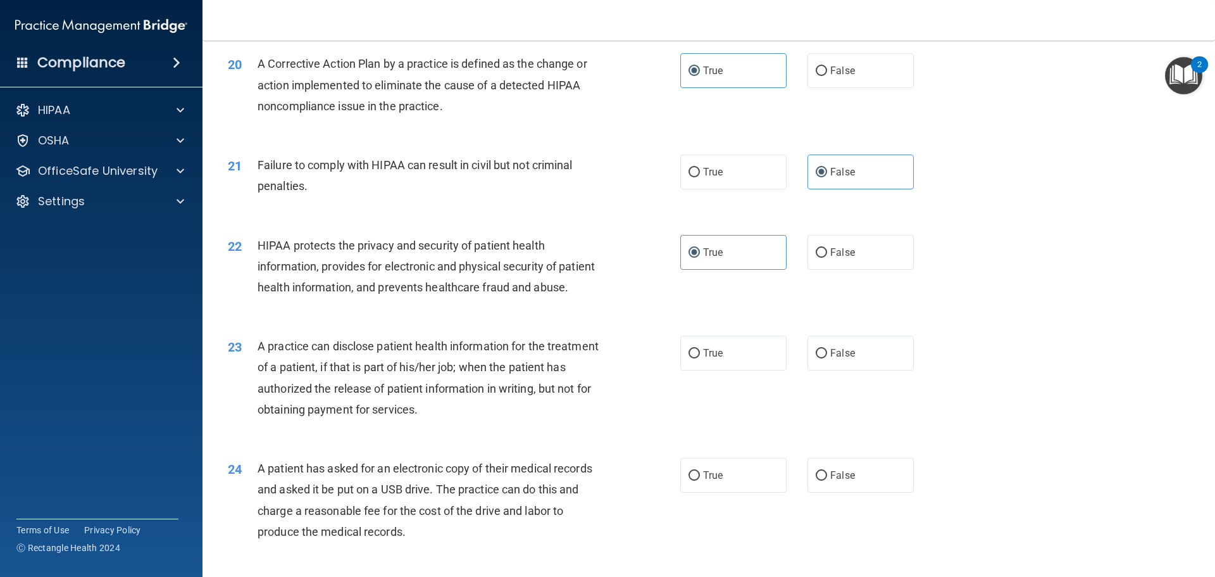
scroll to position [1835, 0]
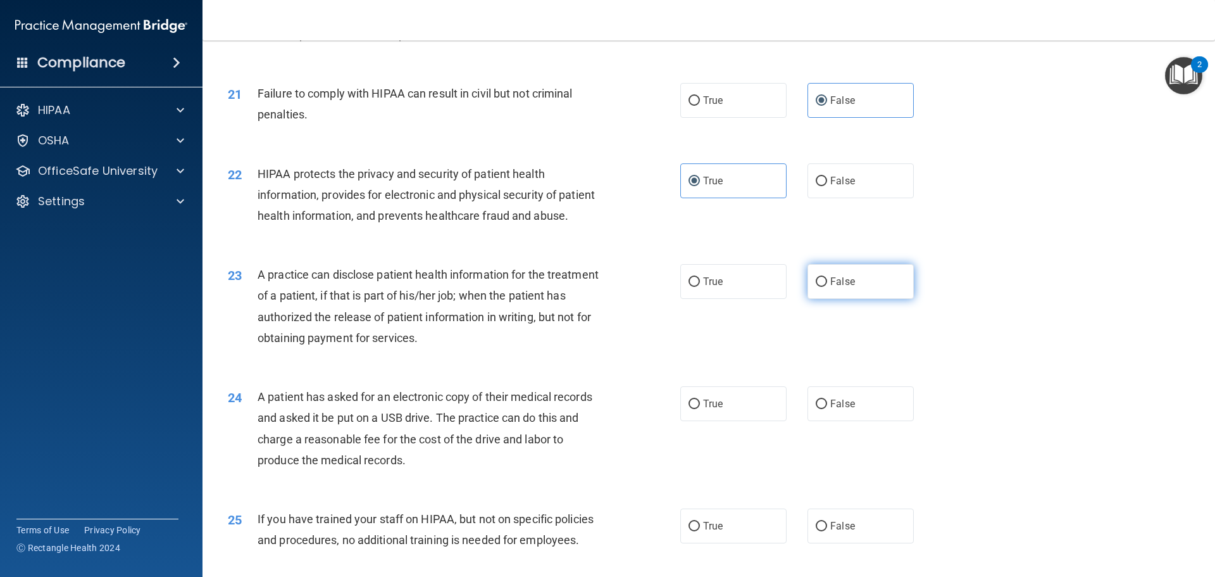
click at [830, 287] on span "False" at bounding box center [842, 281] width 25 height 12
click at [827, 287] on input "False" at bounding box center [821, 281] width 11 height 9
radio input "true"
click at [717, 421] on label "True" at bounding box center [733, 403] width 106 height 35
click at [700, 409] on input "True" at bounding box center [694, 403] width 11 height 9
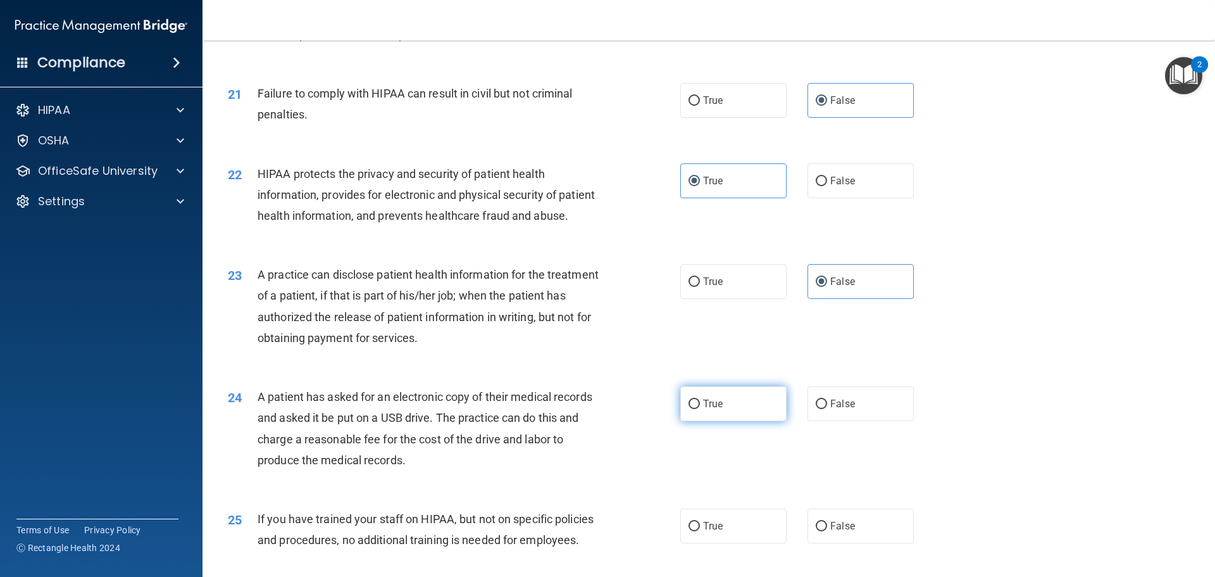
radio input "true"
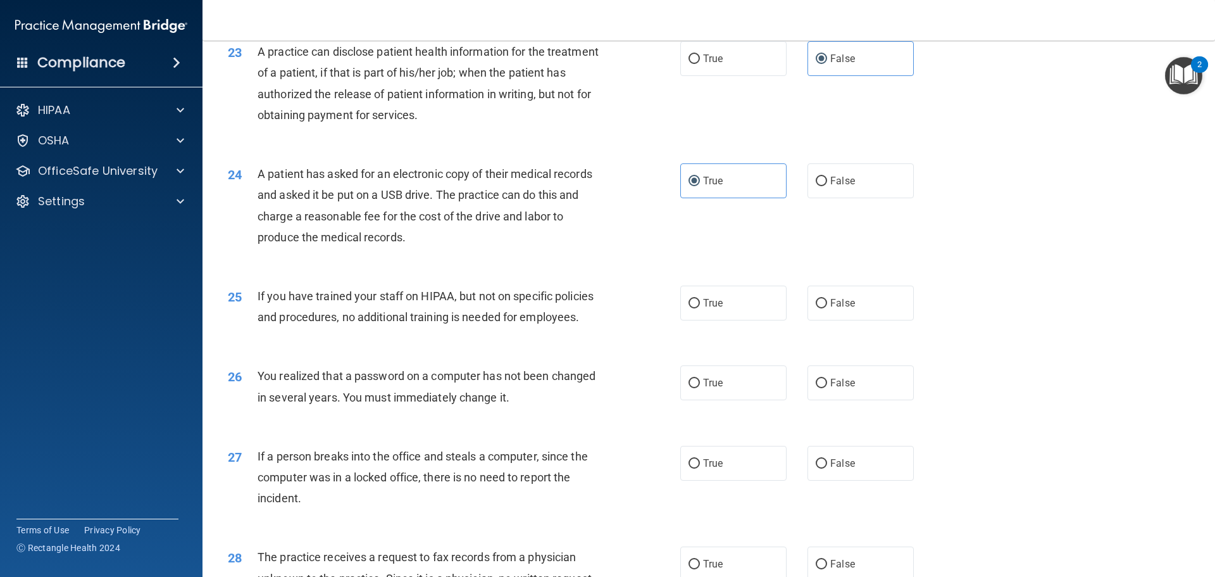
scroll to position [2088, 0]
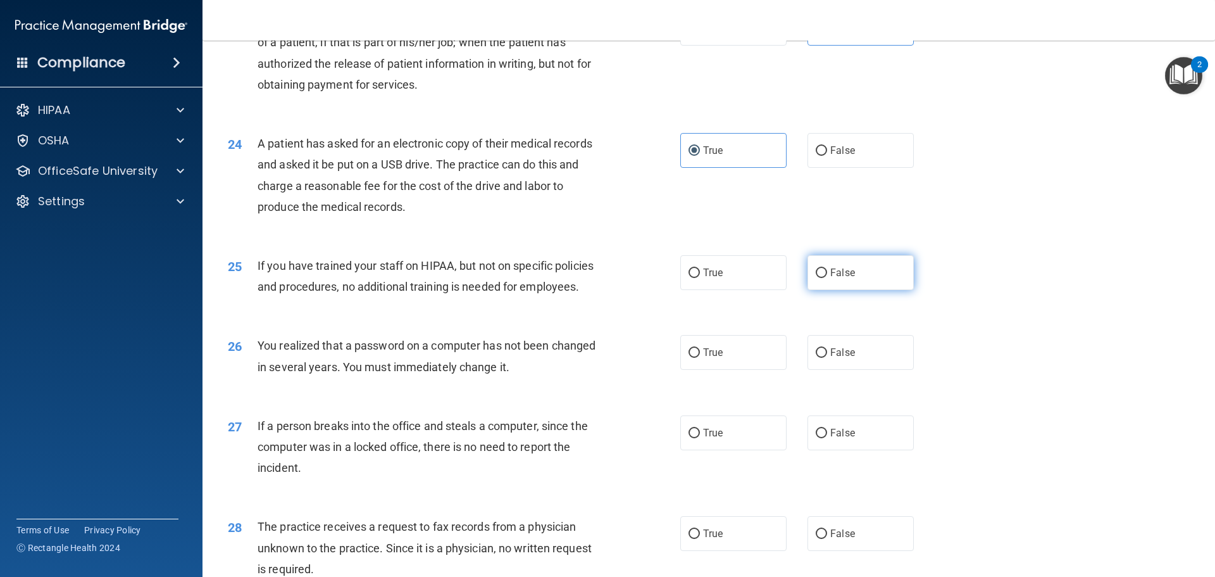
click at [819, 290] on label "False" at bounding box center [861, 272] width 106 height 35
click at [819, 278] on input "False" at bounding box center [821, 272] width 11 height 9
radio input "true"
click at [707, 358] on span "True" at bounding box center [713, 352] width 20 height 12
click at [700, 358] on input "True" at bounding box center [694, 352] width 11 height 9
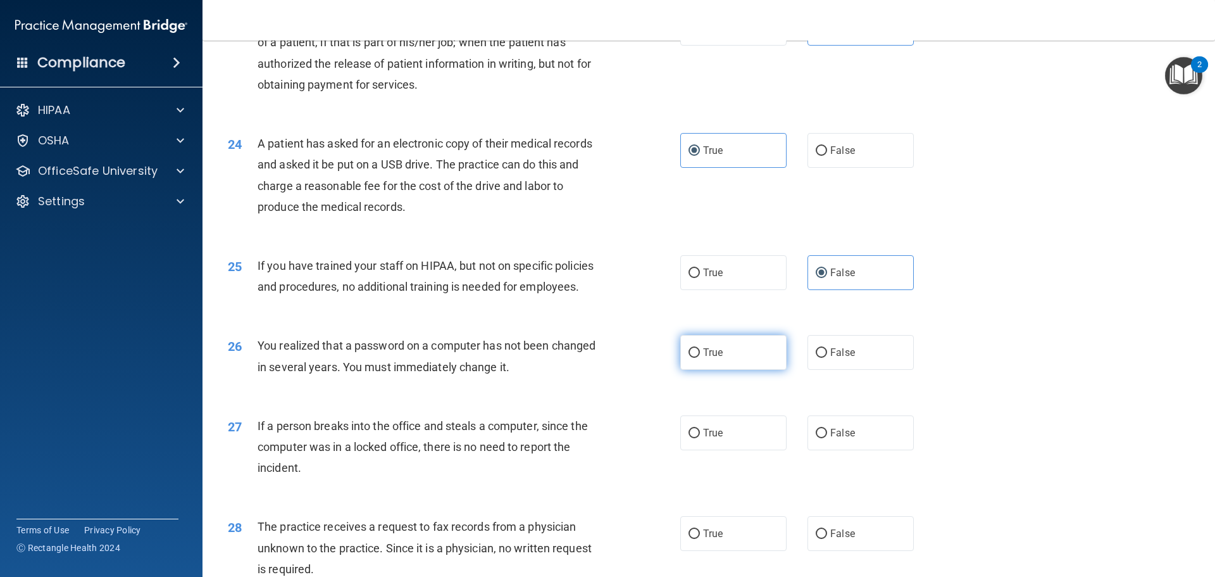
radio input "true"
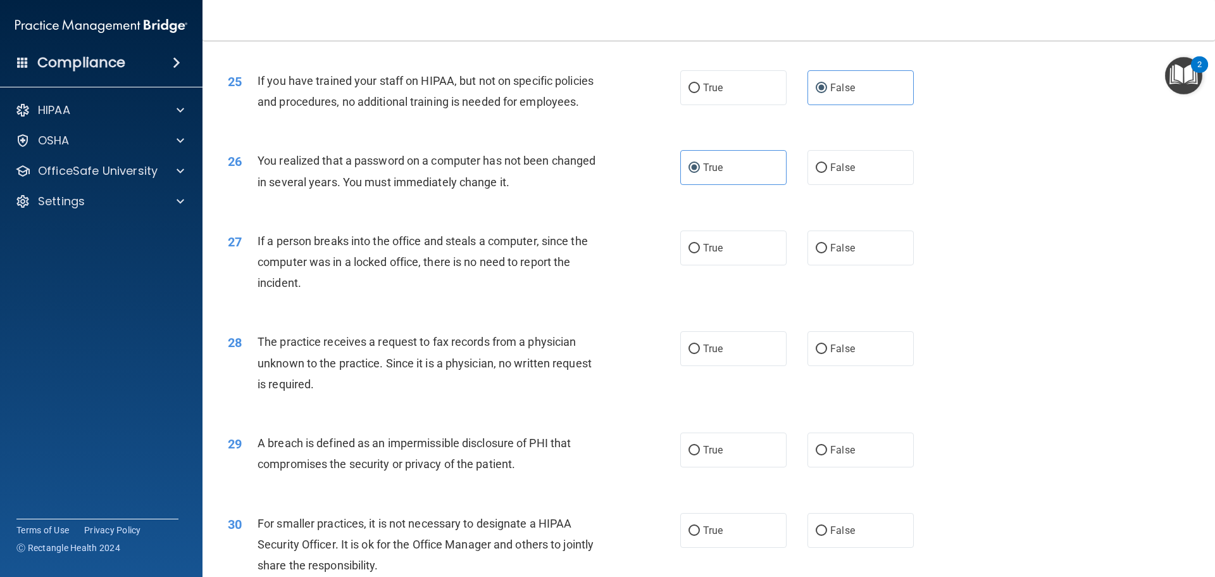
scroll to position [2278, 0]
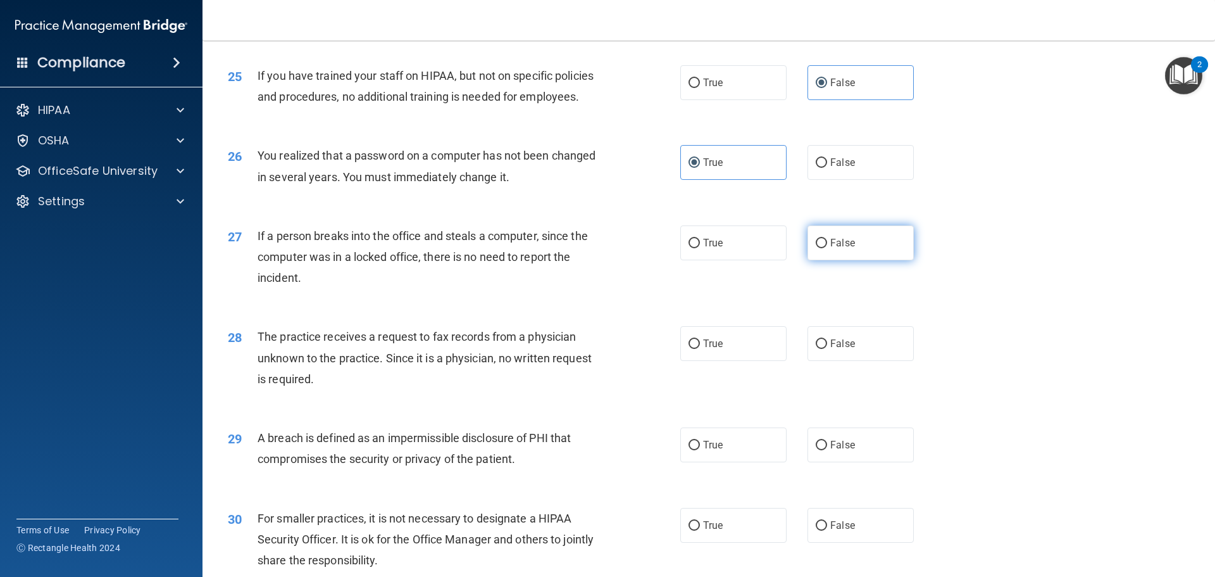
click at [817, 248] on input "False" at bounding box center [821, 243] width 11 height 9
radio input "true"
click at [800, 352] on div "28 The practice receives a request to fax records from a physician unknown to t…" at bounding box center [708, 360] width 981 height 101
click at [816, 361] on label "False" at bounding box center [861, 343] width 106 height 35
click at [816, 349] on input "False" at bounding box center [821, 343] width 11 height 9
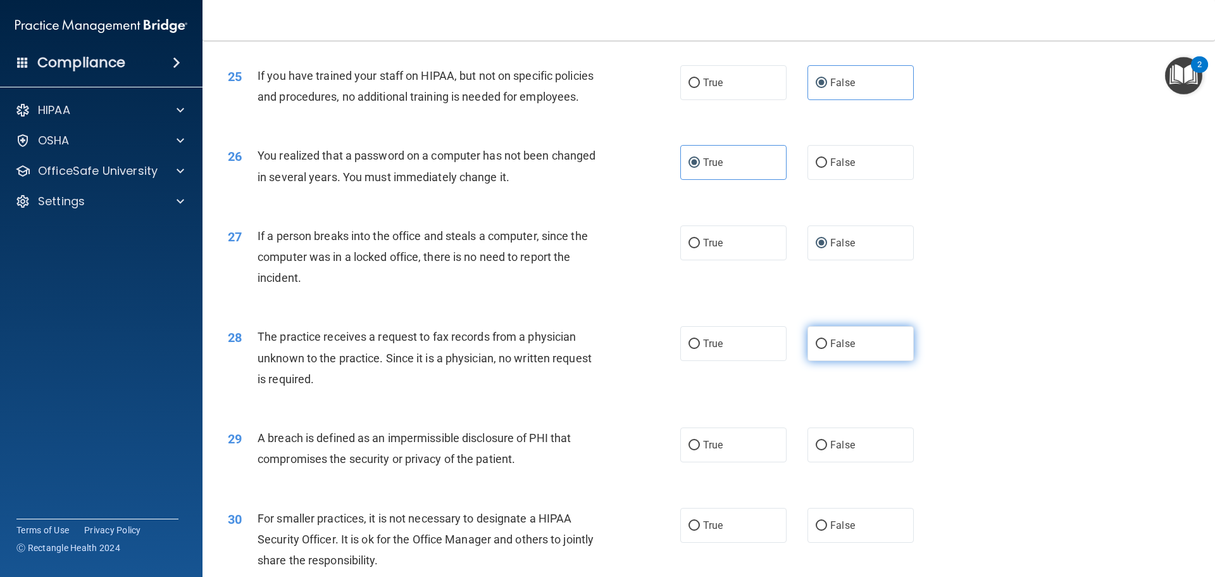
radio input "true"
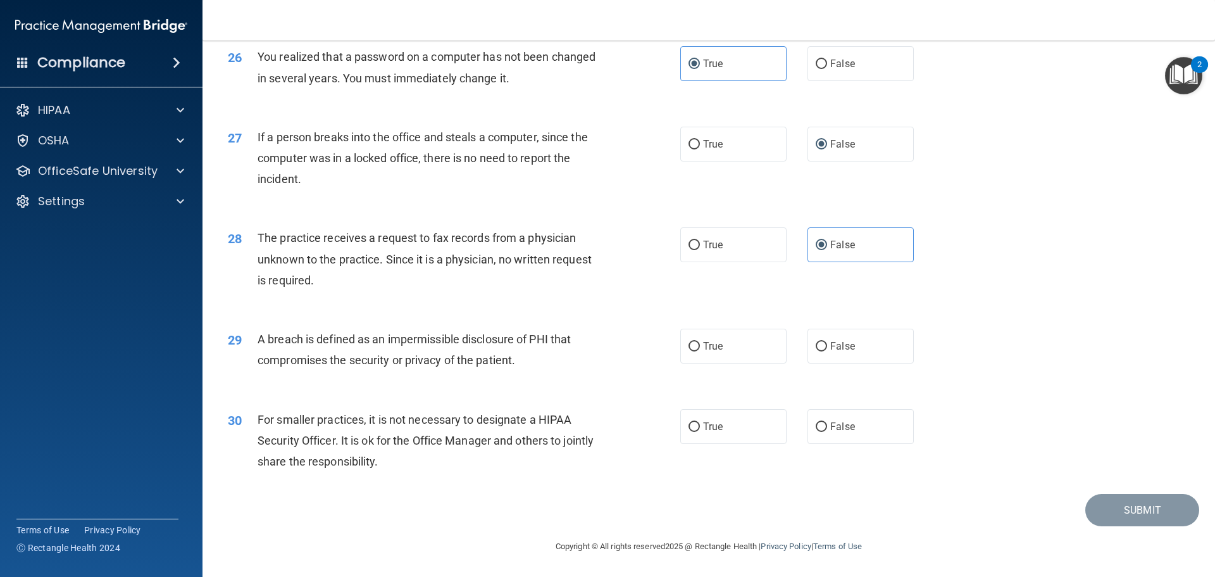
scroll to position [2419, 0]
click at [725, 347] on label "True" at bounding box center [733, 345] width 106 height 35
click at [700, 347] on input "True" at bounding box center [694, 346] width 11 height 9
radio input "true"
click at [811, 417] on label "False" at bounding box center [861, 426] width 106 height 35
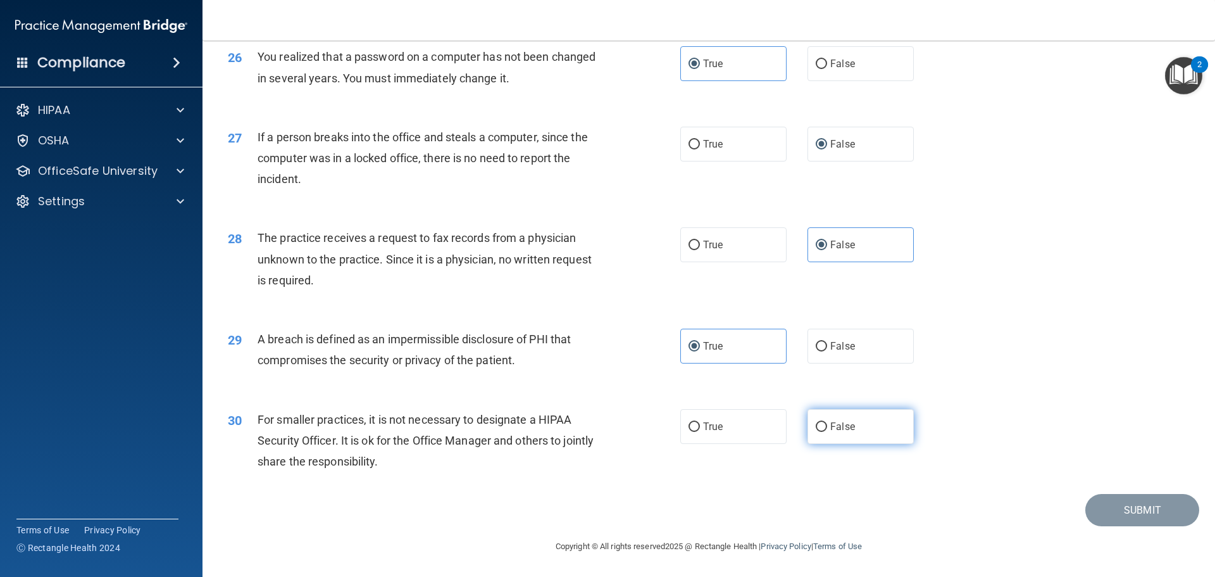
click at [816, 422] on input "False" at bounding box center [821, 426] width 11 height 9
radio input "true"
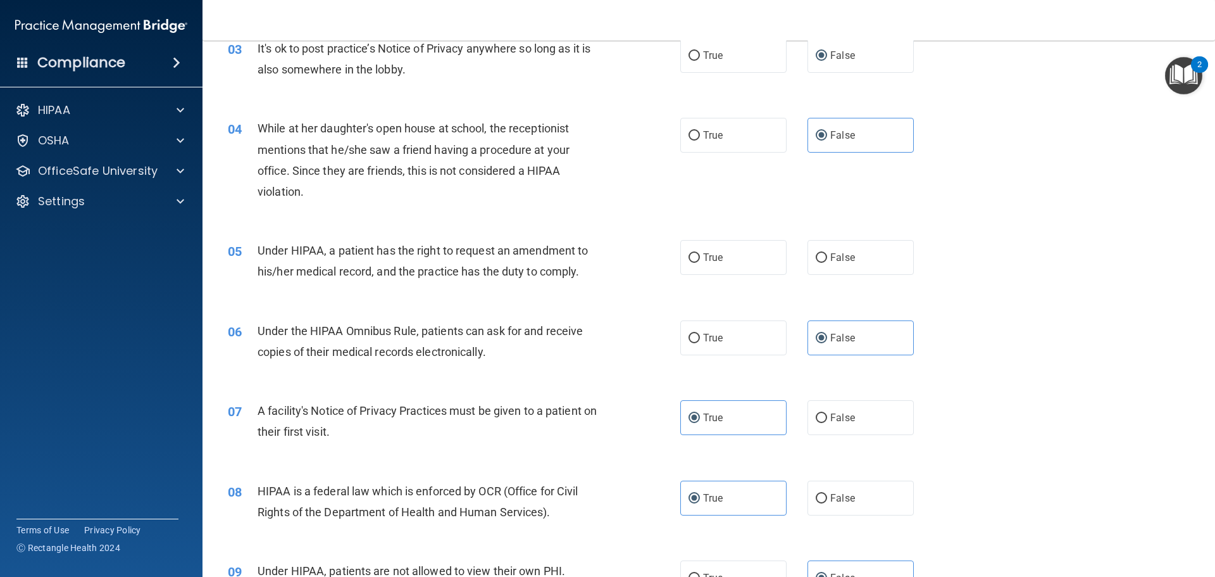
scroll to position [267, 0]
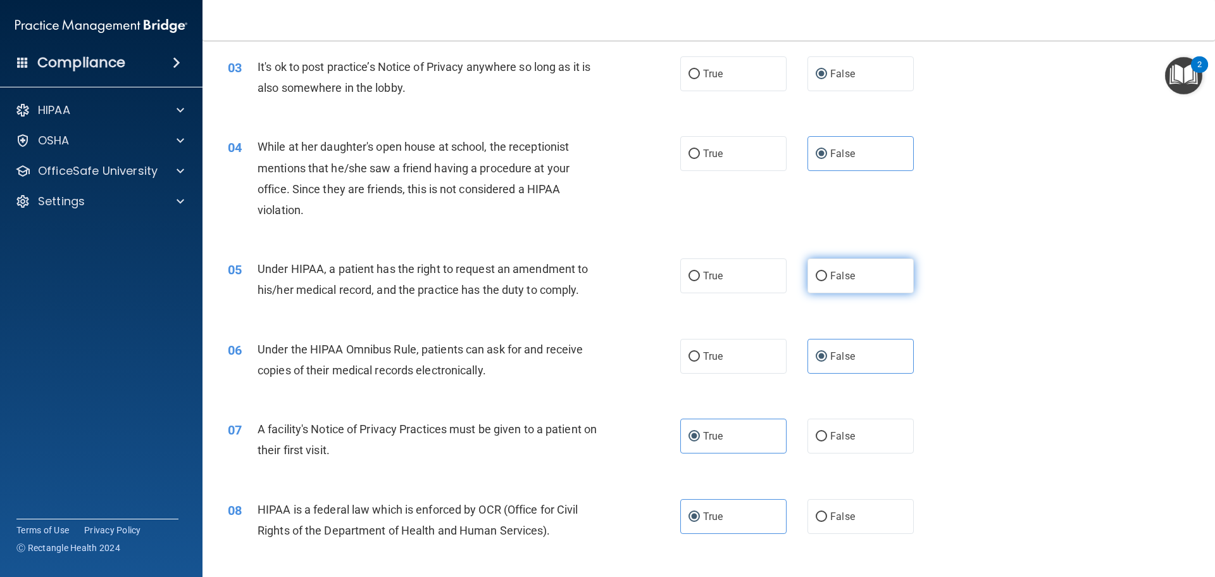
click at [842, 275] on span "False" at bounding box center [842, 276] width 25 height 12
click at [827, 275] on input "False" at bounding box center [821, 275] width 11 height 9
radio input "true"
click at [748, 342] on label "True" at bounding box center [733, 356] width 106 height 35
click at [700, 352] on input "True" at bounding box center [694, 356] width 11 height 9
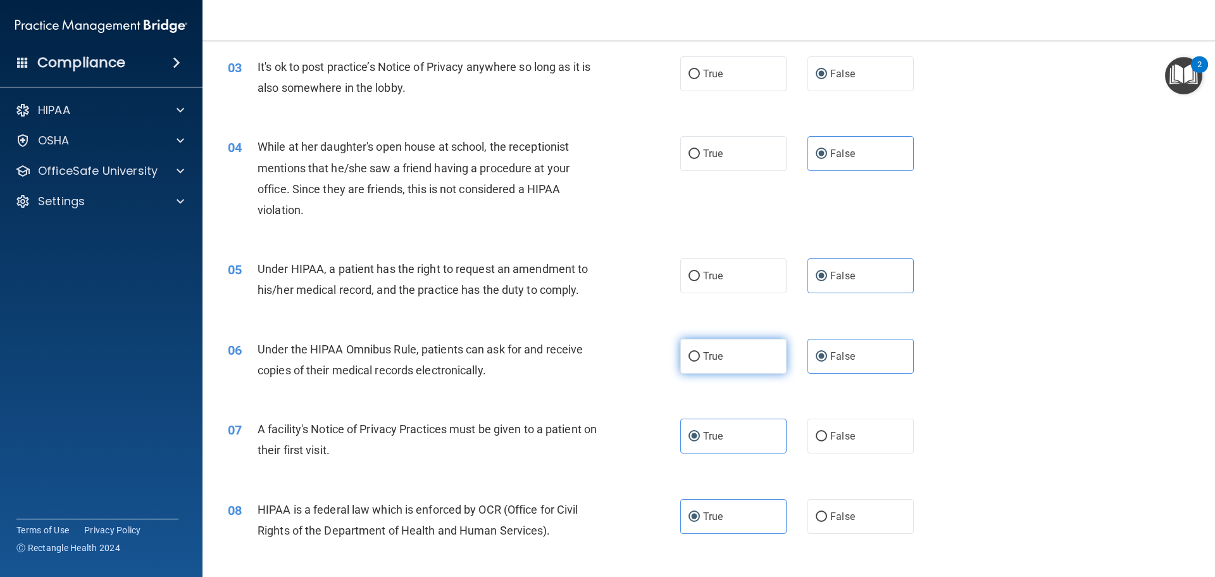
radio input "true"
radio input "false"
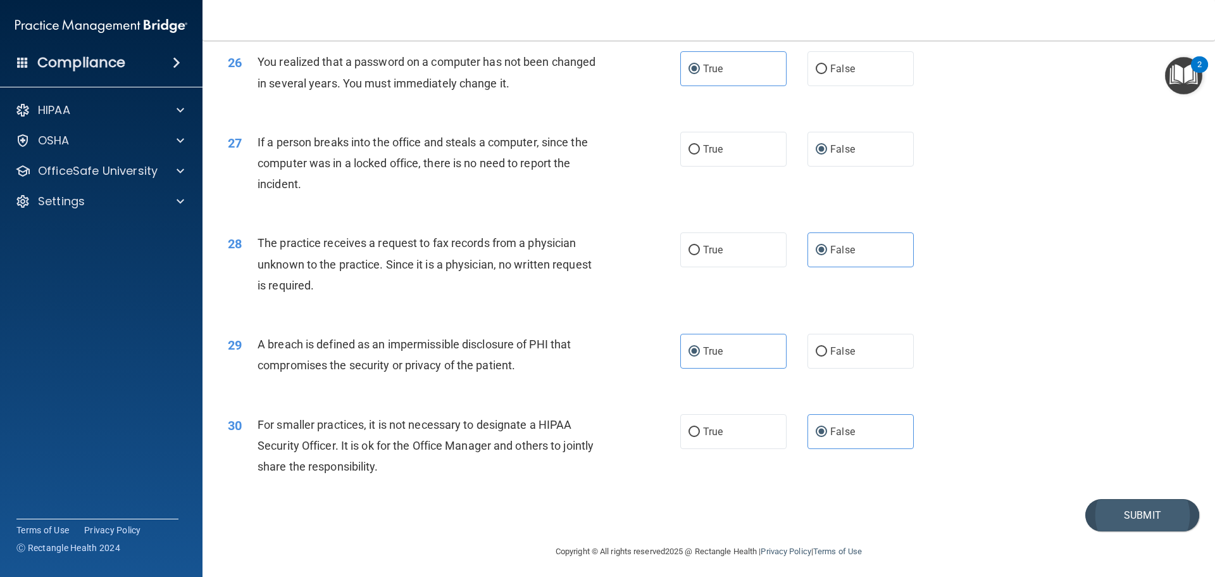
scroll to position [2419, 0]
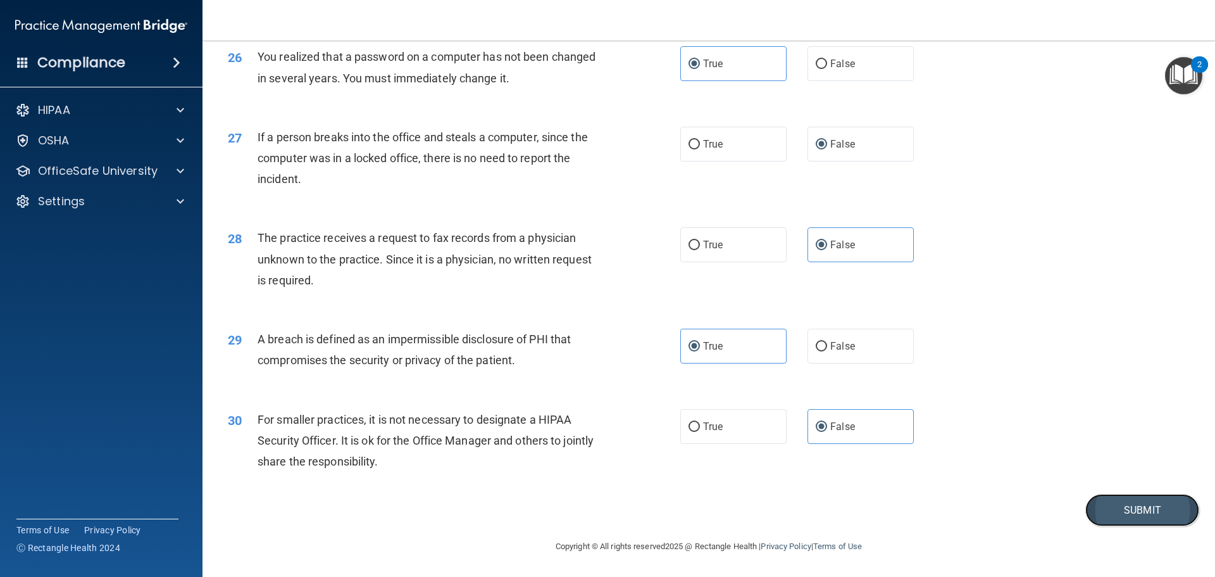
click at [1132, 502] on button "Submit" at bounding box center [1142, 510] width 114 height 32
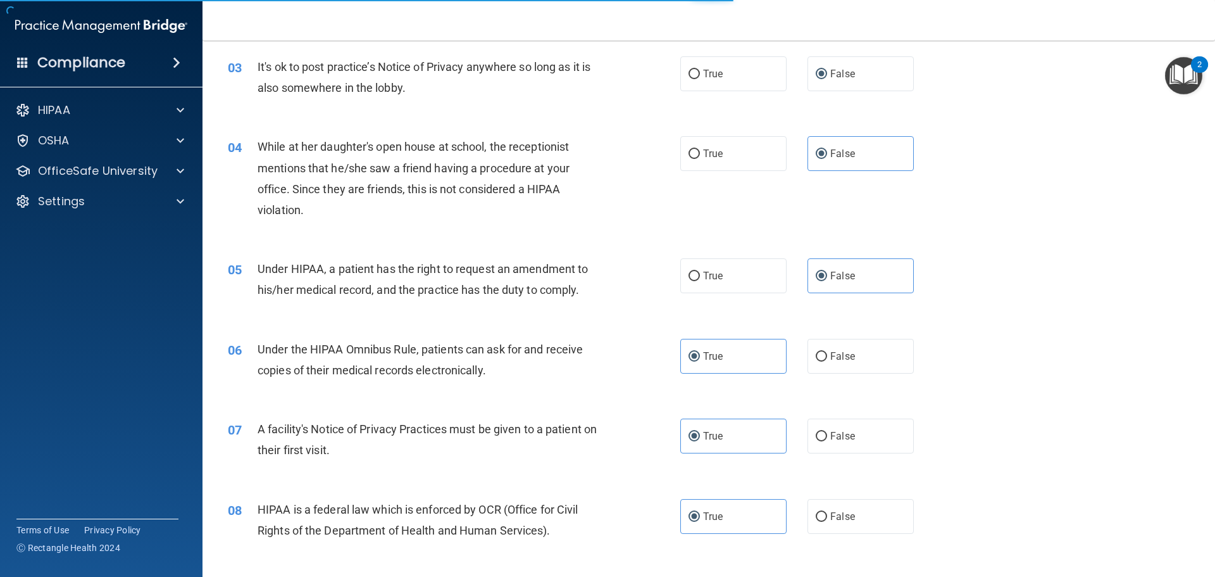
scroll to position [0, 0]
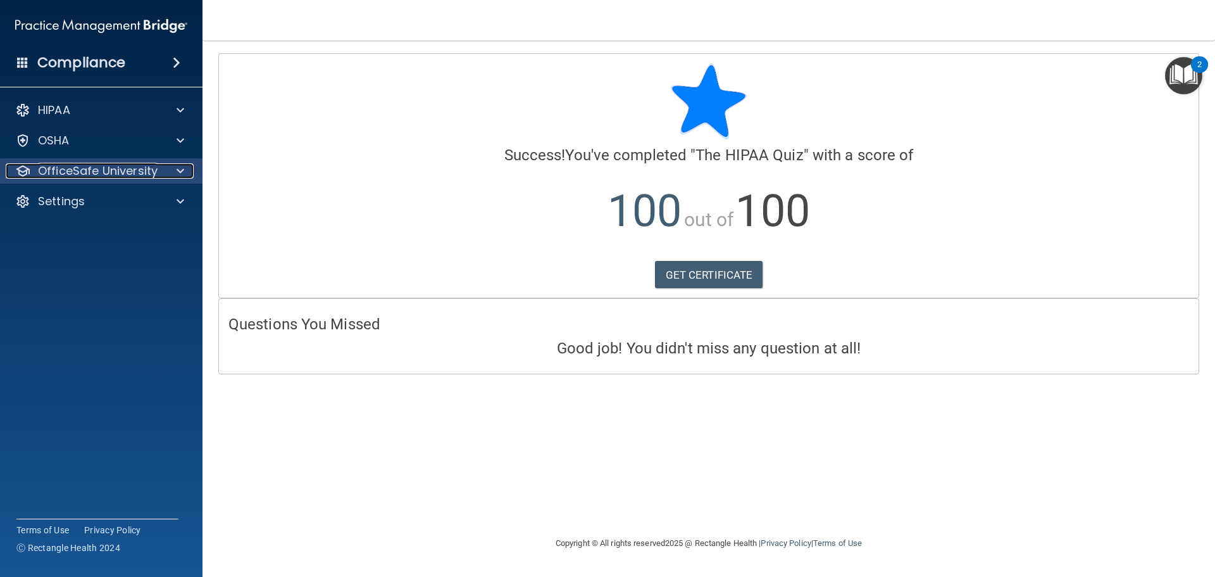
click at [116, 174] on p "OfficeSafe University" at bounding box center [98, 170] width 120 height 15
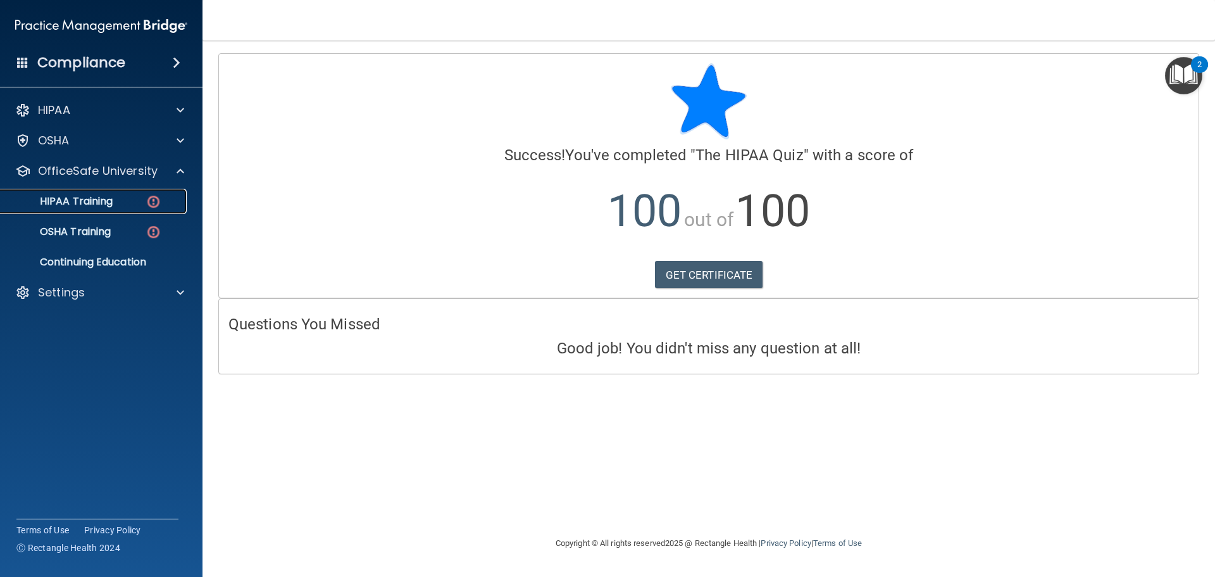
click at [135, 211] on link "HIPAA Training" at bounding box center [86, 201] width 199 height 25
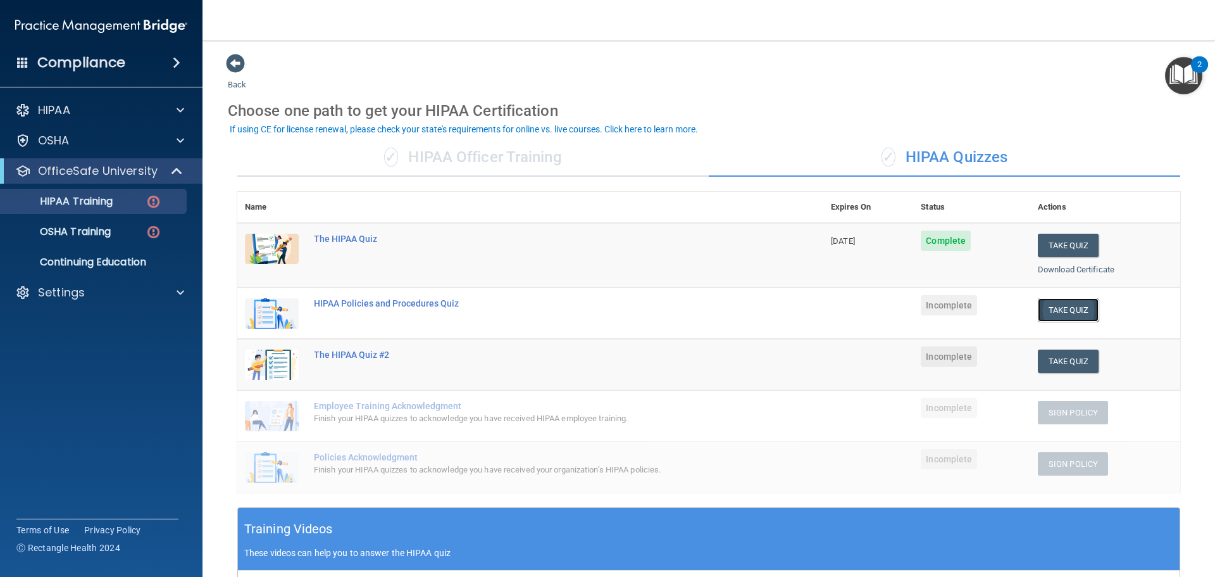
click at [1038, 306] on button "Take Quiz" at bounding box center [1068, 309] width 61 height 23
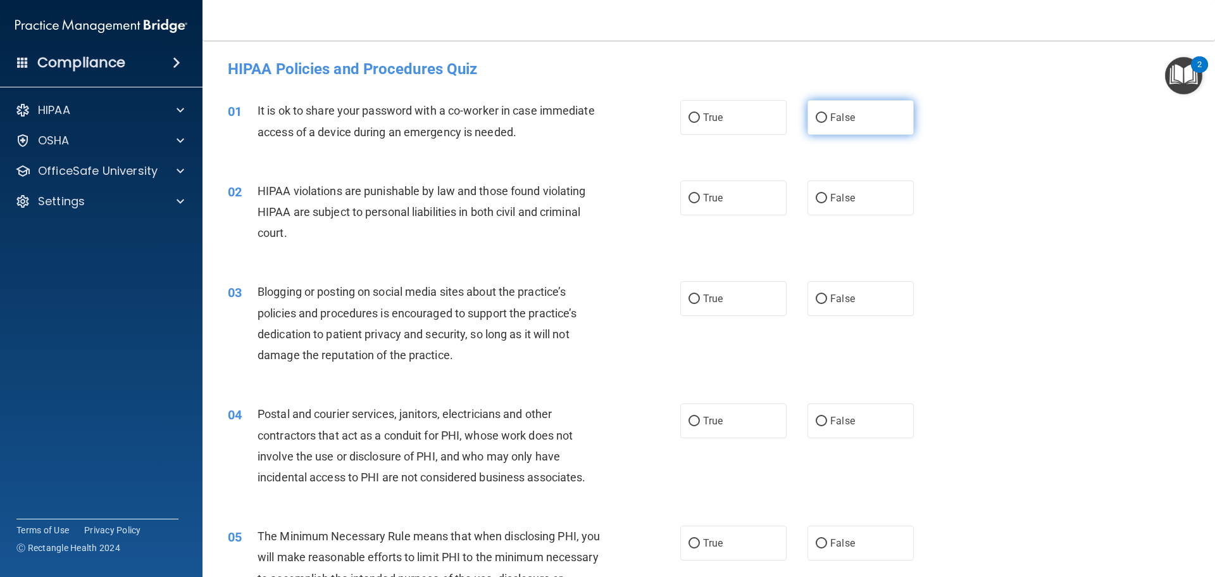
click at [841, 122] on span "False" at bounding box center [842, 117] width 25 height 12
click at [827, 122] on input "False" at bounding box center [821, 117] width 11 height 9
radio input "true"
click at [732, 207] on label "True" at bounding box center [733, 197] width 106 height 35
click at [700, 203] on input "True" at bounding box center [694, 198] width 11 height 9
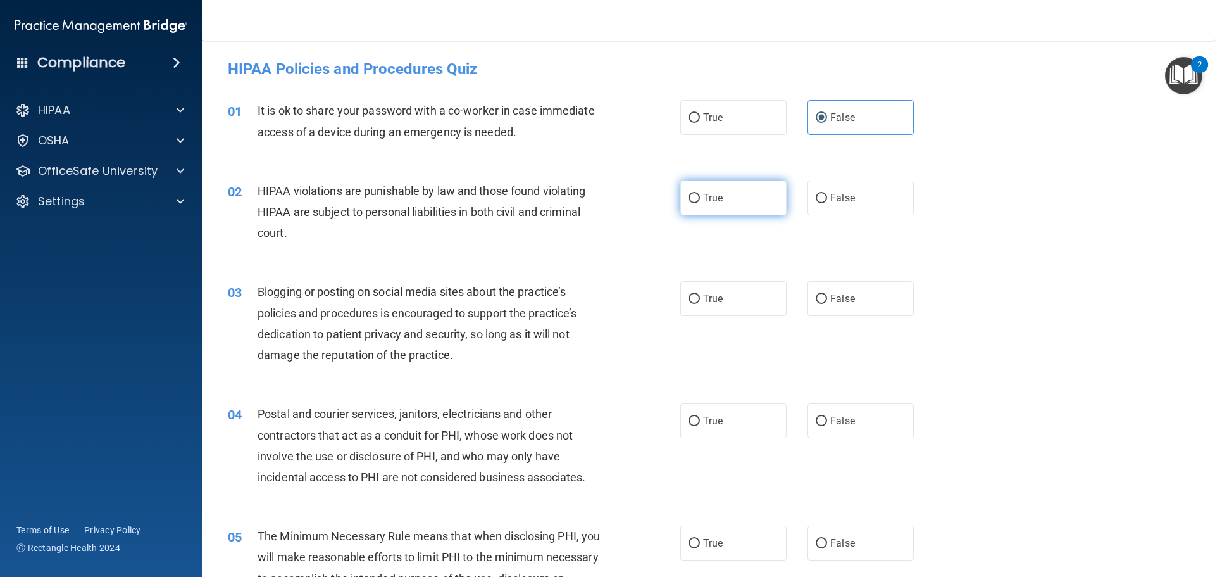
radio input "true"
click at [840, 305] on label "False" at bounding box center [861, 298] width 106 height 35
click at [827, 304] on input "False" at bounding box center [821, 298] width 11 height 9
radio input "true"
click at [738, 424] on label "True" at bounding box center [733, 420] width 106 height 35
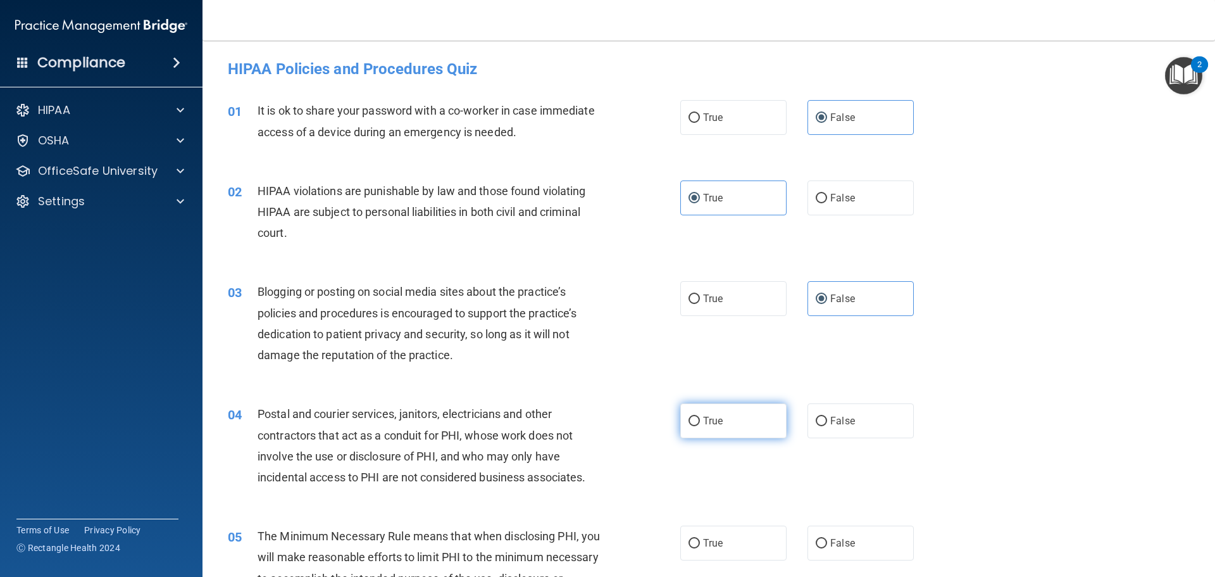
click at [700, 424] on input "True" at bounding box center [694, 420] width 11 height 9
radio input "true"
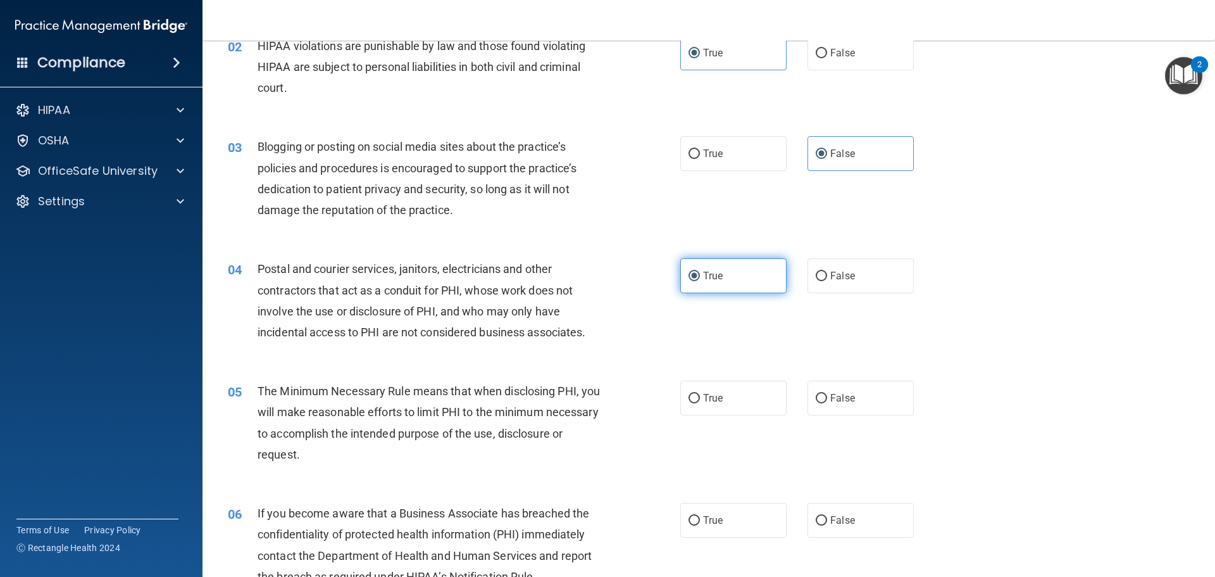
scroll to position [190, 0]
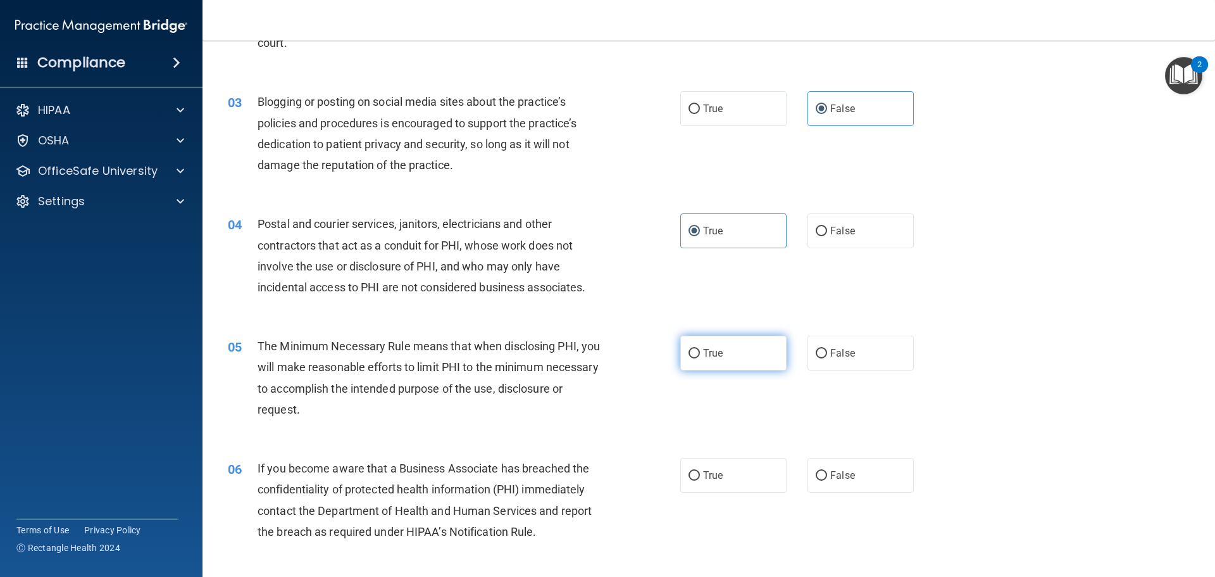
click at [732, 368] on label "True" at bounding box center [733, 352] width 106 height 35
click at [700, 358] on input "True" at bounding box center [694, 353] width 11 height 9
radio input "true"
click at [859, 466] on label "False" at bounding box center [861, 475] width 106 height 35
click at [827, 471] on input "False" at bounding box center [821, 475] width 11 height 9
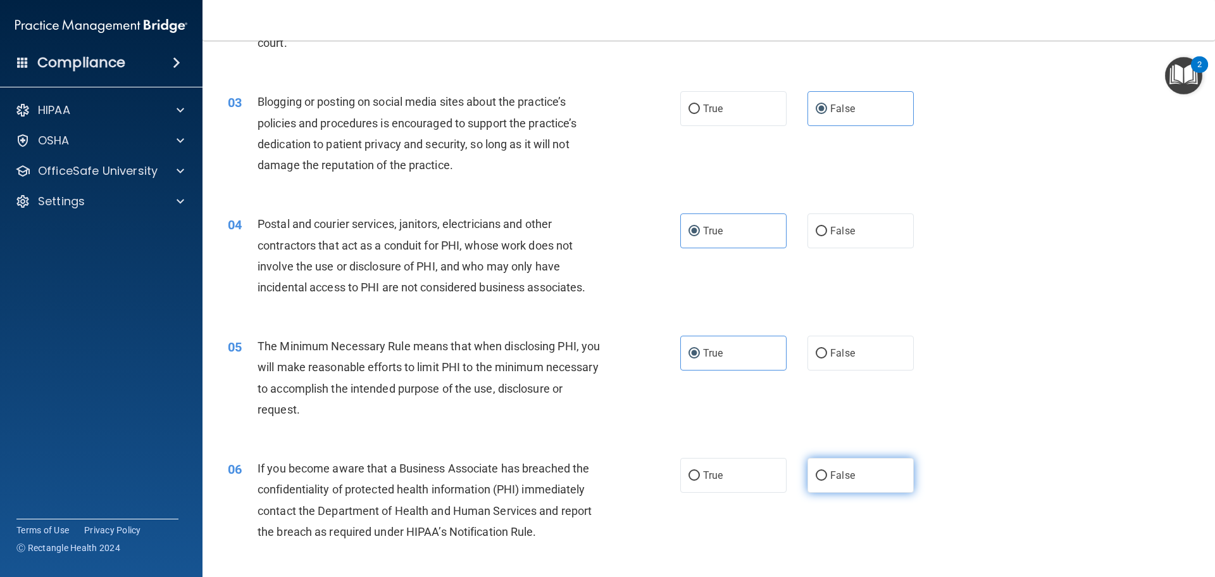
radio input "true"
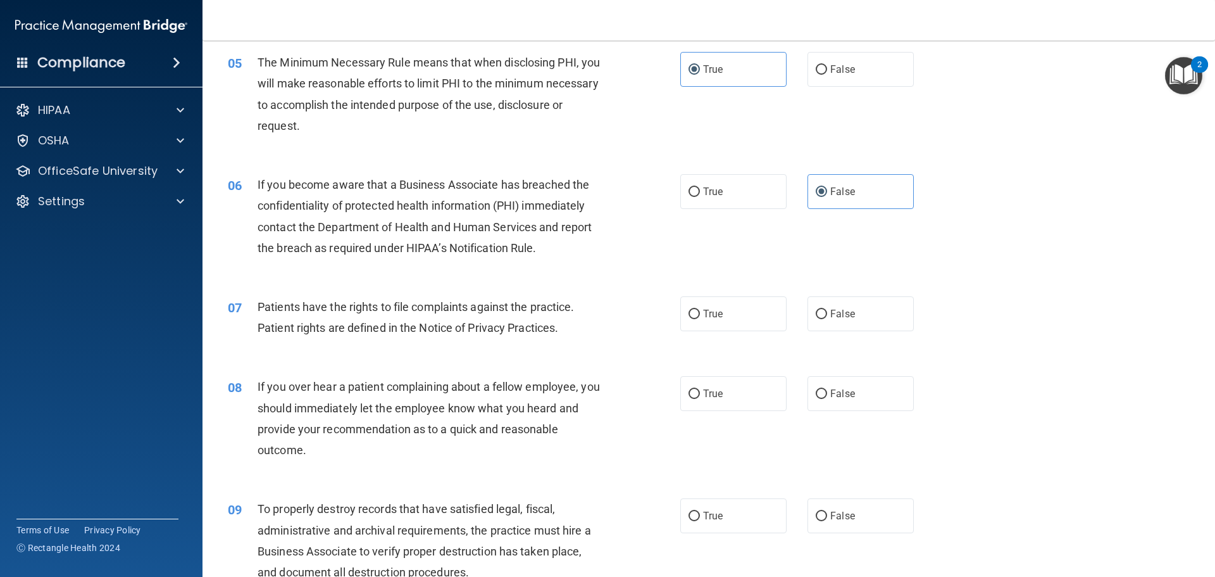
scroll to position [506, 0]
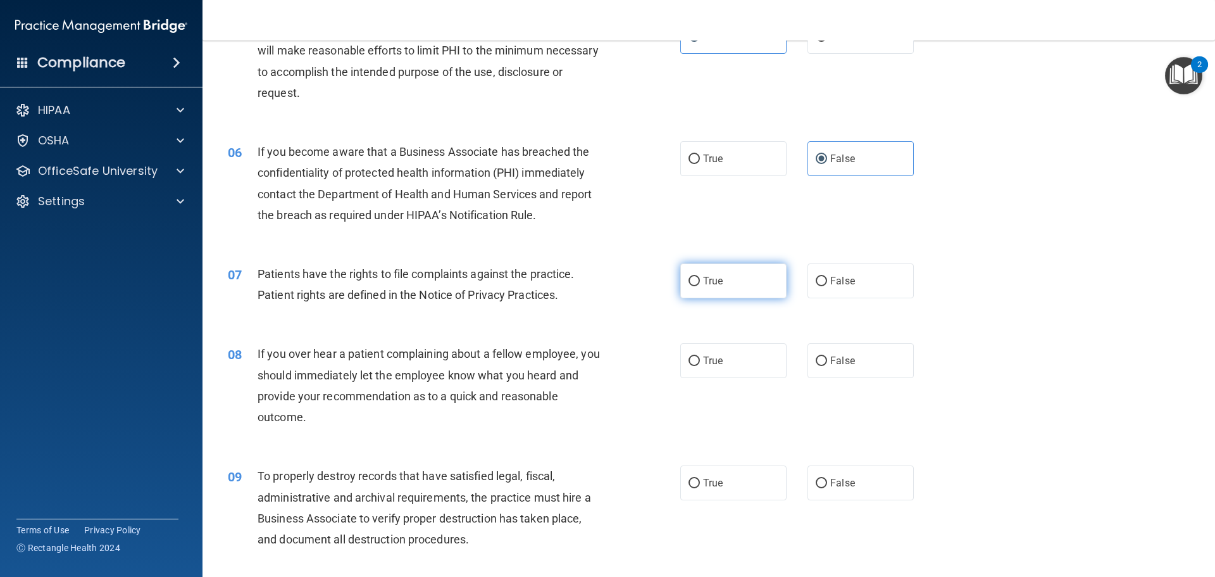
click at [735, 297] on label "True" at bounding box center [733, 280] width 106 height 35
click at [700, 286] on input "True" at bounding box center [694, 281] width 11 height 9
radio input "true"
click at [838, 361] on span "False" at bounding box center [842, 360] width 25 height 12
click at [827, 361] on input "False" at bounding box center [821, 360] width 11 height 9
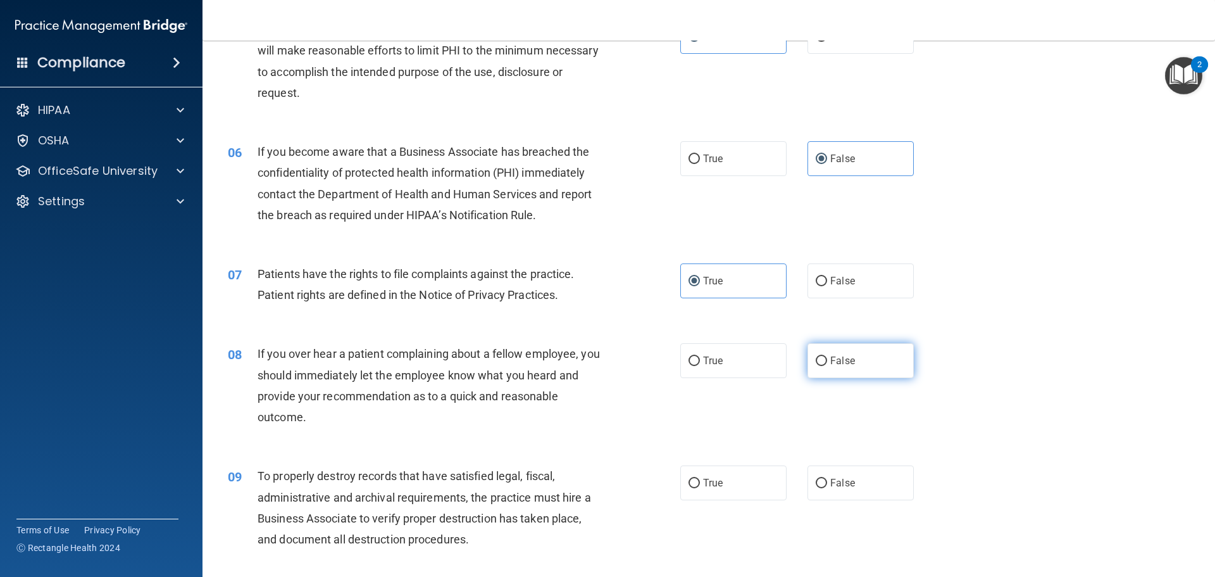
radio input "true"
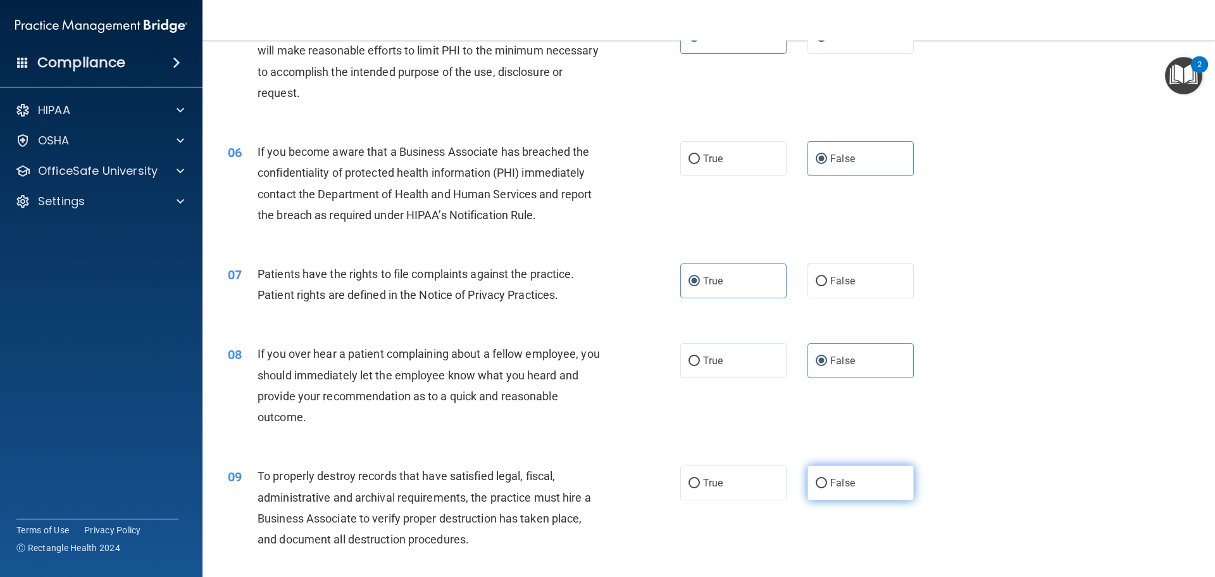
click at [833, 472] on label "False" at bounding box center [861, 482] width 106 height 35
click at [827, 478] on input "False" at bounding box center [821, 482] width 11 height 9
radio input "true"
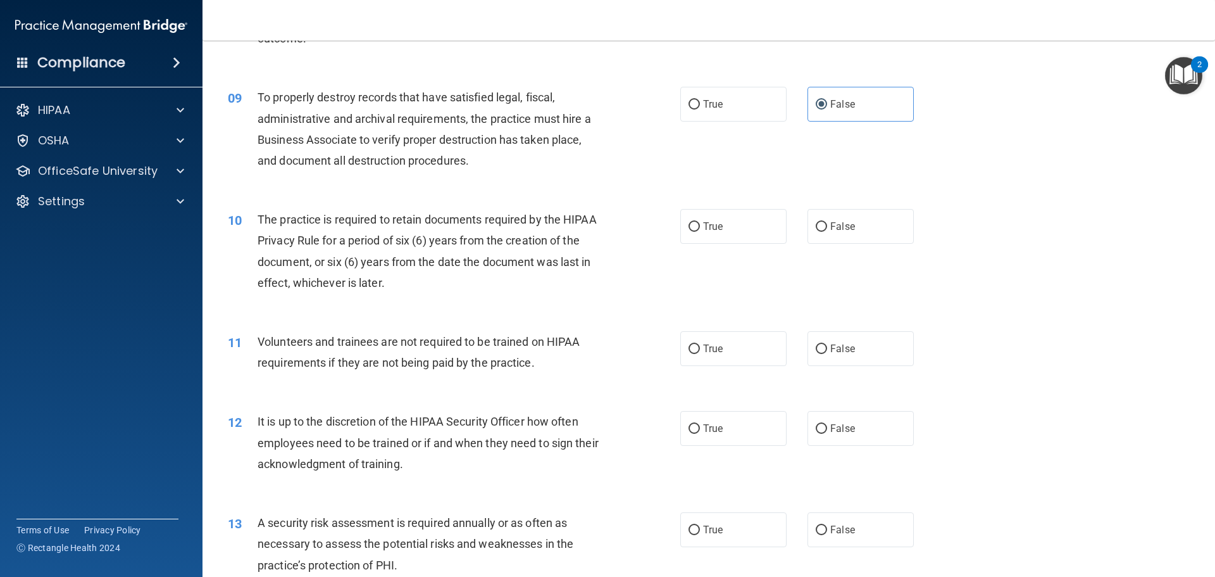
scroll to position [886, 0]
click at [701, 340] on label "True" at bounding box center [733, 347] width 106 height 35
click at [700, 343] on input "True" at bounding box center [694, 347] width 11 height 9
radio input "true"
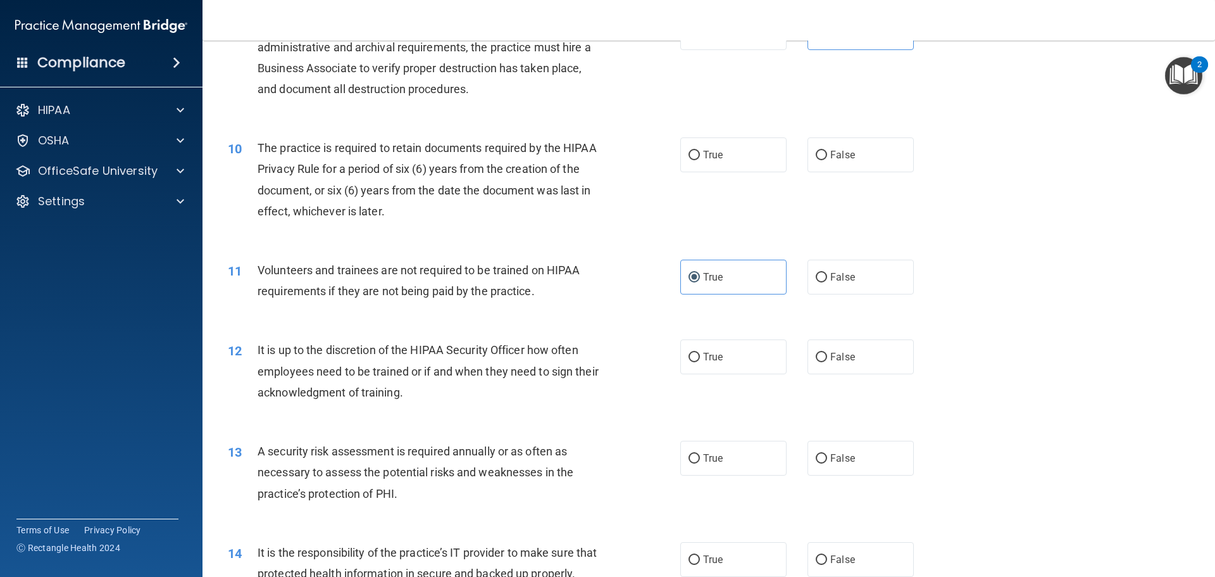
scroll to position [1013, 0]
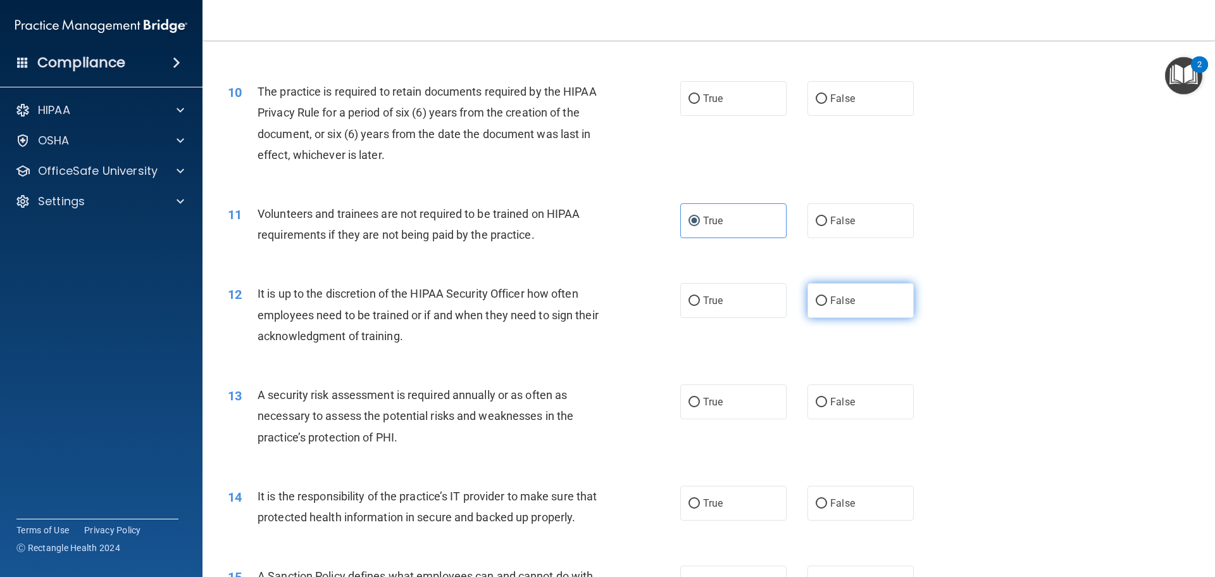
click at [817, 303] on input "False" at bounding box center [821, 300] width 11 height 9
radio input "true"
click at [741, 400] on label "True" at bounding box center [733, 401] width 106 height 35
click at [700, 400] on input "True" at bounding box center [694, 401] width 11 height 9
radio input "true"
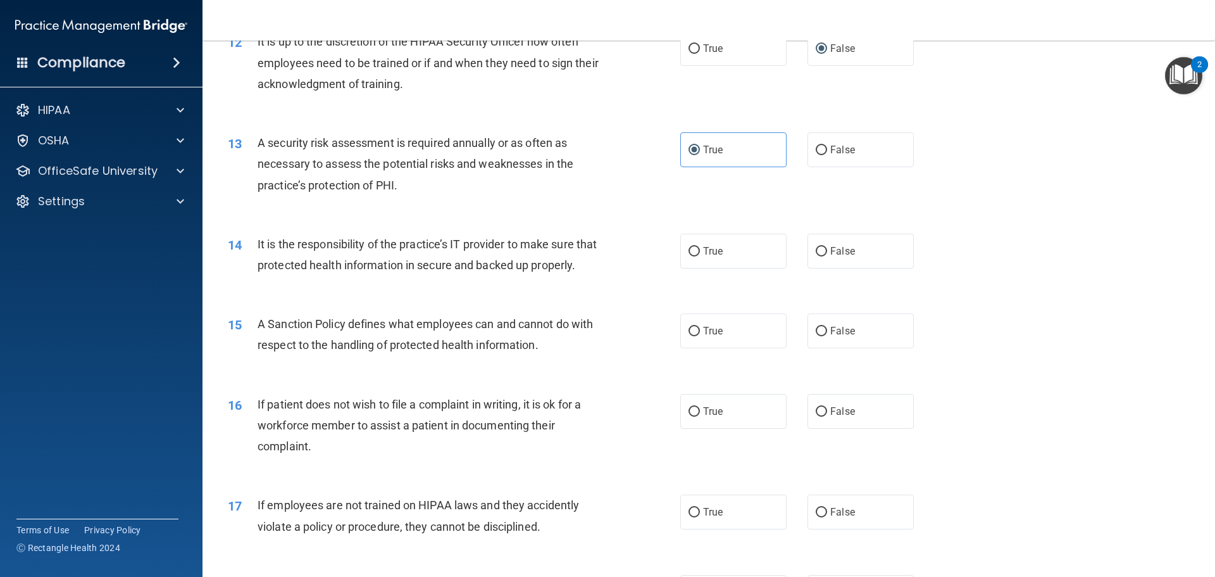
scroll to position [1266, 0]
click at [716, 260] on label "True" at bounding box center [733, 249] width 106 height 35
click at [816, 251] on input "False" at bounding box center [821, 250] width 11 height 9
radio input "true"
click at [883, 282] on div "14 It is the responsibility of the practice’s IT provider to make sure that pro…" at bounding box center [708, 256] width 981 height 80
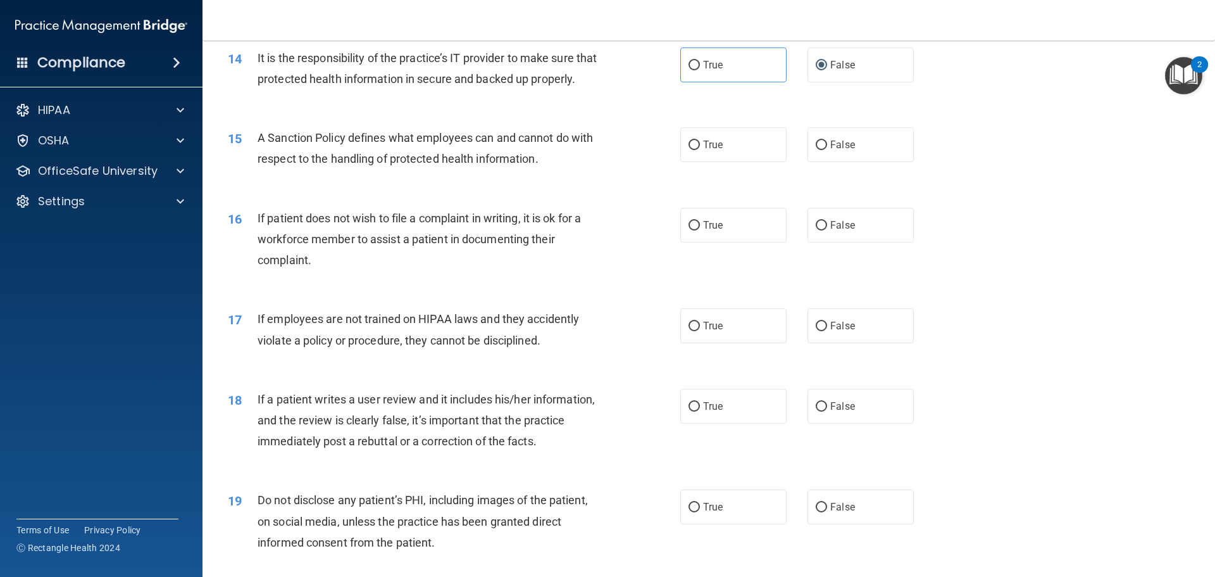
scroll to position [1456, 0]
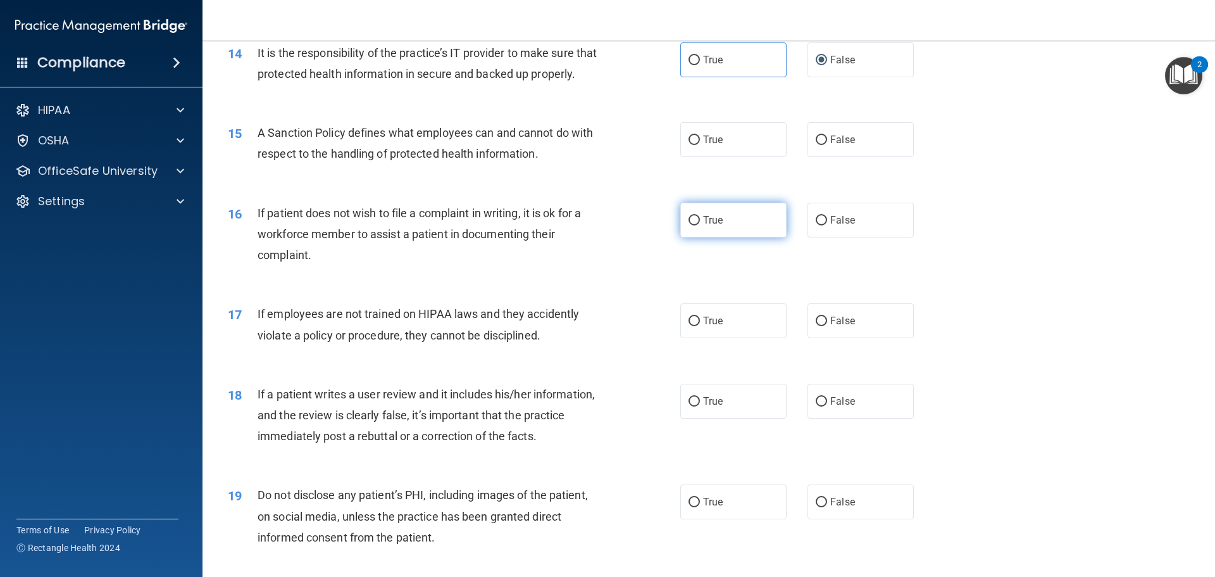
click at [718, 226] on span "True" at bounding box center [713, 220] width 20 height 12
click at [700, 225] on input "True" at bounding box center [694, 220] width 11 height 9
radio input "true"
click at [830, 327] on span "False" at bounding box center [842, 321] width 25 height 12
click at [826, 326] on input "False" at bounding box center [821, 320] width 11 height 9
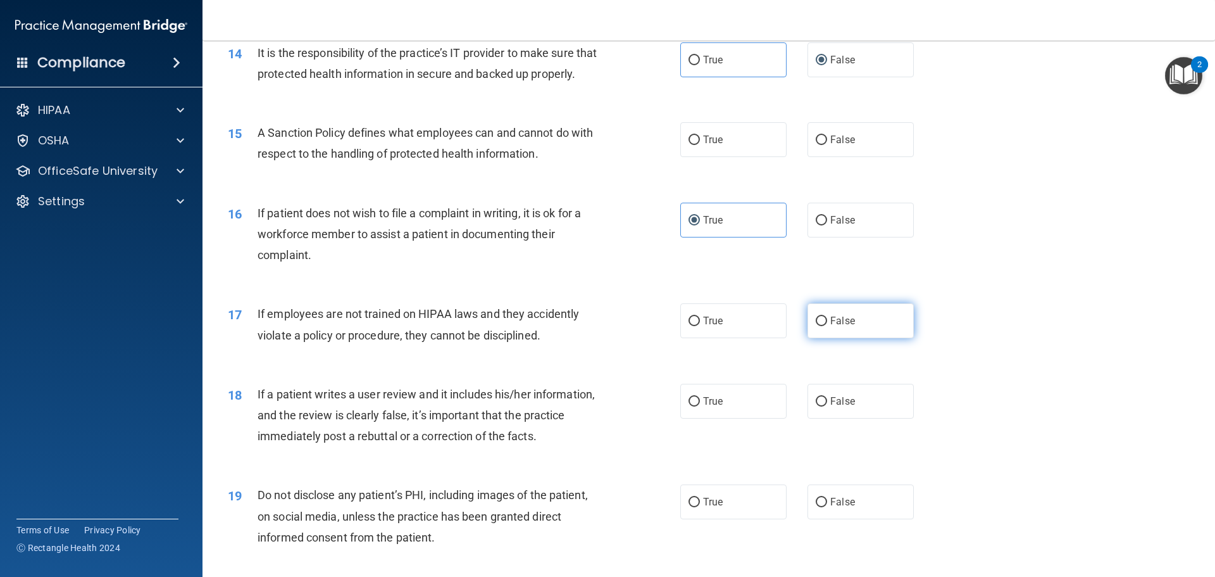
radio input "true"
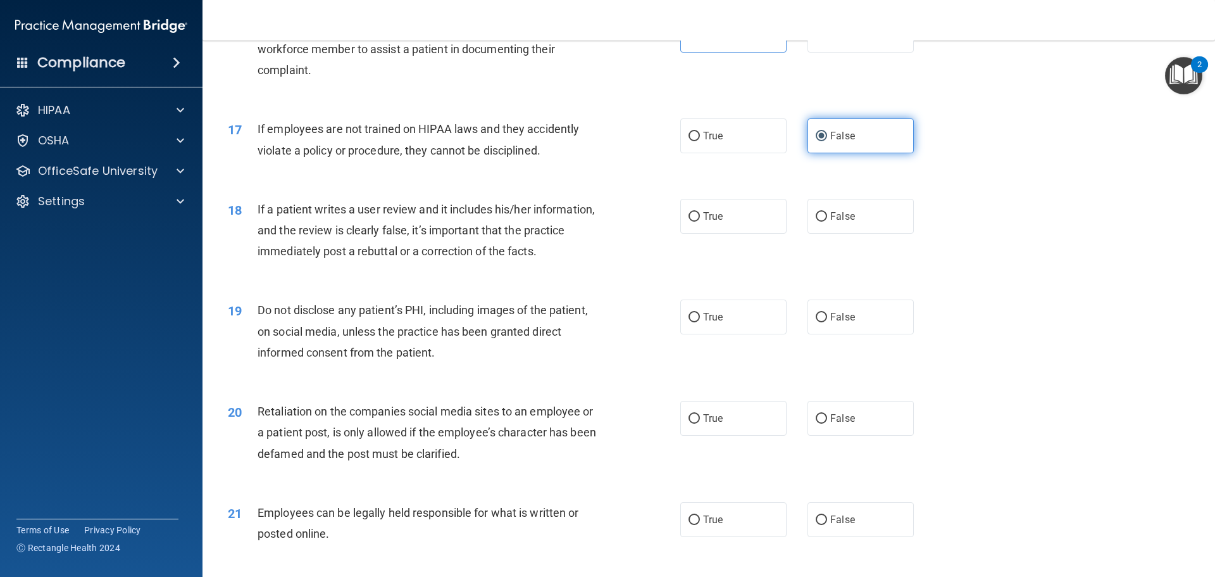
scroll to position [1645, 0]
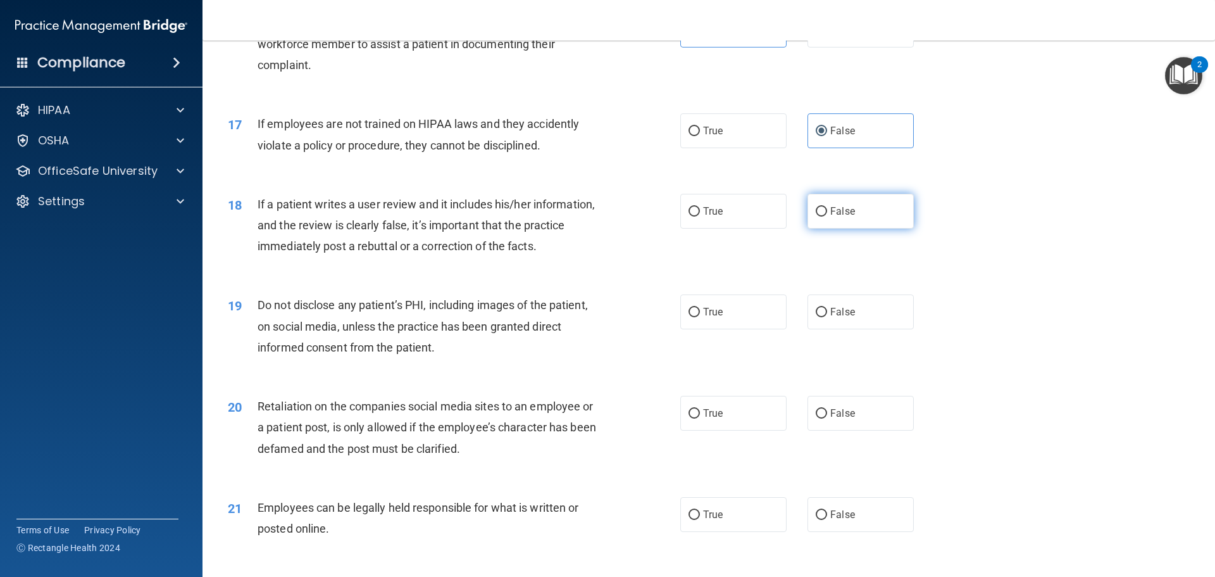
click at [824, 228] on label "False" at bounding box center [861, 211] width 106 height 35
click at [824, 216] on input "False" at bounding box center [821, 211] width 11 height 9
radio input "true"
click at [697, 329] on label "True" at bounding box center [733, 311] width 106 height 35
click at [697, 317] on input "True" at bounding box center [694, 312] width 11 height 9
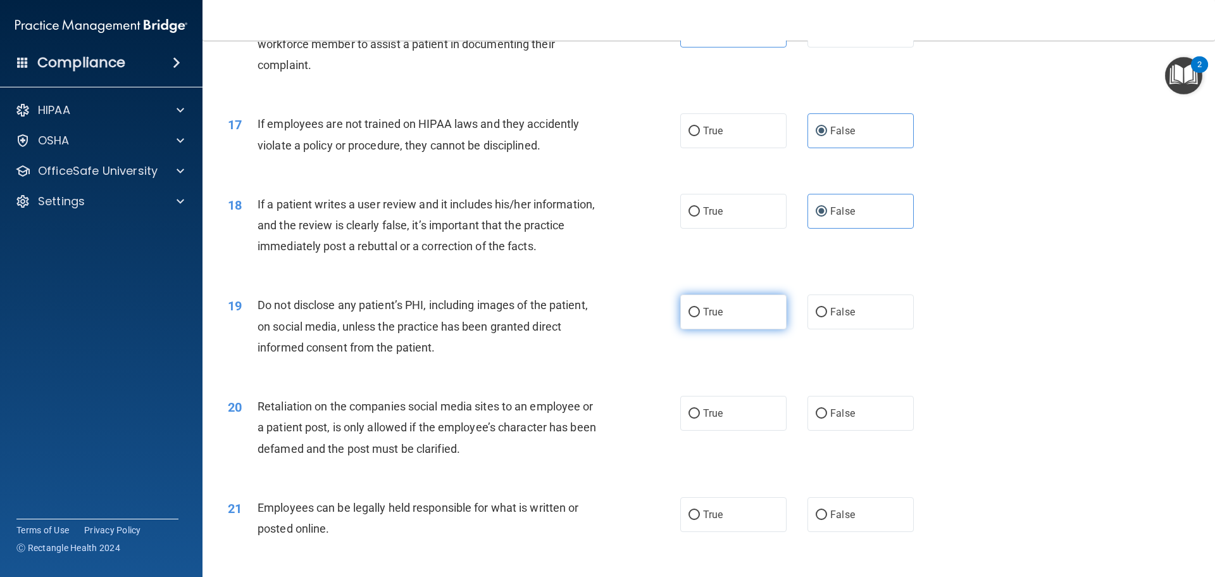
radio input "true"
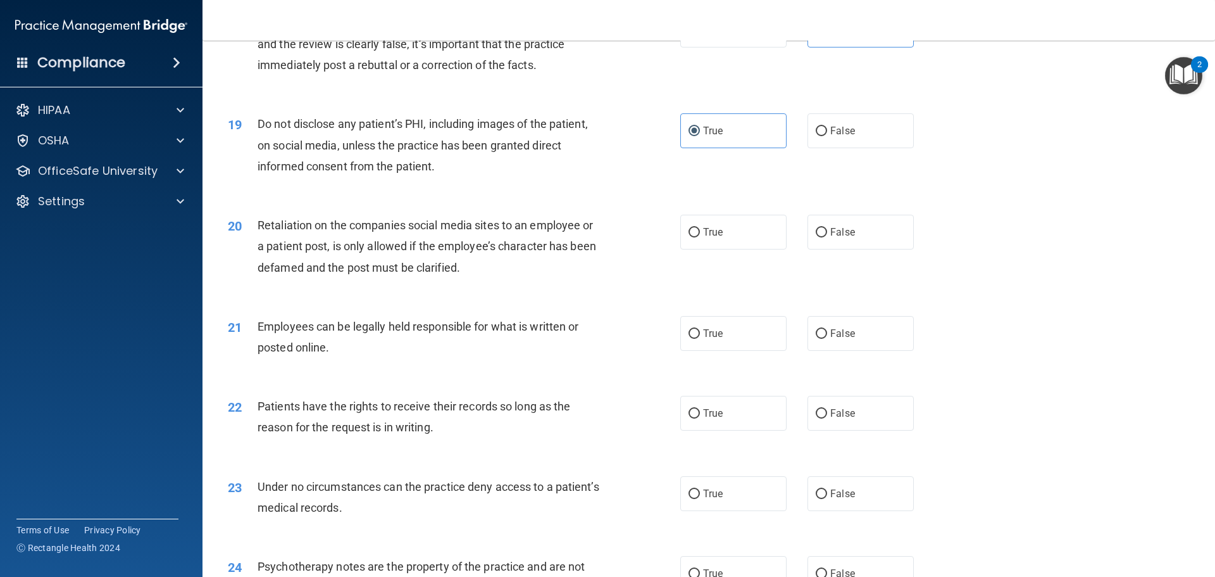
scroll to position [1835, 0]
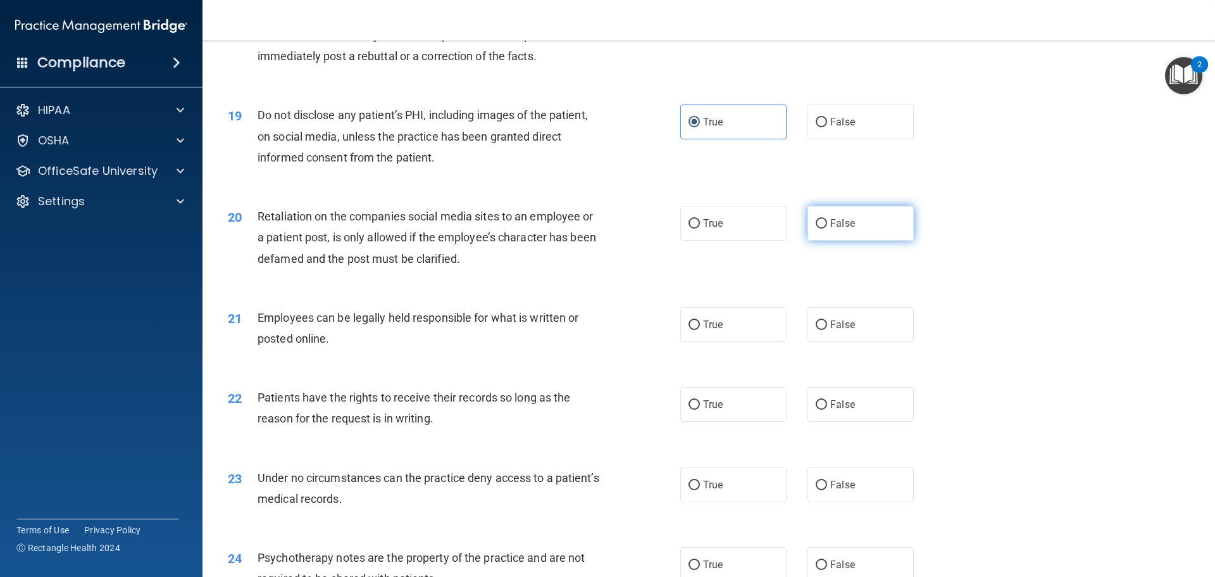
drag, startPoint x: 818, startPoint y: 347, endPoint x: 854, endPoint y: 252, distance: 101.5
click at [841, 229] on span "False" at bounding box center [842, 223] width 25 height 12
click at [827, 228] on input "False" at bounding box center [821, 223] width 11 height 9
radio input "true"
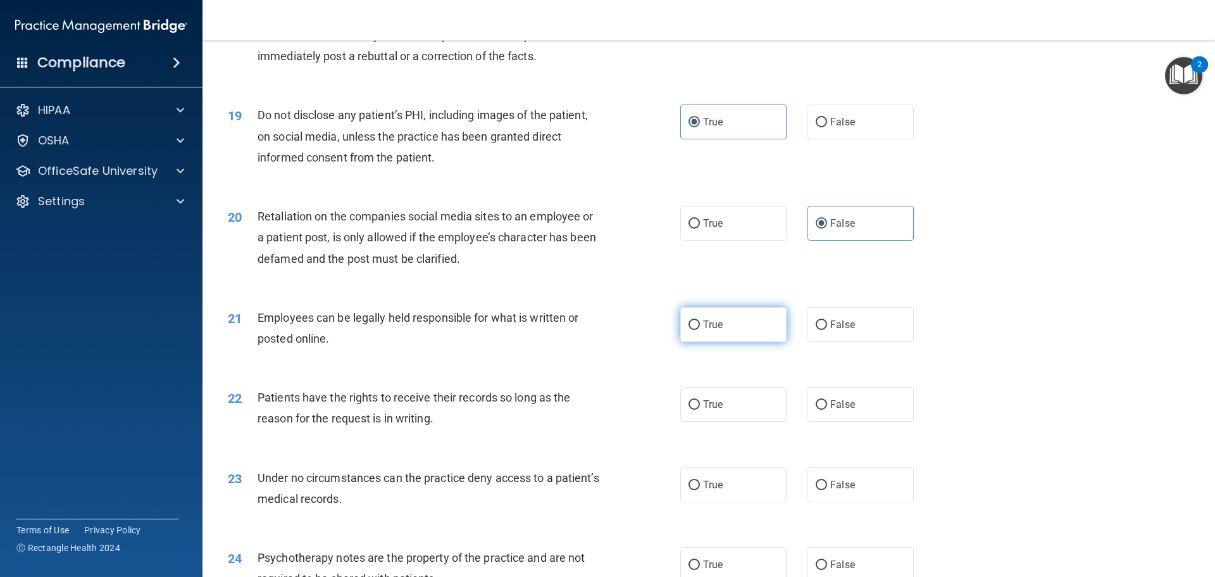
click at [720, 342] on label "True" at bounding box center [733, 324] width 106 height 35
click at [700, 330] on input "True" at bounding box center [694, 324] width 11 height 9
radio input "true"
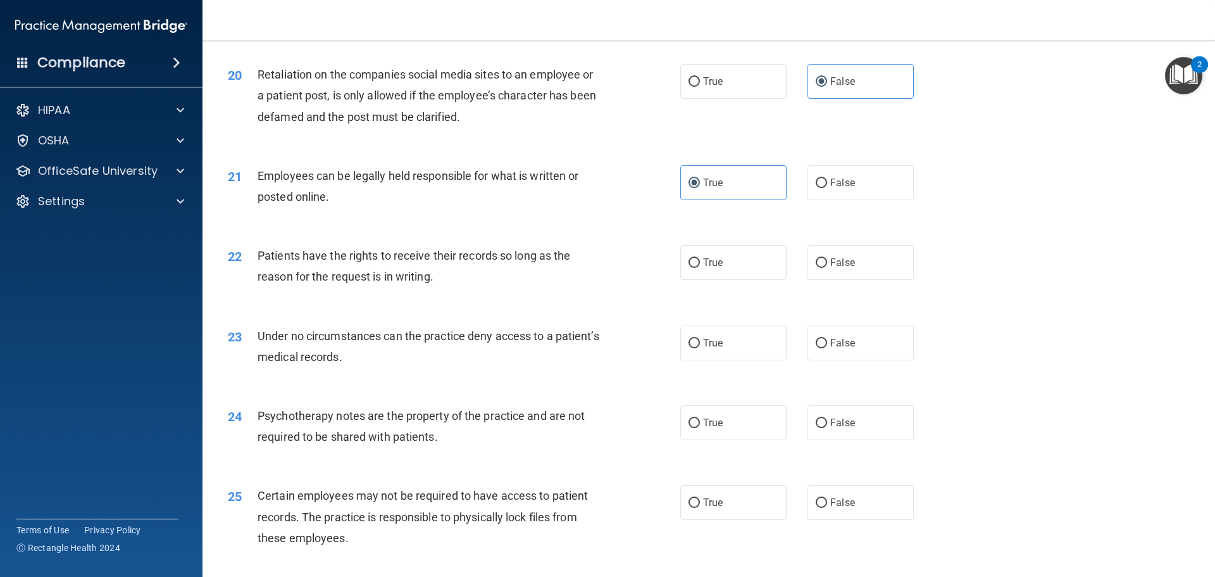
scroll to position [2025, 0]
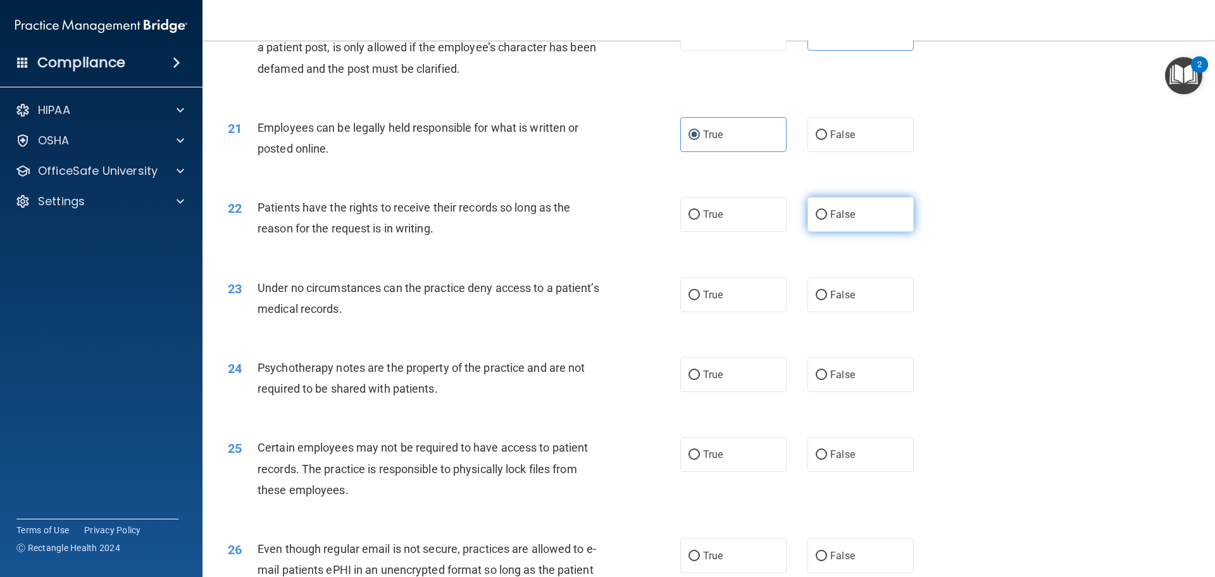
click at [830, 232] on label "False" at bounding box center [861, 214] width 106 height 35
click at [827, 220] on input "False" at bounding box center [821, 214] width 11 height 9
radio input "true"
click at [817, 303] on label "False" at bounding box center [861, 294] width 106 height 35
click at [817, 300] on input "False" at bounding box center [821, 294] width 11 height 9
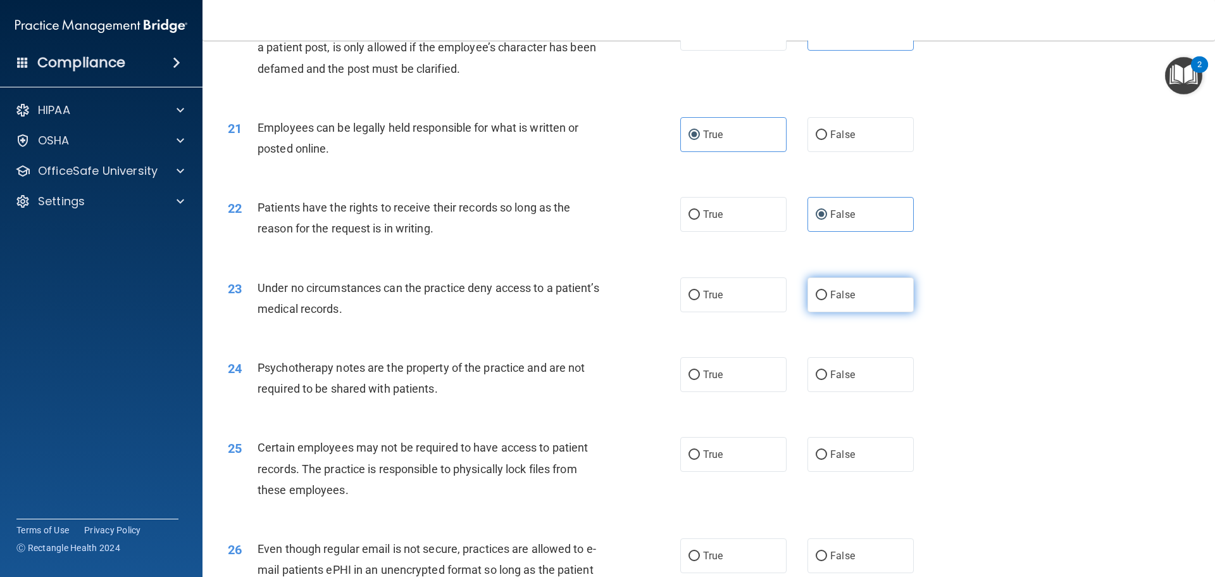
radio input "true"
drag, startPoint x: 751, startPoint y: 366, endPoint x: 742, endPoint y: 388, distance: 23.0
click at [750, 367] on div "24 Psychotherapy notes are the property of the practice and are not required to…" at bounding box center [708, 381] width 981 height 80
click at [737, 392] on label "True" at bounding box center [733, 374] width 106 height 35
click at [700, 380] on input "True" at bounding box center [694, 374] width 11 height 9
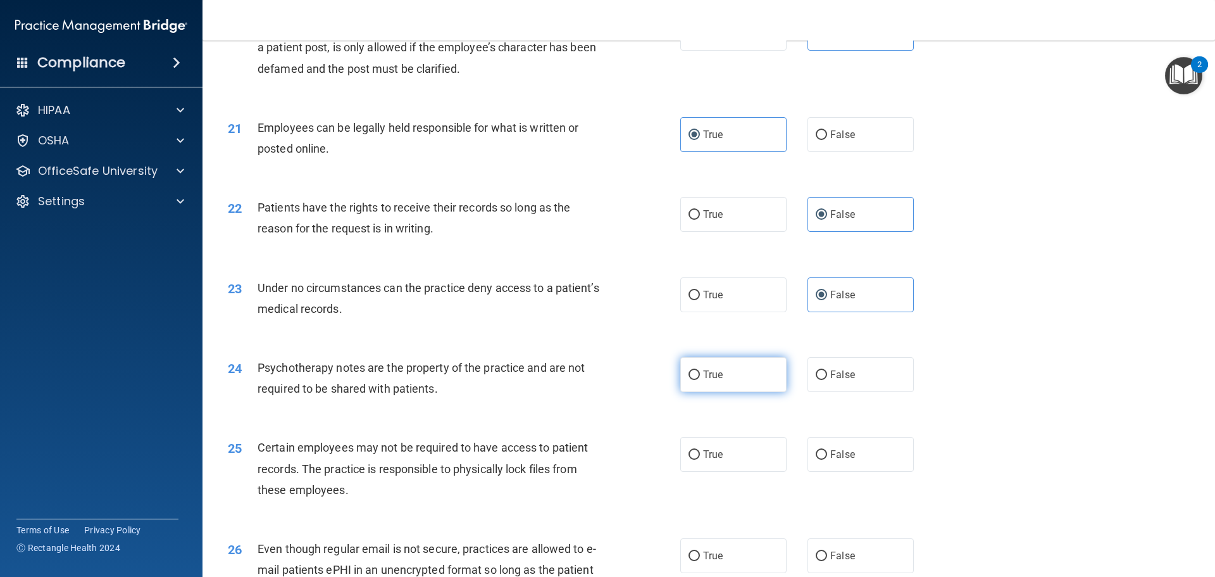
radio input "true"
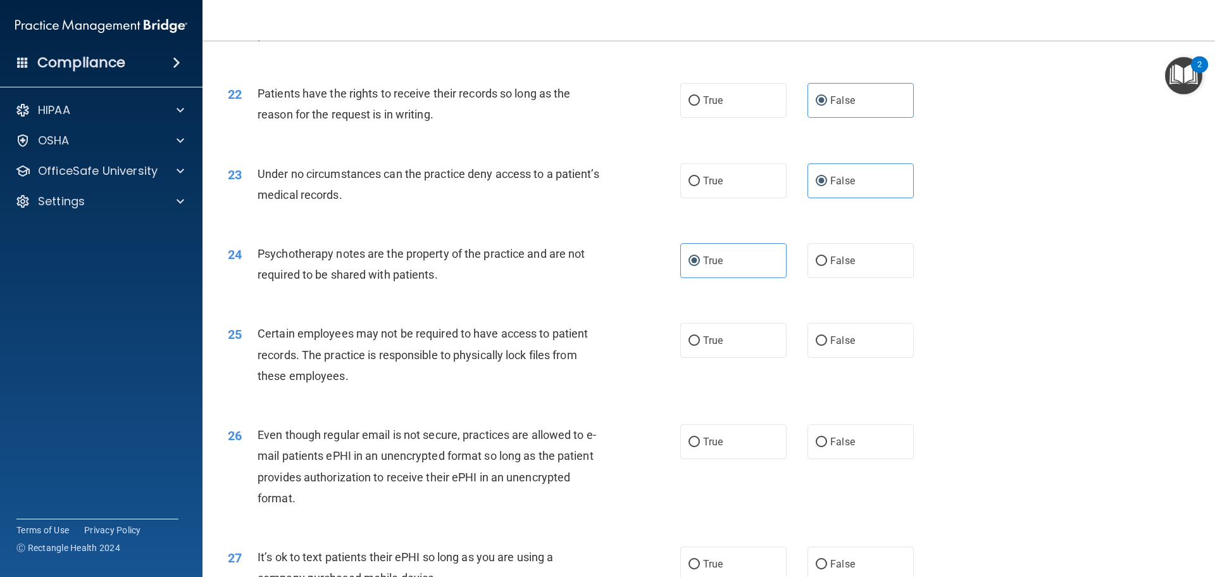
scroll to position [2215, 0]
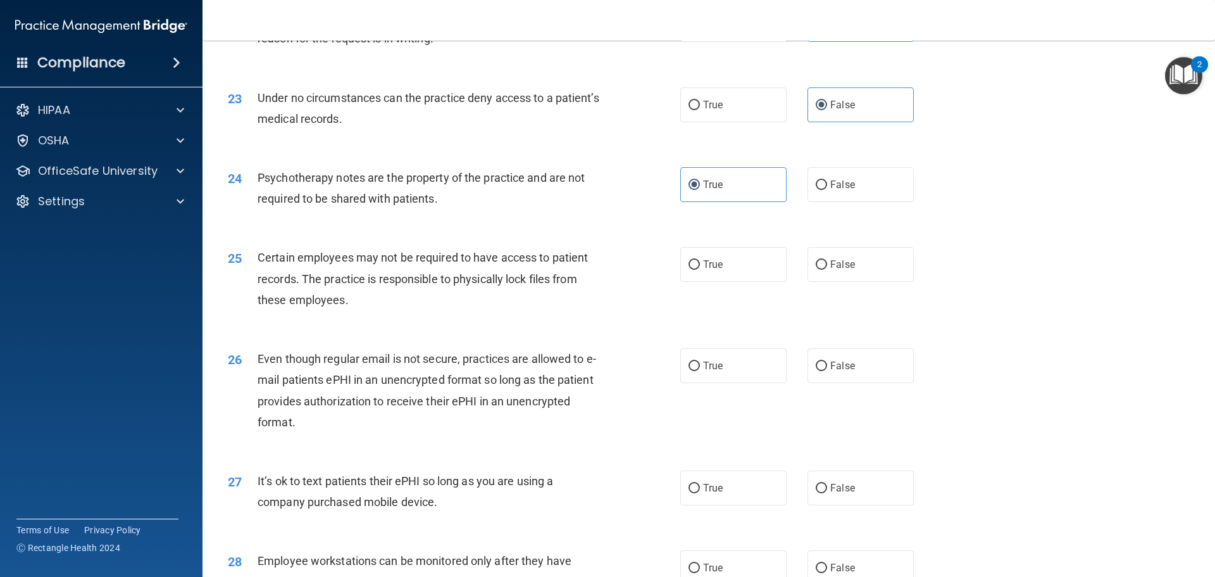
click at [711, 311] on div "25 Certain employees may not be required to have access to patient records. The…" at bounding box center [708, 281] width 981 height 101
click at [710, 270] on span "True" at bounding box center [713, 264] width 20 height 12
click at [700, 270] on input "True" at bounding box center [694, 264] width 11 height 9
radio input "true"
drag, startPoint x: 837, startPoint y: 389, endPoint x: 749, endPoint y: 397, distance: 87.7
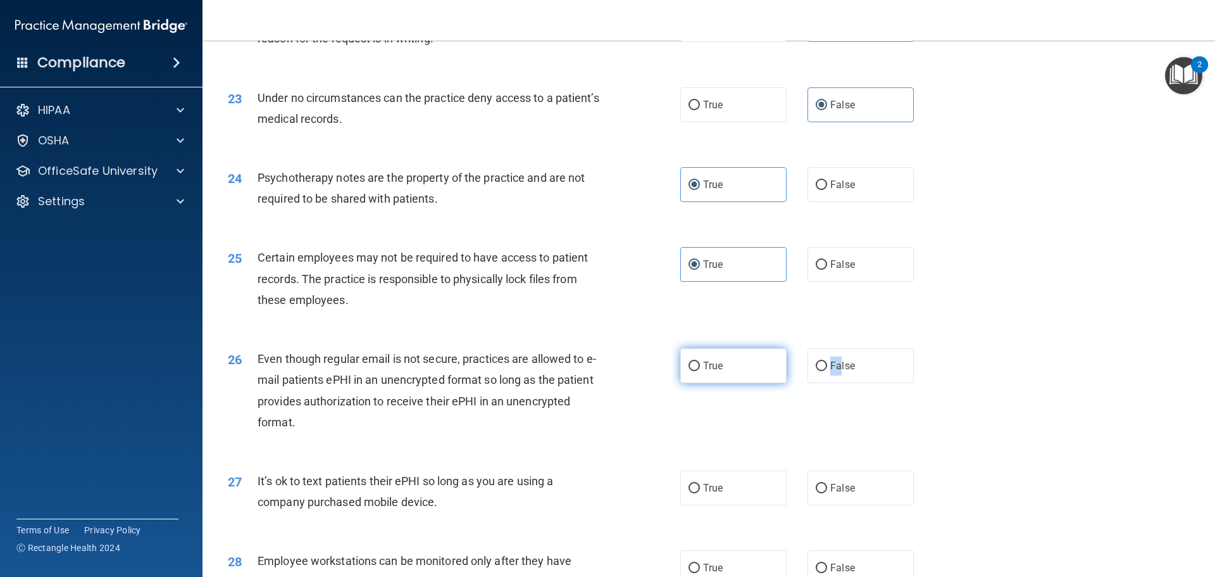
click at [749, 383] on div "True False" at bounding box center [807, 365] width 255 height 35
click at [744, 383] on label "True" at bounding box center [733, 365] width 106 height 35
click at [700, 371] on input "True" at bounding box center [694, 365] width 11 height 9
radio input "true"
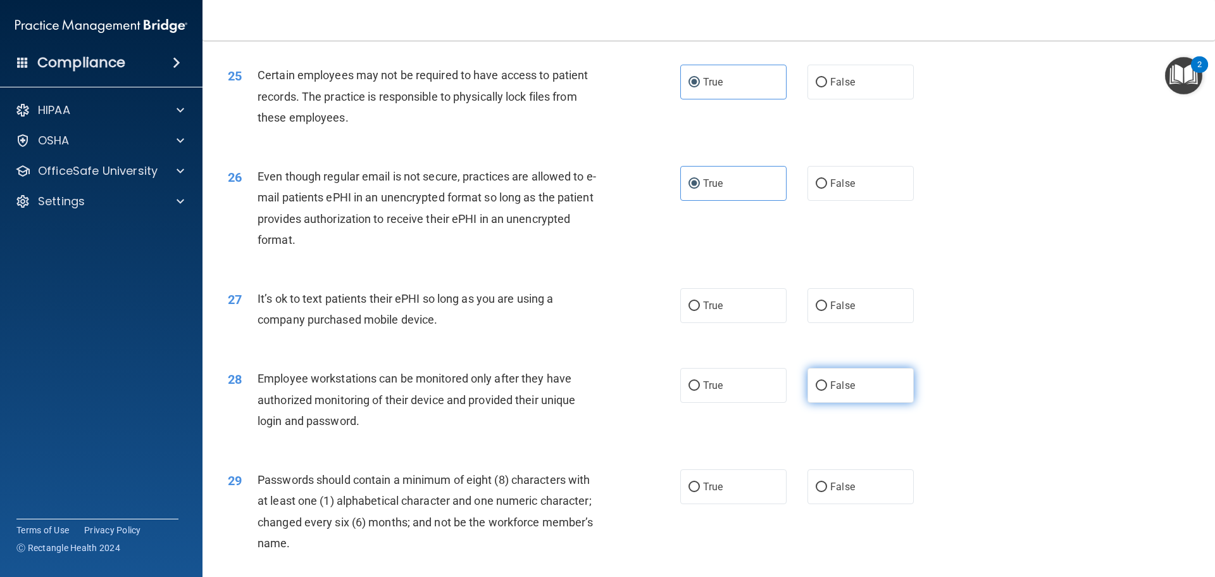
scroll to position [2405, 0]
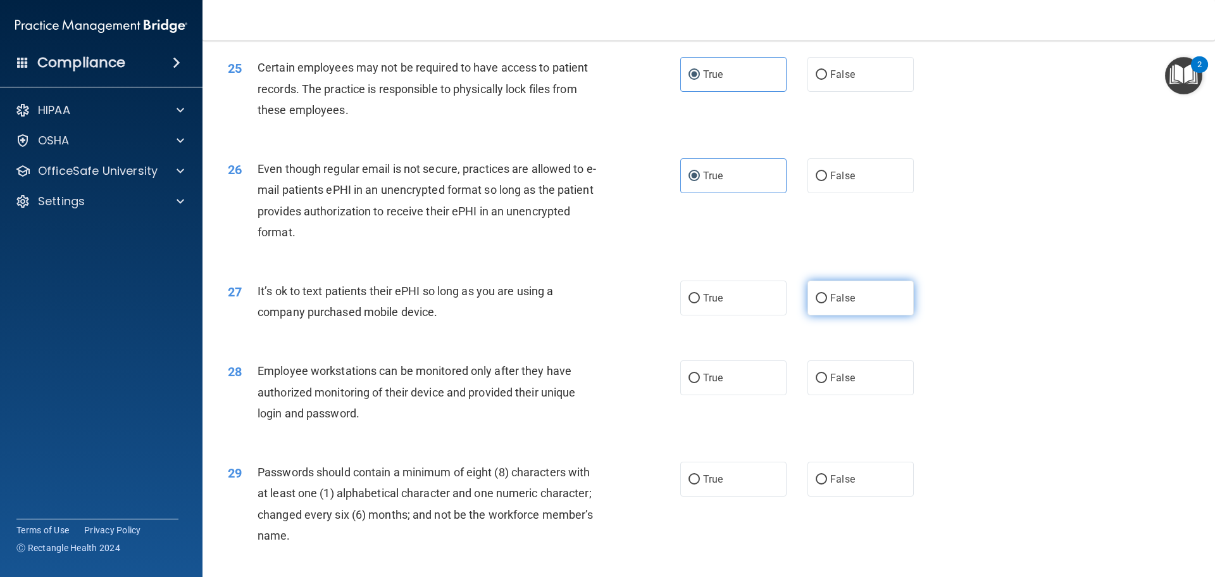
click at [830, 304] on span "False" at bounding box center [842, 298] width 25 height 12
click at [827, 303] on input "False" at bounding box center [821, 298] width 11 height 9
radio input "true"
click at [726, 395] on label "True" at bounding box center [733, 377] width 106 height 35
click at [700, 383] on input "True" at bounding box center [694, 377] width 11 height 9
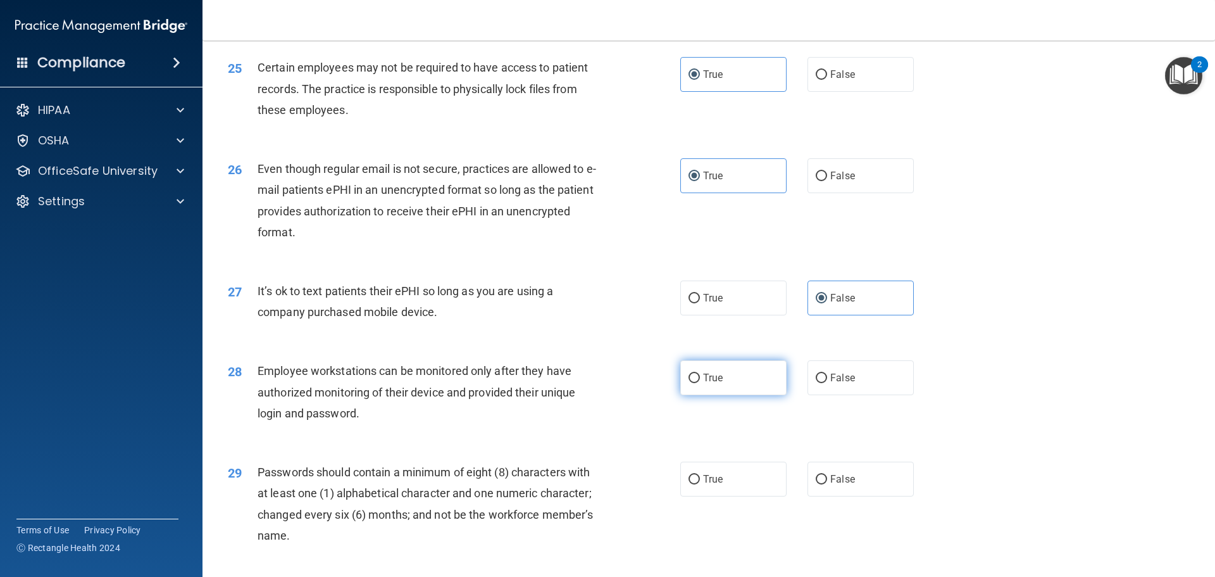
radio input "true"
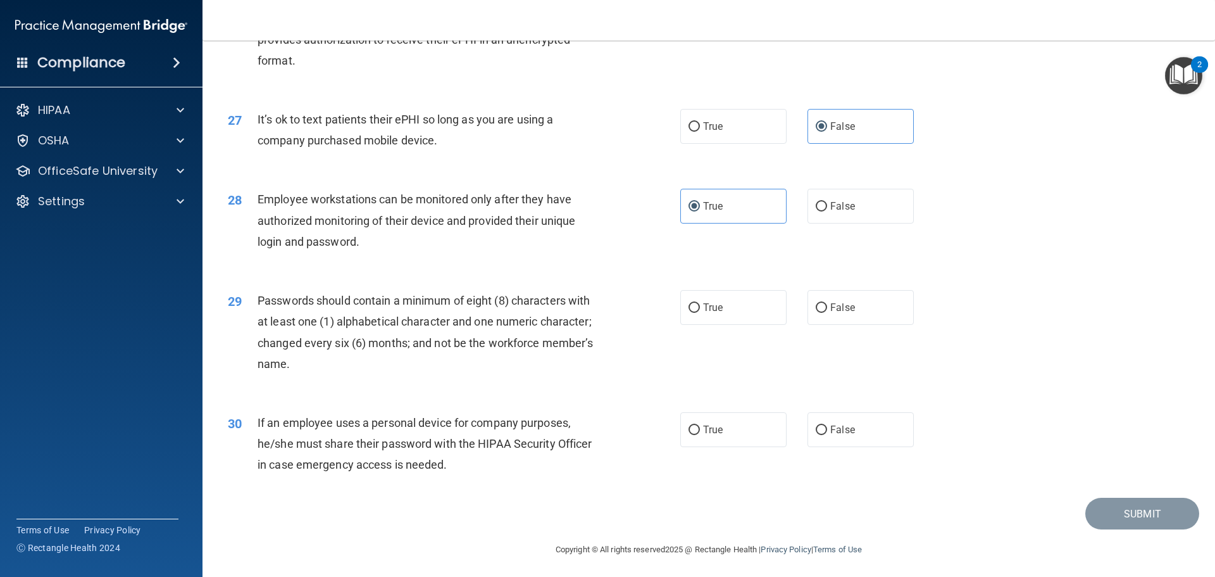
scroll to position [2595, 0]
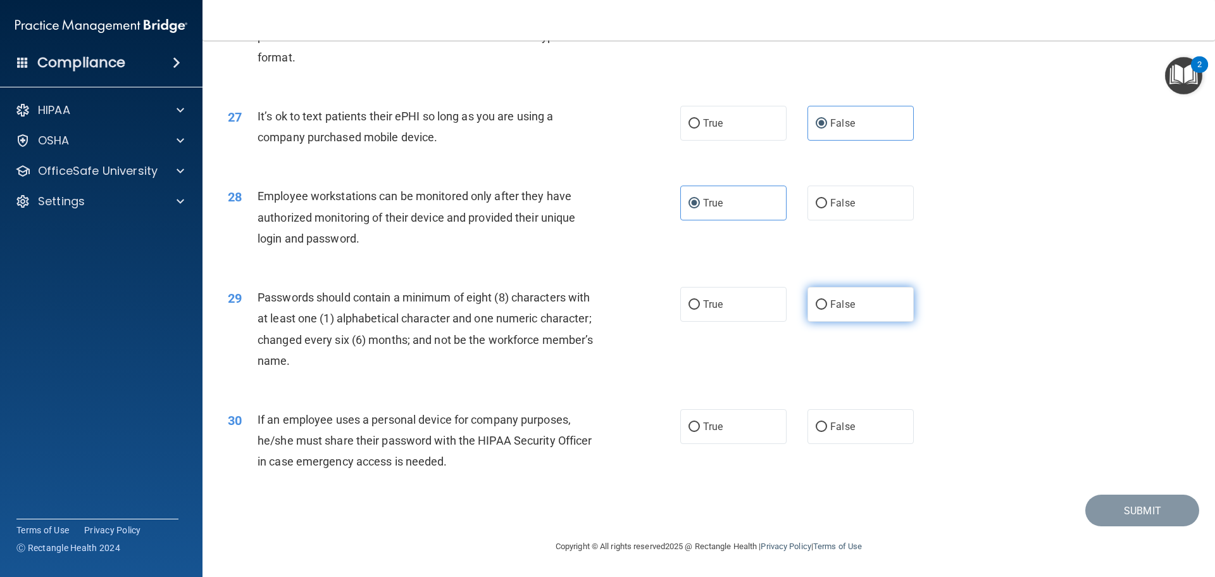
click at [841, 308] on span "False" at bounding box center [842, 304] width 25 height 12
click at [827, 308] on input "False" at bounding box center [821, 304] width 11 height 9
radio input "true"
click at [830, 209] on span "False" at bounding box center [842, 203] width 25 height 12
click at [827, 208] on input "False" at bounding box center [821, 203] width 11 height 9
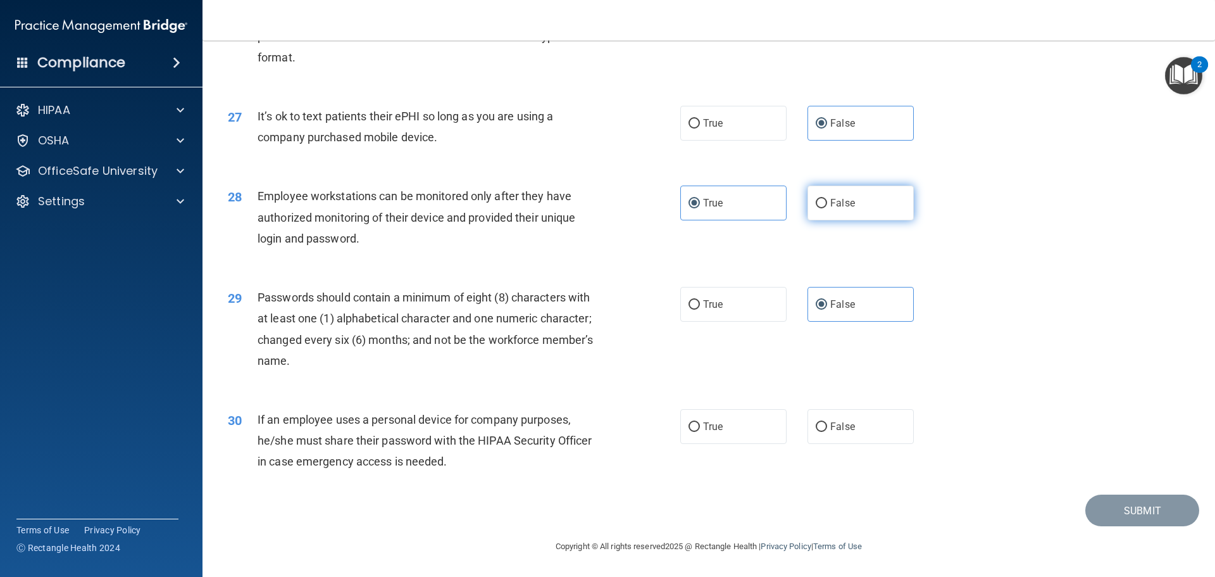
radio input "true"
radio input "false"
click at [839, 432] on span "False" at bounding box center [842, 426] width 25 height 12
click at [827, 432] on input "False" at bounding box center [821, 426] width 11 height 9
radio input "true"
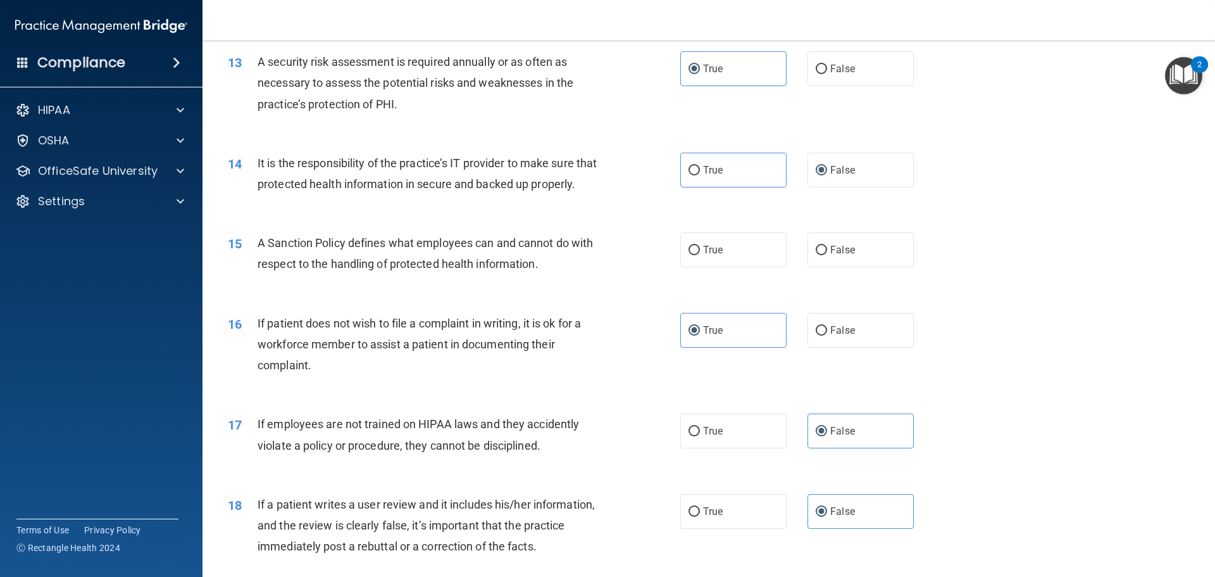
scroll to position [1329, 0]
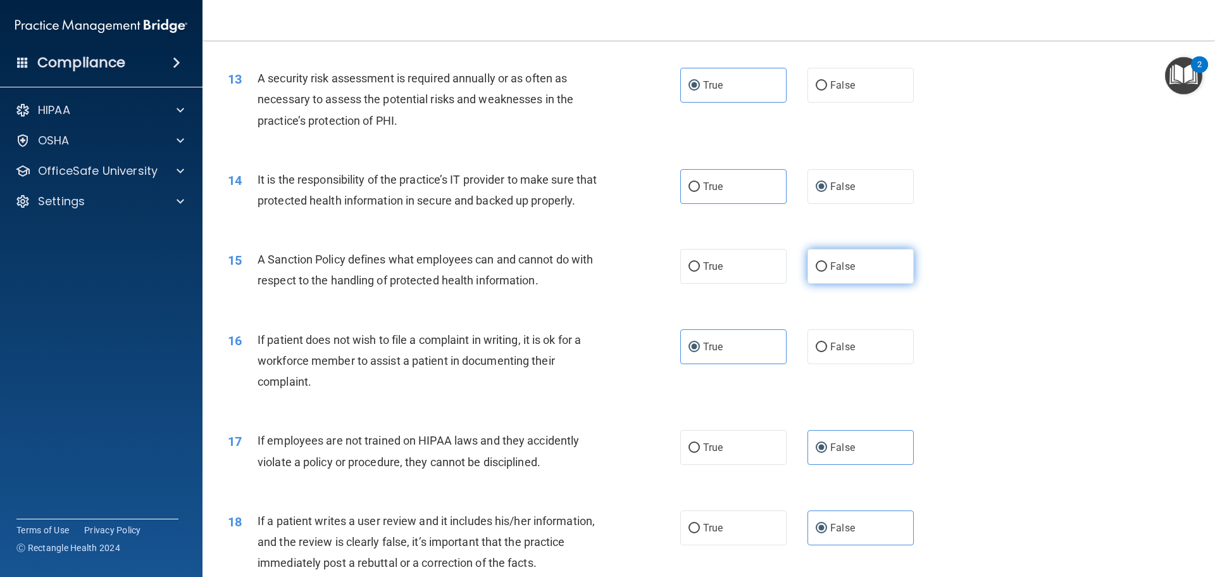
click at [859, 284] on label "False" at bounding box center [861, 266] width 106 height 35
click at [827, 271] on input "False" at bounding box center [821, 266] width 11 height 9
radio input "true"
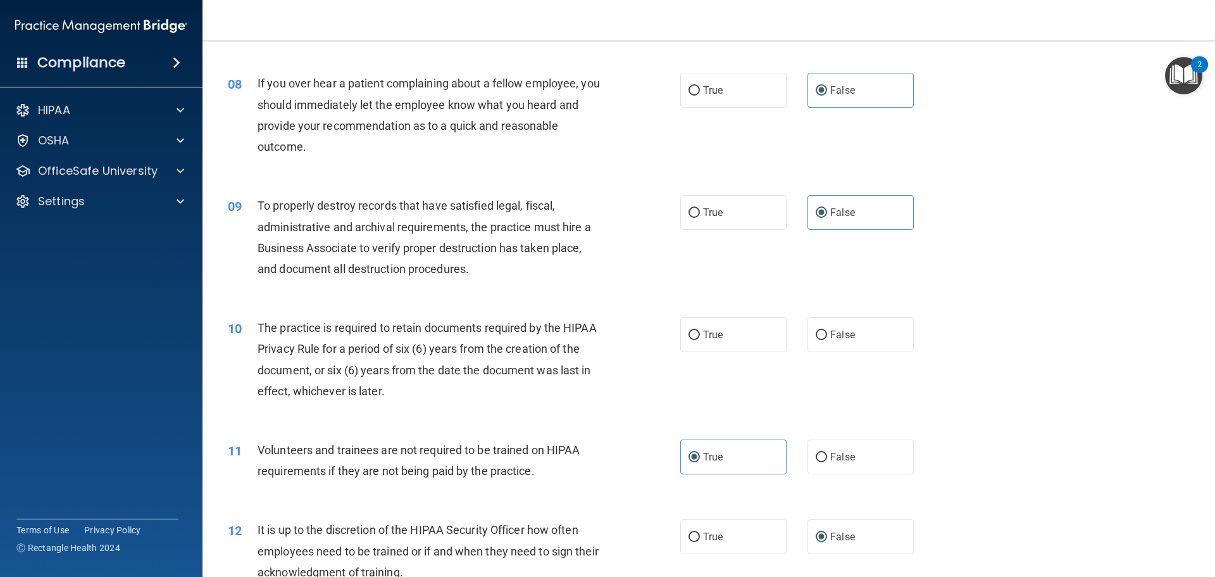
scroll to position [702, 0]
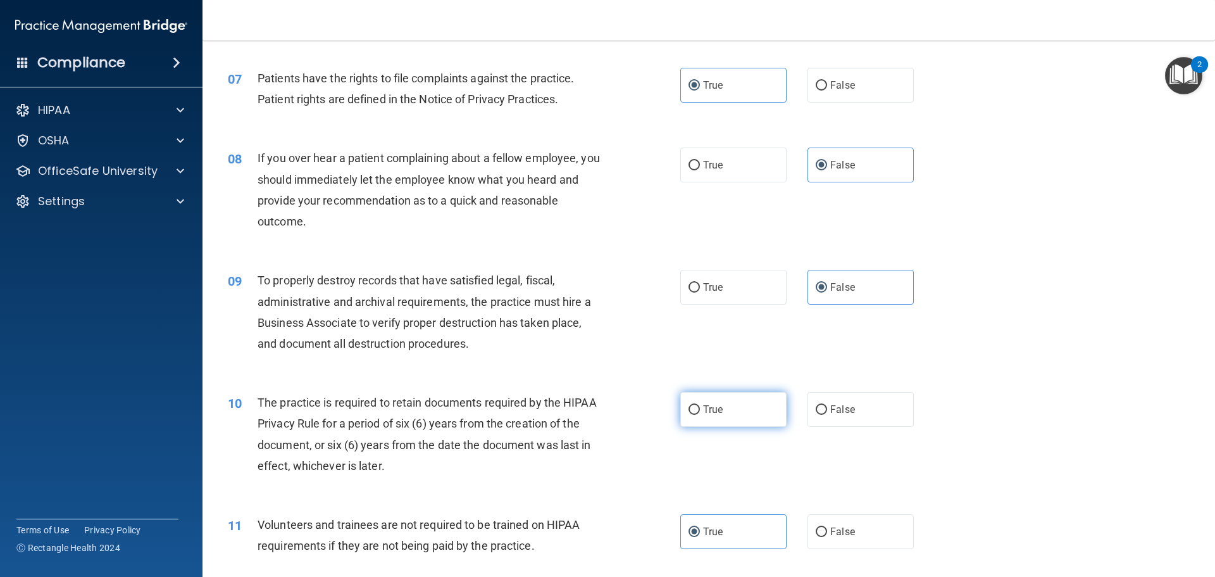
click at [694, 423] on label "True" at bounding box center [733, 409] width 106 height 35
click at [694, 415] on input "True" at bounding box center [694, 409] width 11 height 9
radio input "true"
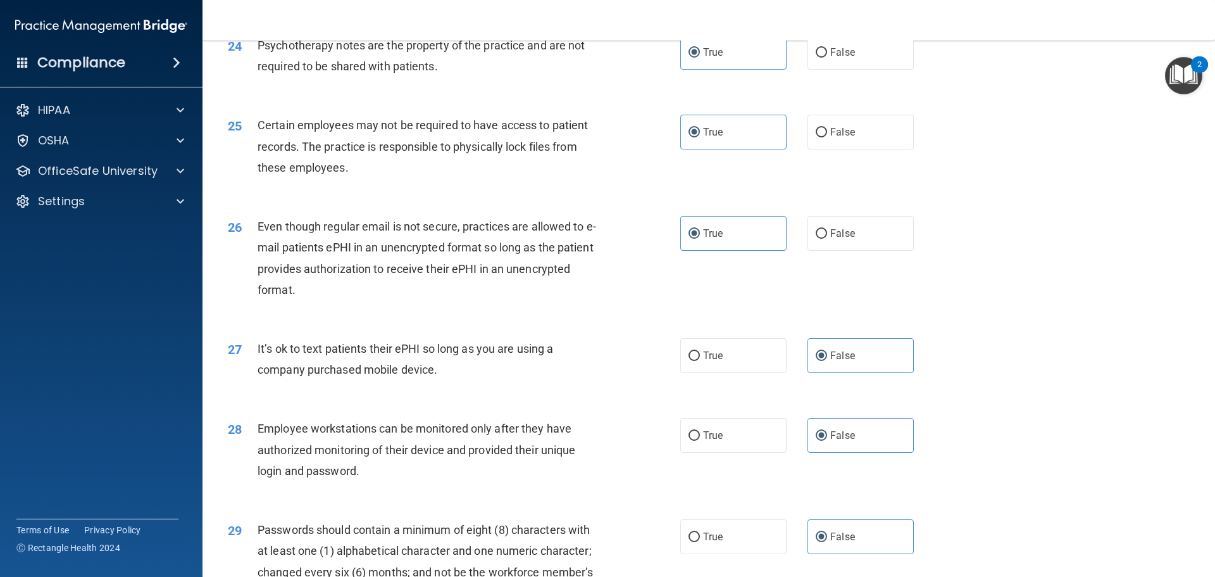
scroll to position [2600, 0]
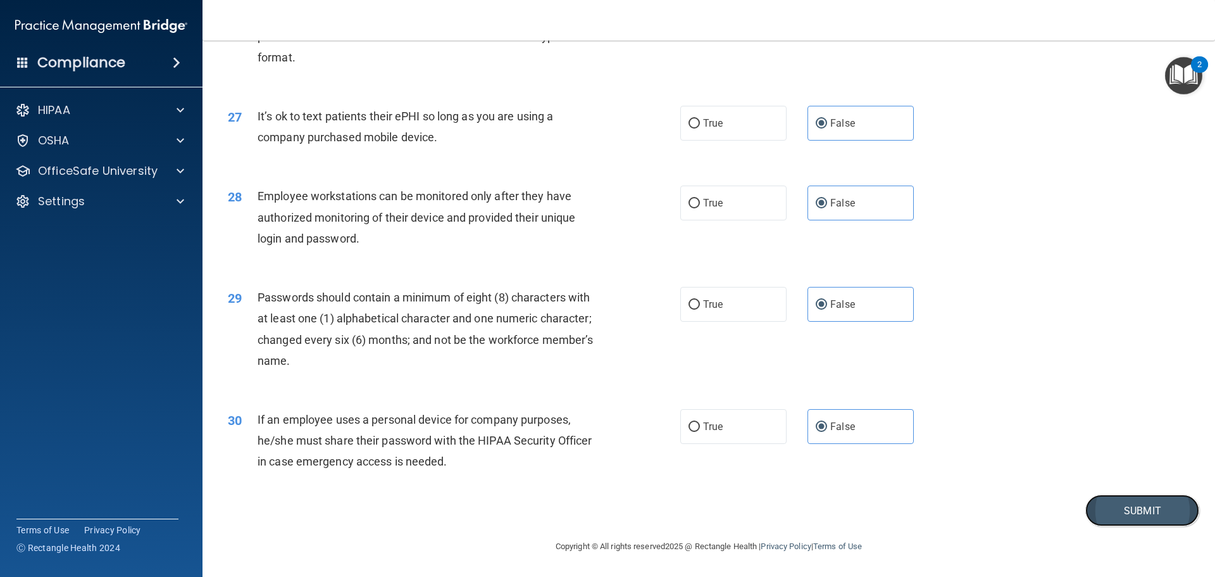
click at [1129, 515] on button "Submit" at bounding box center [1142, 510] width 114 height 32
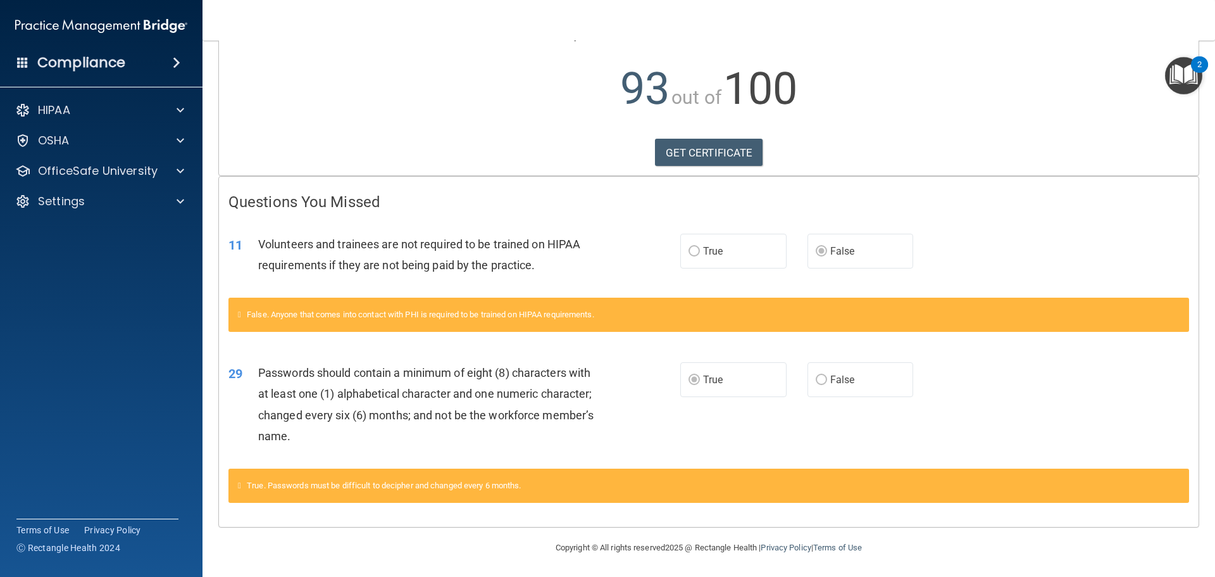
scroll to position [123, 0]
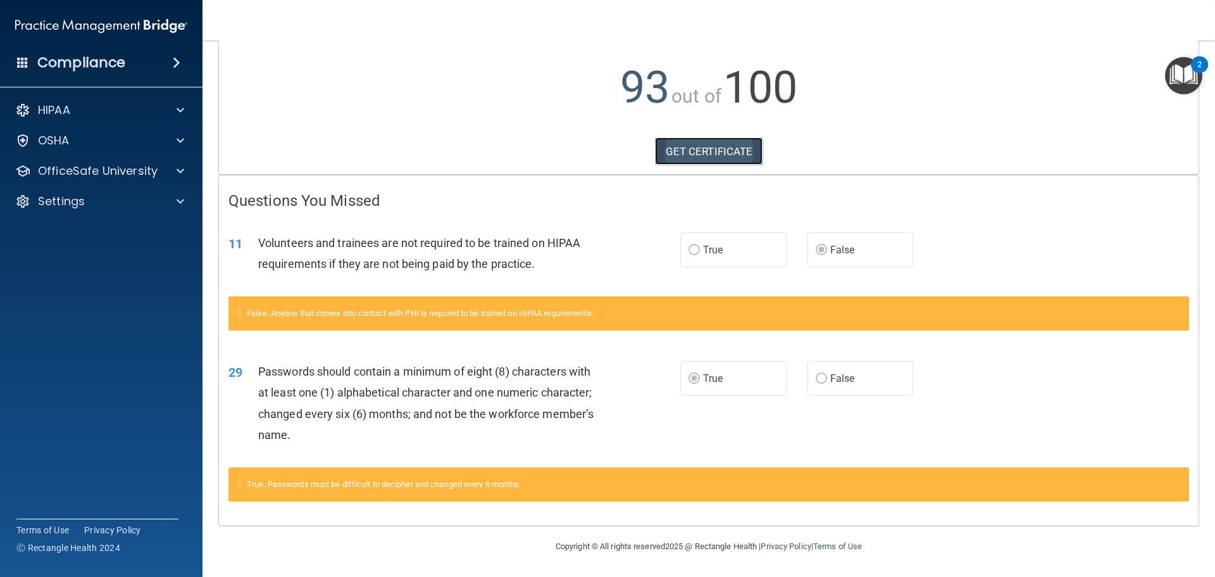
click at [728, 159] on link "GET CERTIFICATE" at bounding box center [709, 151] width 108 height 28
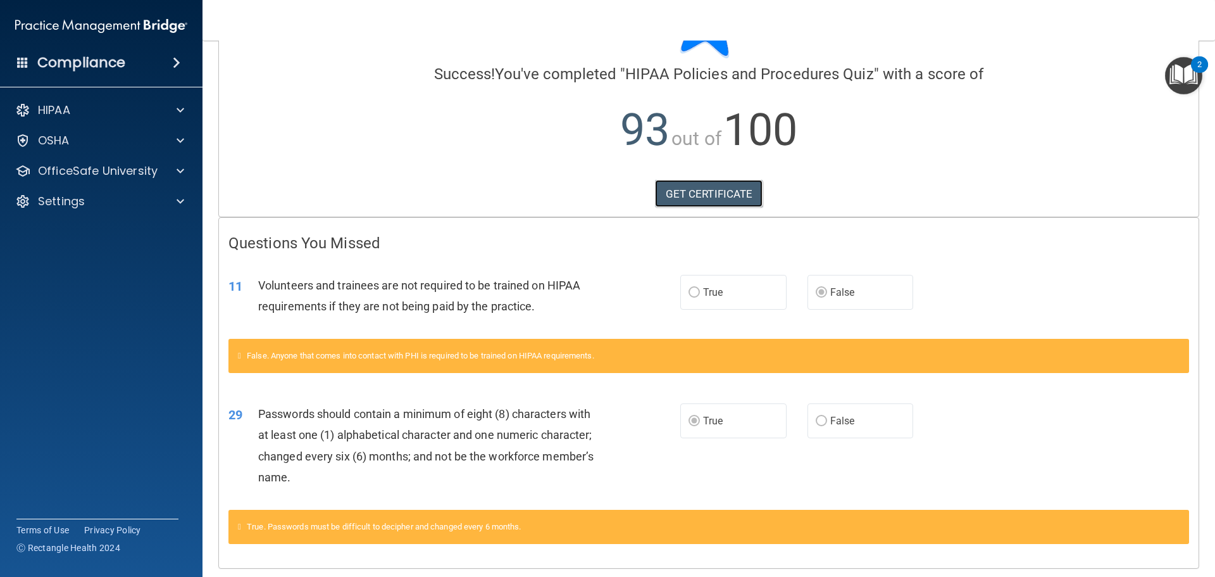
scroll to position [0, 0]
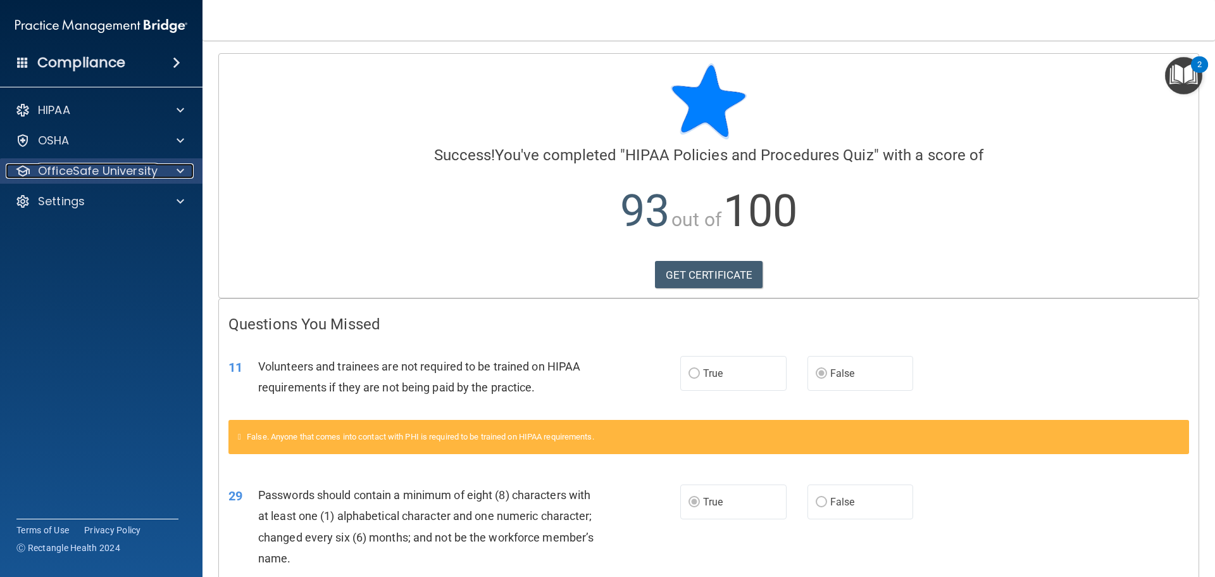
click at [155, 166] on p "OfficeSafe University" at bounding box center [98, 170] width 120 height 15
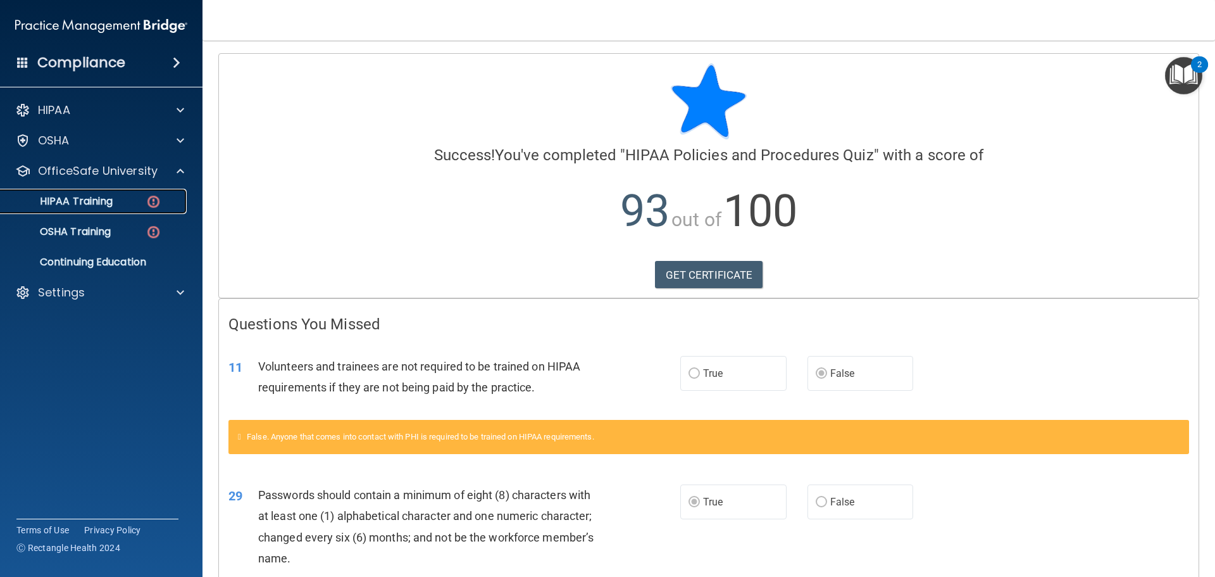
click at [153, 201] on img at bounding box center [154, 202] width 16 height 16
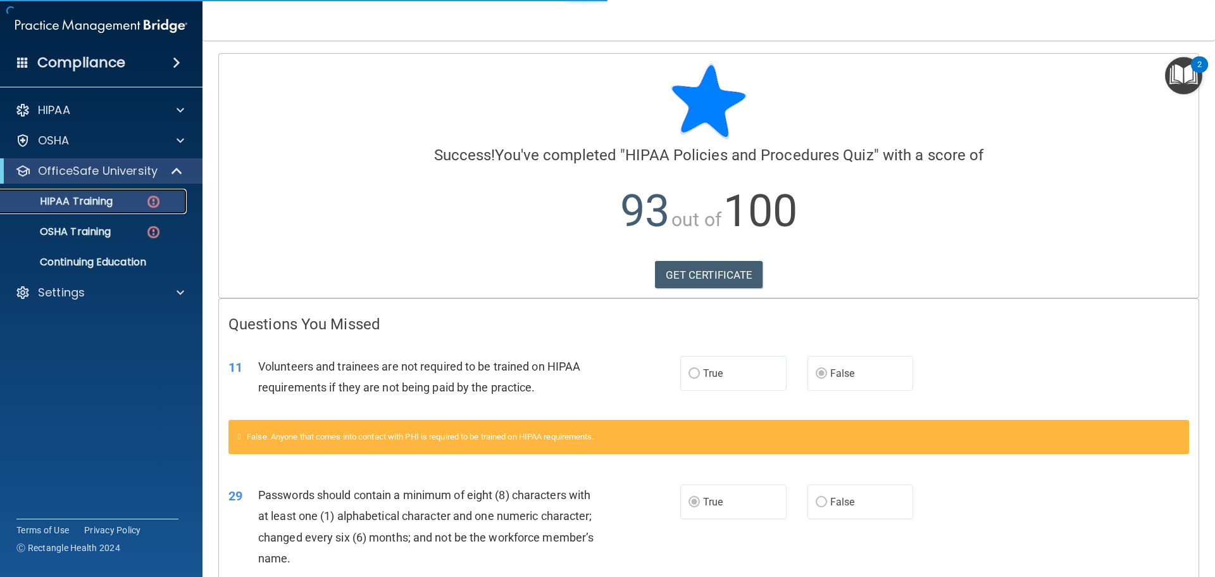
click at [155, 201] on img at bounding box center [154, 202] width 16 height 16
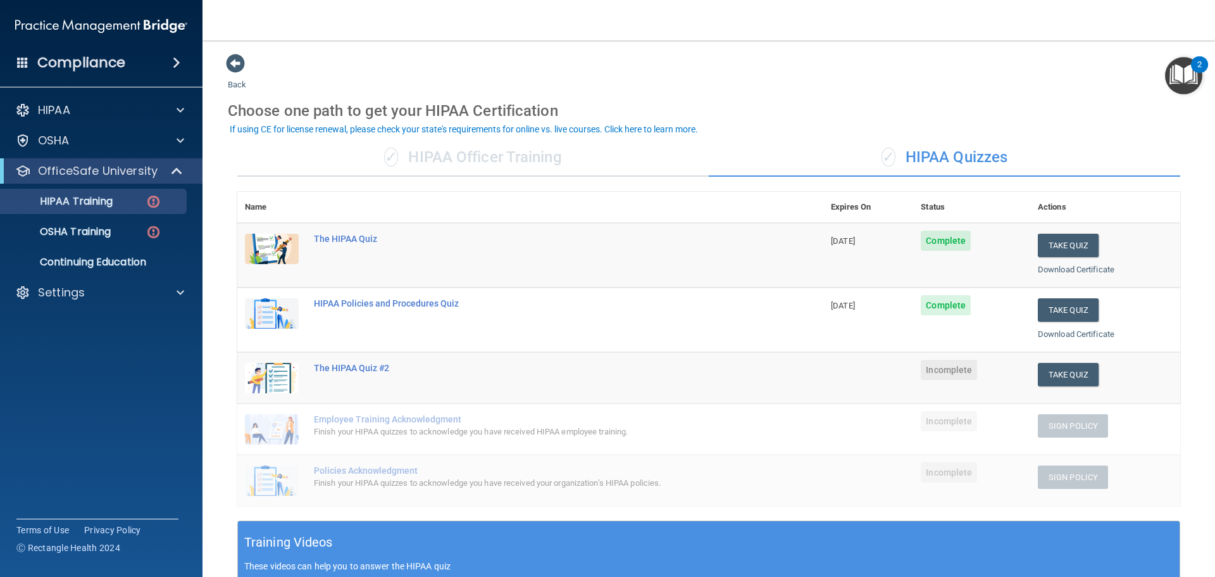
click at [871, 246] on td "[DATE]" at bounding box center [868, 255] width 90 height 65
click at [921, 247] on span "Complete" at bounding box center [946, 240] width 50 height 20
click at [358, 234] on div "The HIPAA Quiz" at bounding box center [537, 239] width 446 height 10
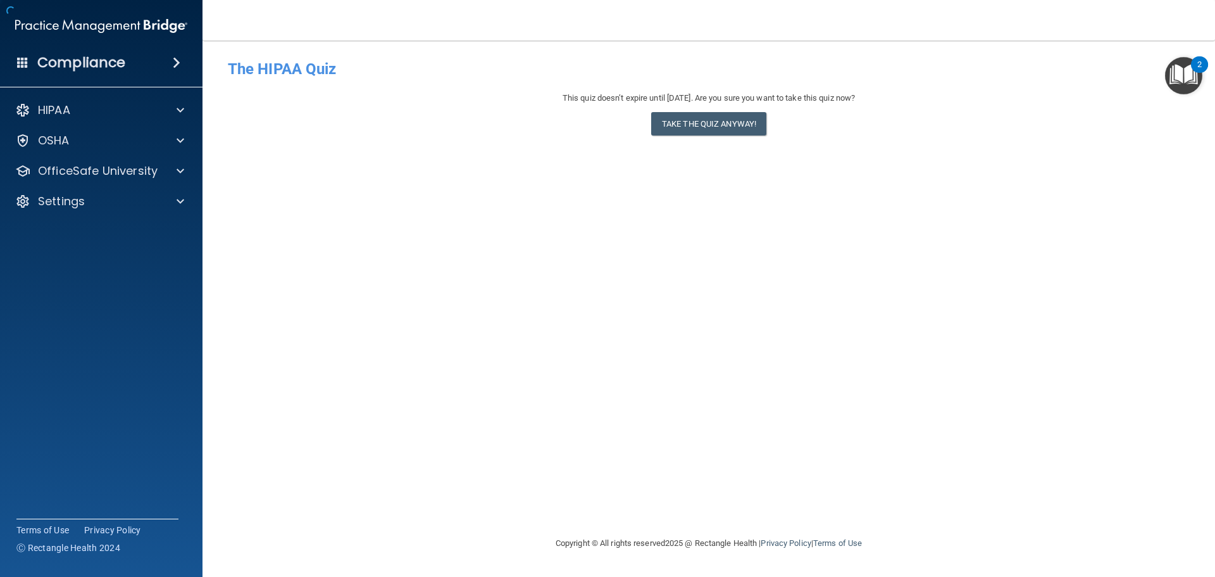
click at [358, 235] on div "- The HIPAA Quiz This quiz doesn’t expire until 09/05/2026. Are you sure you wa…" at bounding box center [709, 288] width 962 height 470
click at [134, 142] on div "OSHA" at bounding box center [84, 140] width 157 height 15
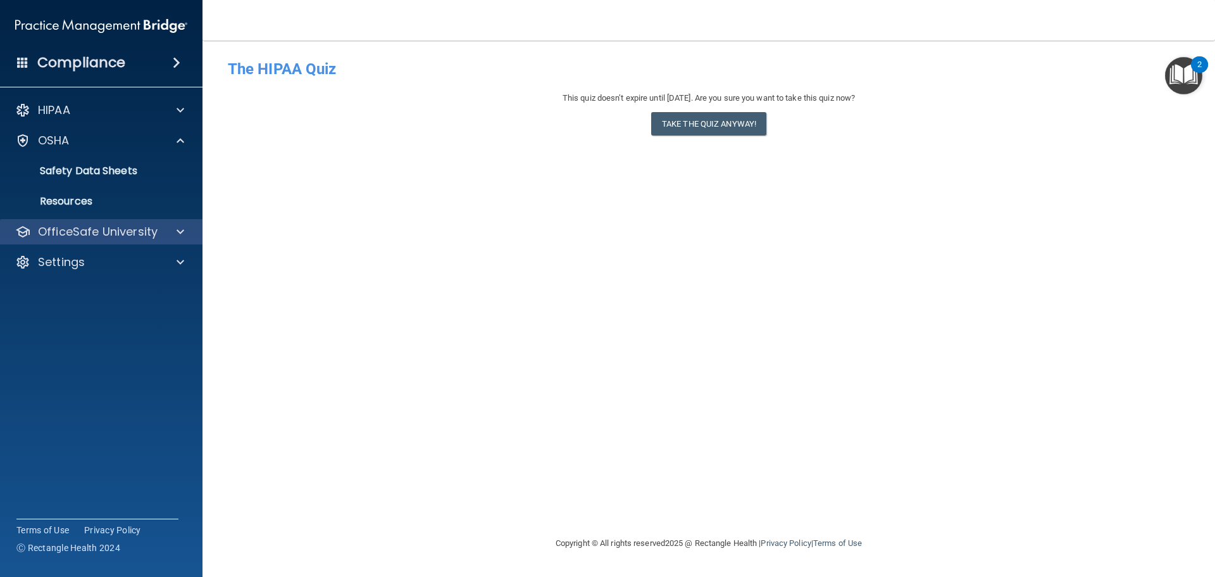
click at [138, 239] on div "OfficeSafe University" at bounding box center [101, 231] width 203 height 25
click at [159, 236] on div "OfficeSafe University" at bounding box center [84, 231] width 157 height 15
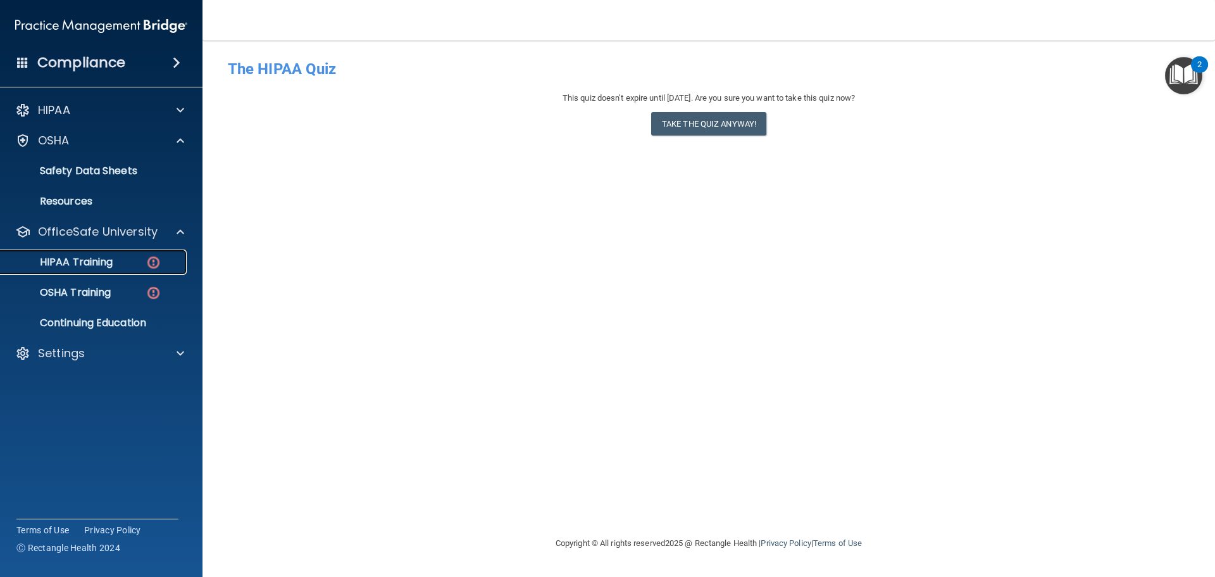
click at [151, 263] on img at bounding box center [154, 262] width 16 height 16
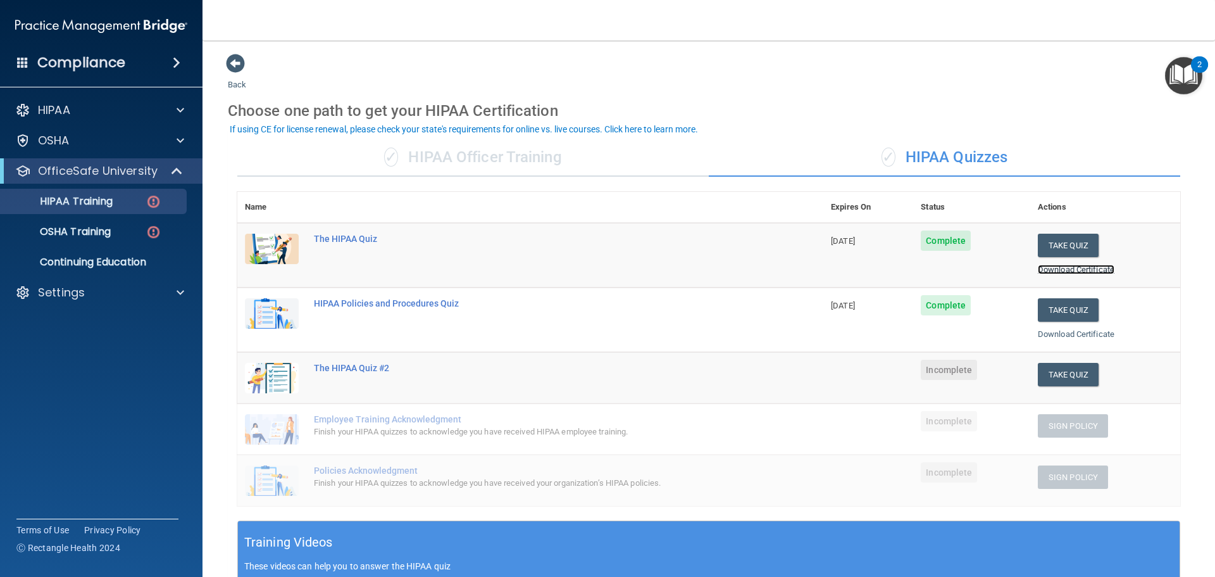
click at [1057, 265] on link "Download Certificate" at bounding box center [1076, 269] width 77 height 9
click at [1046, 378] on button "Take Quiz" at bounding box center [1068, 374] width 61 height 23
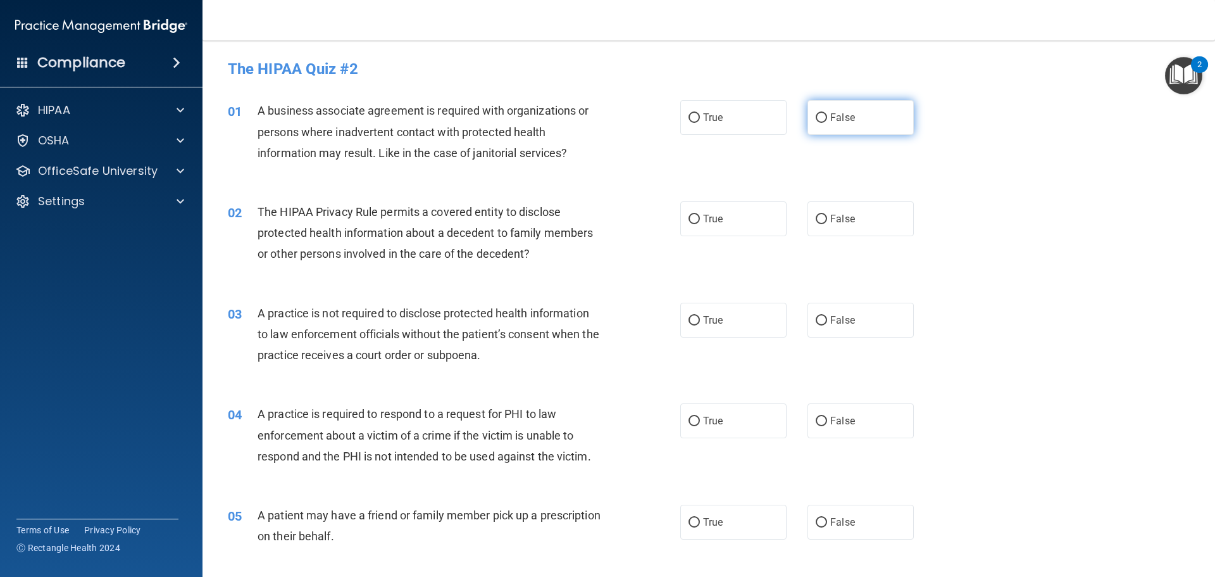
click at [820, 119] on input "False" at bounding box center [821, 117] width 11 height 9
radio input "true"
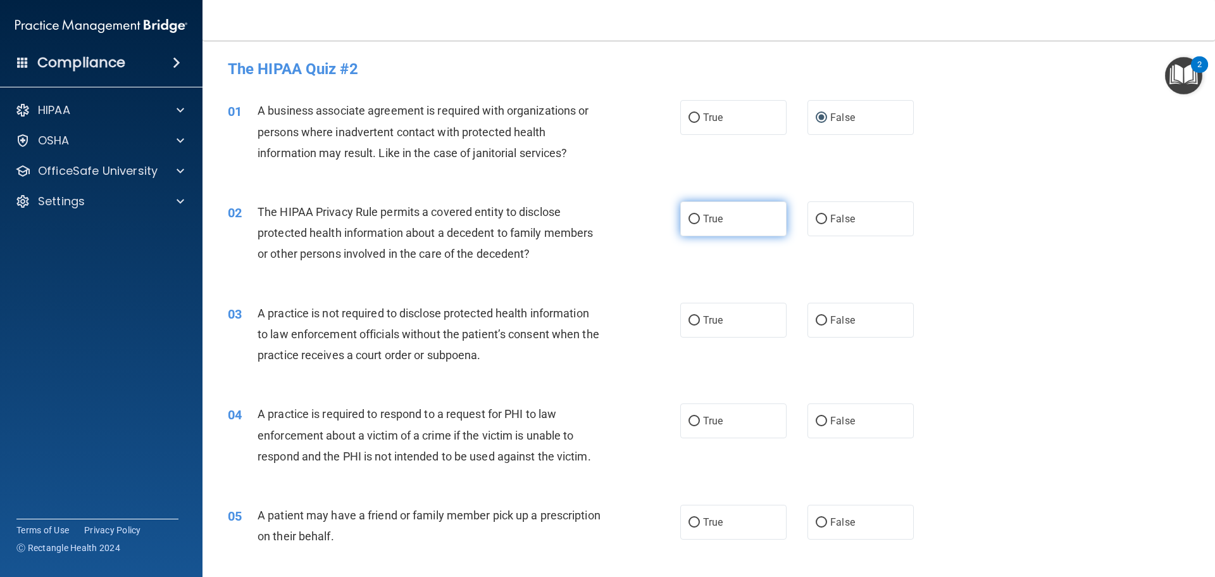
click at [733, 221] on label "True" at bounding box center [733, 218] width 106 height 35
click at [700, 221] on input "True" at bounding box center [694, 219] width 11 height 9
radio input "true"
click at [844, 316] on span "False" at bounding box center [842, 320] width 25 height 12
click at [827, 316] on input "False" at bounding box center [821, 320] width 11 height 9
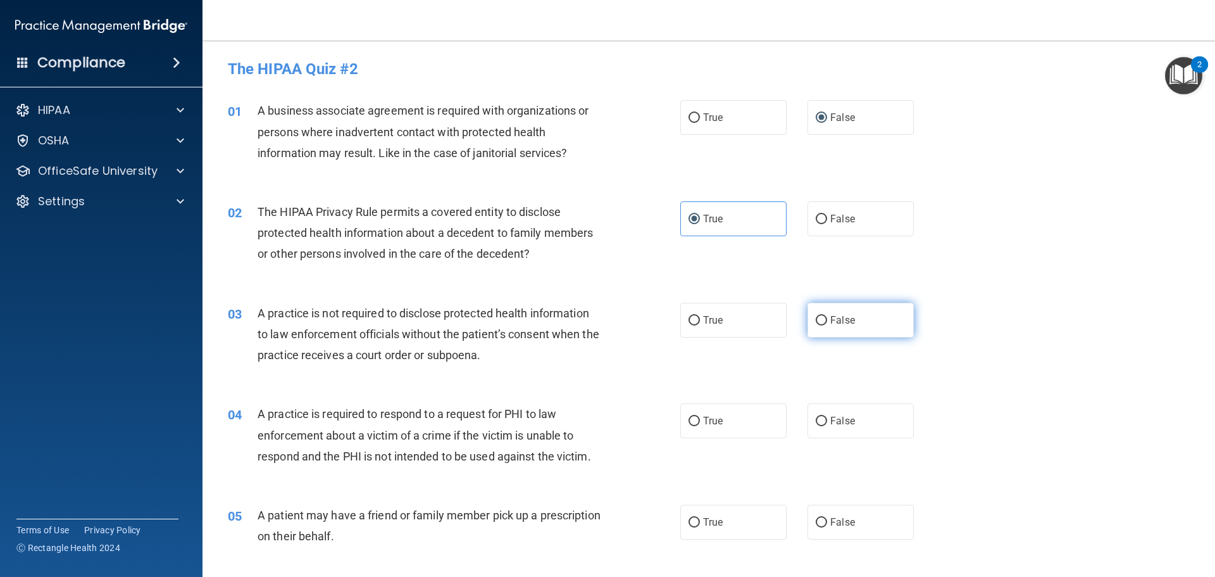
radio input "true"
drag, startPoint x: 730, startPoint y: 327, endPoint x: 735, endPoint y: 369, distance: 42.8
click at [728, 328] on label "True" at bounding box center [733, 319] width 106 height 35
click at [700, 325] on input "True" at bounding box center [694, 320] width 11 height 9
radio input "true"
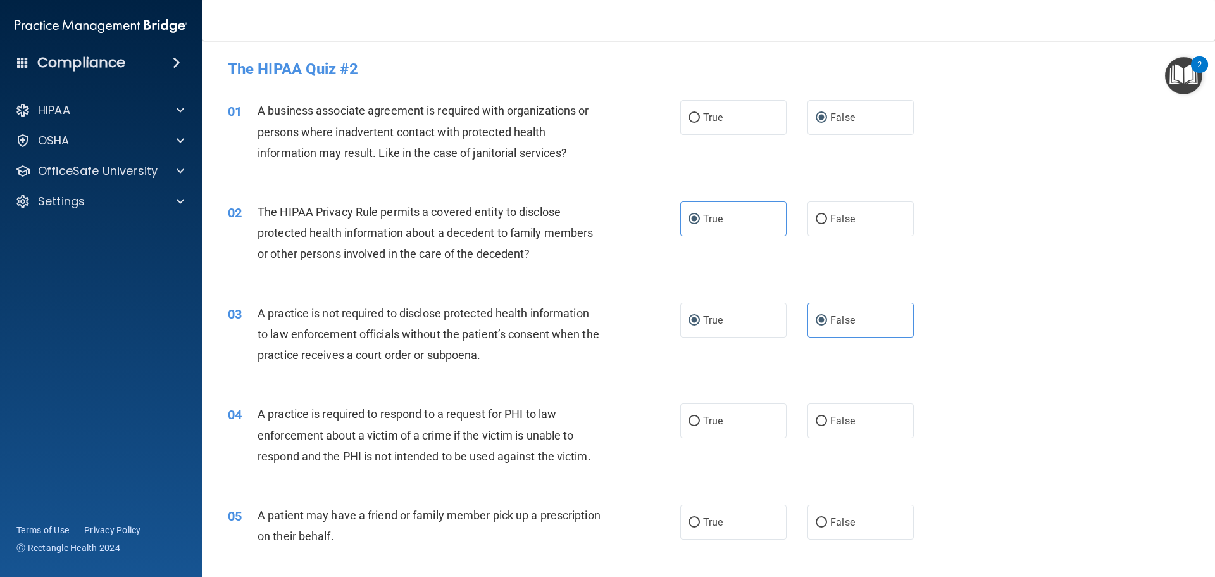
radio input "false"
click at [738, 430] on label "True" at bounding box center [733, 420] width 106 height 35
click at [700, 426] on input "True" at bounding box center [694, 420] width 11 height 9
radio input "true"
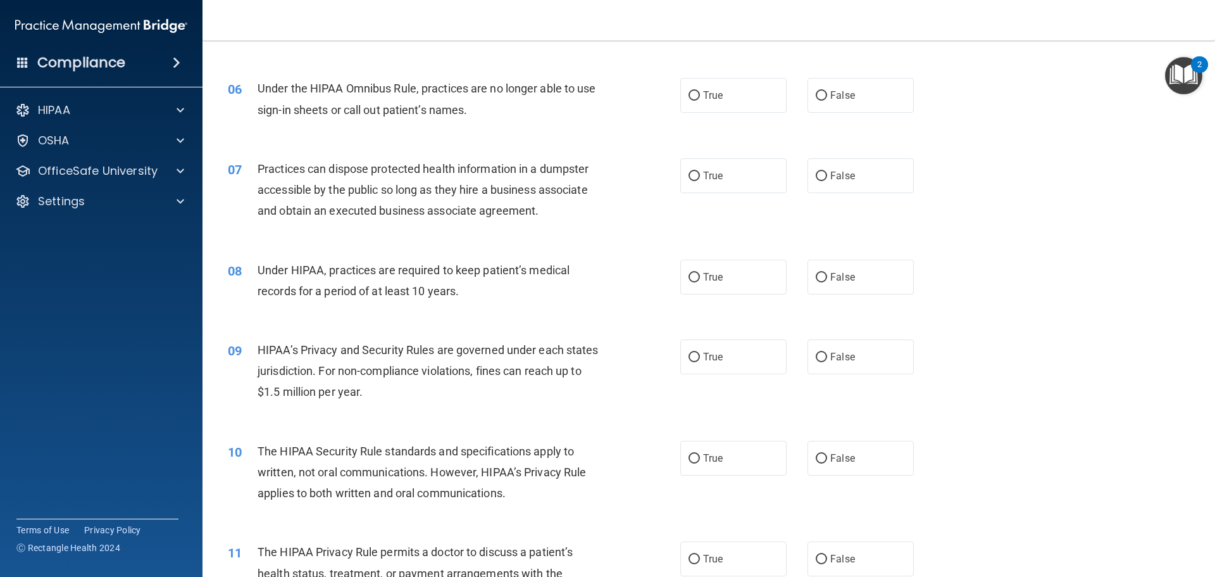
scroll to position [443, 0]
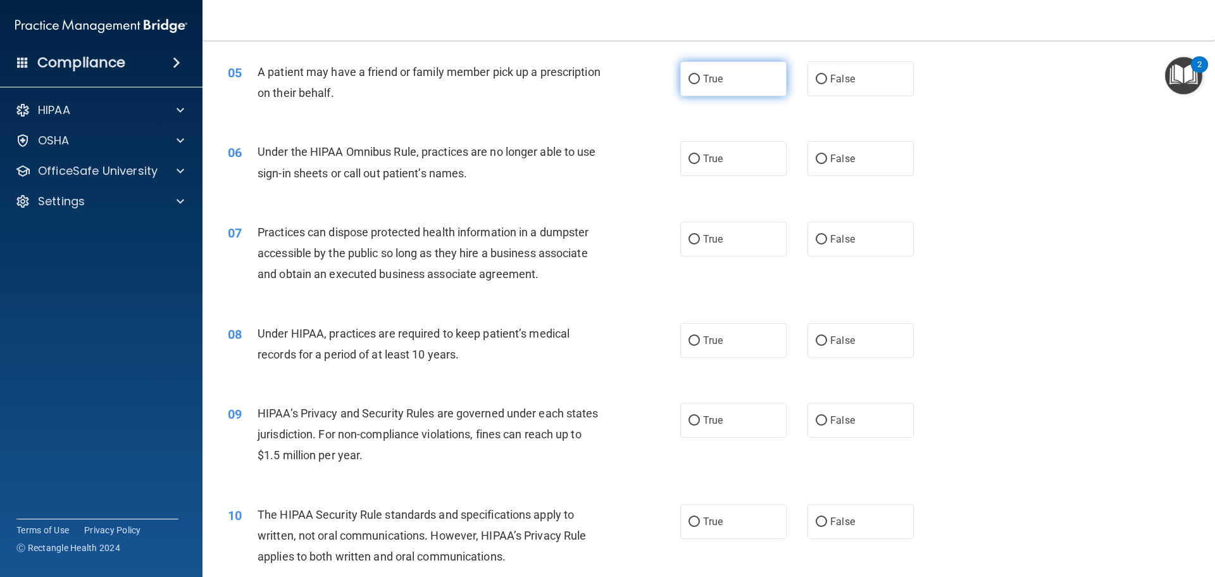
click at [757, 77] on label "True" at bounding box center [733, 78] width 106 height 35
click at [700, 77] on input "True" at bounding box center [694, 79] width 11 height 9
radio input "true"
click at [819, 161] on input "False" at bounding box center [821, 158] width 11 height 9
radio input "true"
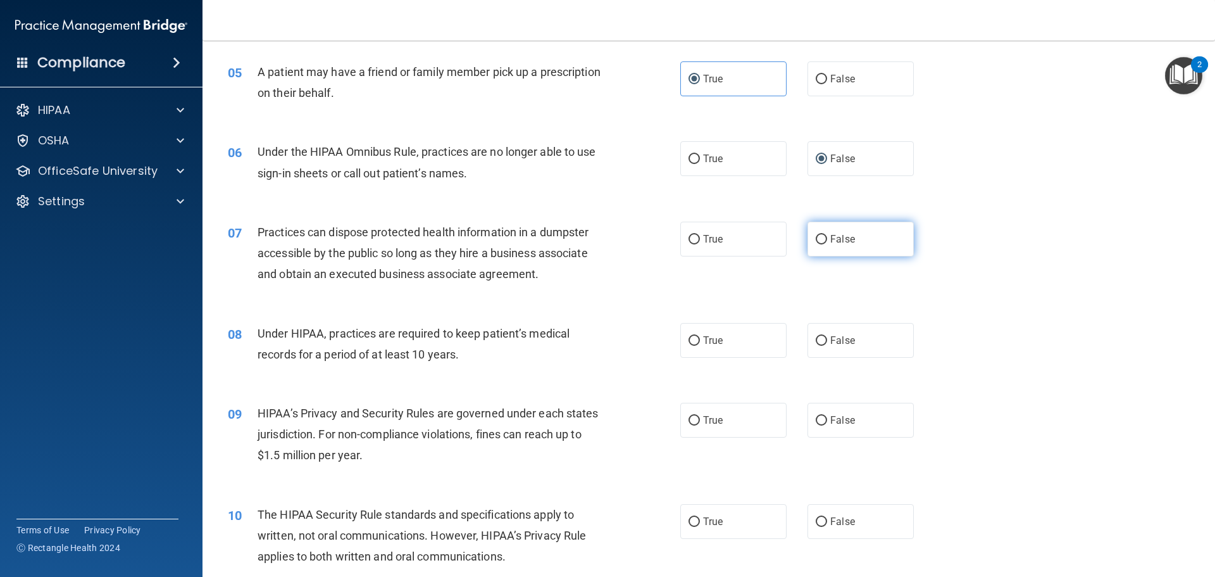
click at [824, 239] on label "False" at bounding box center [861, 238] width 106 height 35
click at [824, 239] on input "False" at bounding box center [821, 239] width 11 height 9
radio input "true"
click at [823, 342] on label "False" at bounding box center [861, 340] width 106 height 35
click at [823, 342] on input "False" at bounding box center [821, 340] width 11 height 9
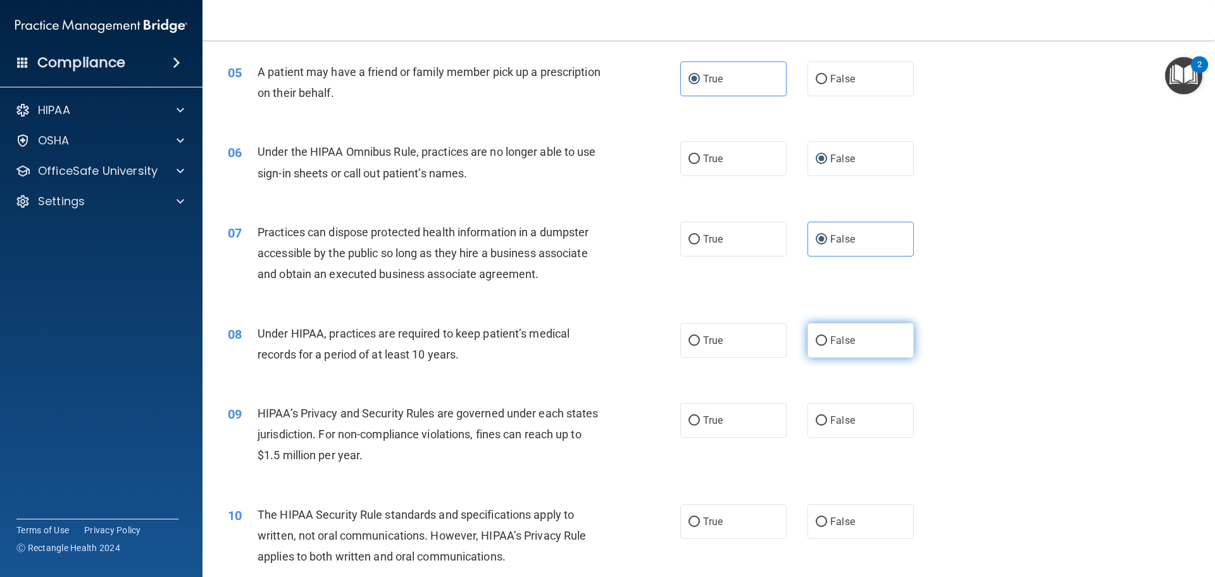
radio input "true"
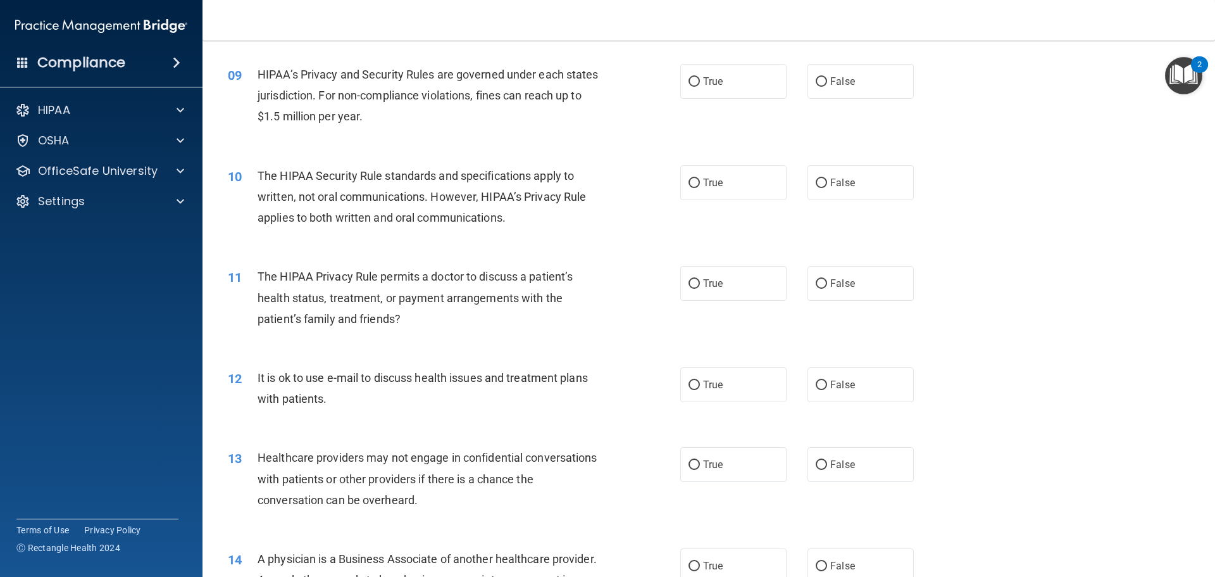
scroll to position [759, 0]
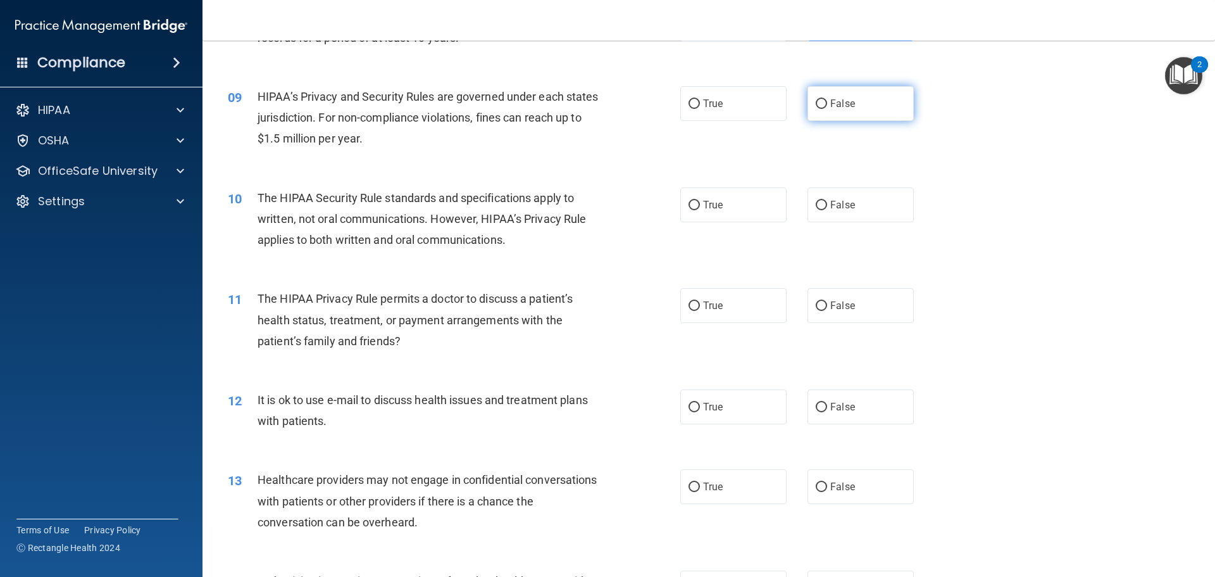
click at [830, 104] on span "False" at bounding box center [842, 103] width 25 height 12
click at [827, 104] on input "False" at bounding box center [821, 103] width 11 height 9
radio input "true"
click at [723, 207] on label "True" at bounding box center [733, 204] width 106 height 35
click at [700, 207] on input "True" at bounding box center [694, 205] width 11 height 9
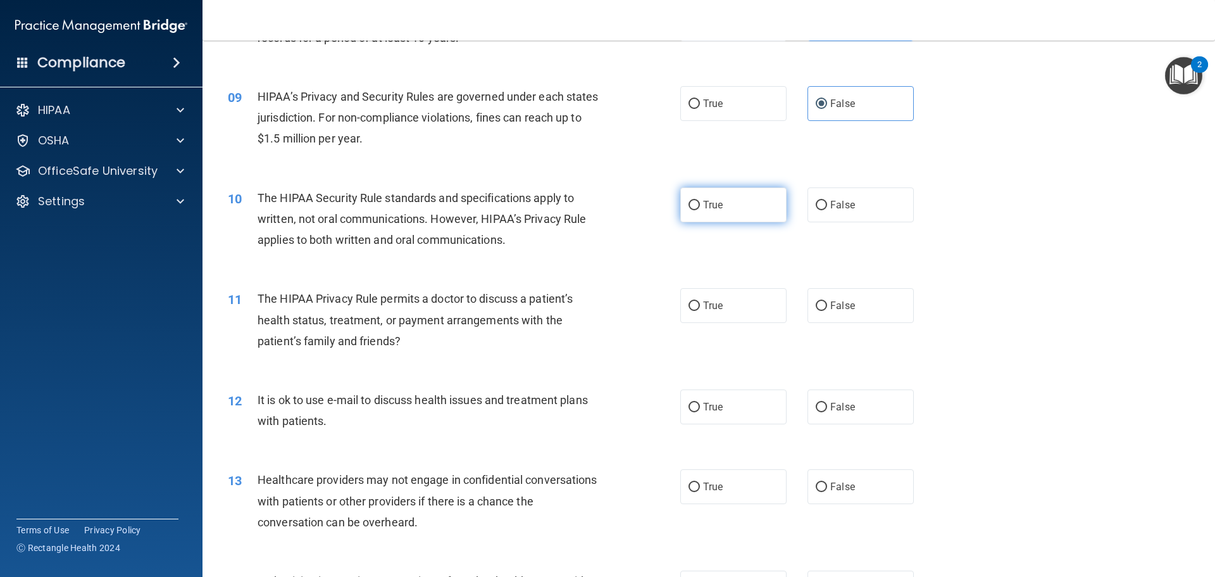
radio input "true"
click at [707, 303] on span "True" at bounding box center [713, 305] width 20 height 12
click at [700, 303] on input "True" at bounding box center [694, 305] width 11 height 9
radio input "true"
click at [720, 396] on label "True" at bounding box center [733, 406] width 106 height 35
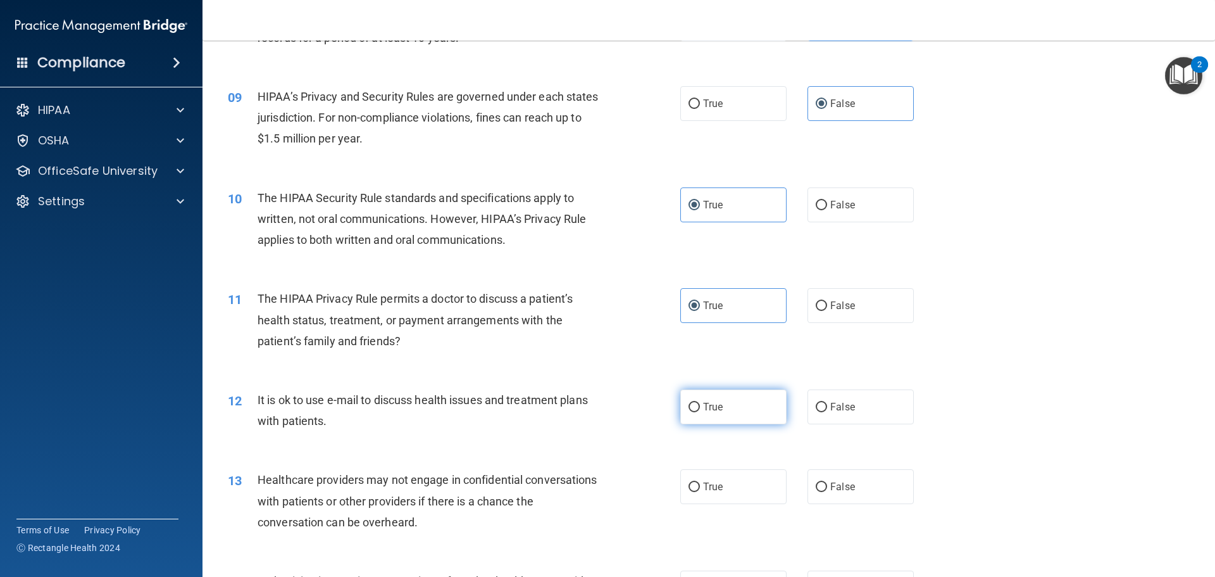
click at [700, 402] on input "True" at bounding box center [694, 406] width 11 height 9
radio input "true"
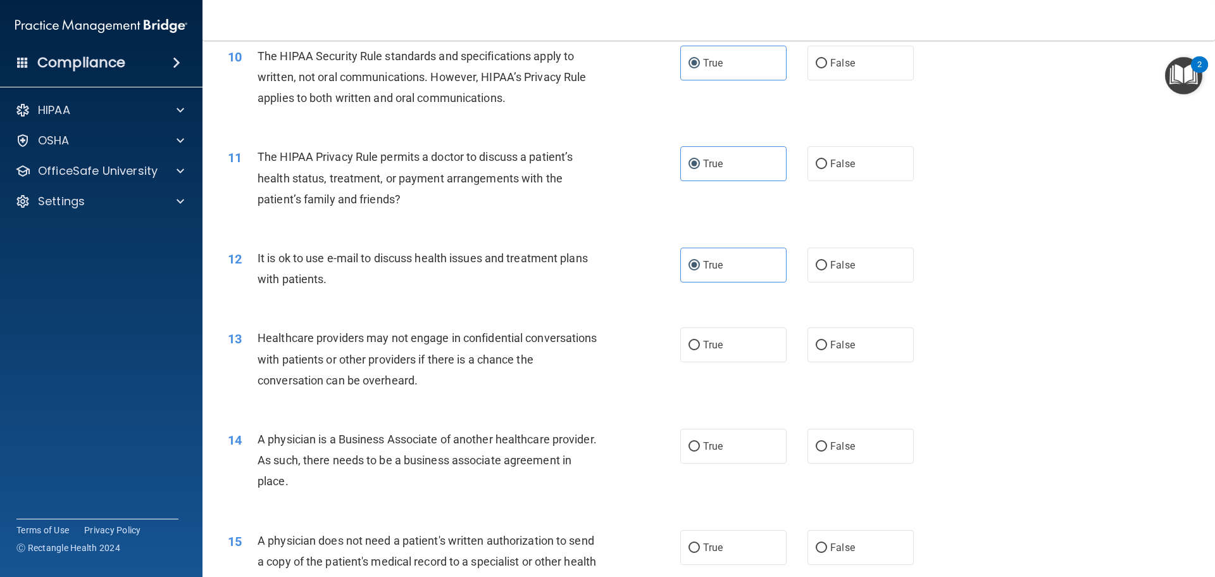
scroll to position [949, 0]
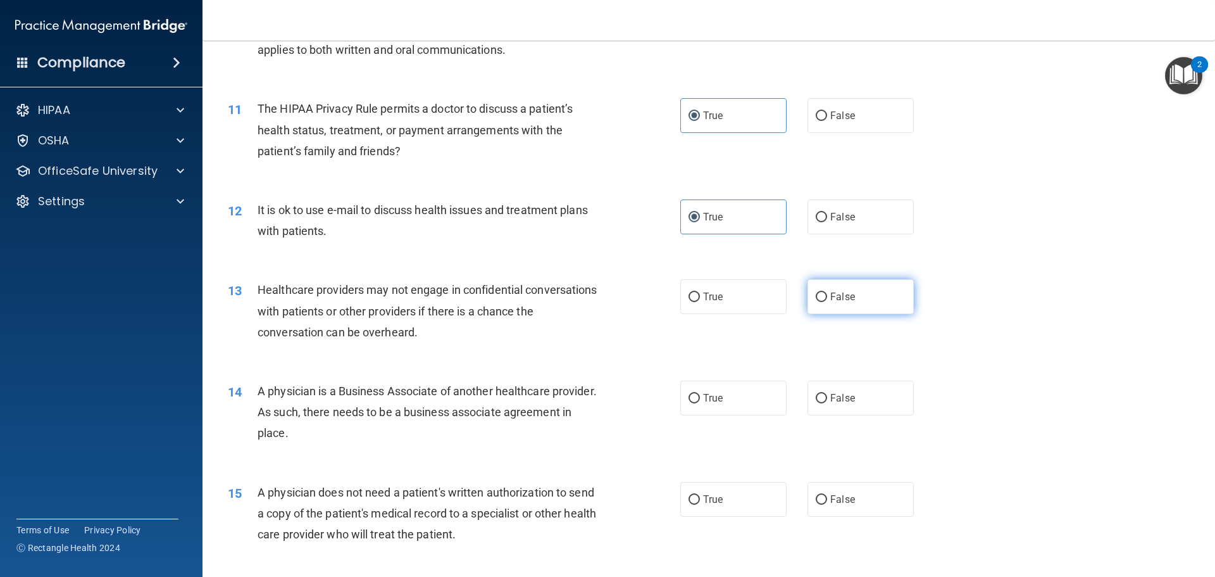
click at [833, 296] on span "False" at bounding box center [842, 296] width 25 height 12
click at [827, 296] on input "False" at bounding box center [821, 296] width 11 height 9
radio input "true"
click at [847, 397] on span "False" at bounding box center [842, 398] width 25 height 12
click at [827, 397] on input "False" at bounding box center [821, 398] width 11 height 9
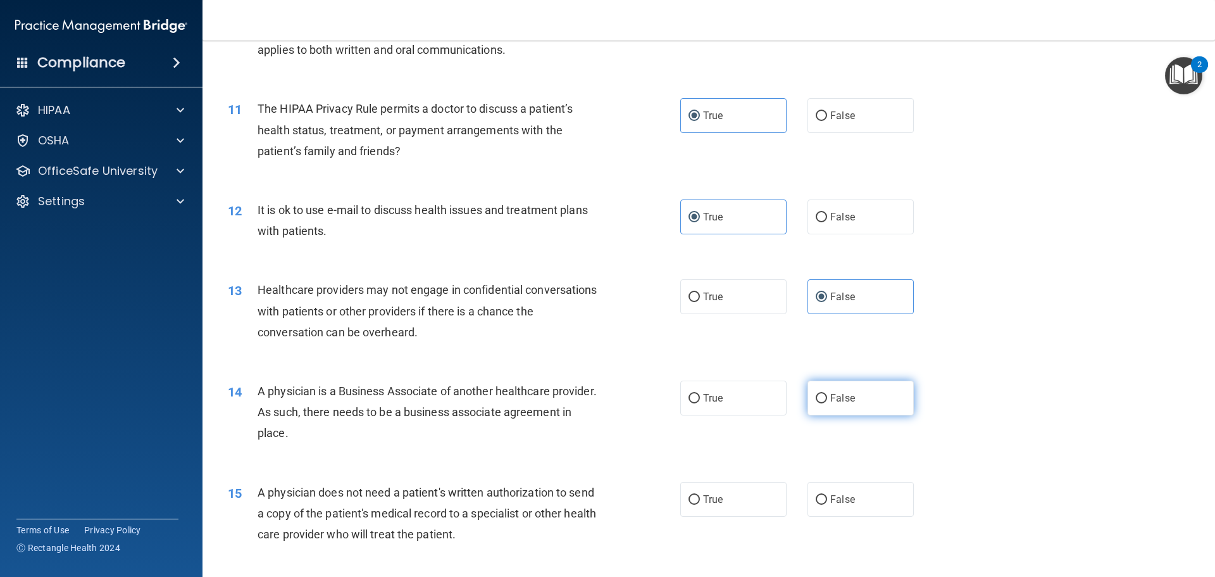
radio input "true"
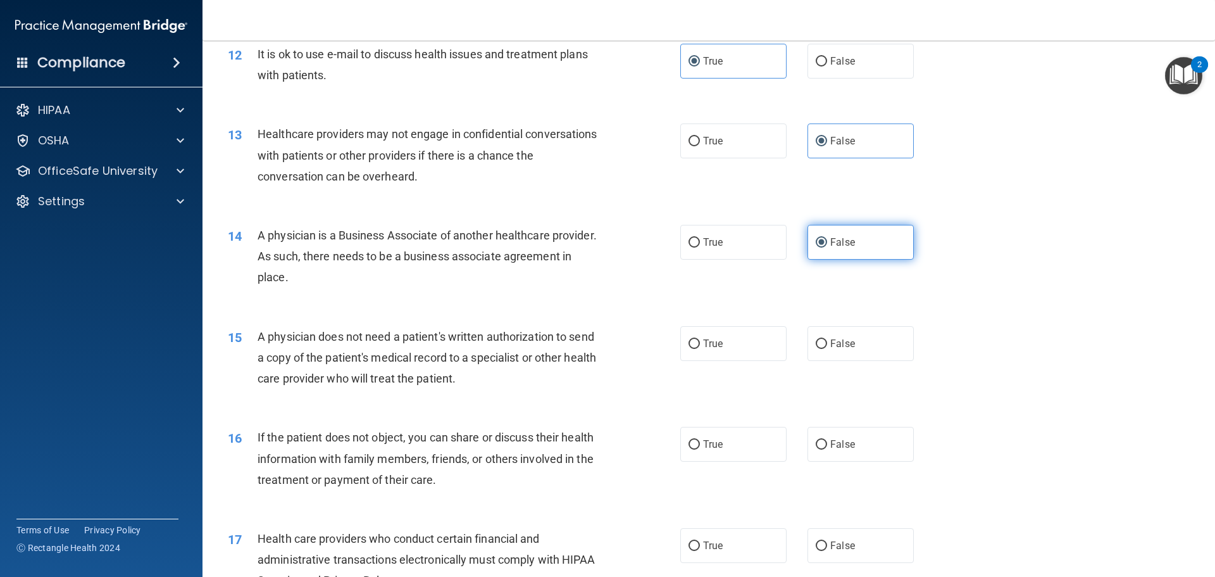
scroll to position [1202, 0]
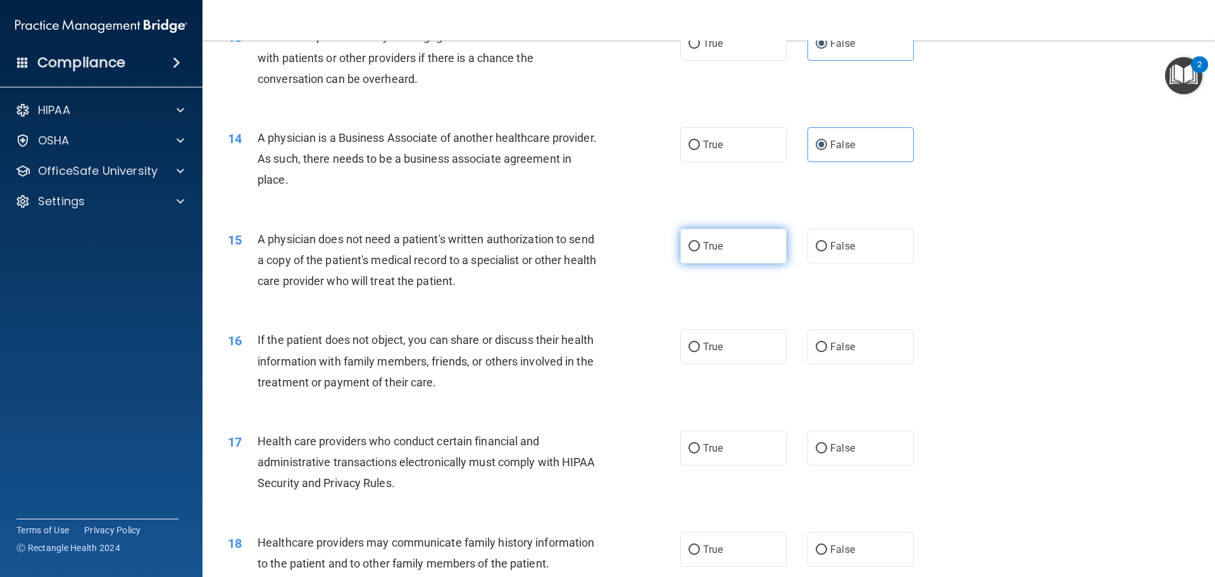
click at [745, 259] on label "True" at bounding box center [733, 245] width 106 height 35
click at [700, 251] on input "True" at bounding box center [694, 246] width 11 height 9
radio input "true"
click at [745, 347] on label "True" at bounding box center [733, 346] width 106 height 35
click at [700, 347] on input "True" at bounding box center [694, 346] width 11 height 9
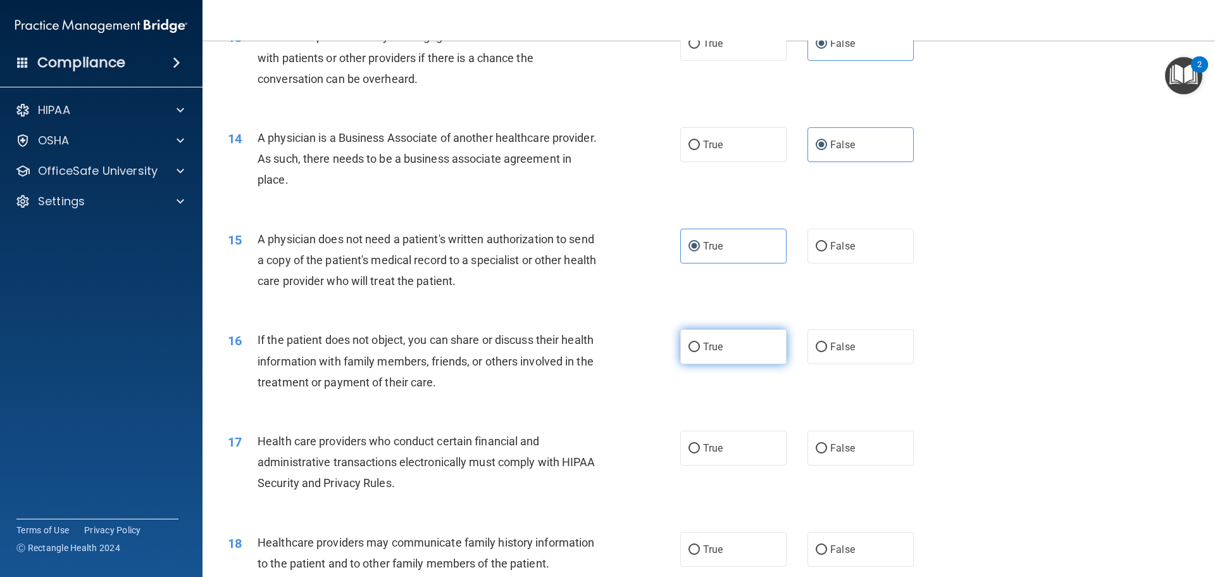
radio input "true"
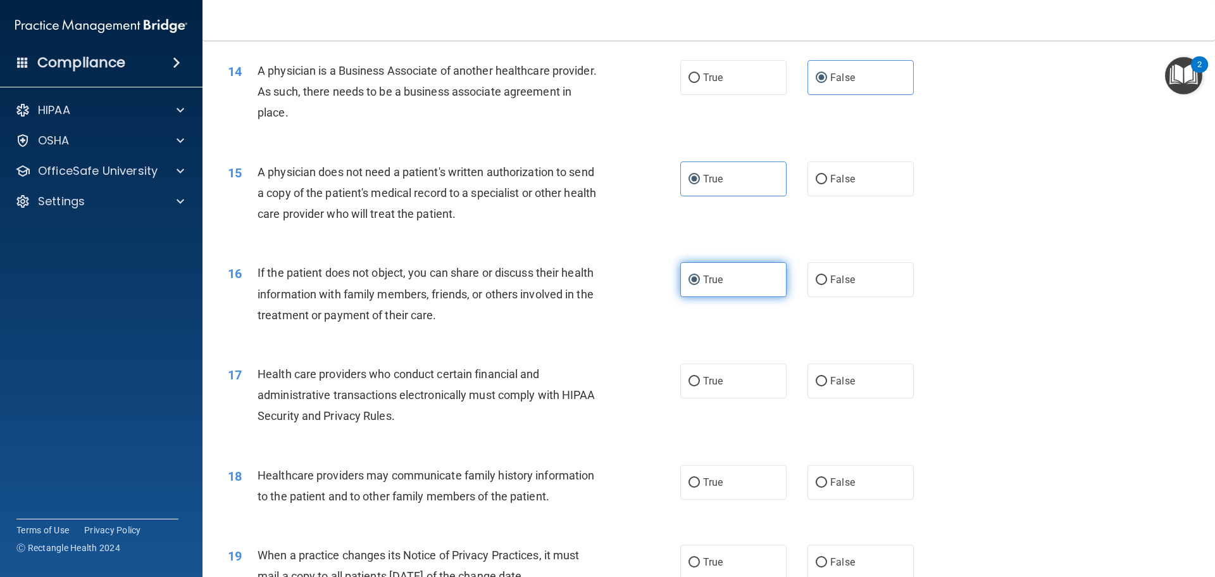
scroll to position [1329, 0]
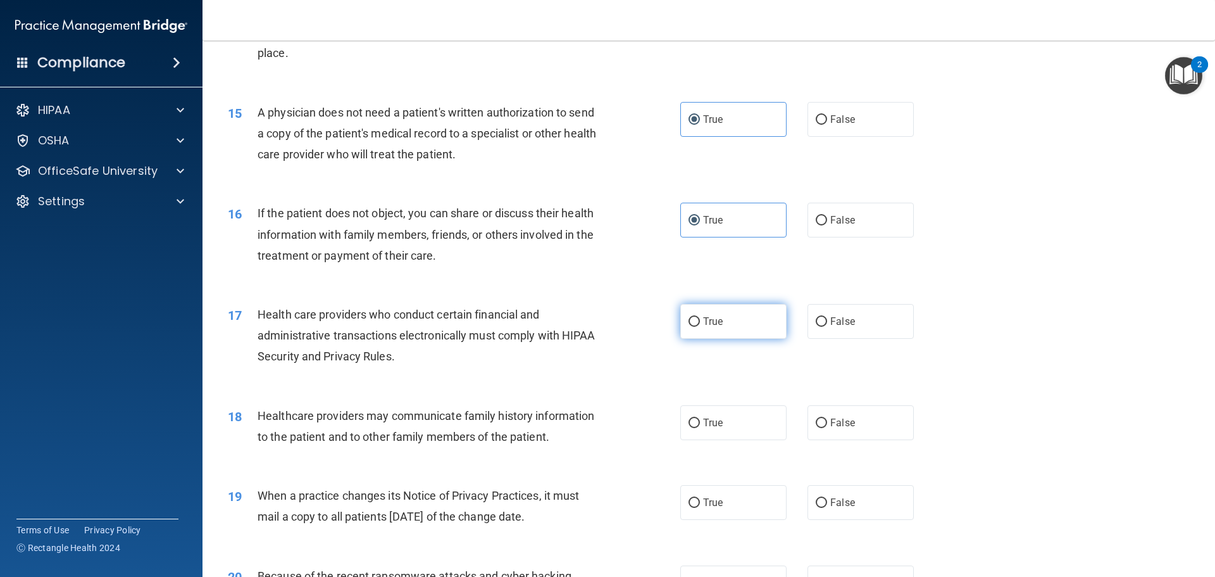
click at [747, 321] on label "True" at bounding box center [733, 321] width 106 height 35
click at [700, 321] on input "True" at bounding box center [694, 321] width 11 height 9
radio input "true"
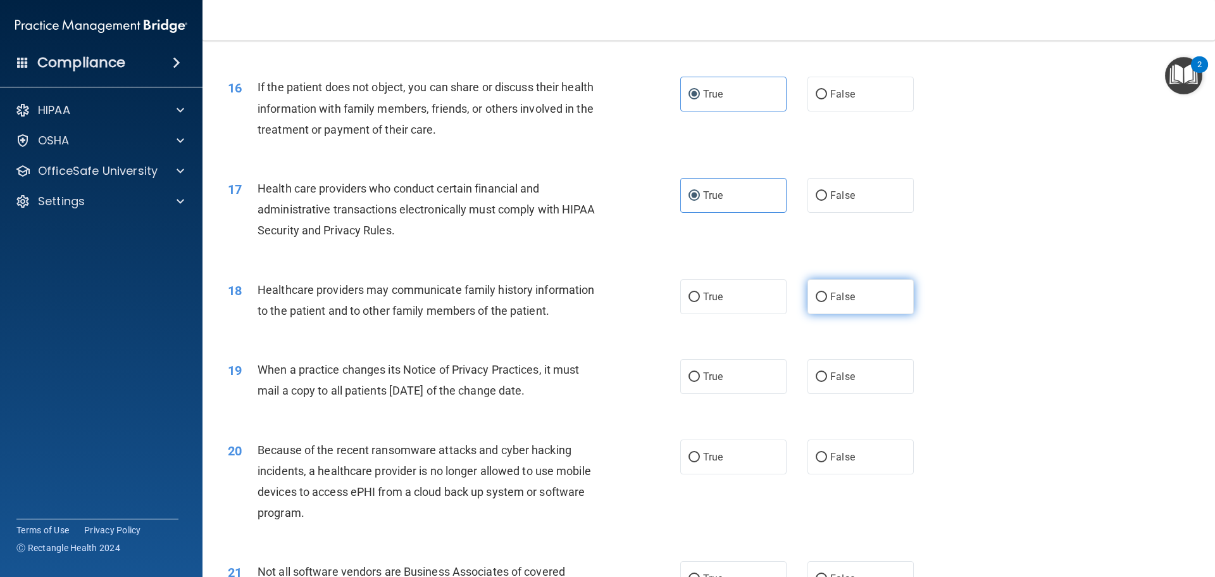
scroll to position [1456, 0]
click at [813, 302] on label "False" at bounding box center [861, 295] width 106 height 35
click at [816, 301] on input "False" at bounding box center [821, 296] width 11 height 9
radio input "true"
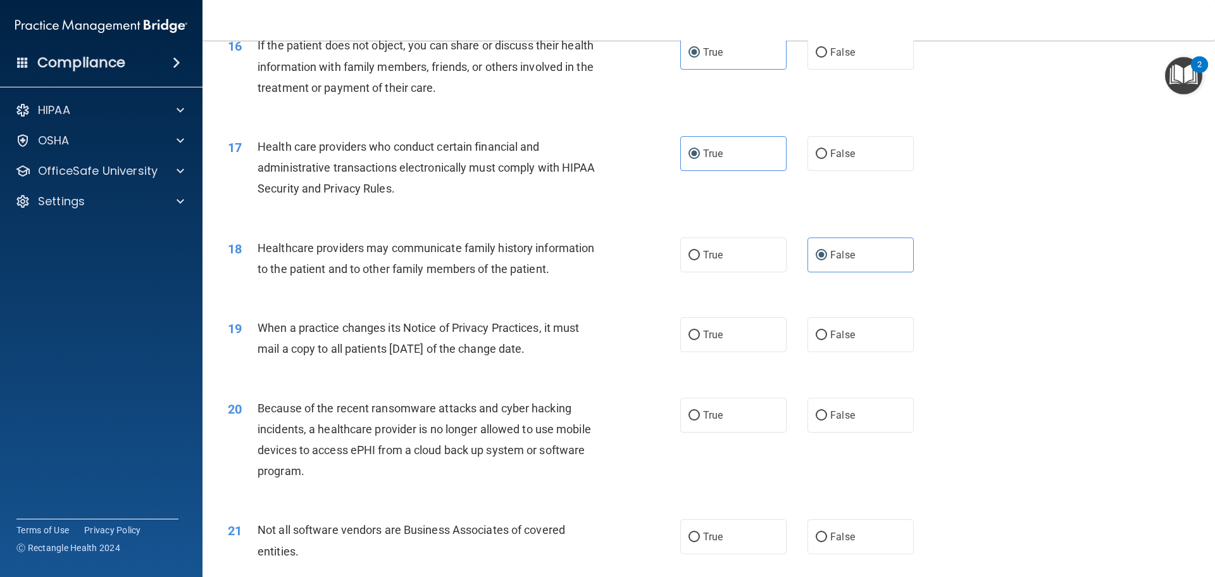
scroll to position [1582, 0]
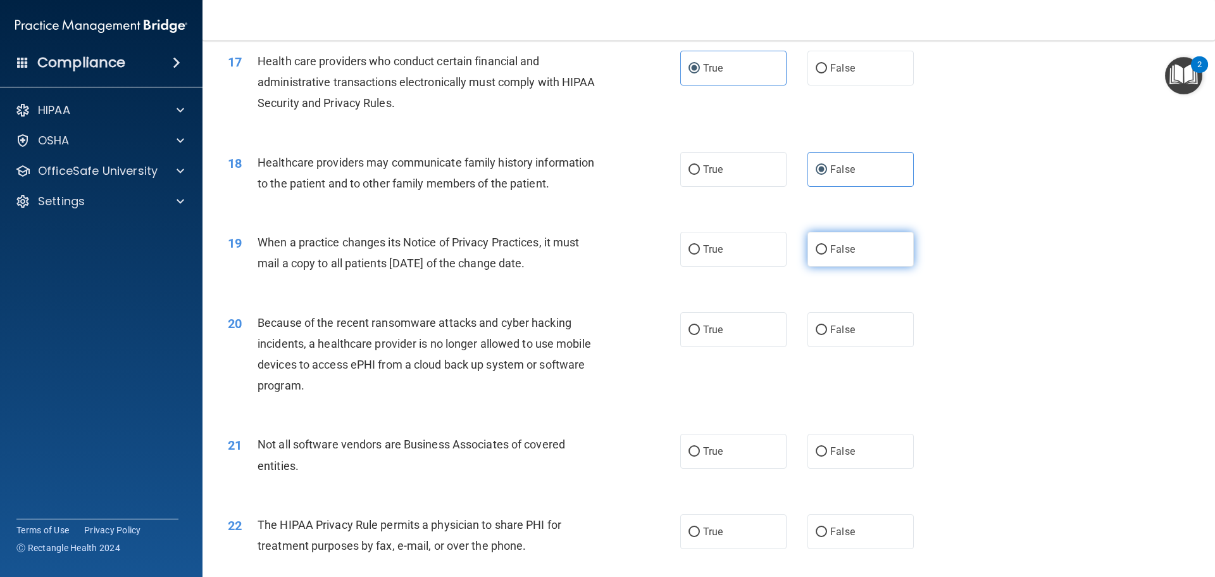
click at [816, 248] on input "False" at bounding box center [821, 249] width 11 height 9
radio input "true"
click at [830, 337] on label "False" at bounding box center [861, 329] width 106 height 35
click at [827, 335] on input "False" at bounding box center [821, 329] width 11 height 9
radio input "true"
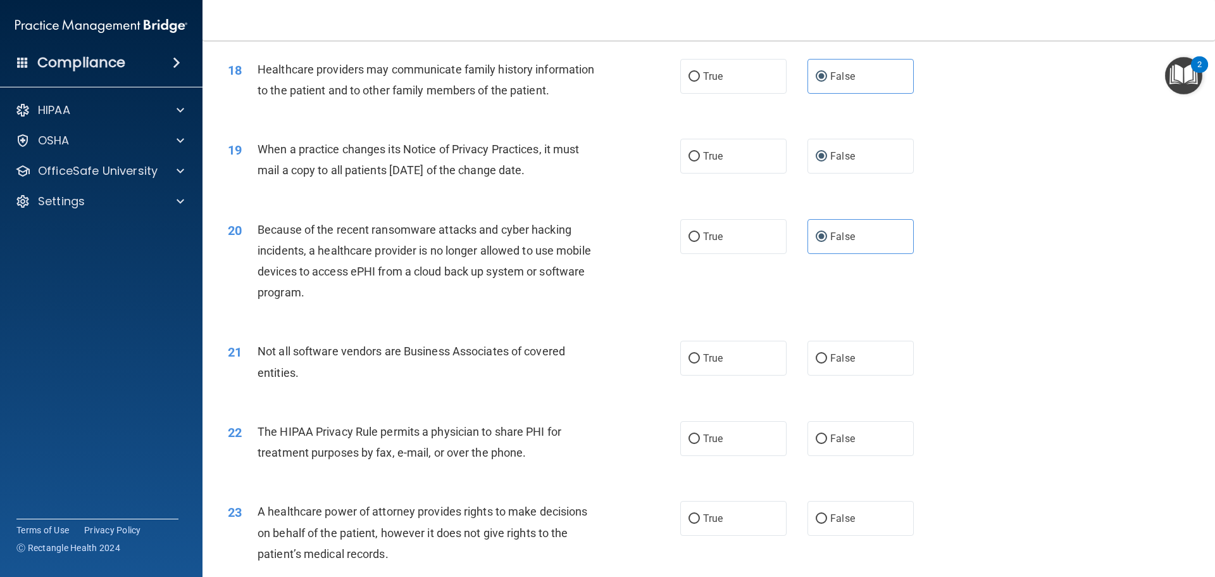
scroll to position [1709, 0]
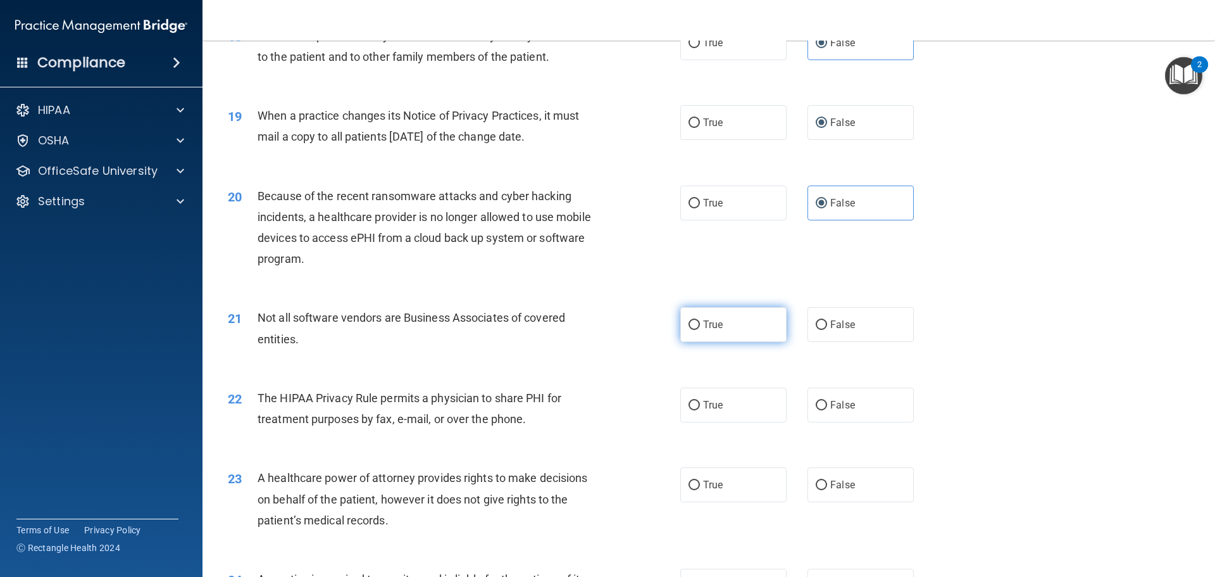
click at [745, 321] on label "True" at bounding box center [733, 324] width 106 height 35
click at [700, 321] on input "True" at bounding box center [694, 324] width 11 height 9
radio input "true"
click at [733, 391] on label "True" at bounding box center [733, 404] width 106 height 35
click at [700, 401] on input "True" at bounding box center [694, 405] width 11 height 9
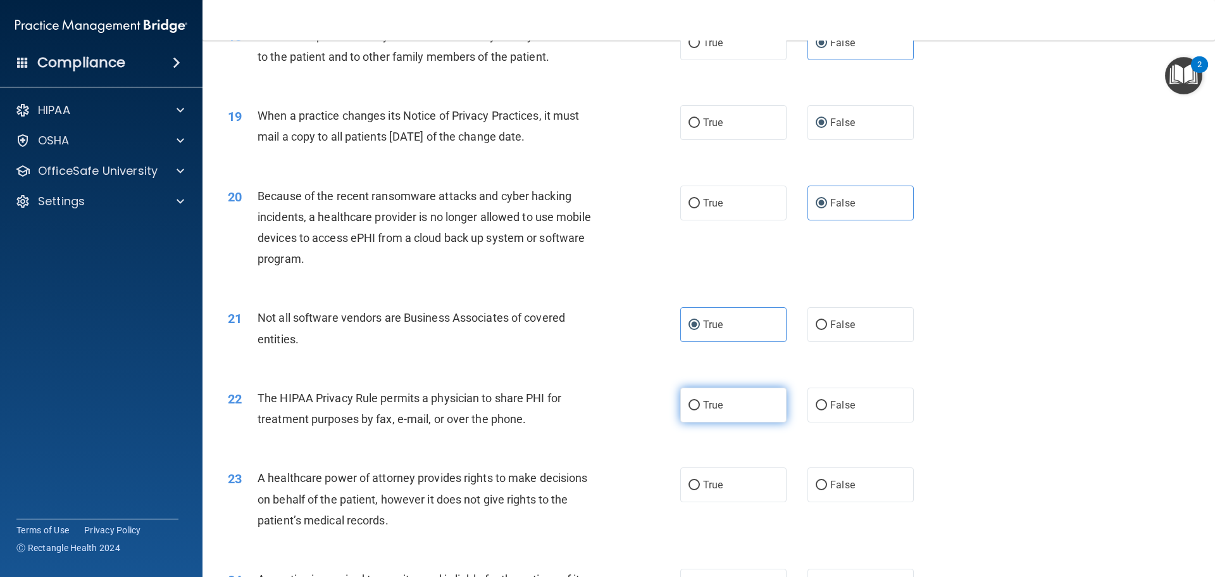
radio input "true"
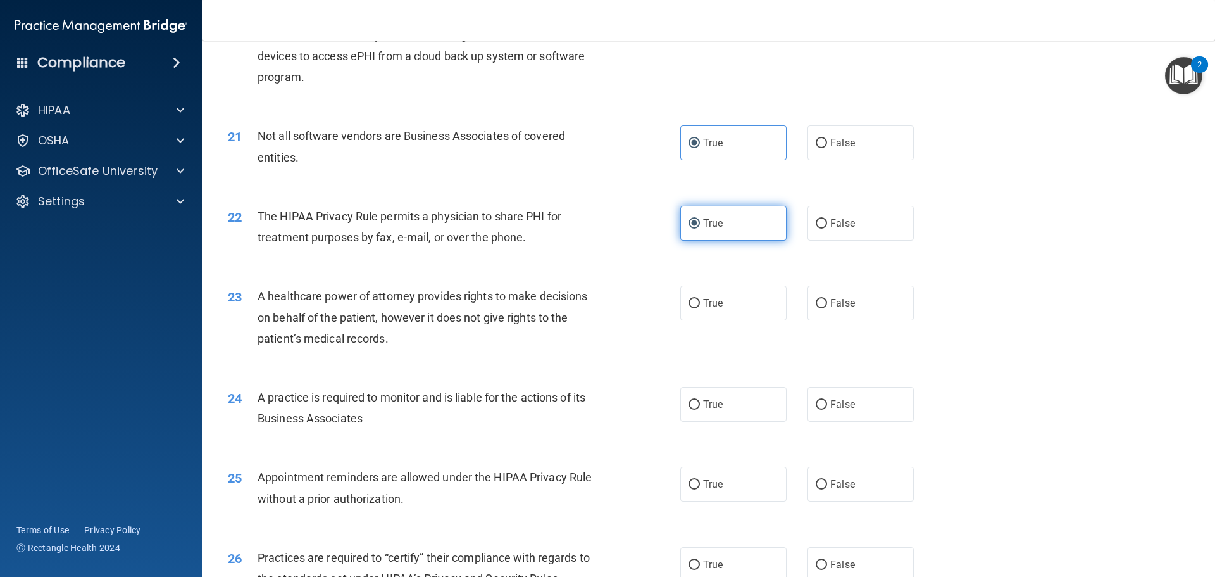
scroll to position [1899, 0]
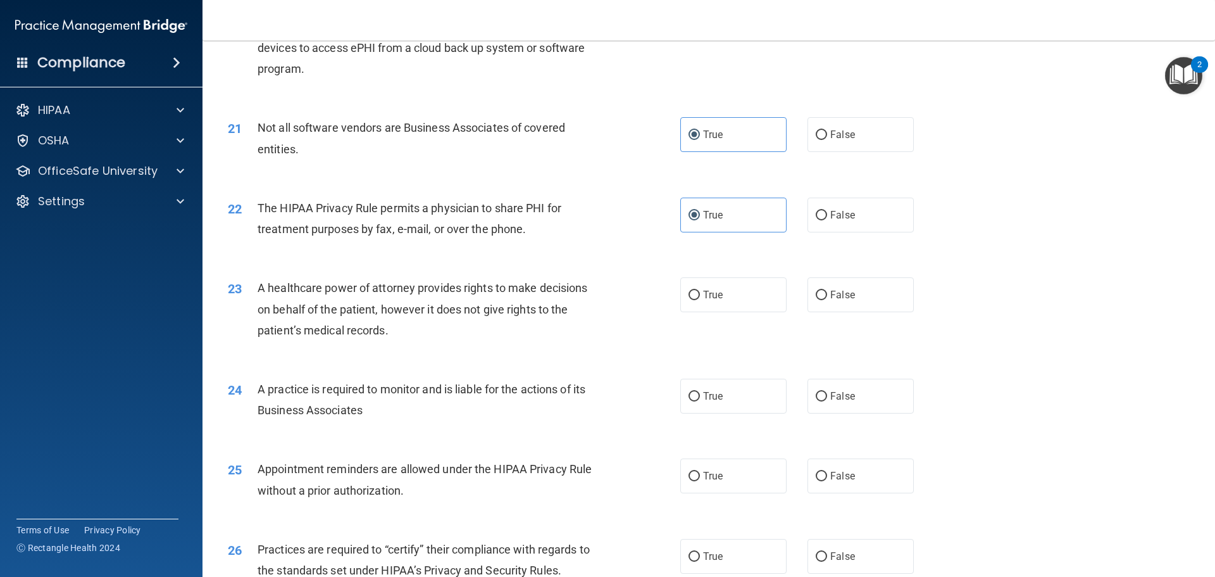
click at [818, 317] on div "23 A healthcare power of attorney provides rights to make decisions on behalf o…" at bounding box center [708, 311] width 981 height 101
click at [827, 303] on label "False" at bounding box center [861, 294] width 106 height 35
click at [827, 300] on input "False" at bounding box center [821, 294] width 11 height 9
radio input "true"
click at [752, 396] on label "True" at bounding box center [733, 395] width 106 height 35
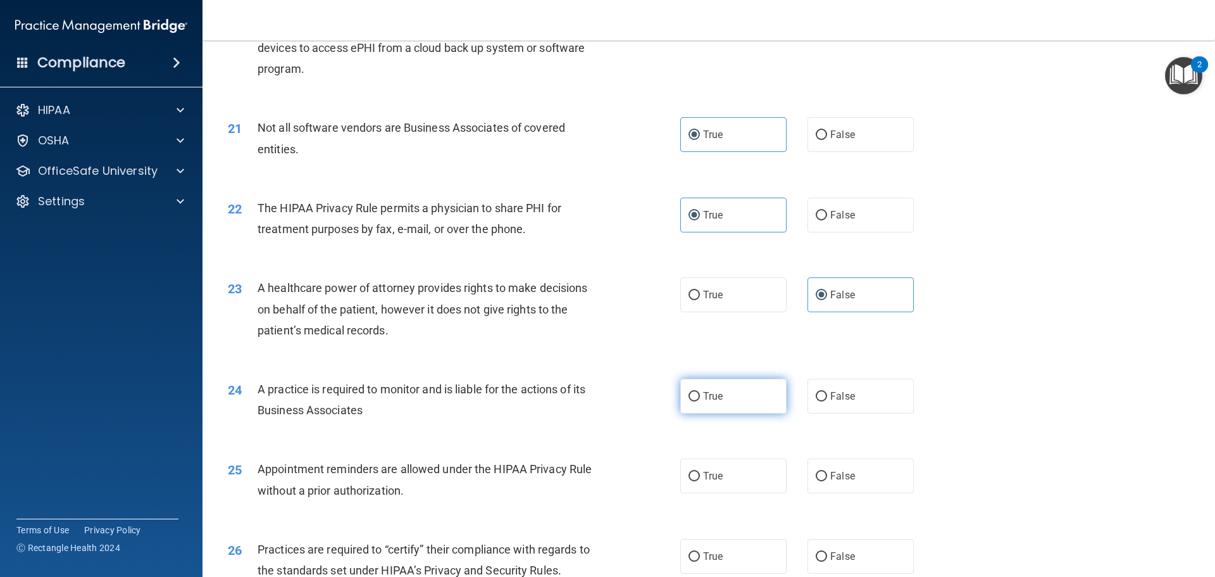
click at [700, 396] on input "True" at bounding box center [694, 396] width 11 height 9
radio input "true"
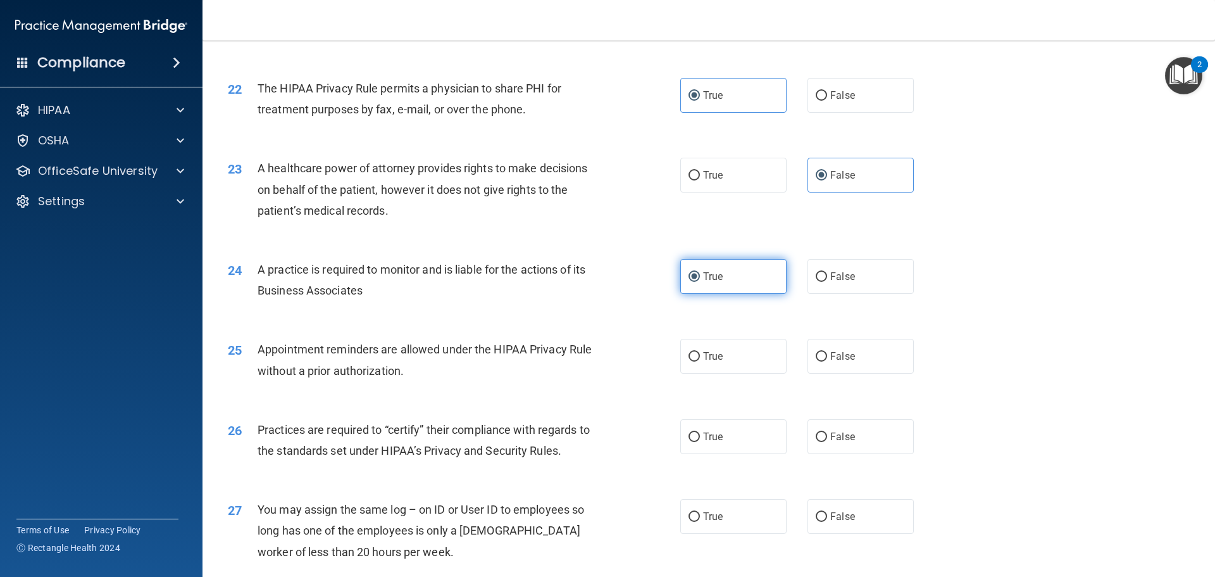
scroll to position [2025, 0]
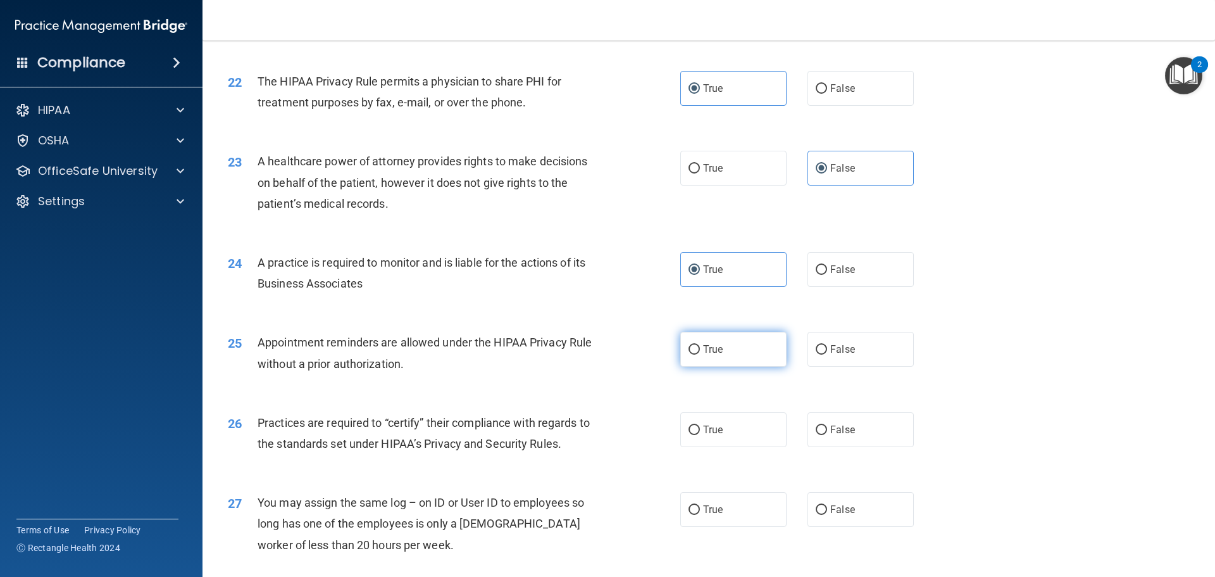
click at [749, 358] on label "True" at bounding box center [733, 349] width 106 height 35
click at [700, 354] on input "True" at bounding box center [694, 349] width 11 height 9
radio input "true"
click at [821, 425] on input "False" at bounding box center [821, 429] width 11 height 9
radio input "true"
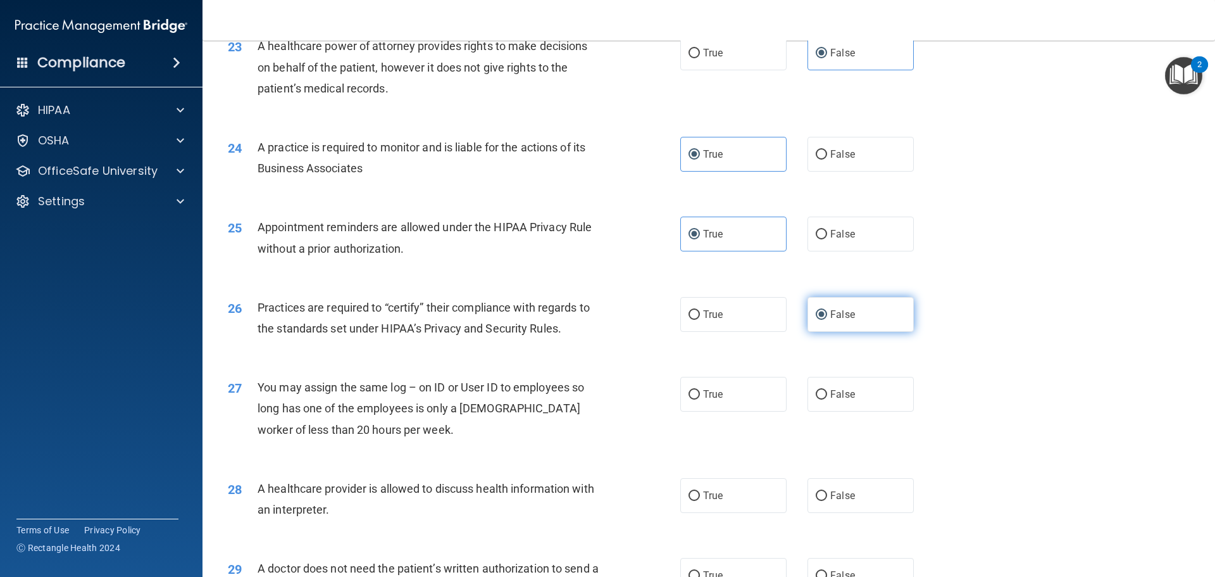
scroll to position [2152, 0]
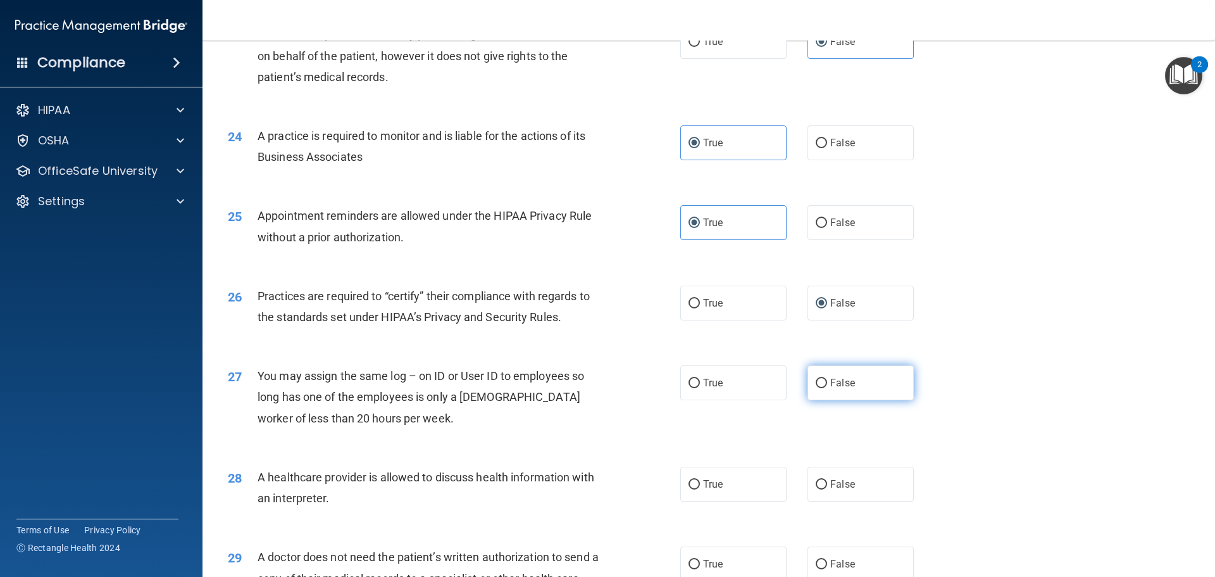
click at [825, 396] on label "False" at bounding box center [861, 382] width 106 height 35
click at [825, 388] on input "False" at bounding box center [821, 382] width 11 height 9
radio input "true"
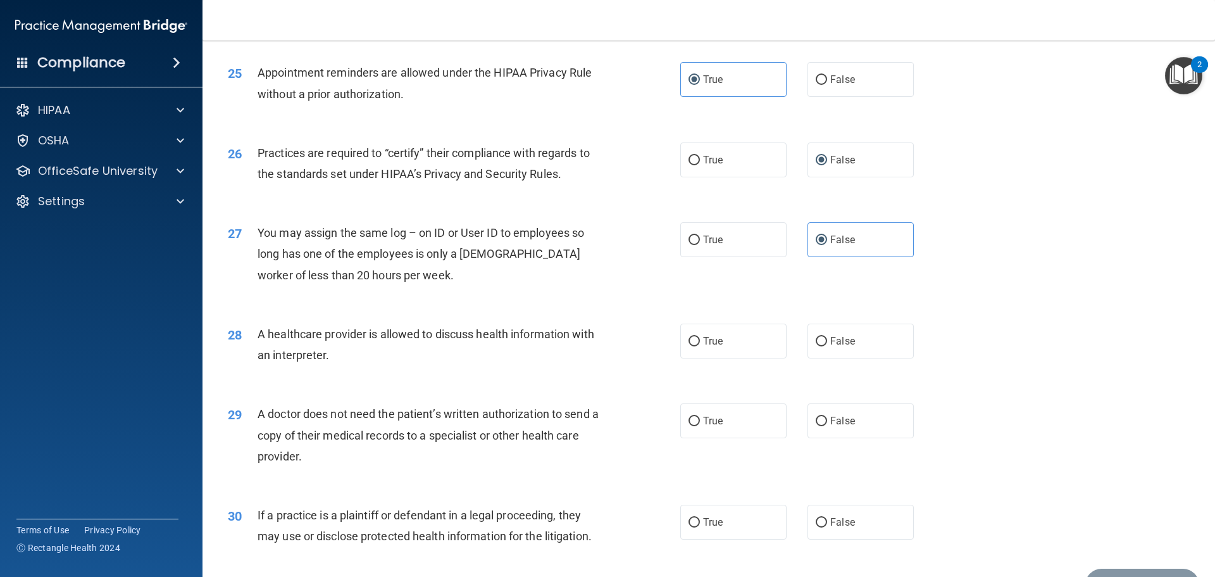
scroll to position [2342, 0]
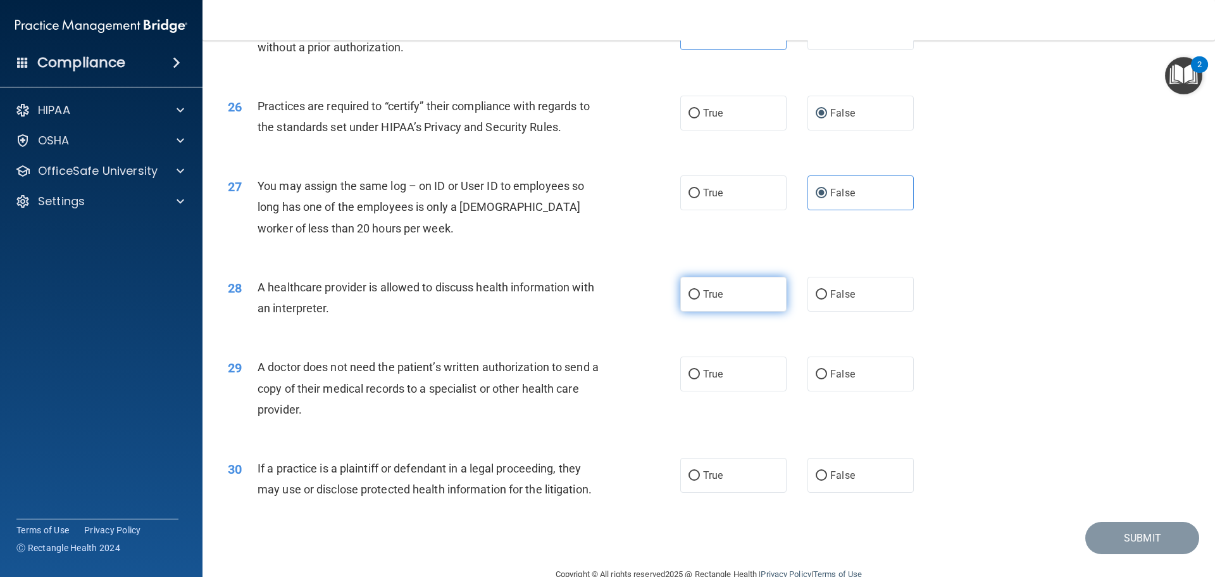
click at [723, 290] on label "True" at bounding box center [733, 294] width 106 height 35
click at [700, 290] on input "True" at bounding box center [694, 294] width 11 height 9
radio input "true"
click at [731, 372] on label "True" at bounding box center [733, 373] width 106 height 35
click at [700, 372] on input "True" at bounding box center [694, 374] width 11 height 9
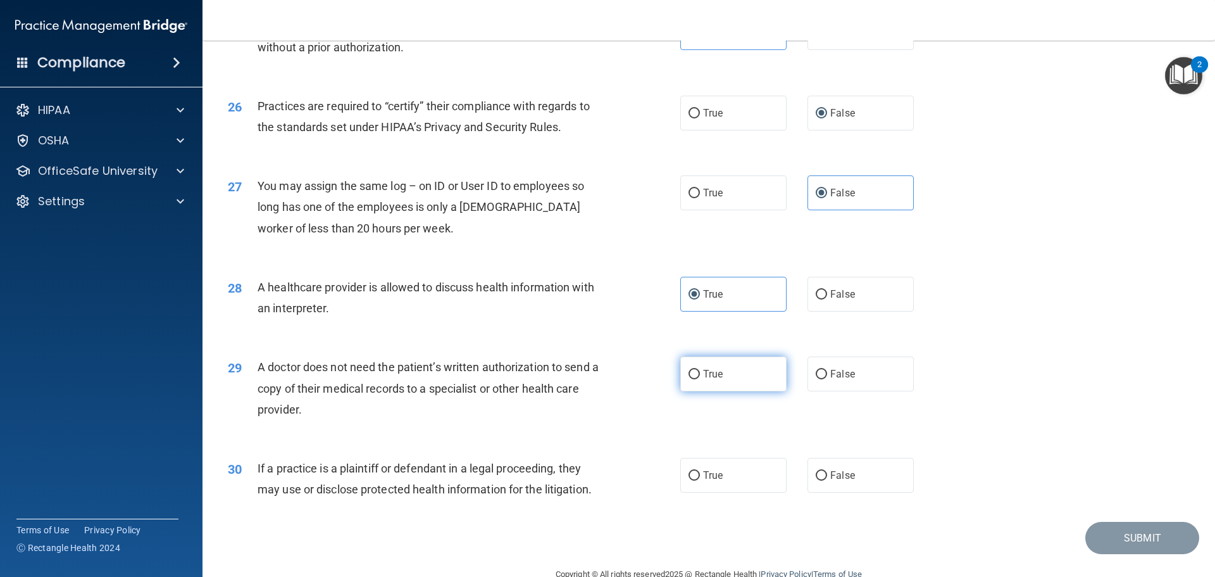
radio input "true"
click at [714, 469] on span "True" at bounding box center [713, 475] width 20 height 12
click at [700, 471] on input "True" at bounding box center [694, 475] width 11 height 9
radio input "true"
click at [1126, 538] on button "Submit" at bounding box center [1142, 537] width 114 height 32
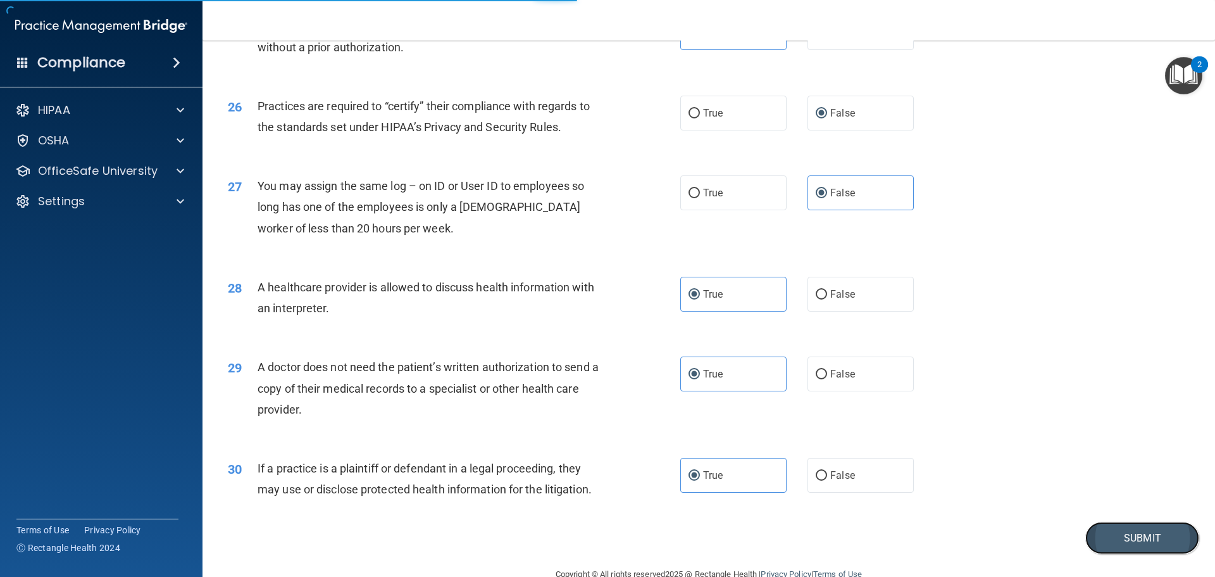
click at [1105, 540] on button "Submit" at bounding box center [1142, 537] width 114 height 32
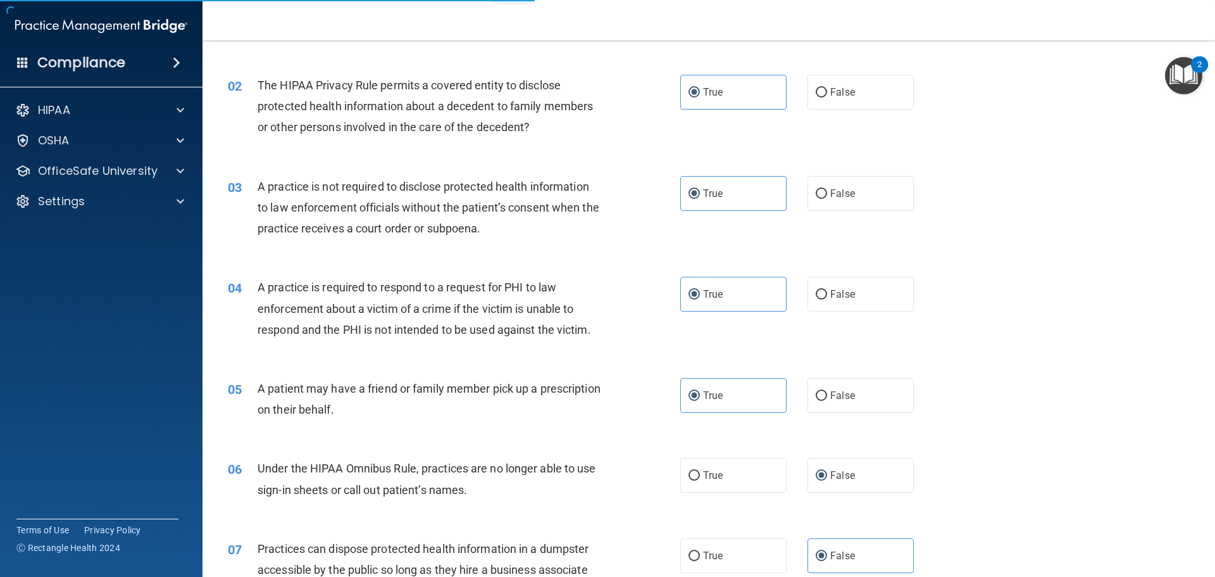
scroll to position [0, 0]
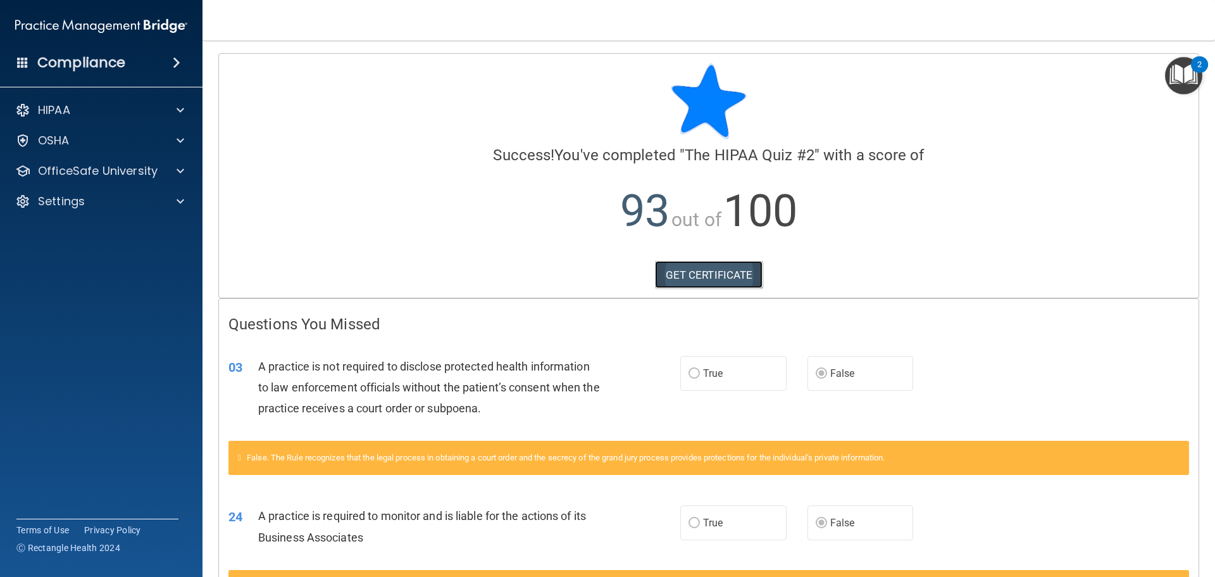
click at [734, 275] on link "GET CERTIFICATE" at bounding box center [709, 275] width 108 height 28
click at [80, 175] on p "OfficeSafe University" at bounding box center [98, 170] width 120 height 15
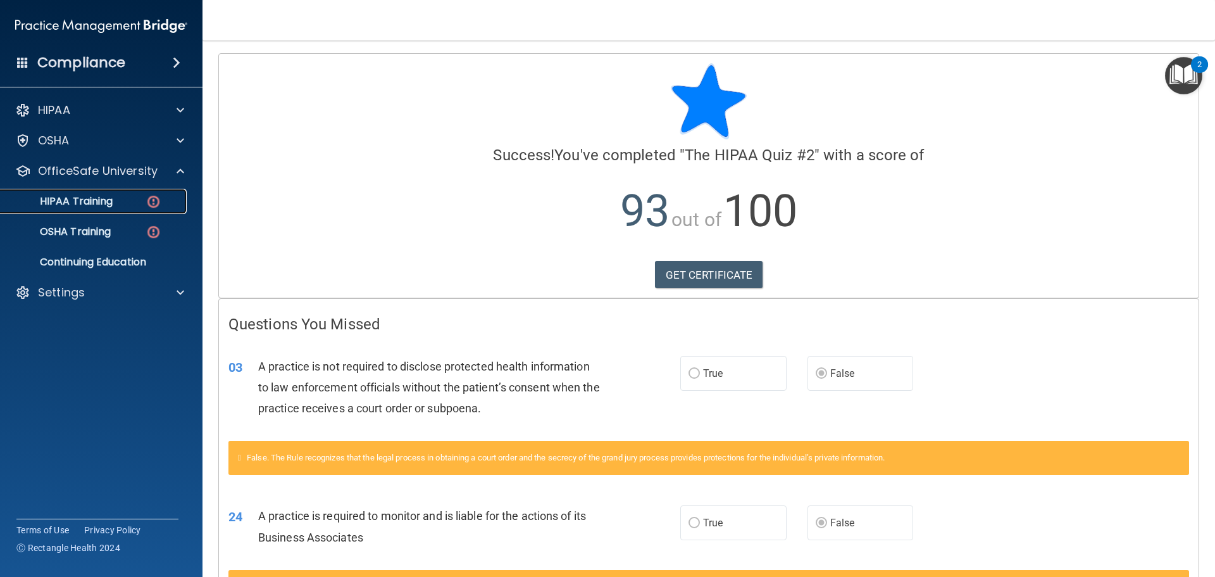
click at [108, 205] on p "HIPAA Training" at bounding box center [60, 201] width 104 height 13
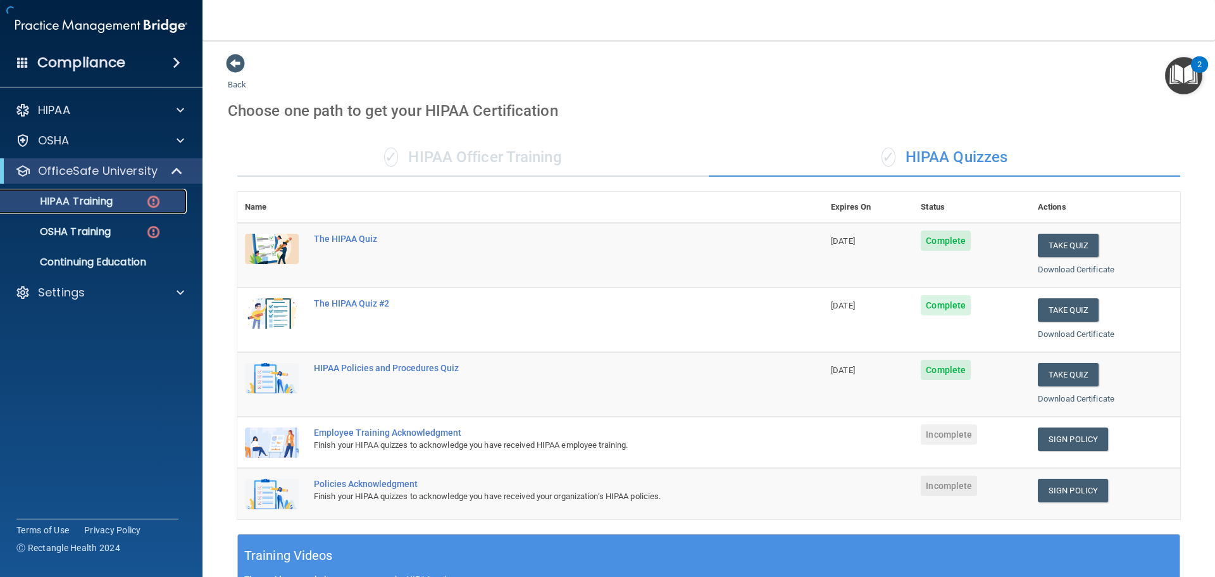
click at [147, 204] on img at bounding box center [154, 202] width 16 height 16
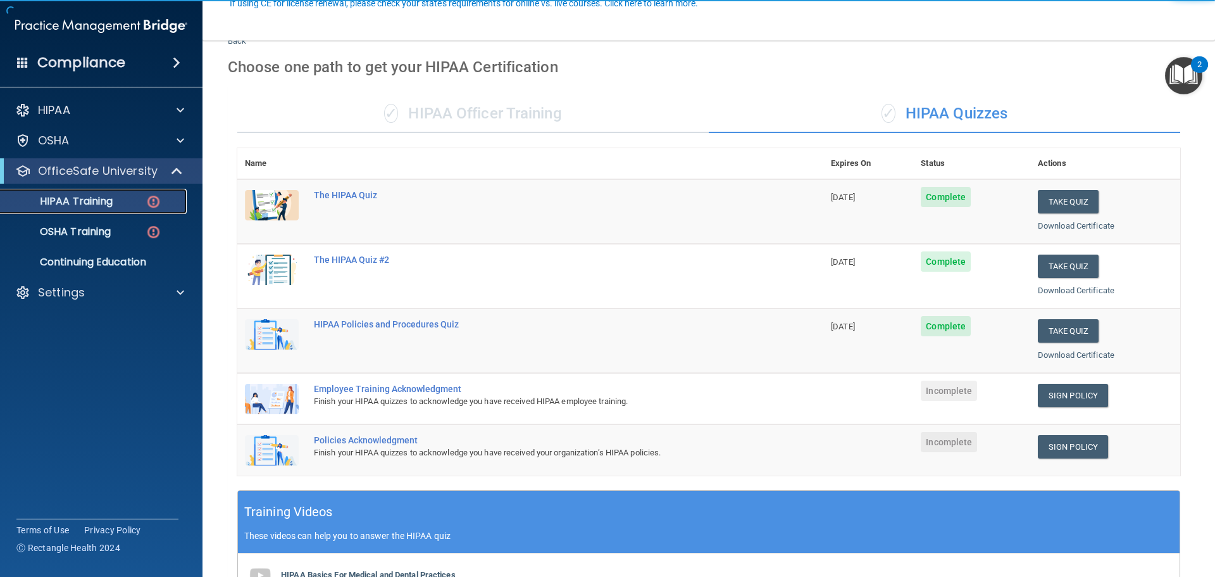
scroll to position [190, 0]
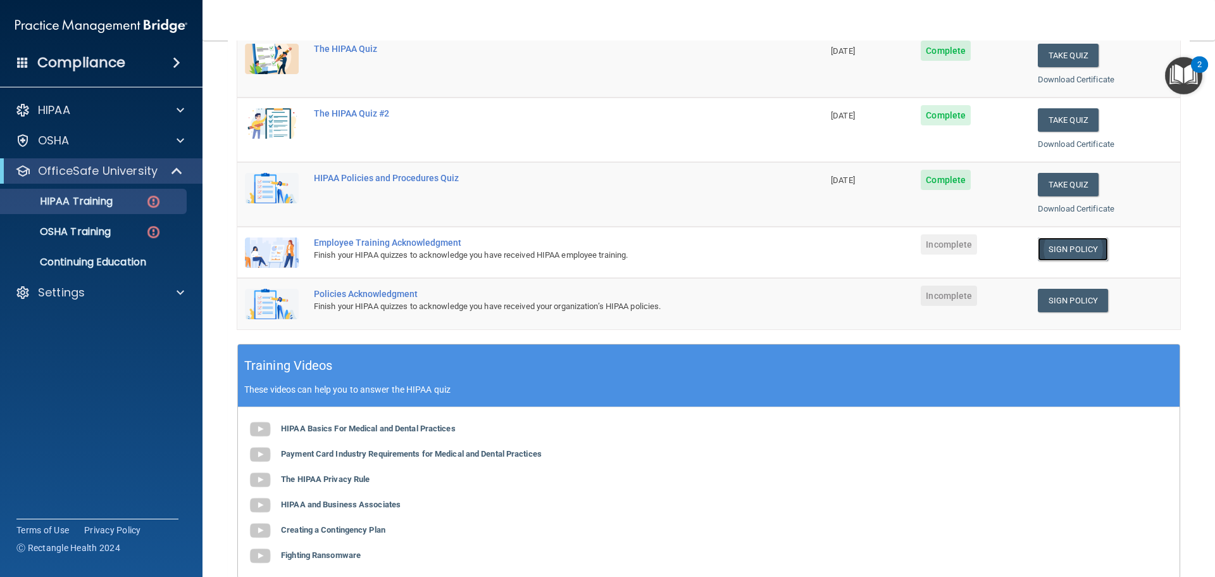
click at [1059, 251] on link "Sign Policy" at bounding box center [1073, 248] width 70 height 23
click at [1042, 251] on link "Sign Policy" at bounding box center [1073, 248] width 70 height 23
click at [1070, 314] on td "Sign Policy Sign Policy Download Policy" at bounding box center [1105, 303] width 150 height 51
click at [1070, 308] on link "Sign Policy" at bounding box center [1073, 300] width 70 height 23
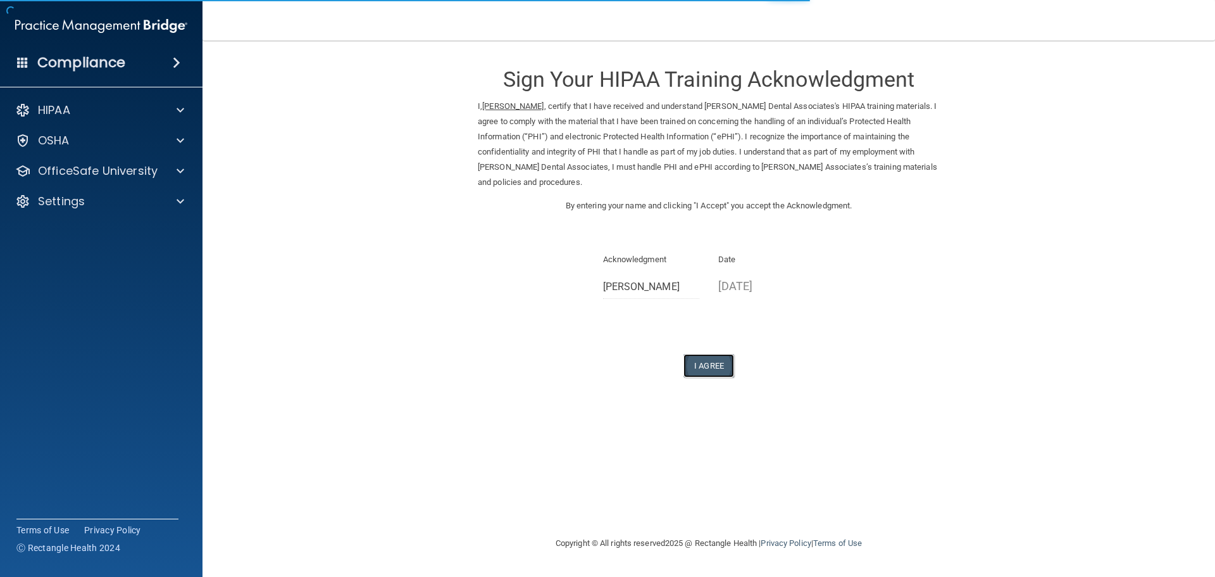
click at [709, 366] on button "I Agree" at bounding box center [708, 365] width 51 height 23
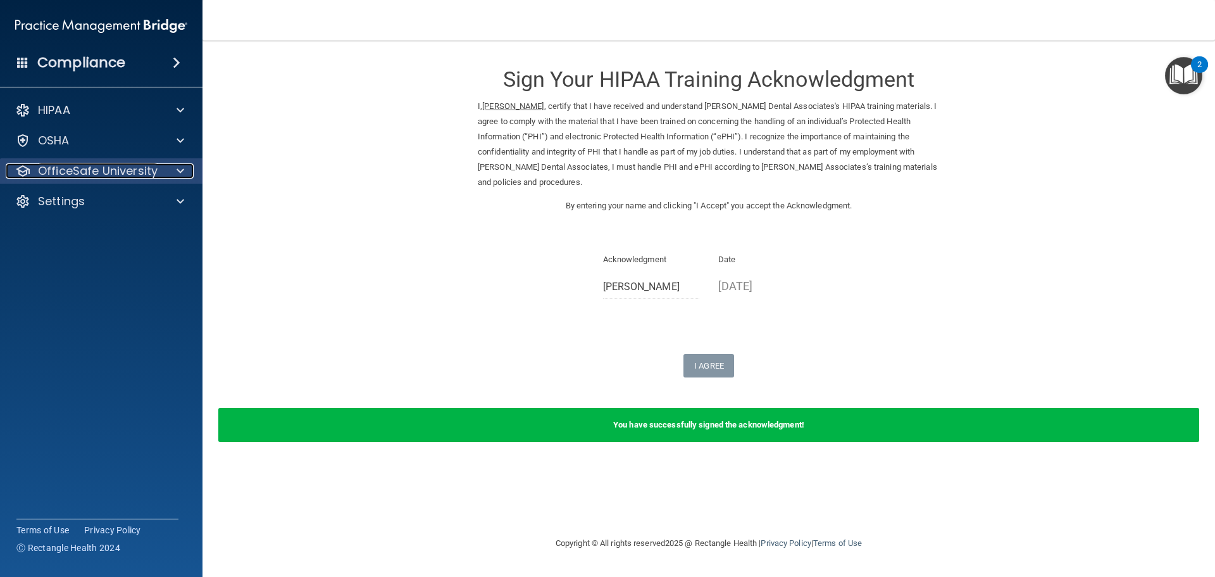
click at [132, 173] on p "OfficeSafe University" at bounding box center [98, 170] width 120 height 15
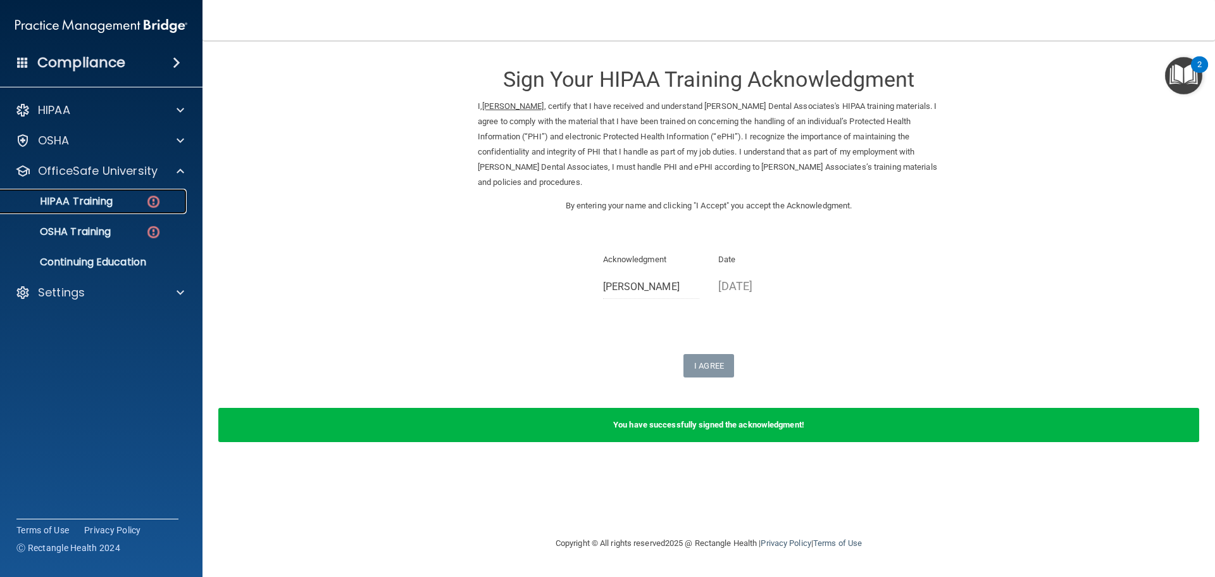
click at [140, 208] on link "HIPAA Training" at bounding box center [86, 201] width 199 height 25
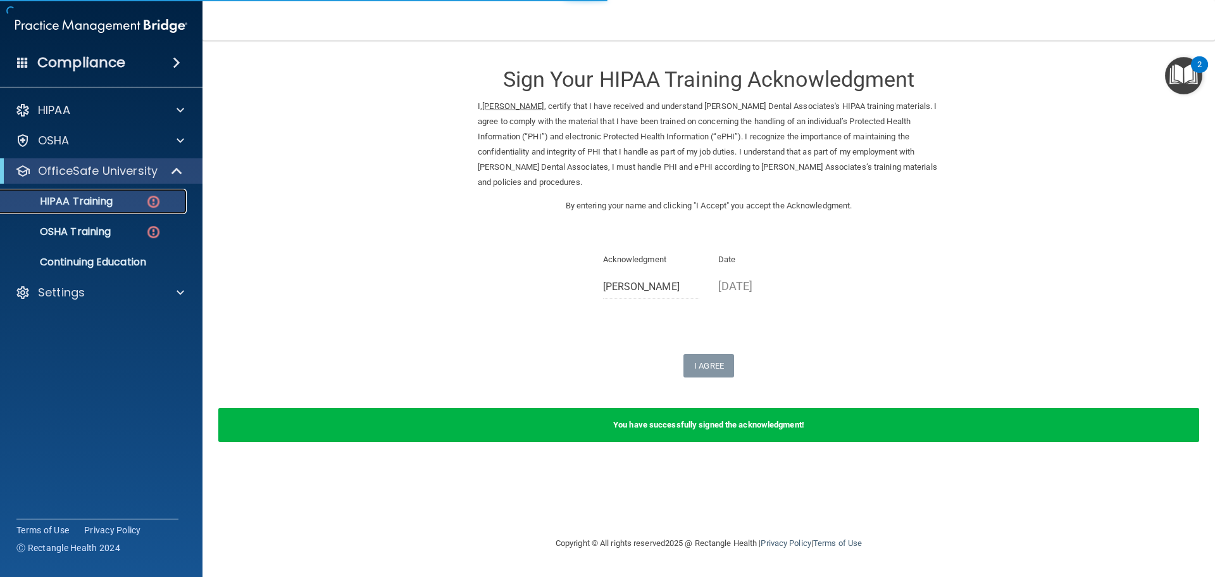
click at [156, 208] on img at bounding box center [154, 202] width 16 height 16
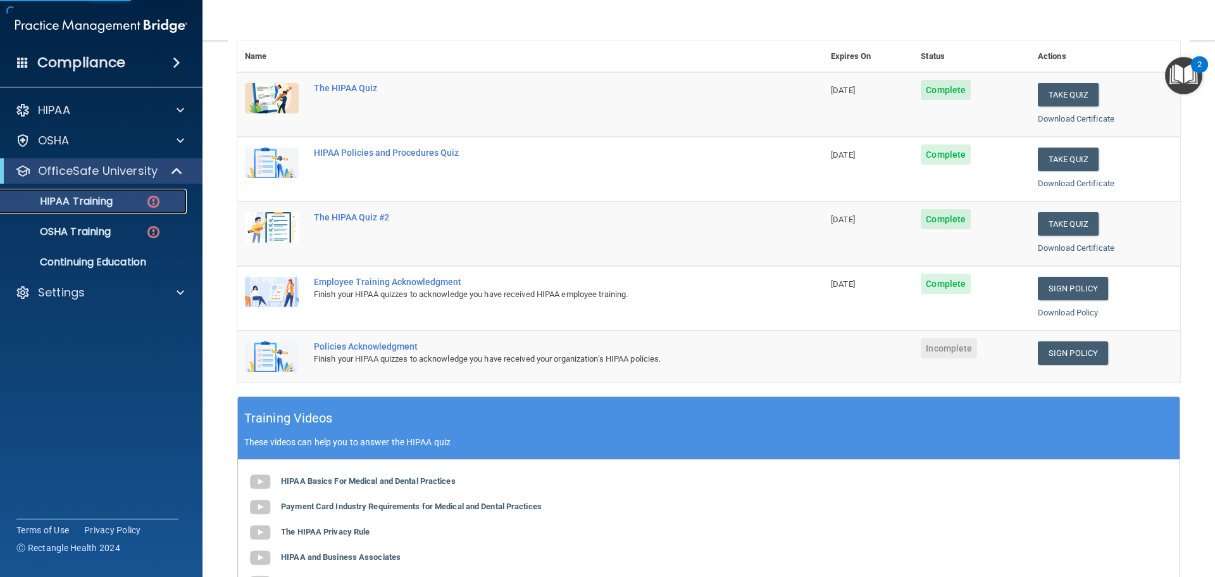
scroll to position [190, 0]
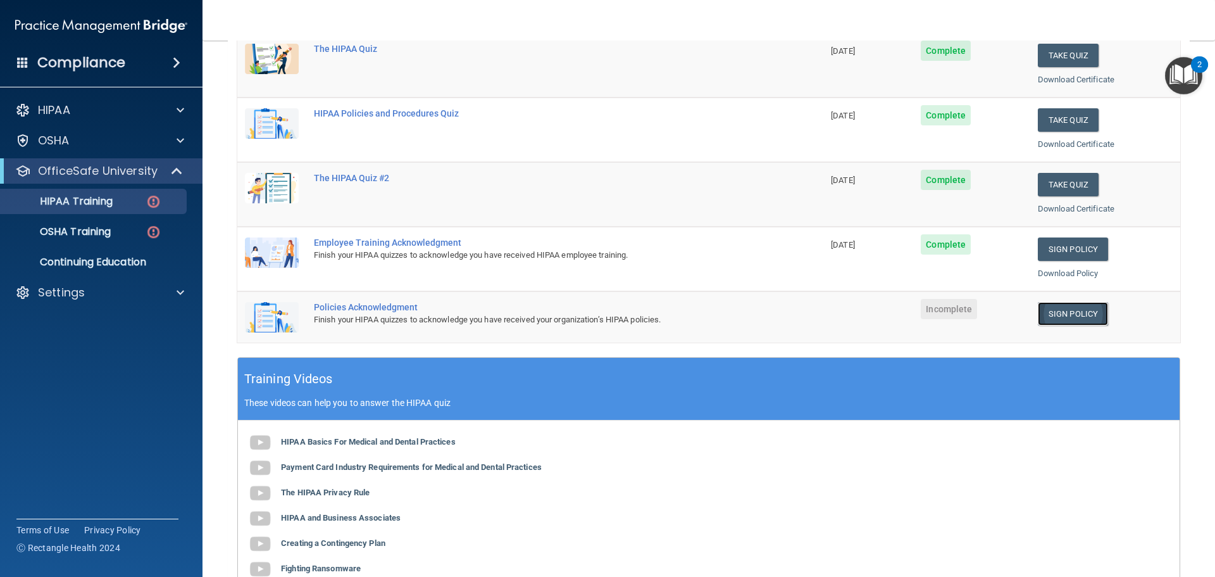
click at [1043, 303] on link "Sign Policy" at bounding box center [1073, 313] width 70 height 23
click at [1082, 308] on link "Sign Policy" at bounding box center [1073, 313] width 70 height 23
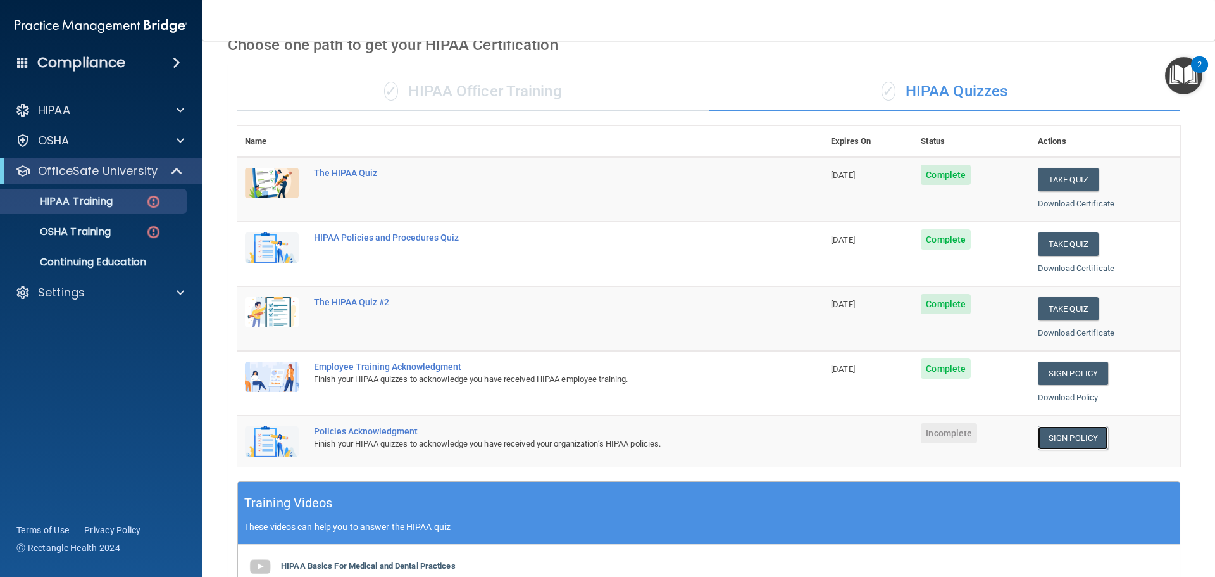
scroll to position [63, 0]
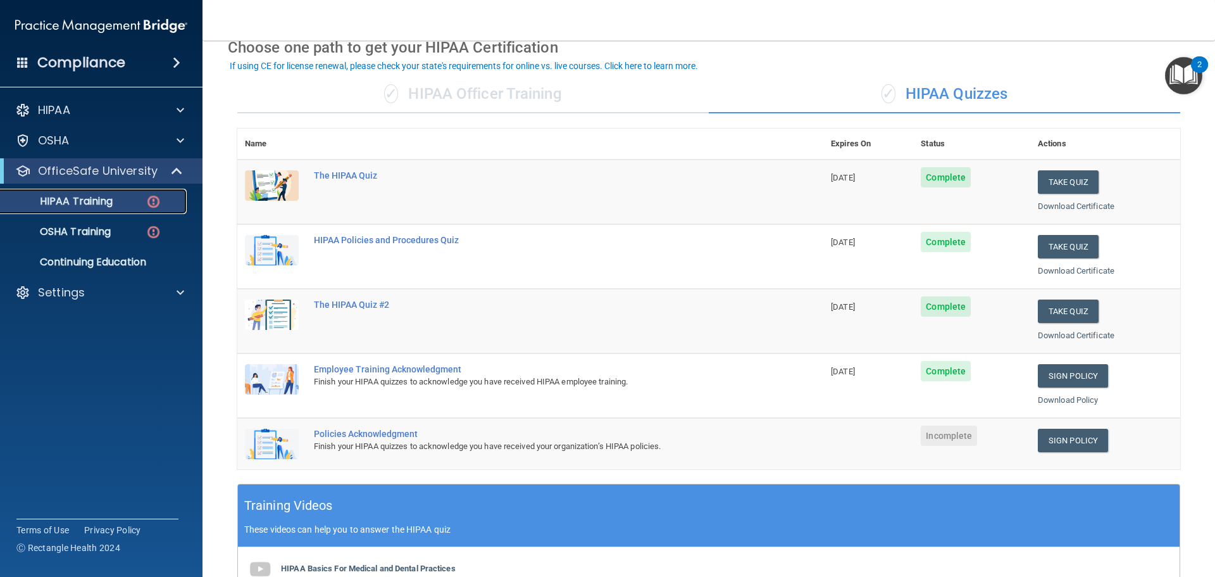
click at [108, 192] on link "HIPAA Training" at bounding box center [86, 201] width 199 height 25
click at [110, 170] on p "OfficeSafe University" at bounding box center [98, 170] width 120 height 15
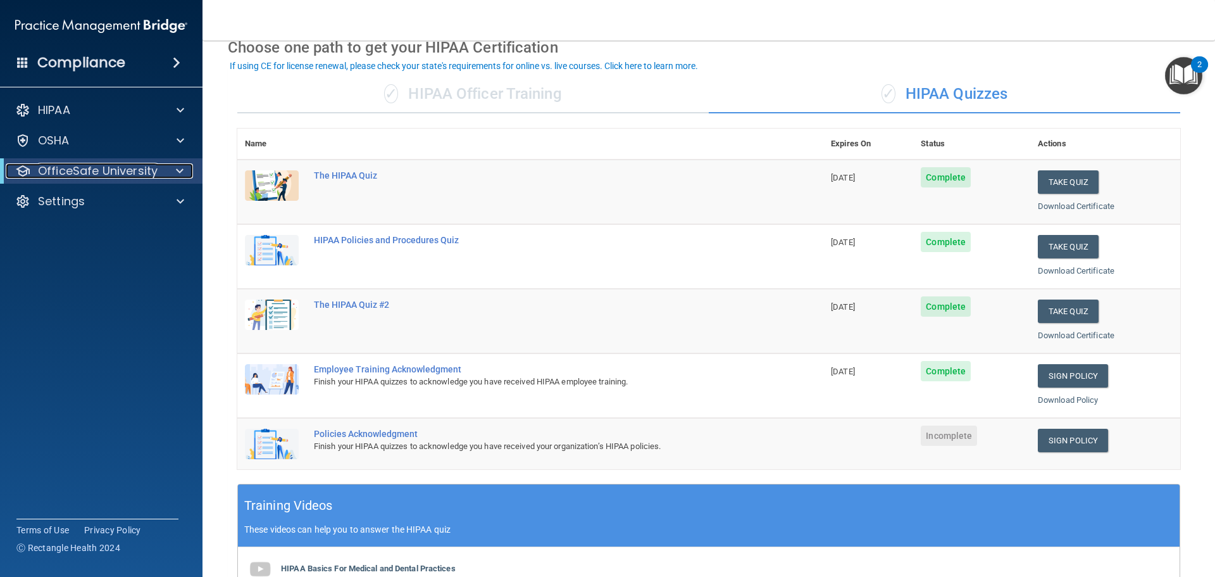
click at [110, 170] on p "OfficeSafe University" at bounding box center [98, 170] width 120 height 15
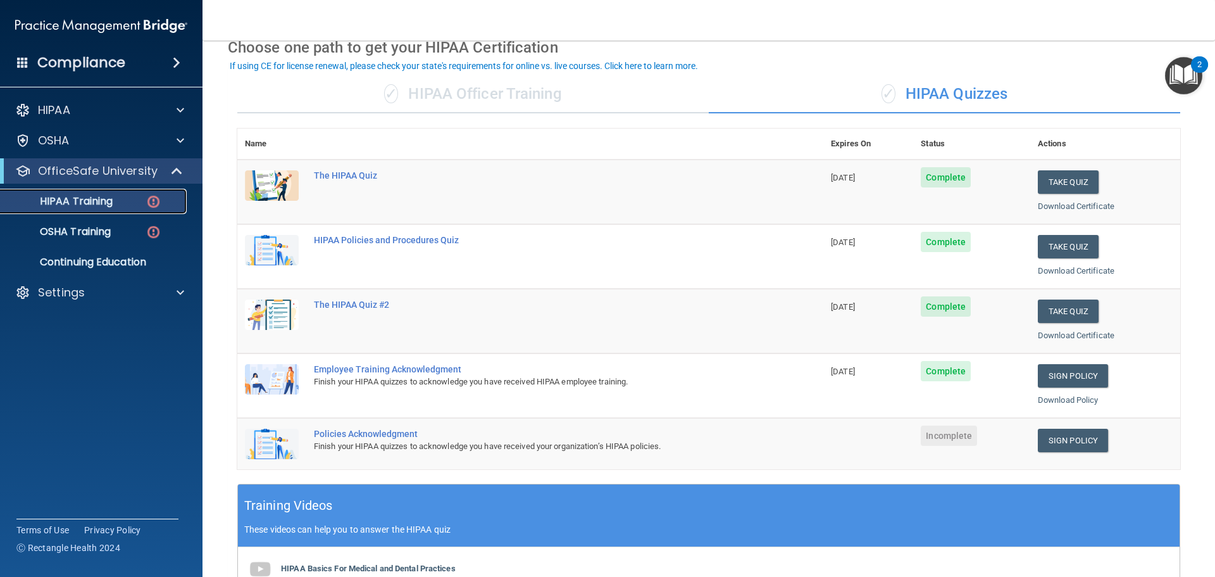
click at [123, 192] on link "HIPAA Training" at bounding box center [86, 201] width 199 height 25
click at [129, 201] on div "HIPAA Training" at bounding box center [94, 201] width 173 height 13
click at [145, 206] on div "HIPAA Training" at bounding box center [94, 201] width 173 height 13
click at [157, 229] on img at bounding box center [154, 232] width 16 height 16
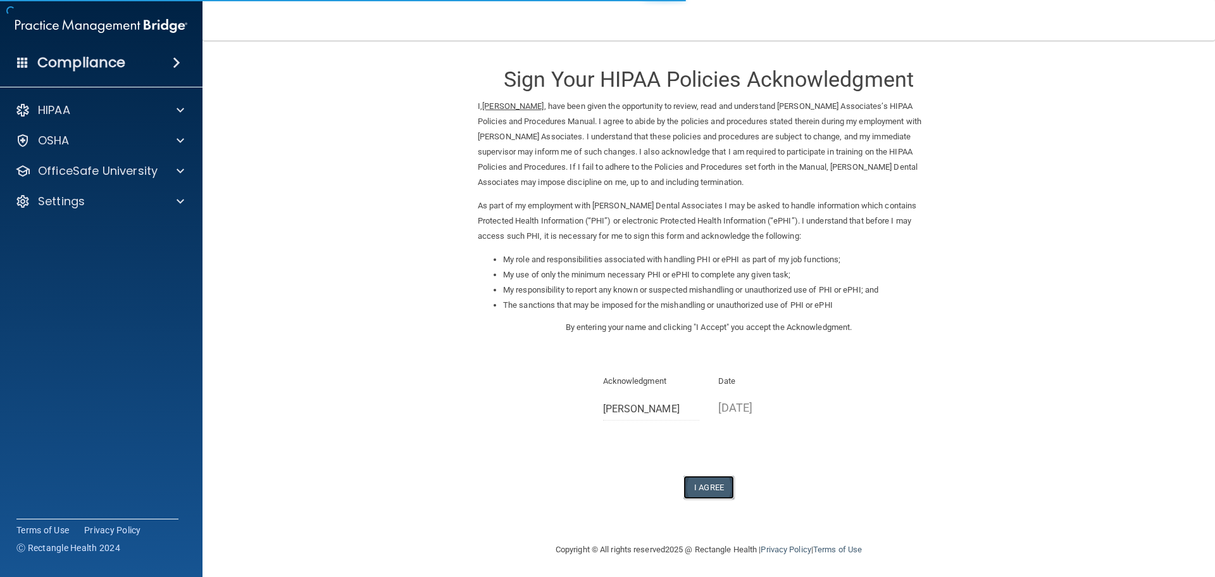
click at [709, 485] on button "I Agree" at bounding box center [708, 486] width 51 height 23
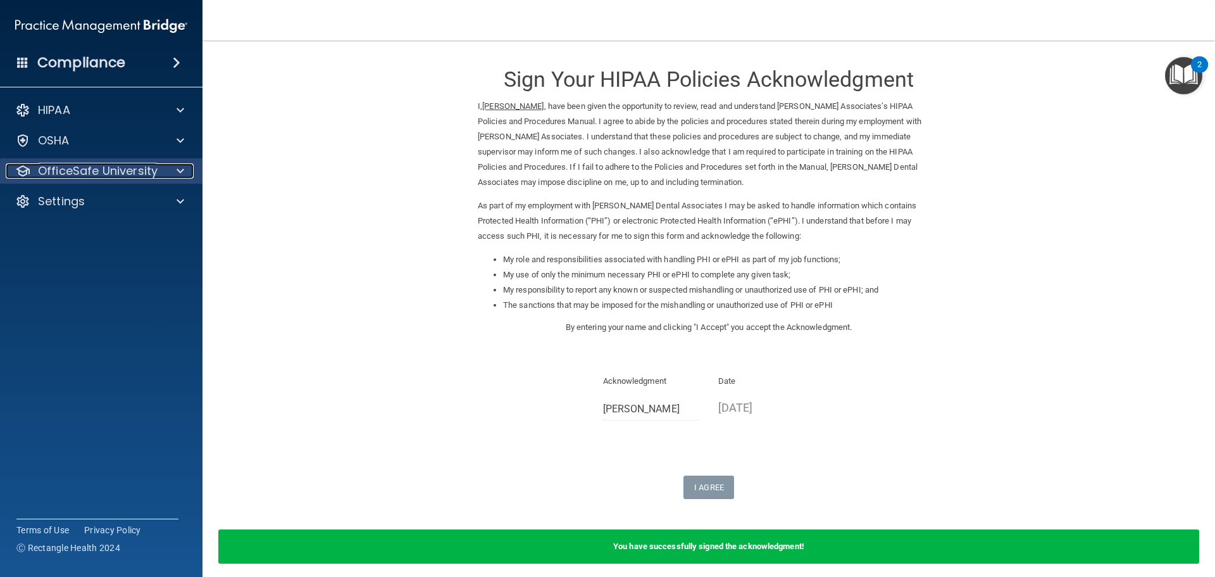
click at [180, 168] on span at bounding box center [181, 170] width 8 height 15
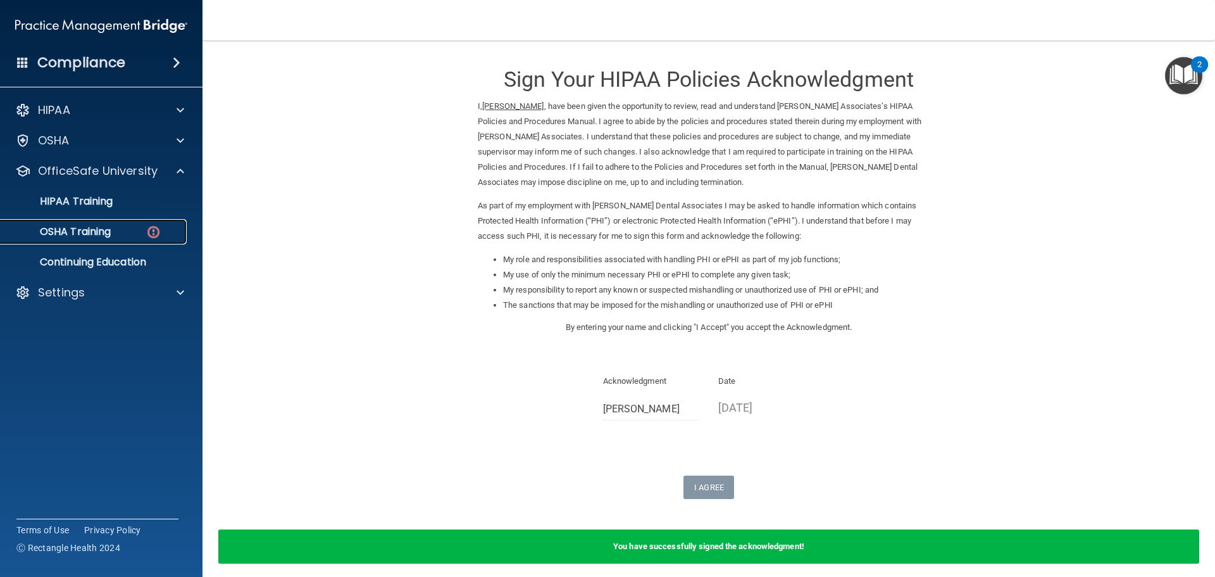
click at [149, 224] on img at bounding box center [154, 232] width 16 height 16
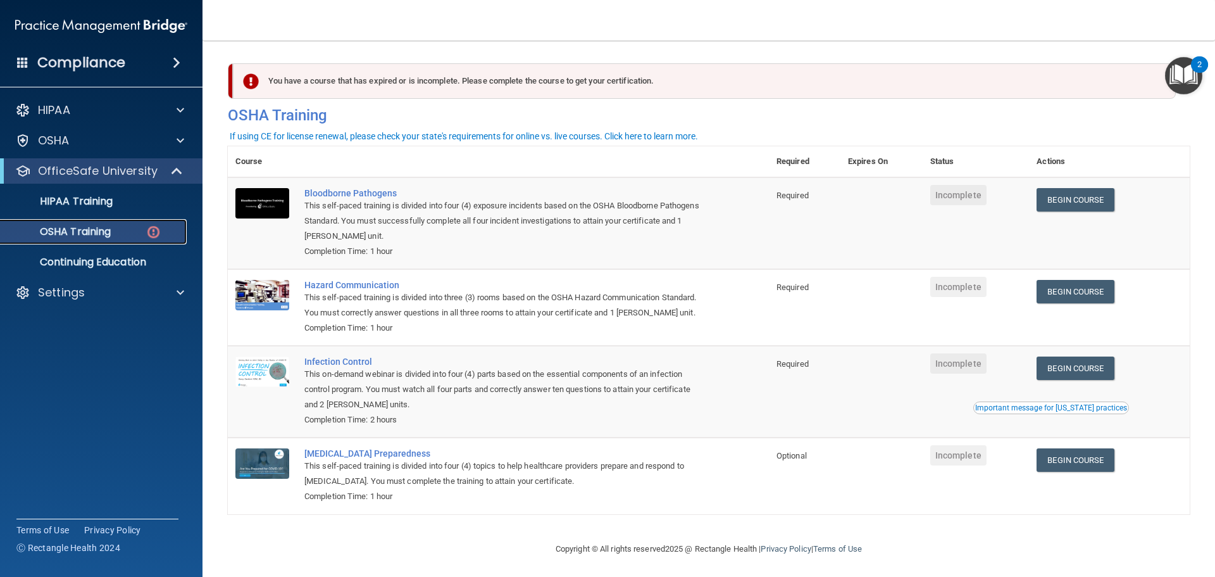
scroll to position [21, 0]
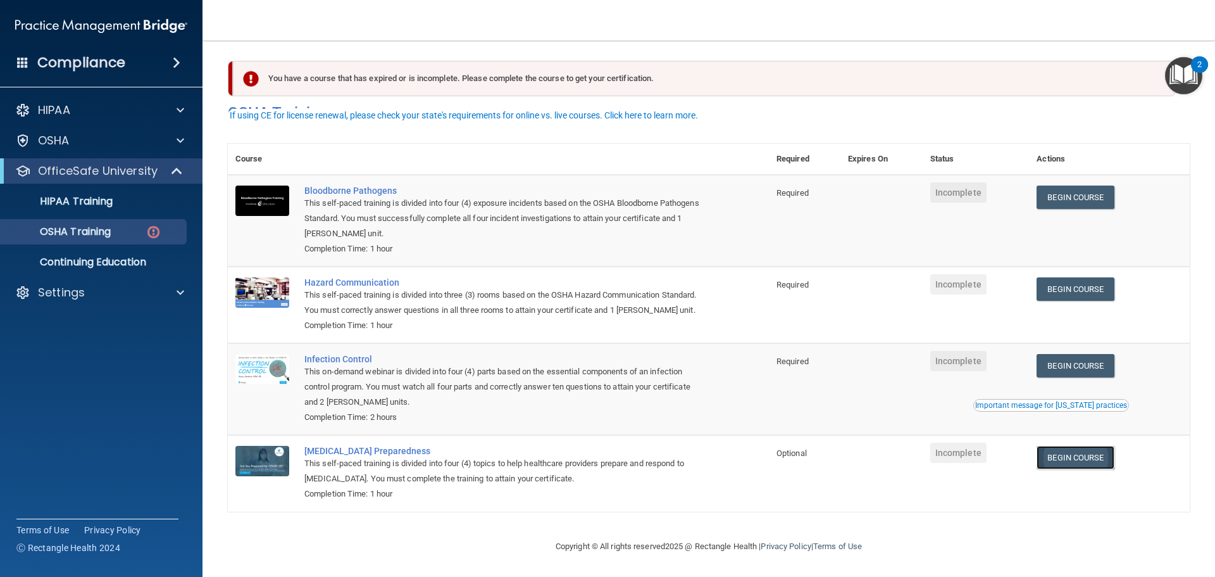
click at [1059, 458] on link "Begin Course" at bounding box center [1075, 457] width 77 height 23
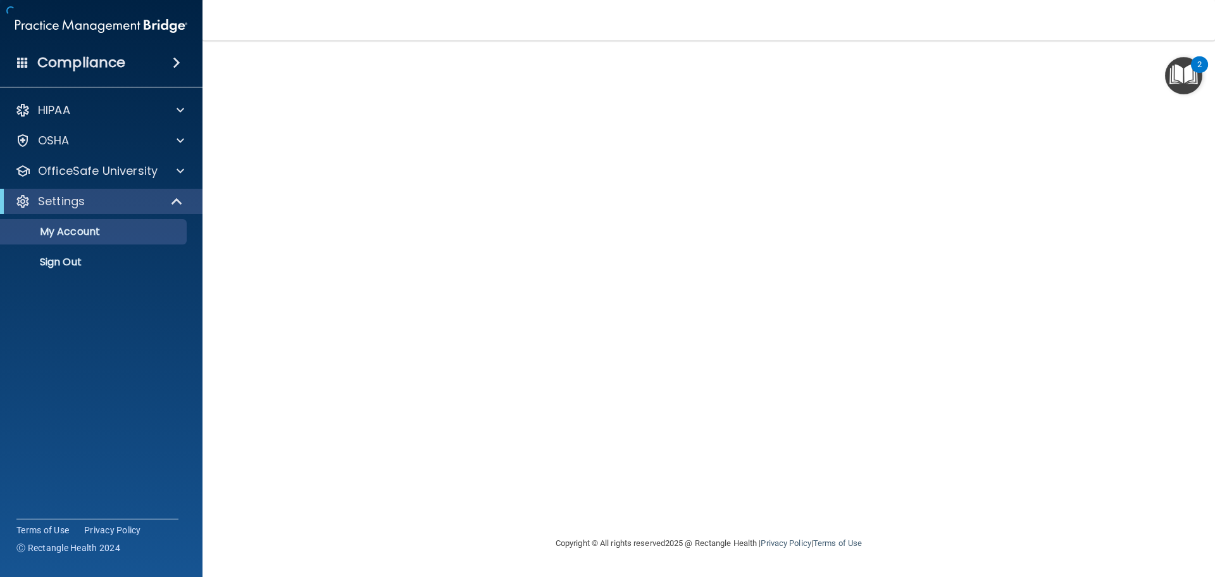
click at [485, 168] on div at bounding box center [709, 288] width 962 height 470
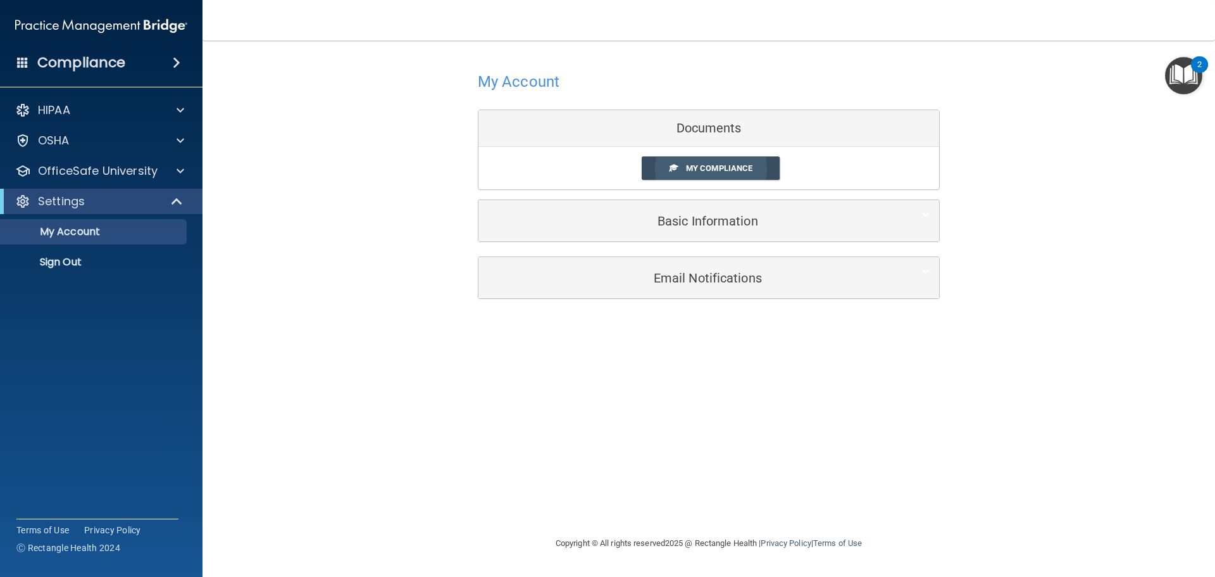
click at [674, 174] on link "My Compliance" at bounding box center [711, 167] width 139 height 23
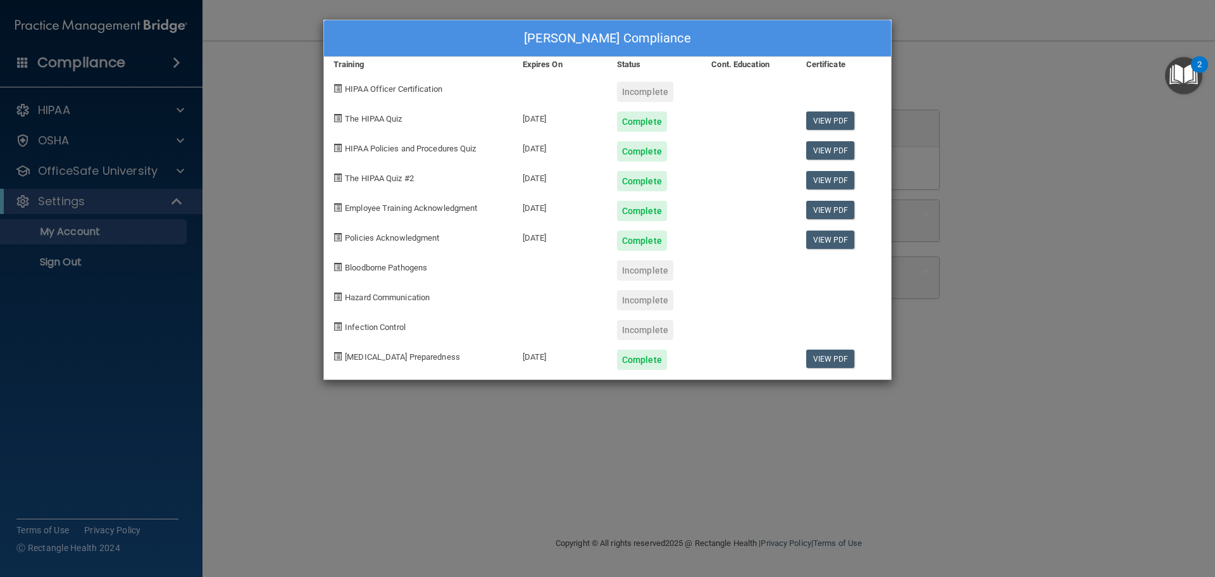
click at [636, 270] on div "Incomplete" at bounding box center [645, 270] width 56 height 20
click at [659, 330] on div "Incomplete" at bounding box center [645, 330] width 56 height 20
click at [300, 337] on div "Angie Garner's Compliance Training Expires On Status Cont. Education Certificat…" at bounding box center [607, 288] width 1215 height 577
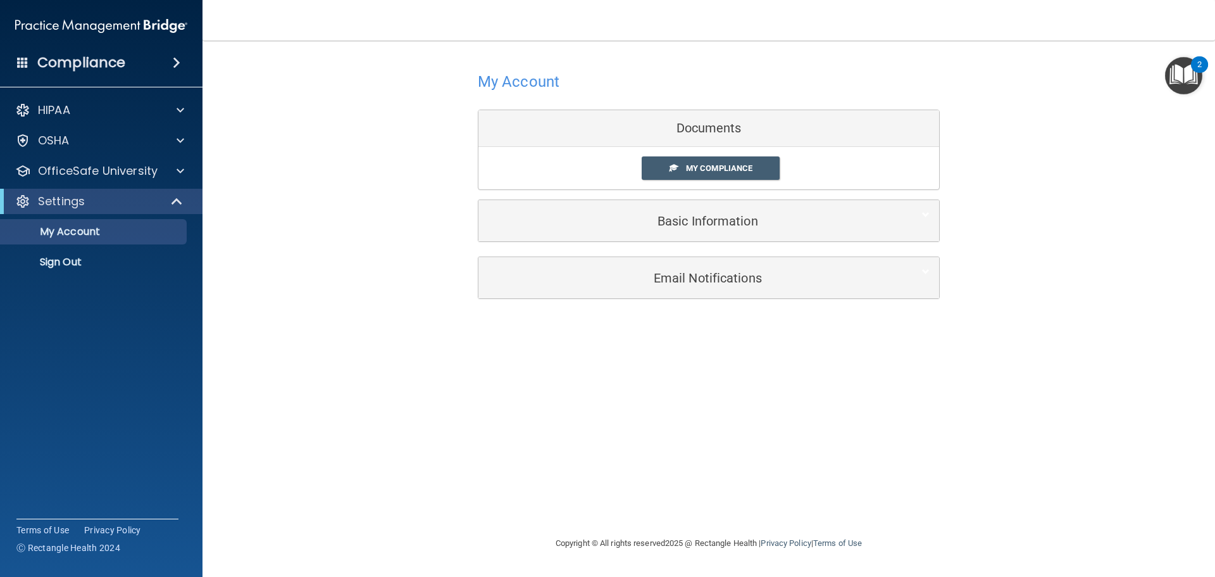
click at [116, 184] on div "HIPAA Documents and Policies Report an Incident Business Associates Emergency P…" at bounding box center [101, 188] width 203 height 192
click at [115, 173] on p "OfficeSafe University" at bounding box center [98, 170] width 120 height 15
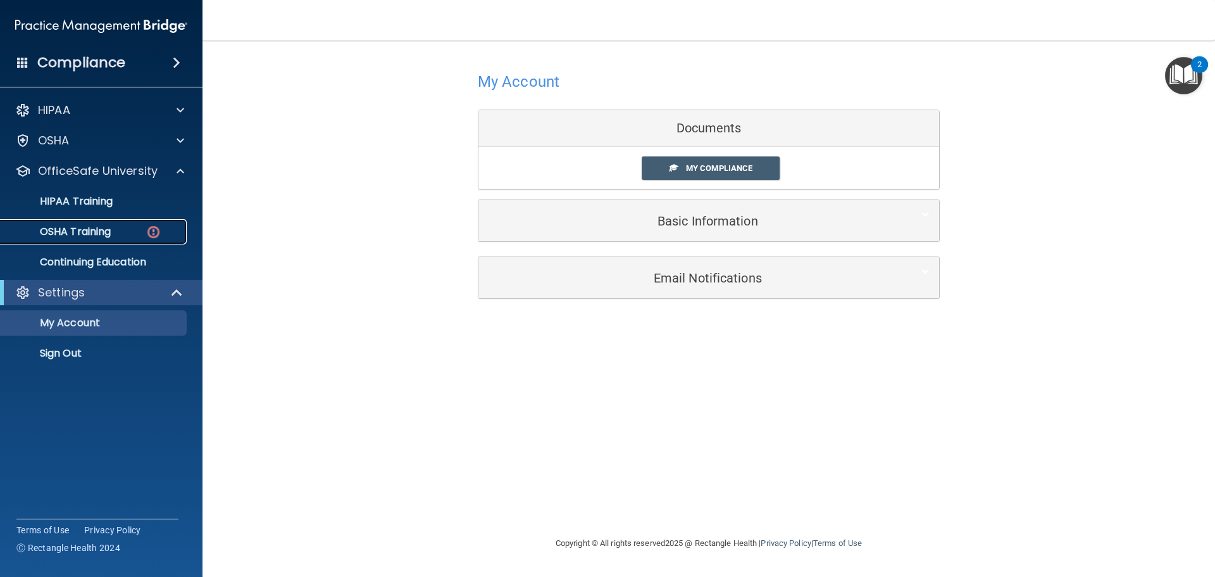
click at [142, 235] on div "OSHA Training" at bounding box center [94, 231] width 173 height 13
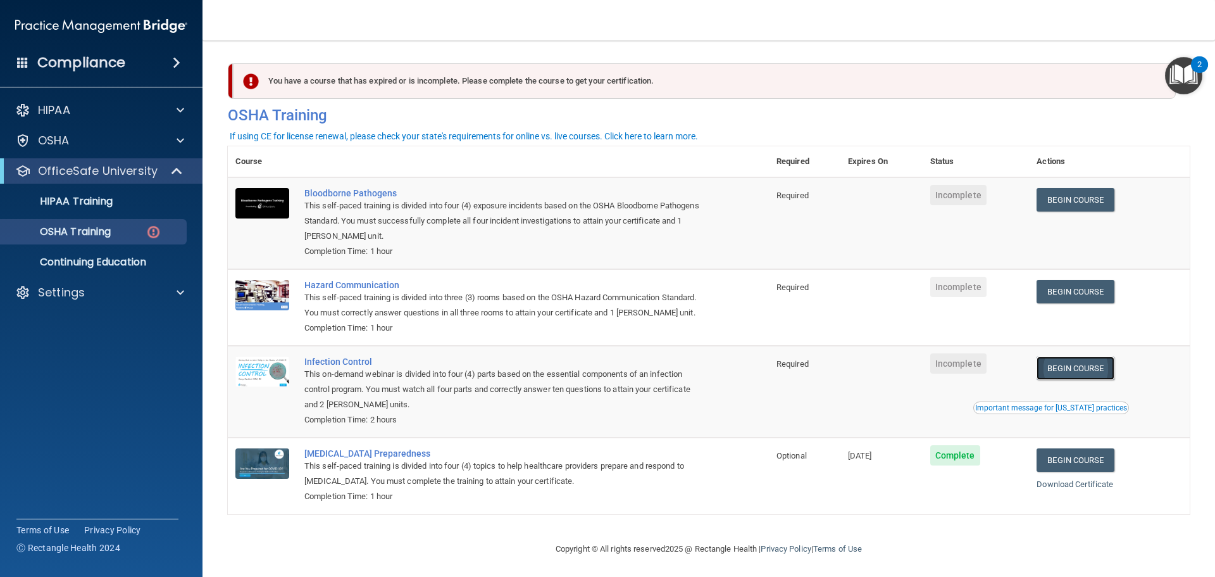
click at [1073, 380] on link "Begin Course" at bounding box center [1075, 367] width 77 height 23
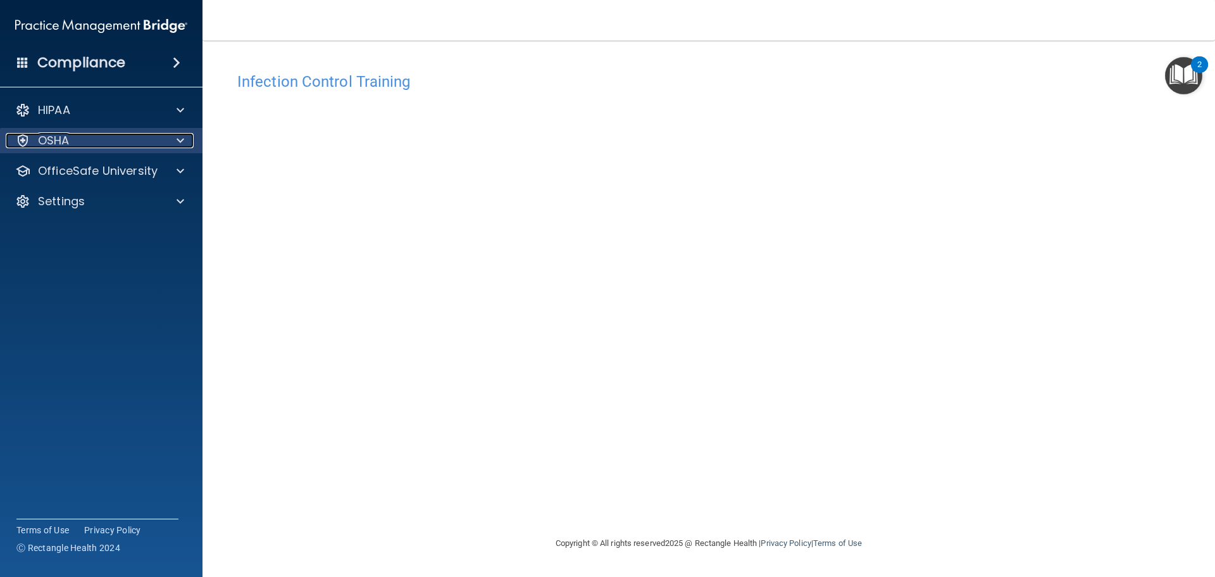
click at [56, 135] on p "OSHA" at bounding box center [54, 140] width 32 height 15
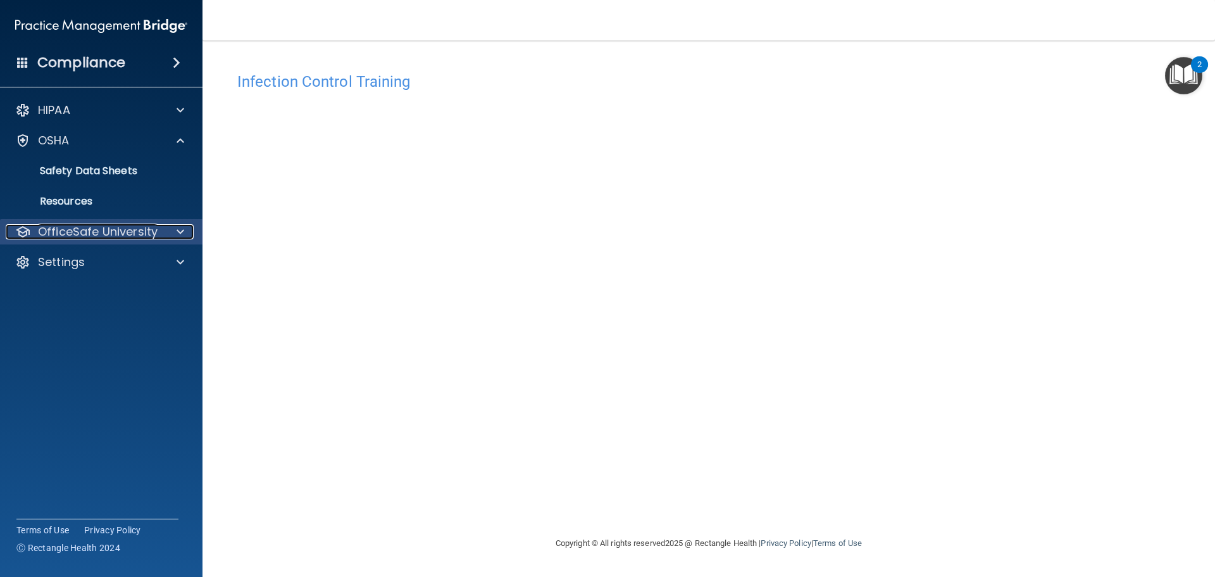
click at [99, 226] on p "OfficeSafe University" at bounding box center [98, 231] width 120 height 15
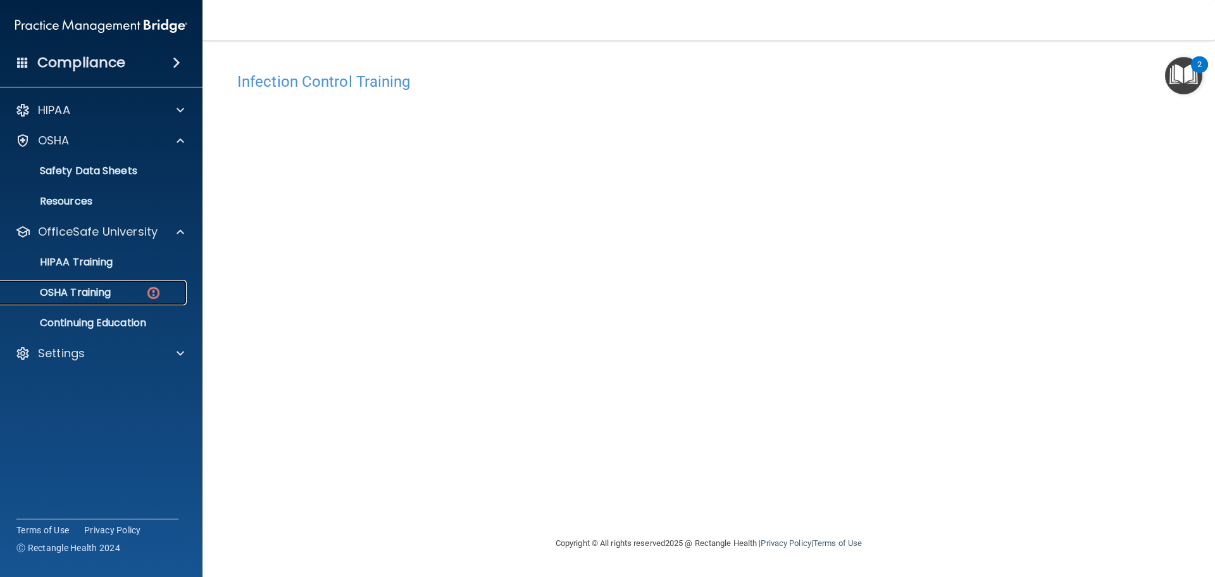
click at [108, 295] on p "OSHA Training" at bounding box center [59, 292] width 103 height 13
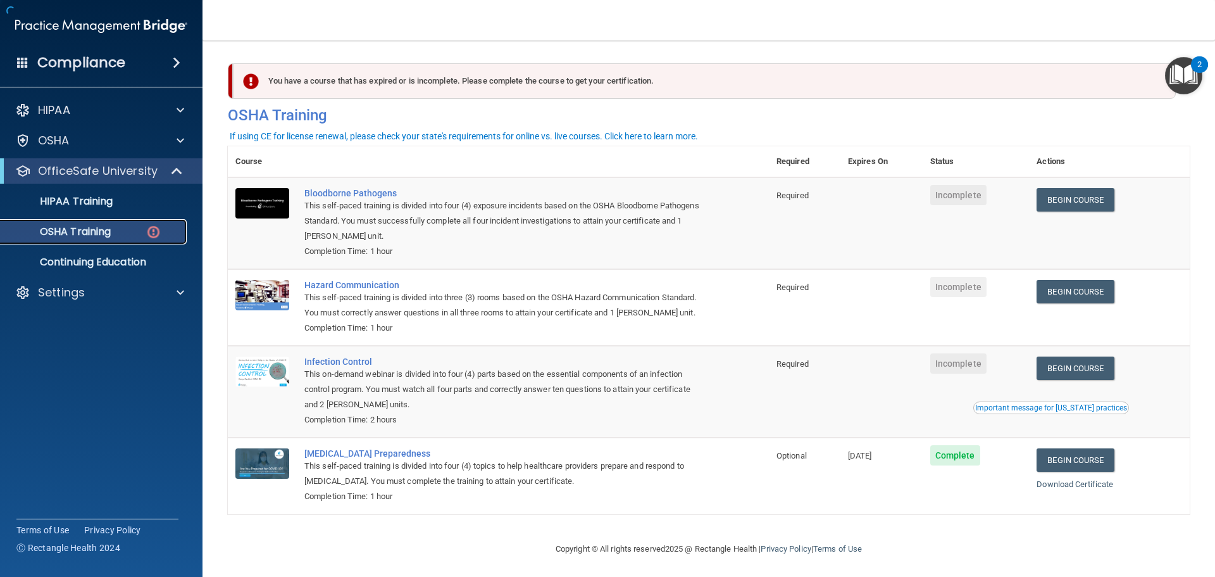
click at [151, 239] on img at bounding box center [154, 232] width 16 height 16
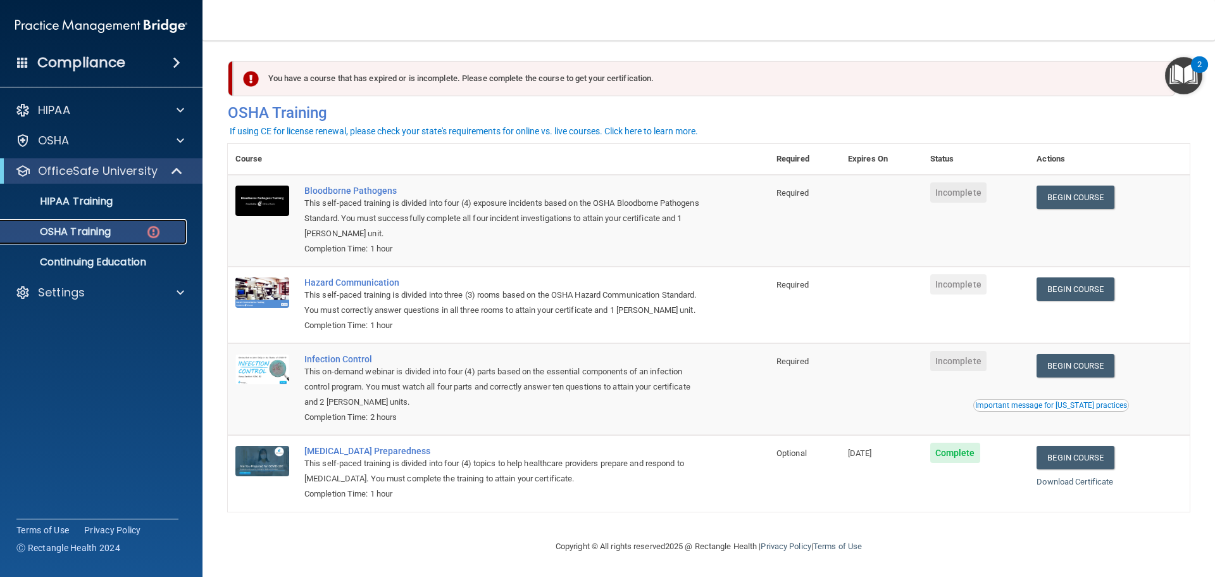
scroll to position [21, 0]
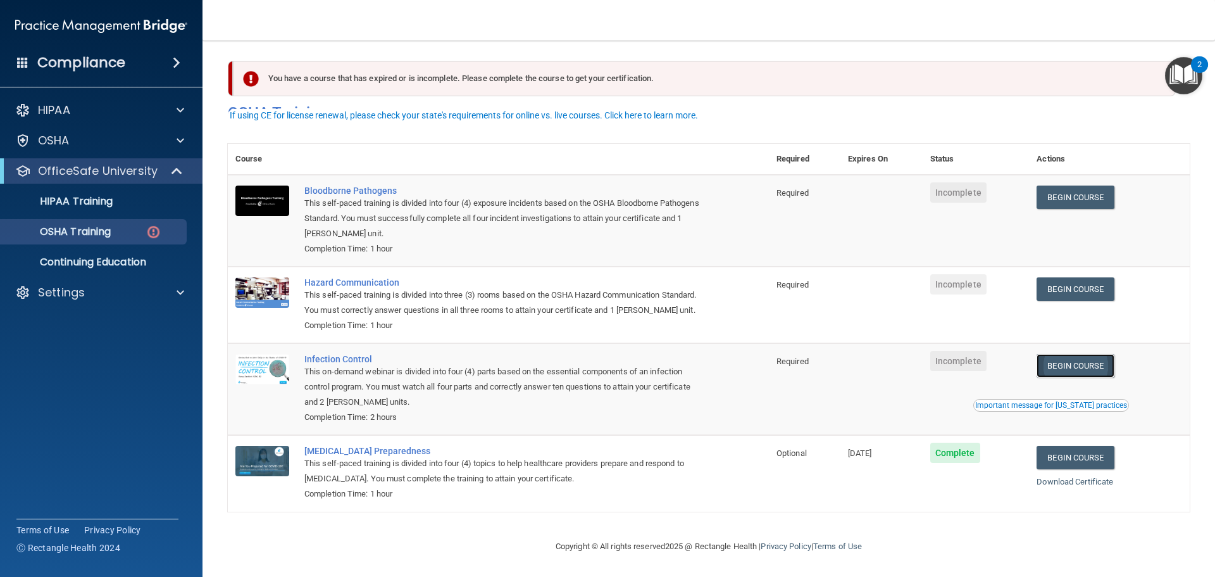
click at [1073, 363] on link "Begin Course" at bounding box center [1075, 365] width 77 height 23
click at [1089, 365] on link "Begin Course" at bounding box center [1075, 365] width 77 height 23
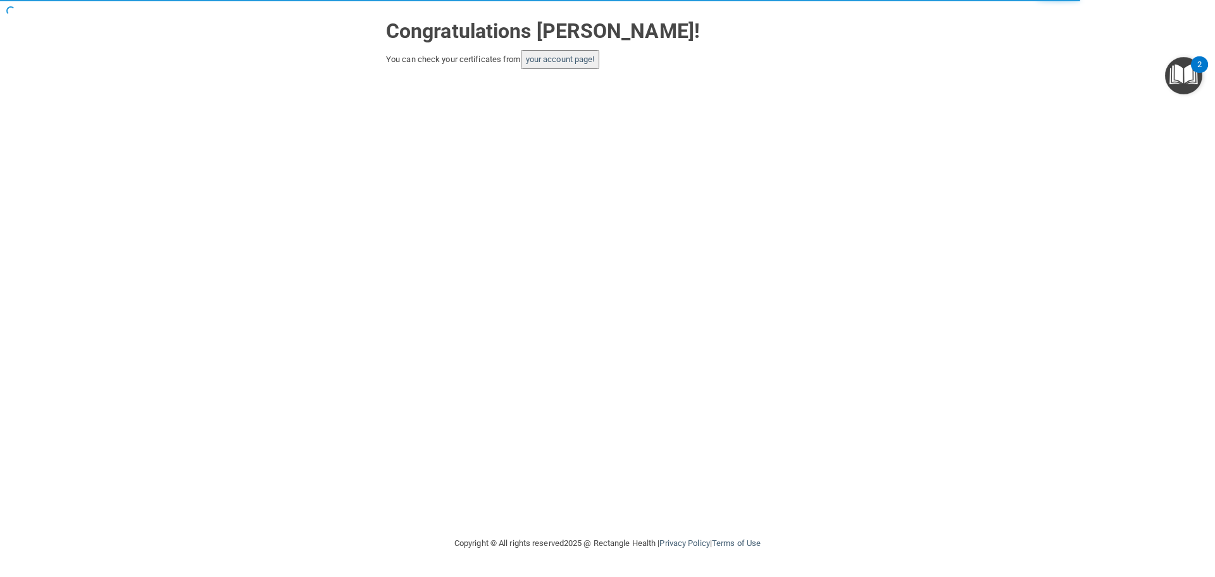
click at [568, 67] on button "your account page!" at bounding box center [560, 59] width 79 height 19
click at [563, 61] on link "your account page!" at bounding box center [560, 58] width 69 height 9
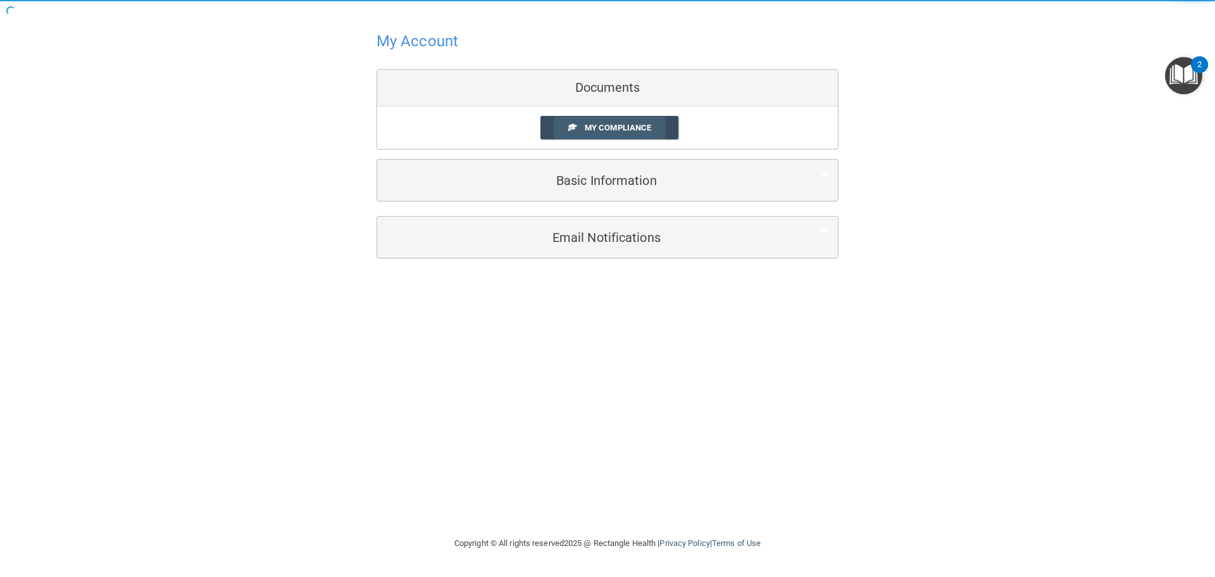
click at [578, 134] on link "My Compliance" at bounding box center [609, 127] width 139 height 23
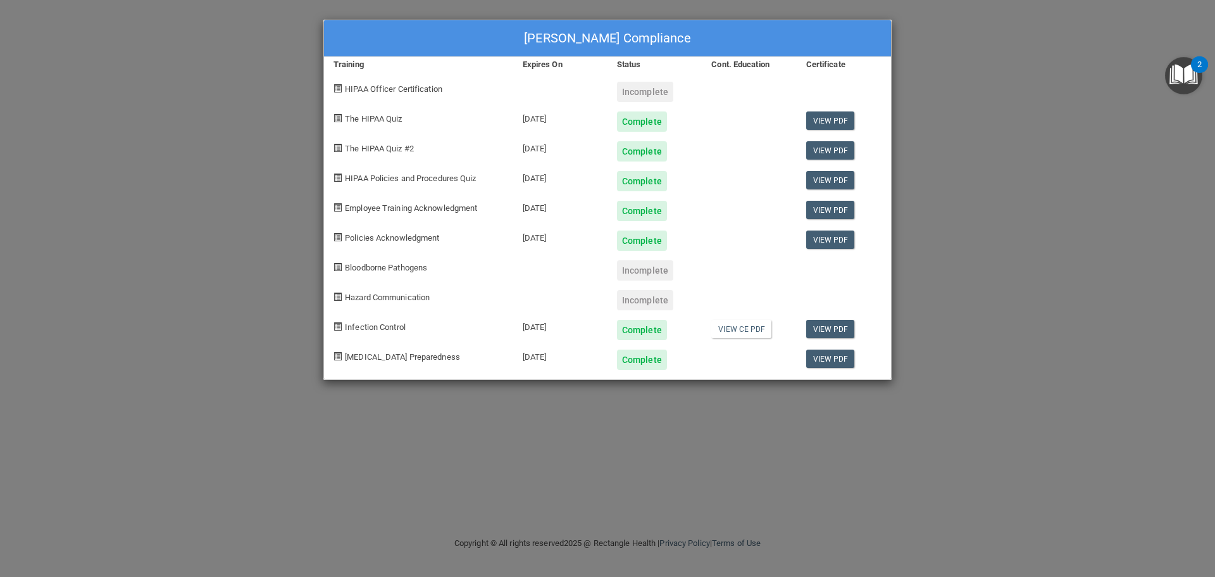
click at [583, 130] on div "[PERSON_NAME] Compliance Training Expires On Status Cont. Education Certificate…" at bounding box center [607, 200] width 568 height 360
click at [635, 296] on div "Incomplete" at bounding box center [645, 300] width 56 height 20
click at [747, 334] on link "View CE PDF" at bounding box center [741, 329] width 60 height 18
click at [642, 280] on div "Incomplete" at bounding box center [655, 295] width 94 height 30
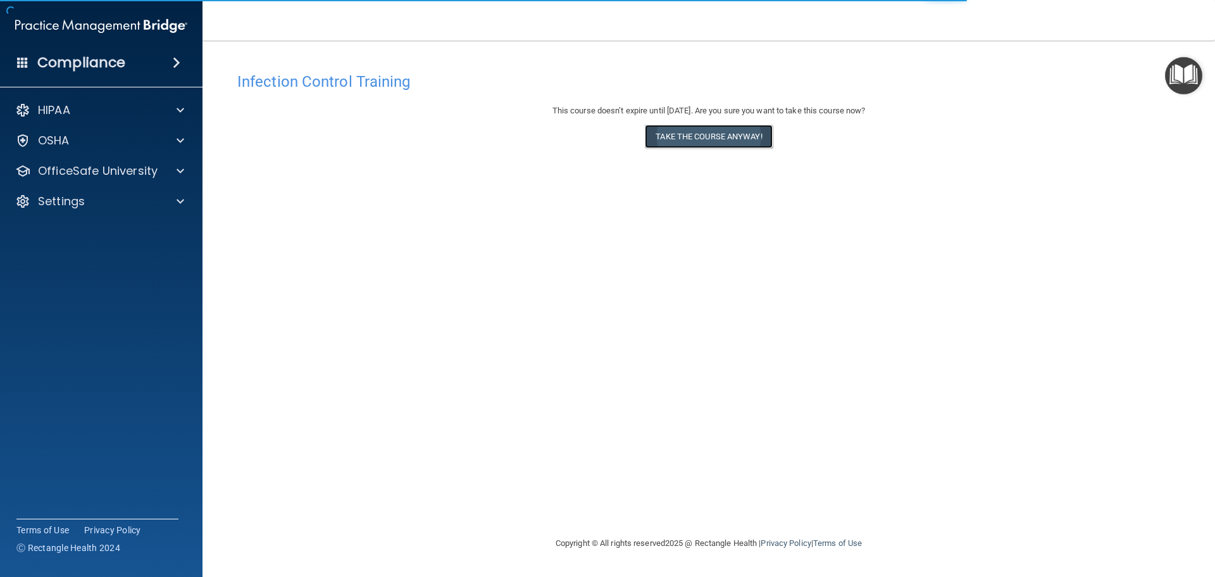
click at [720, 142] on button "Take the course anyway!" at bounding box center [708, 136] width 127 height 23
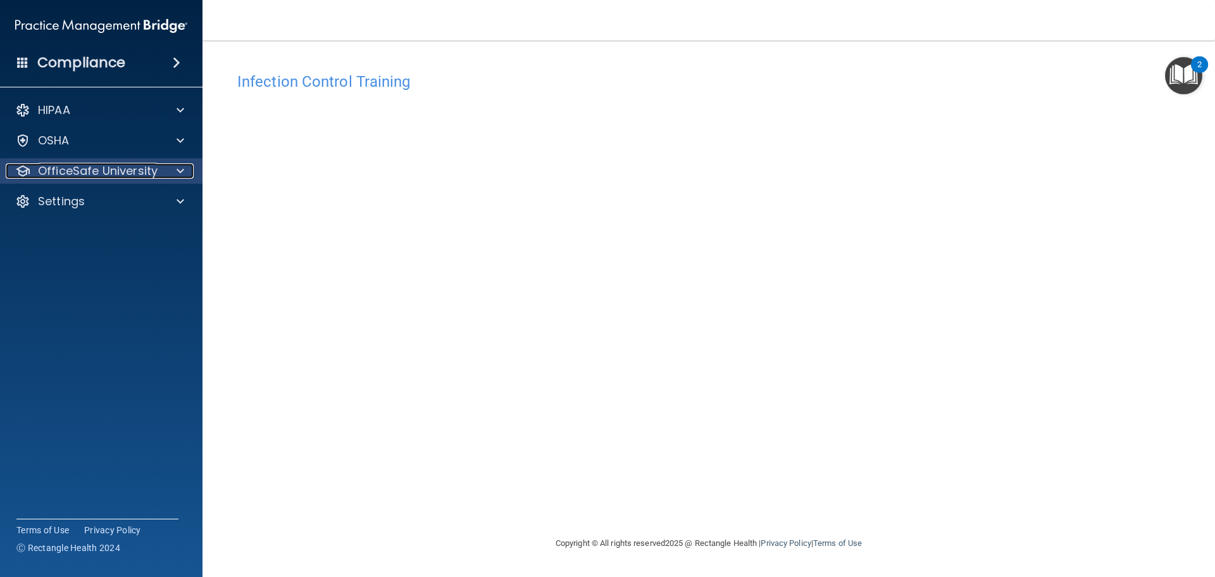
click at [112, 175] on p "OfficeSafe University" at bounding box center [98, 170] width 120 height 15
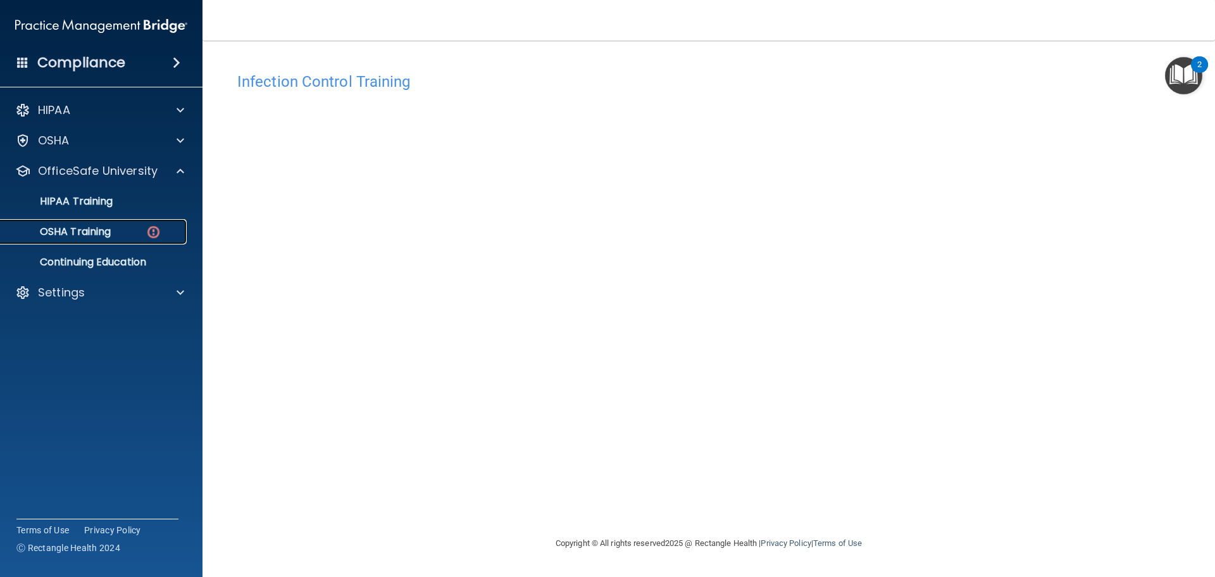
click at [109, 237] on p "OSHA Training" at bounding box center [59, 231] width 103 height 13
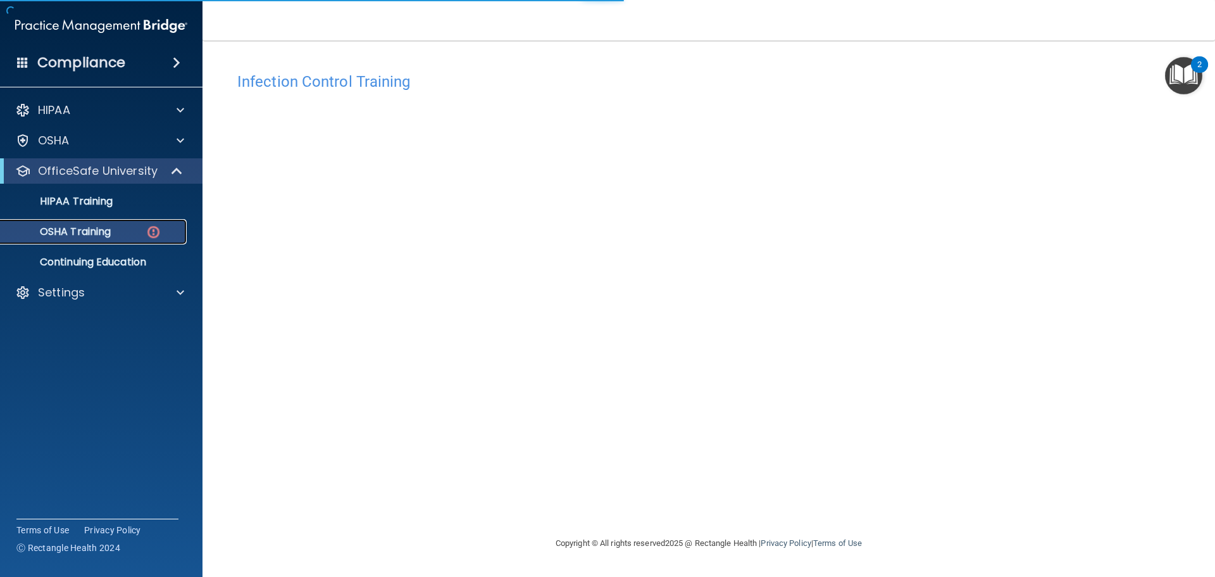
click at [135, 237] on div "OSHA Training" at bounding box center [94, 231] width 173 height 13
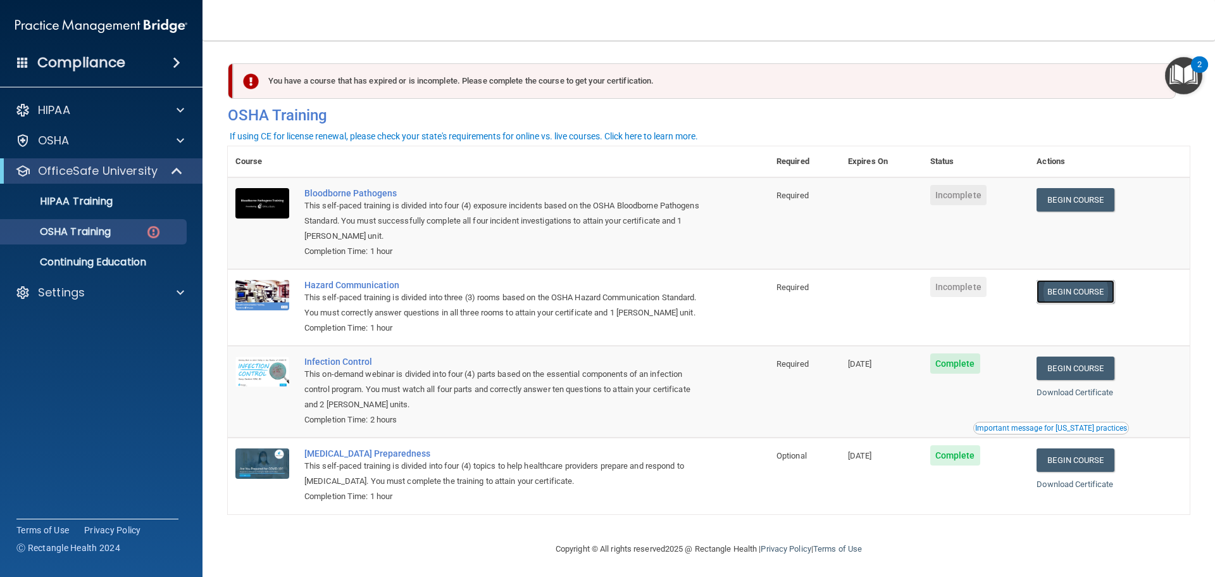
click at [1070, 290] on link "Begin Course" at bounding box center [1075, 291] width 77 height 23
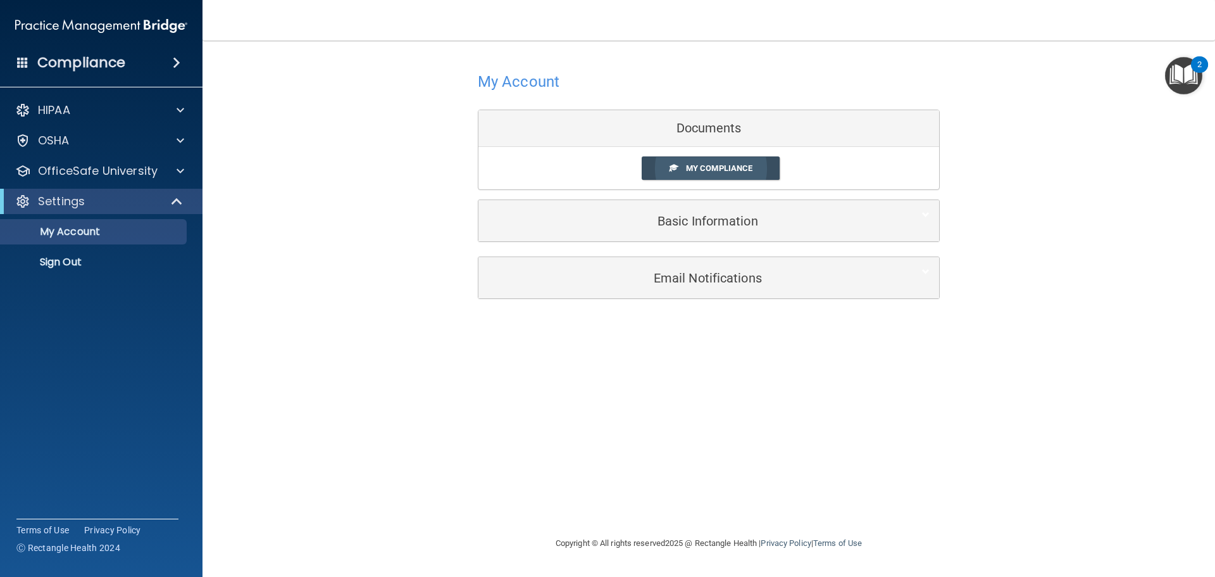
click at [645, 168] on link "My Compliance" at bounding box center [711, 167] width 139 height 23
click at [668, 172] on link "My Compliance" at bounding box center [711, 167] width 139 height 23
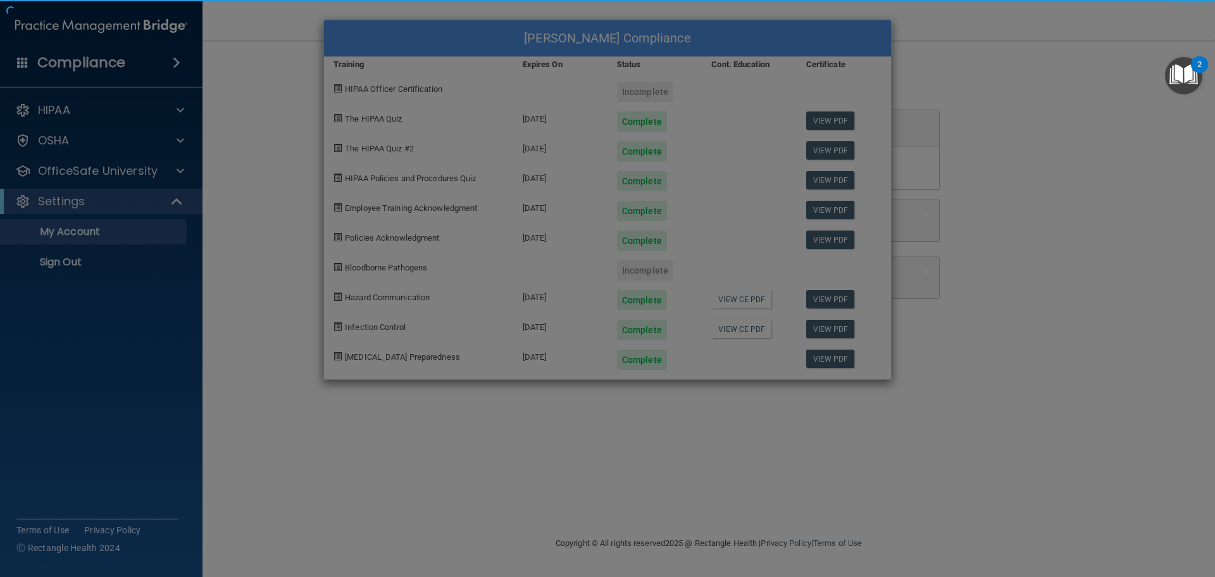
click at [600, 267] on body "Compliance HIPAA Documents and Policies Report an Incident Business Associates …" at bounding box center [607, 288] width 1215 height 577
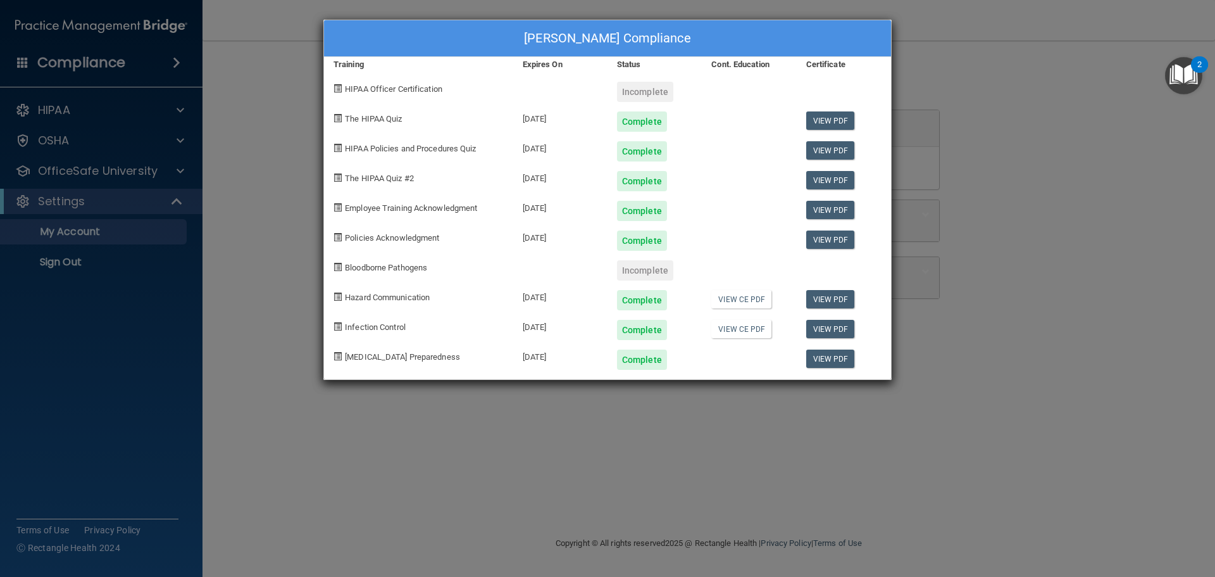
click at [257, 333] on div "[PERSON_NAME] Compliance Training Expires On Status Cont. Education Certificate…" at bounding box center [607, 288] width 1215 height 577
click at [107, 195] on div "Angie Garner's Compliance Training Expires On Status Cont. Education Certificat…" at bounding box center [607, 288] width 1215 height 577
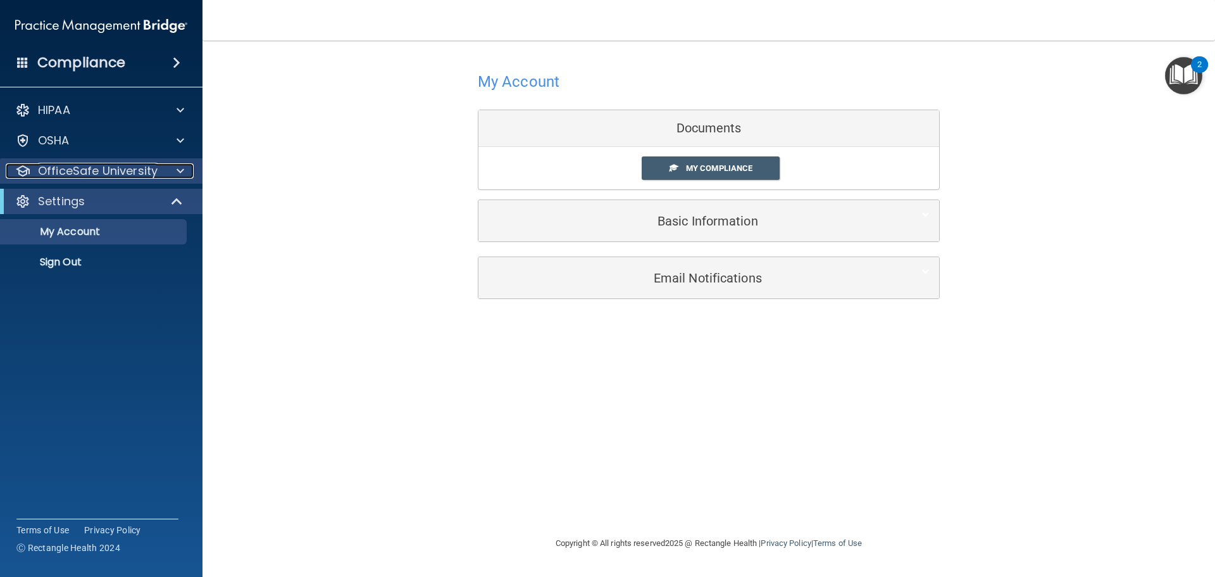
click at [86, 163] on p "OfficeSafe University" at bounding box center [98, 170] width 120 height 15
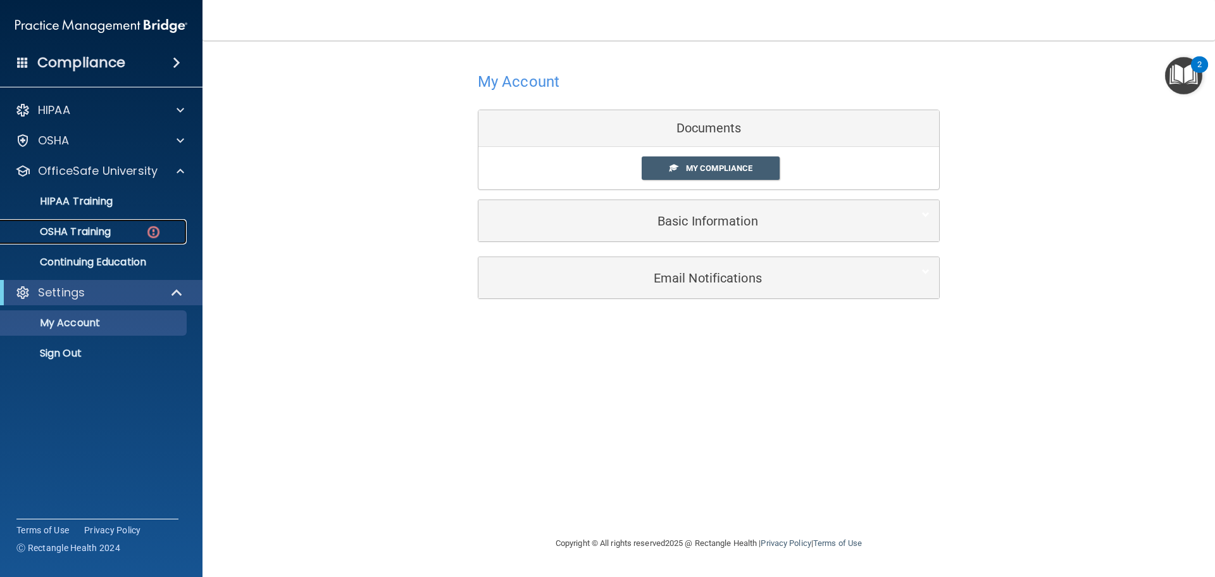
click at [88, 228] on p "OSHA Training" at bounding box center [59, 231] width 103 height 13
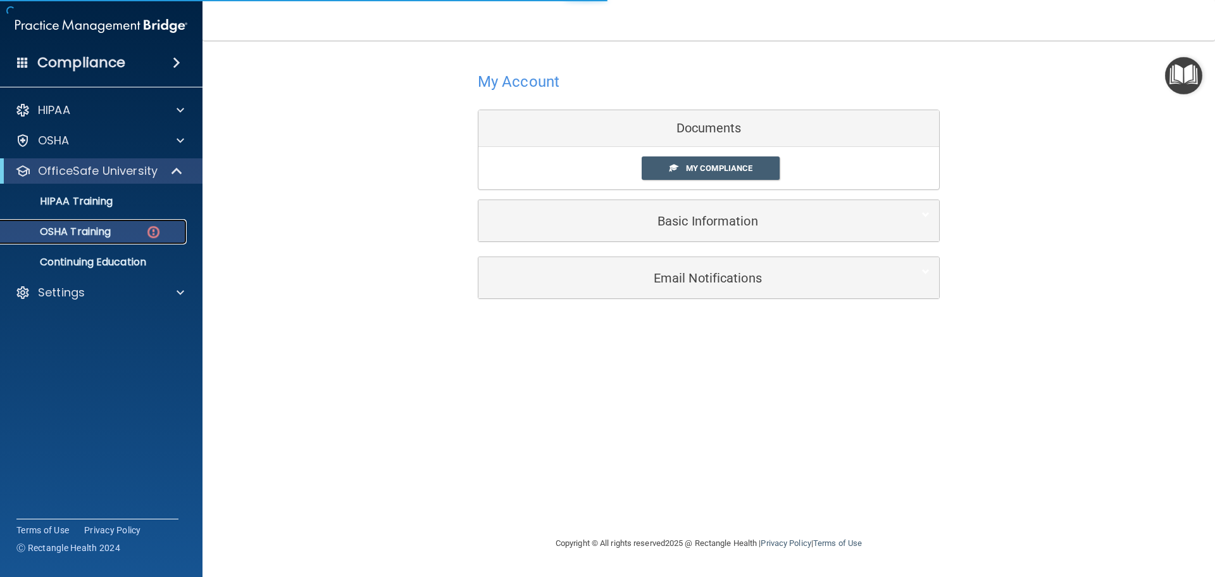
click at [135, 230] on div "OSHA Training" at bounding box center [94, 231] width 173 height 13
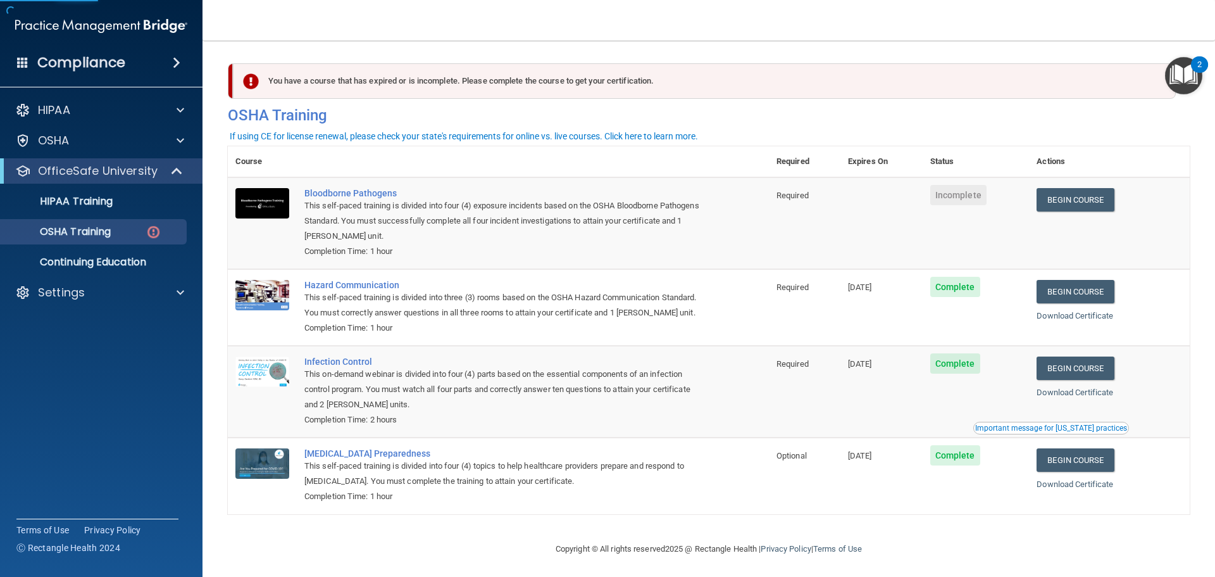
click at [1083, 186] on td "Begin Course Download Certificate" at bounding box center [1109, 223] width 161 height 92
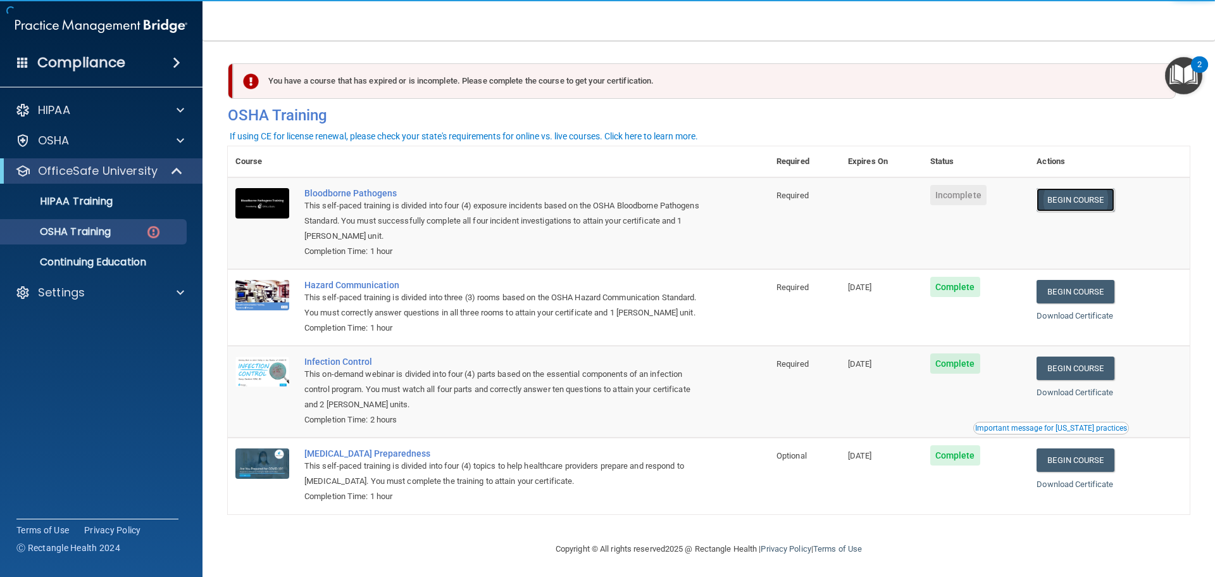
click at [1080, 201] on link "Begin Course" at bounding box center [1075, 199] width 77 height 23
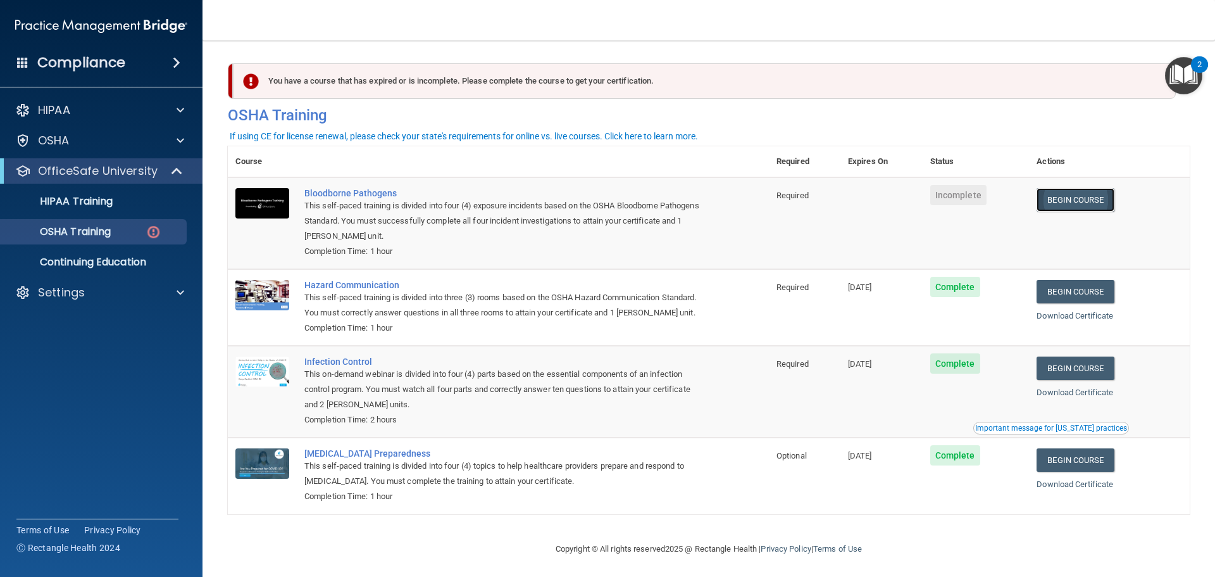
click at [1064, 196] on link "Begin Course" at bounding box center [1075, 199] width 77 height 23
click at [277, 202] on img at bounding box center [262, 203] width 54 height 30
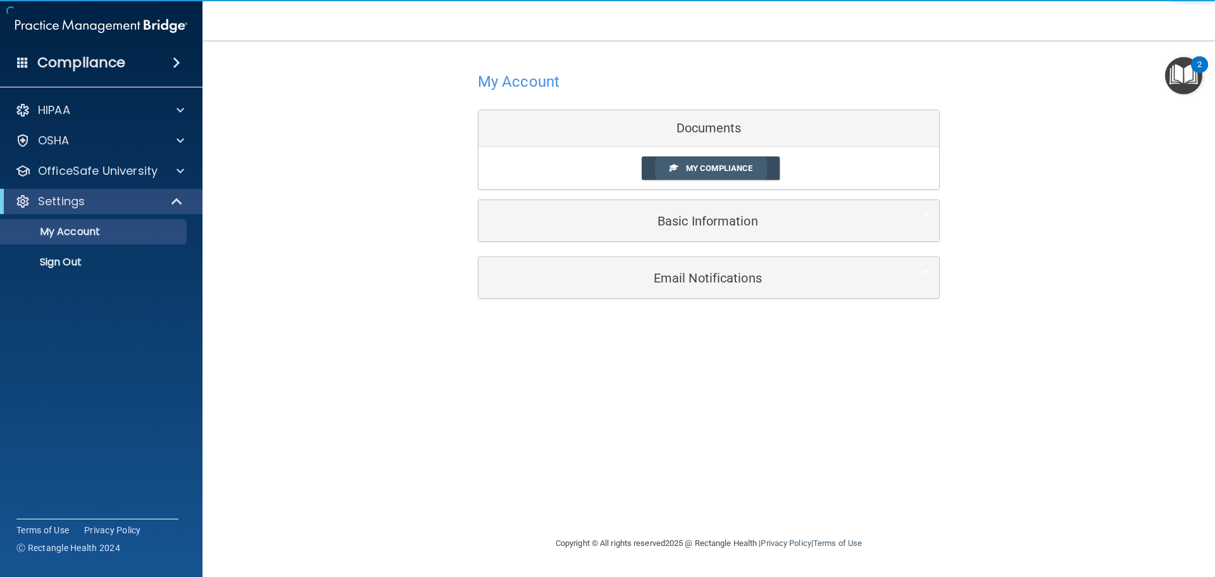
click at [666, 169] on link "My Compliance" at bounding box center [711, 167] width 139 height 23
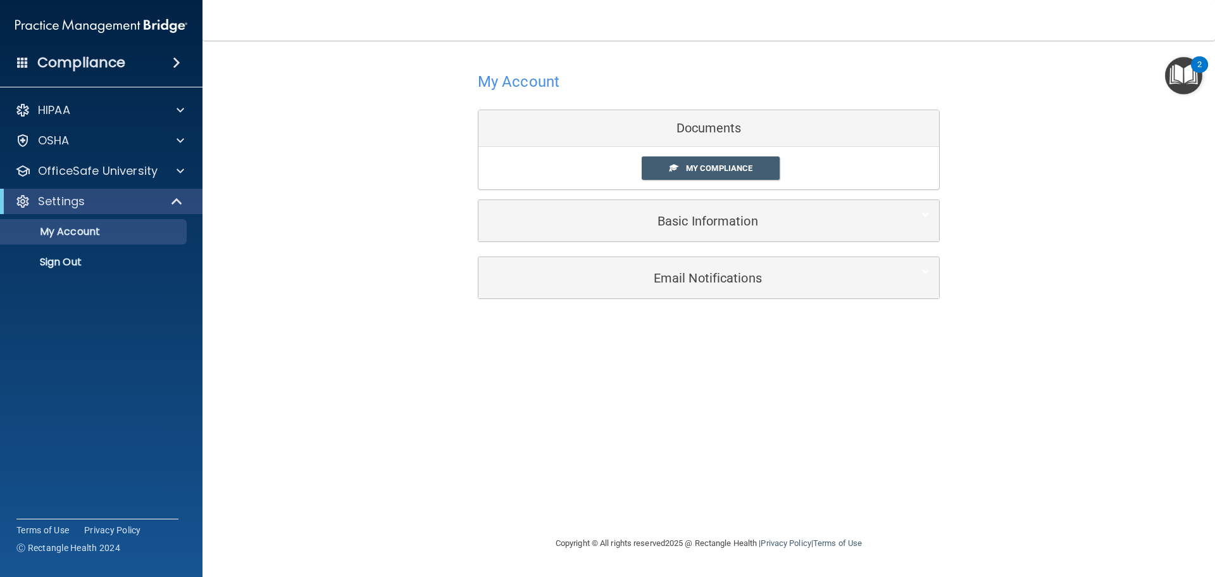
click at [700, 182] on div "My Compliance My Compliance My BAA" at bounding box center [708, 168] width 461 height 42
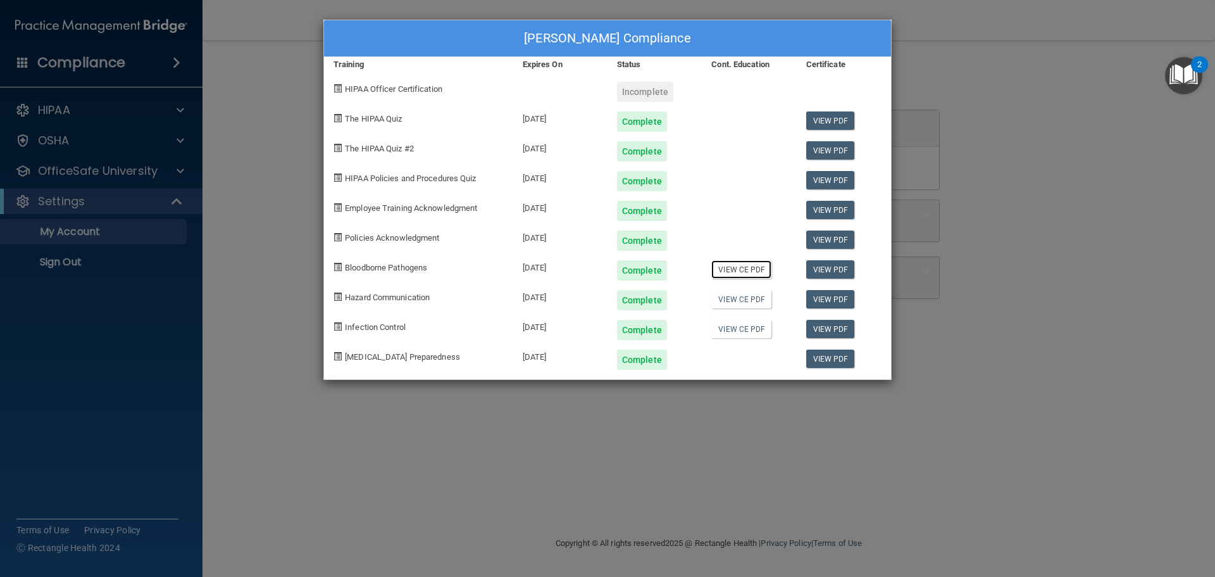
click at [737, 268] on link "View CE PDF" at bounding box center [741, 269] width 60 height 18
click at [741, 302] on link "View CE PDF" at bounding box center [741, 299] width 60 height 18
click at [740, 335] on link "View CE PDF" at bounding box center [741, 329] width 60 height 18
click at [646, 89] on div "Incomplete" at bounding box center [645, 92] width 56 height 20
click at [509, 479] on div "Angie Garner's Compliance Training Expires On Status Cont. Education Certificat…" at bounding box center [607, 288] width 1215 height 577
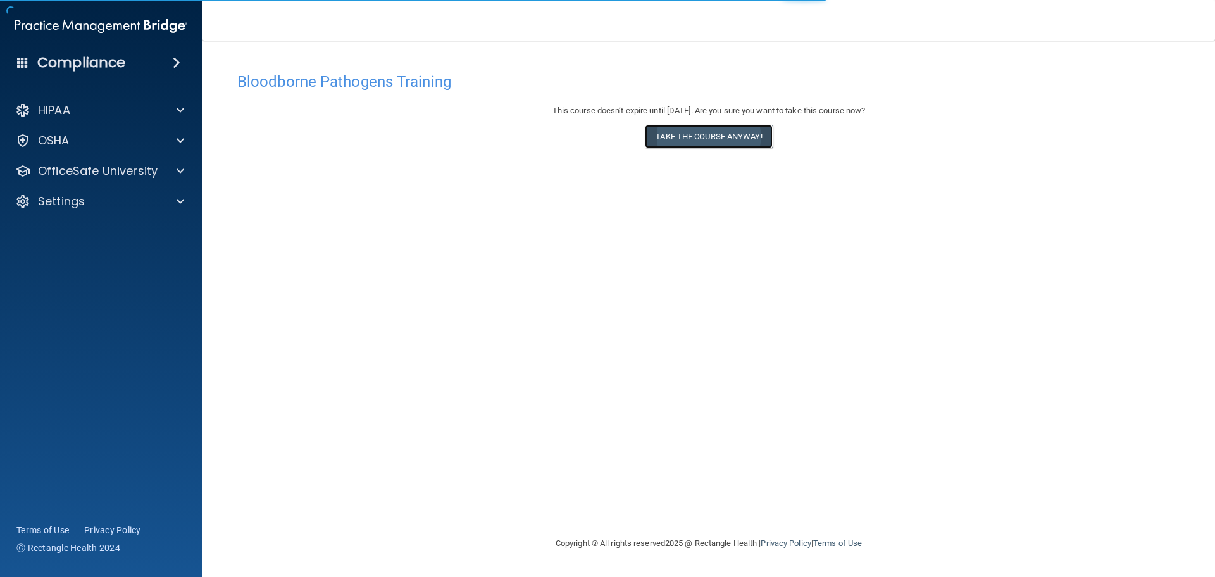
click at [655, 128] on button "Take the course anyway!" at bounding box center [708, 136] width 127 height 23
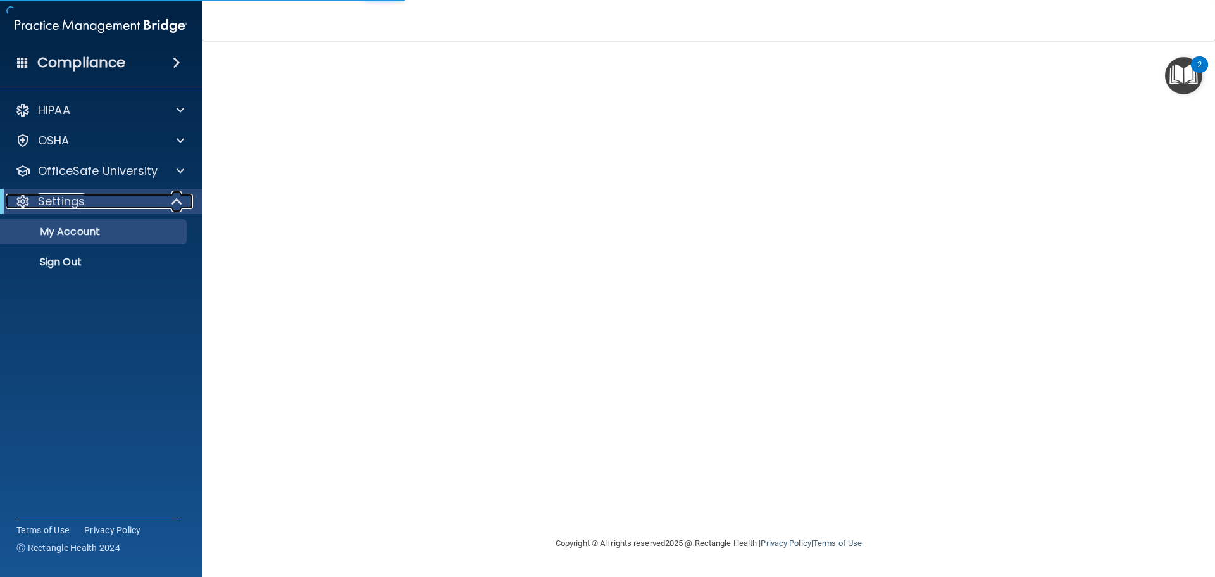
click at [114, 195] on div "Settings" at bounding box center [84, 201] width 156 height 15
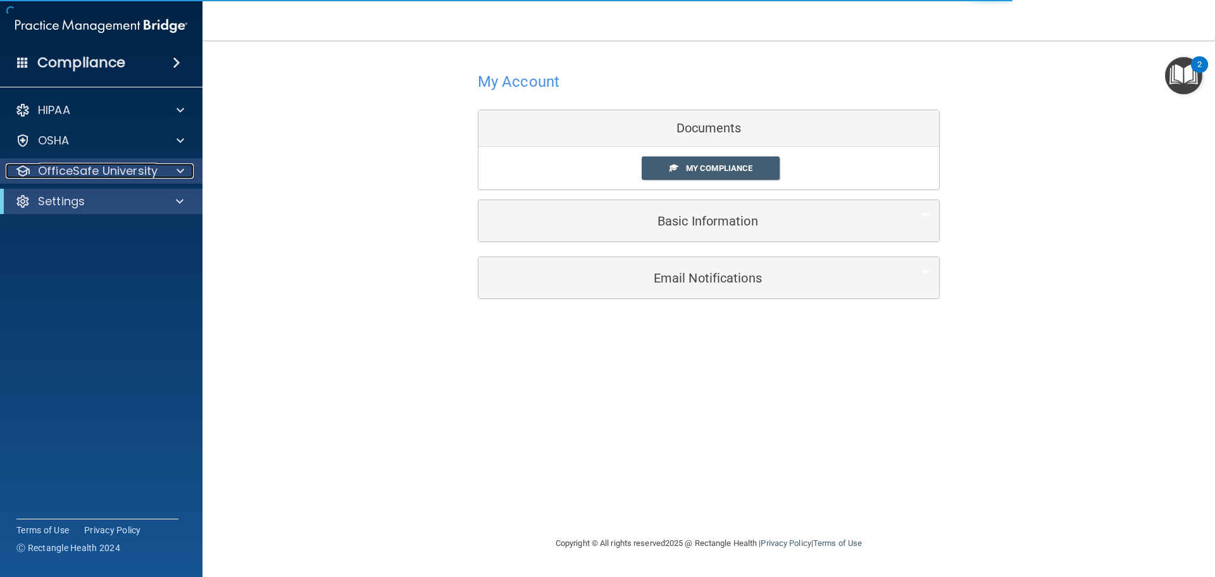
click at [124, 173] on p "OfficeSafe University" at bounding box center [98, 170] width 120 height 15
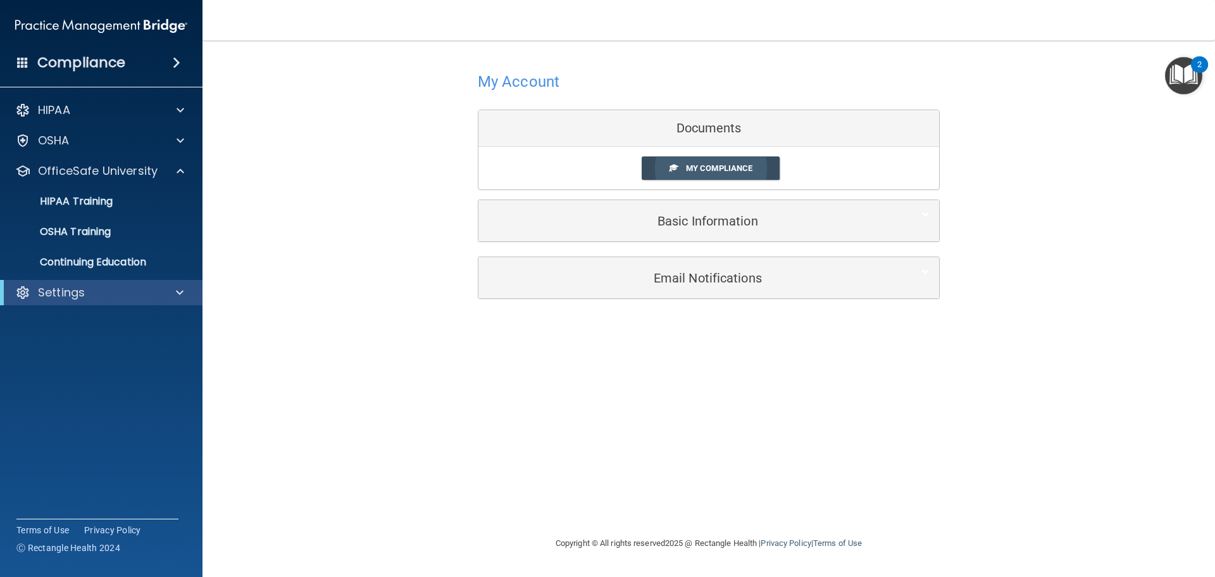
click at [716, 162] on link "My Compliance" at bounding box center [711, 167] width 139 height 23
click at [709, 165] on span "My Compliance" at bounding box center [719, 167] width 66 height 9
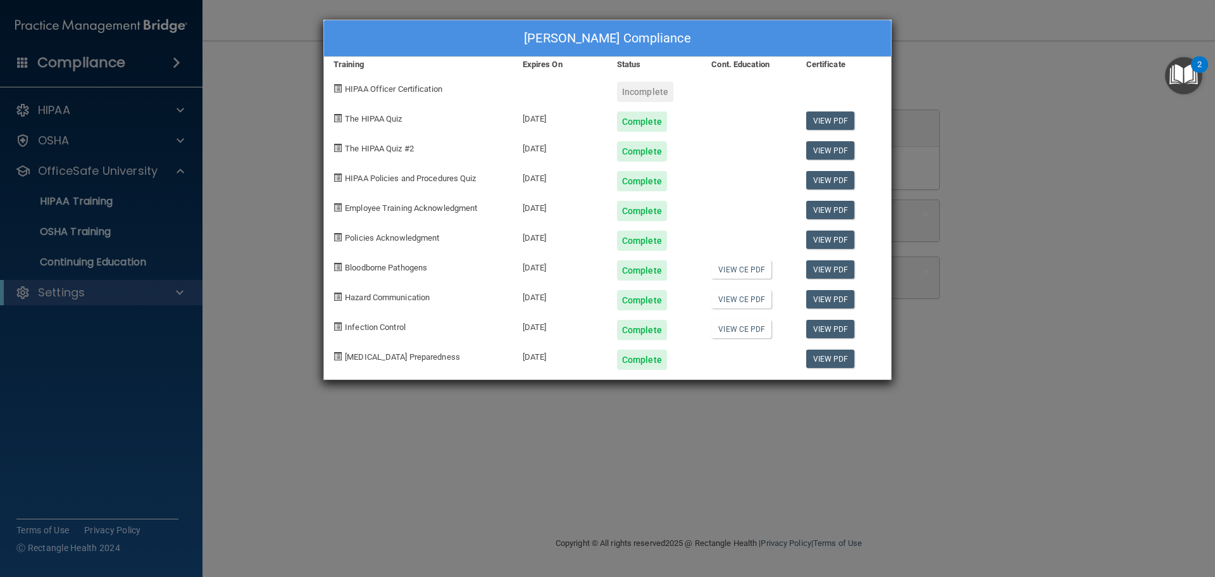
click at [1045, 57] on div "[PERSON_NAME] Compliance Training Expires On Status Cont. Education Certificate…" at bounding box center [607, 288] width 1215 height 577
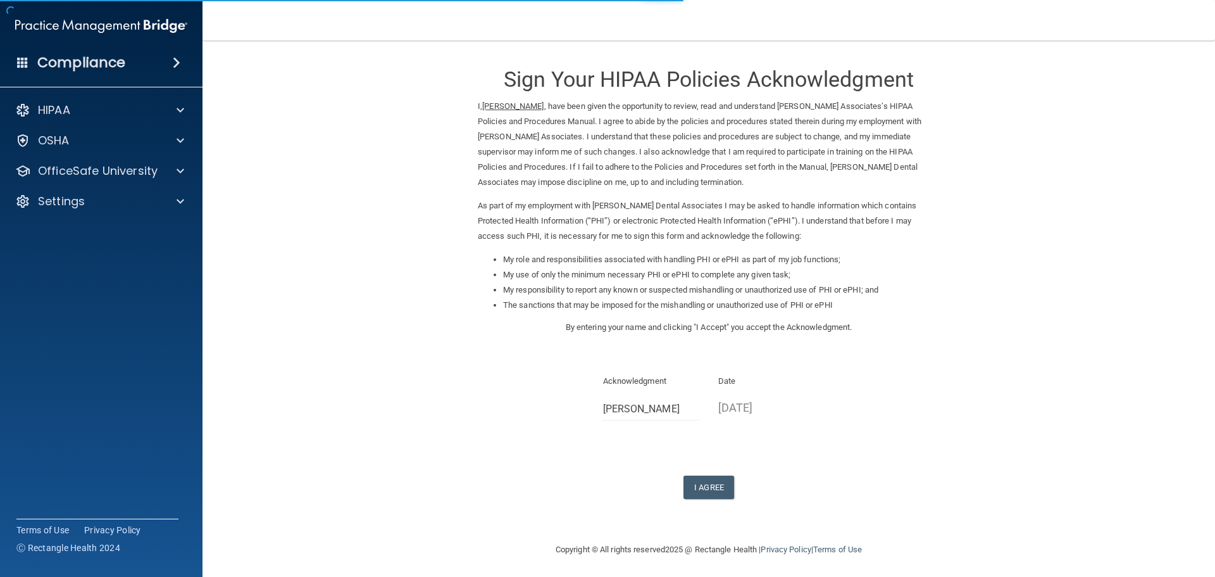
click at [691, 473] on div "Sign Your HIPAA Policies Acknowledgment I, [PERSON_NAME] , have been given the …" at bounding box center [709, 276] width 462 height 446
click at [697, 489] on button "I Agree" at bounding box center [708, 486] width 51 height 23
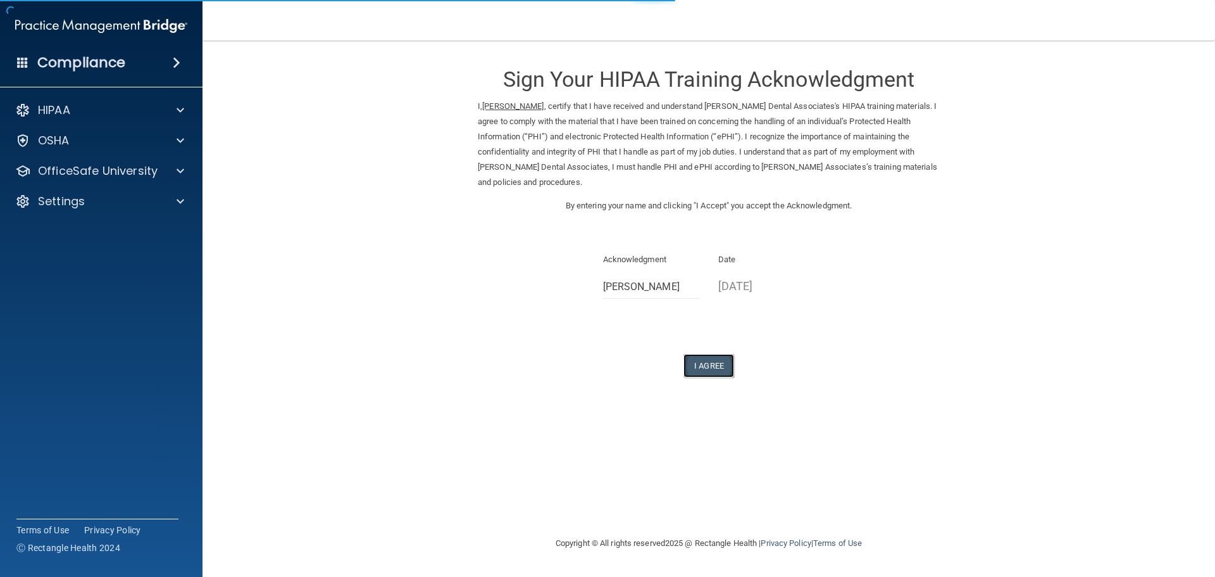
click at [701, 366] on button "I Agree" at bounding box center [708, 365] width 51 height 23
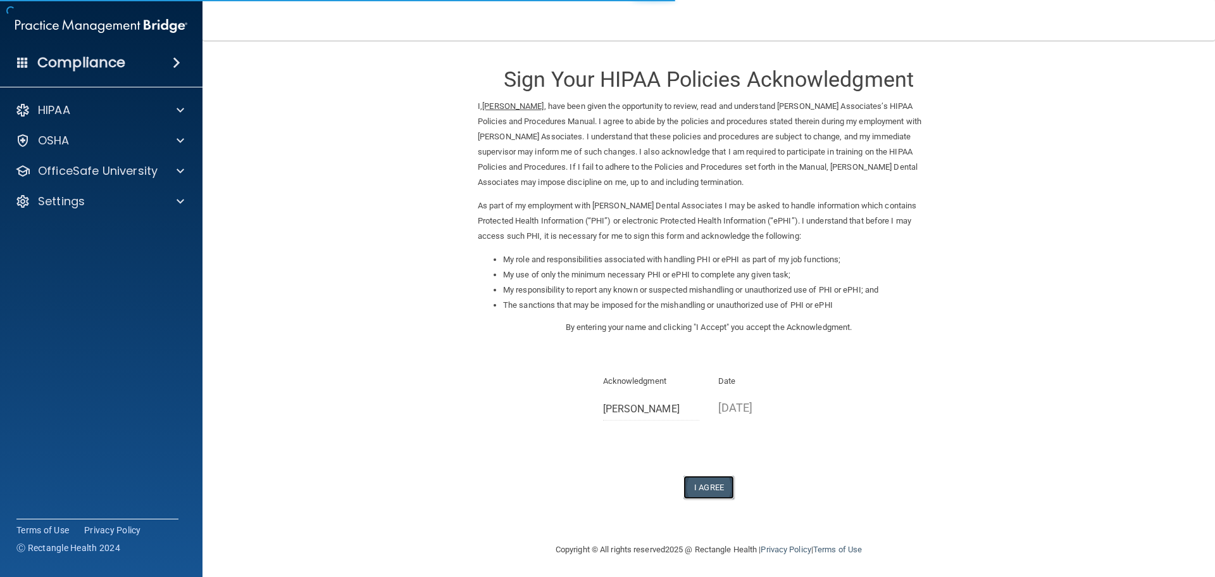
click at [701, 496] on button "I Agree" at bounding box center [708, 486] width 51 height 23
click at [702, 485] on button "I Agree" at bounding box center [708, 486] width 51 height 23
click at [716, 484] on button "I Agree" at bounding box center [708, 486] width 51 height 23
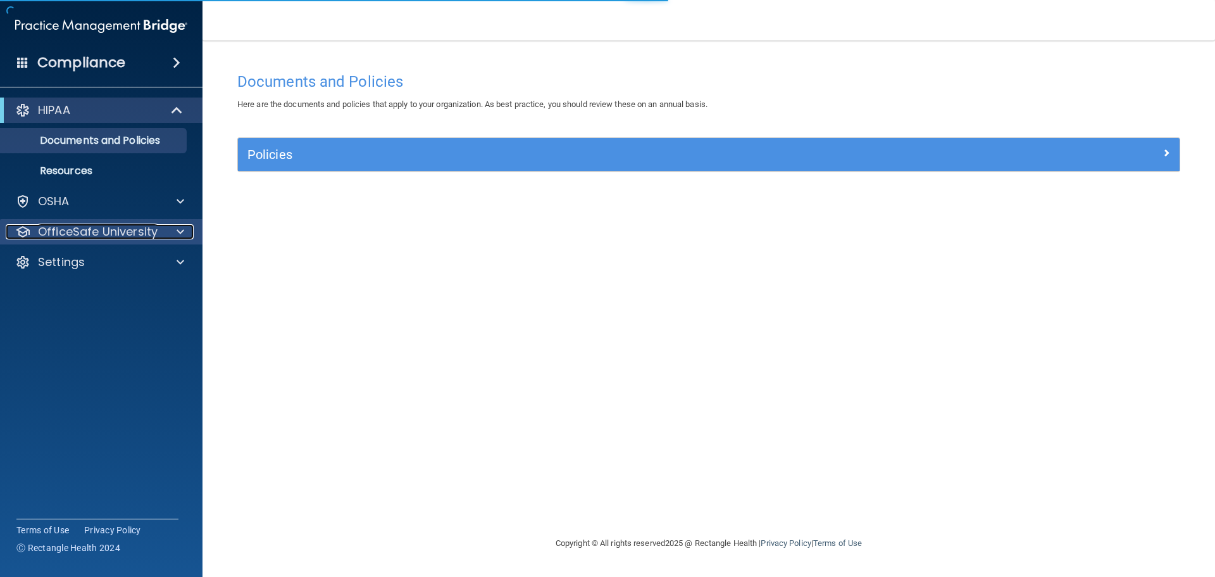
click at [113, 228] on p "OfficeSafe University" at bounding box center [98, 231] width 120 height 15
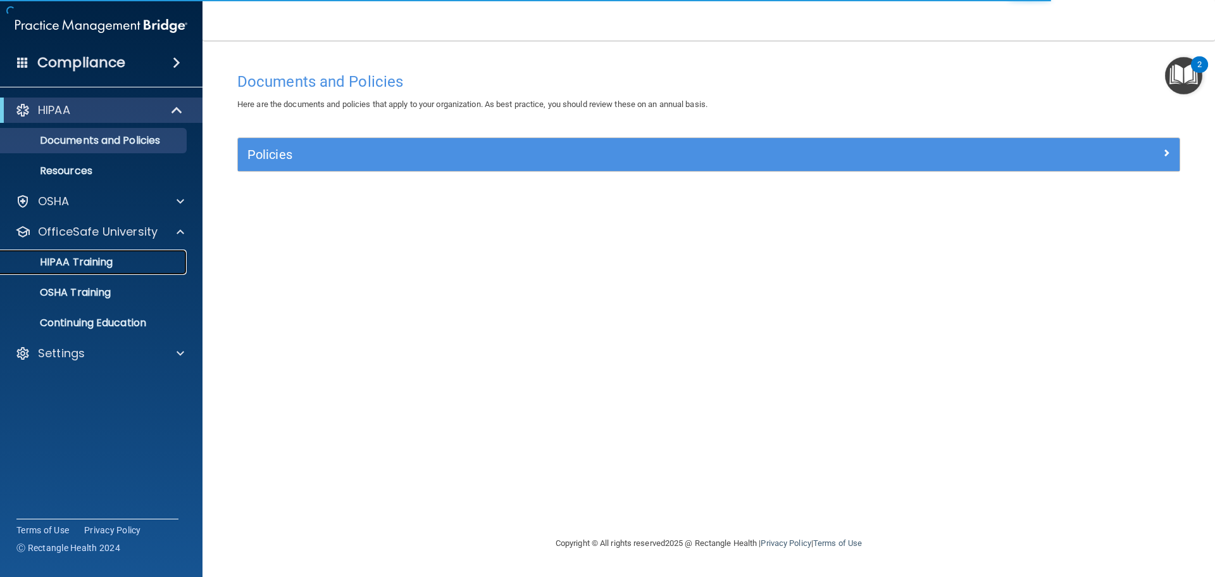
click at [101, 256] on p "HIPAA Training" at bounding box center [60, 262] width 104 height 13
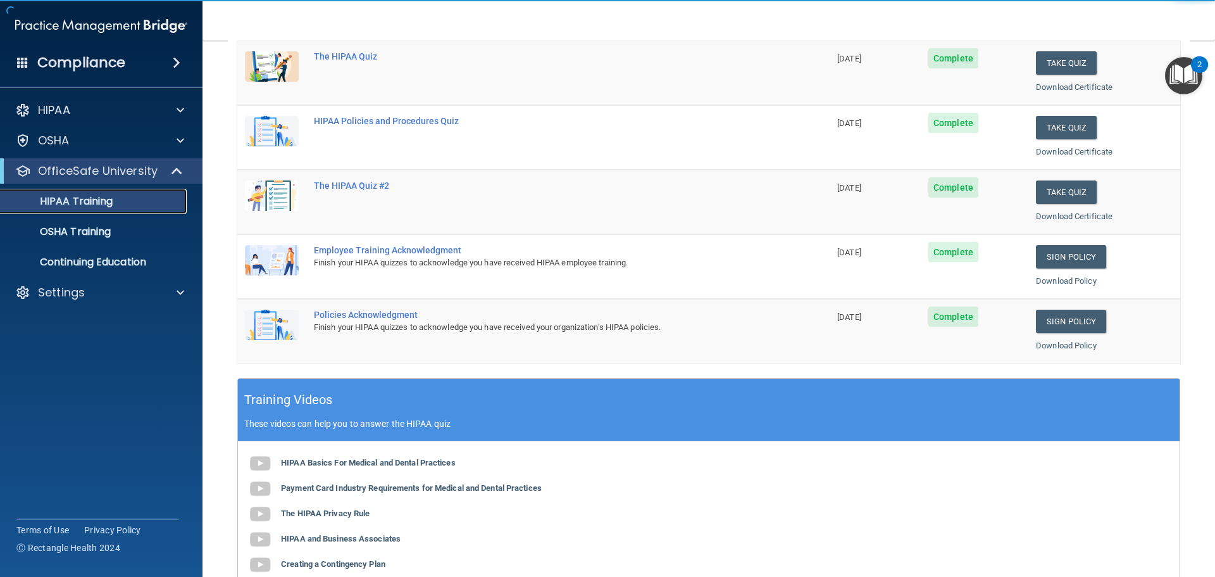
scroll to position [190, 0]
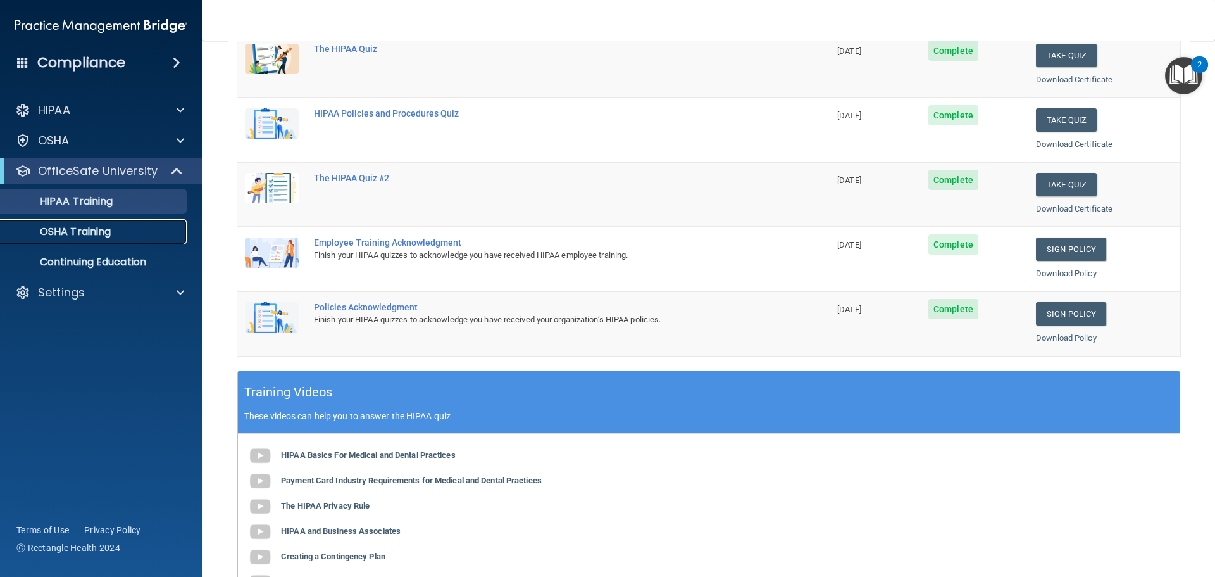
click at [136, 229] on div "OSHA Training" at bounding box center [94, 231] width 173 height 13
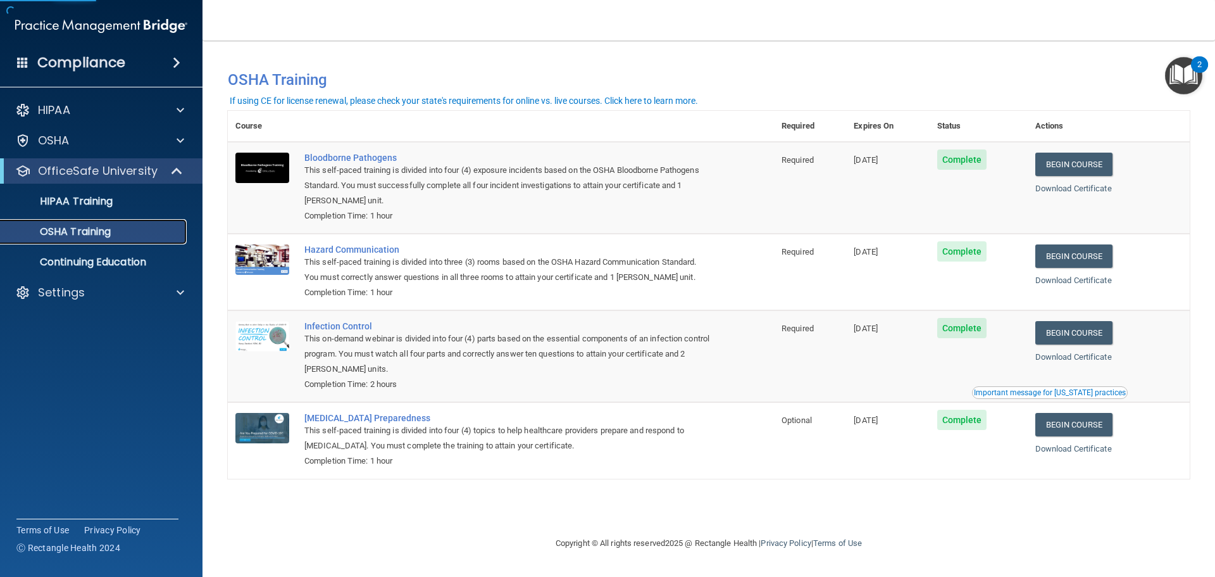
click at [73, 235] on p "OSHA Training" at bounding box center [59, 231] width 103 height 13
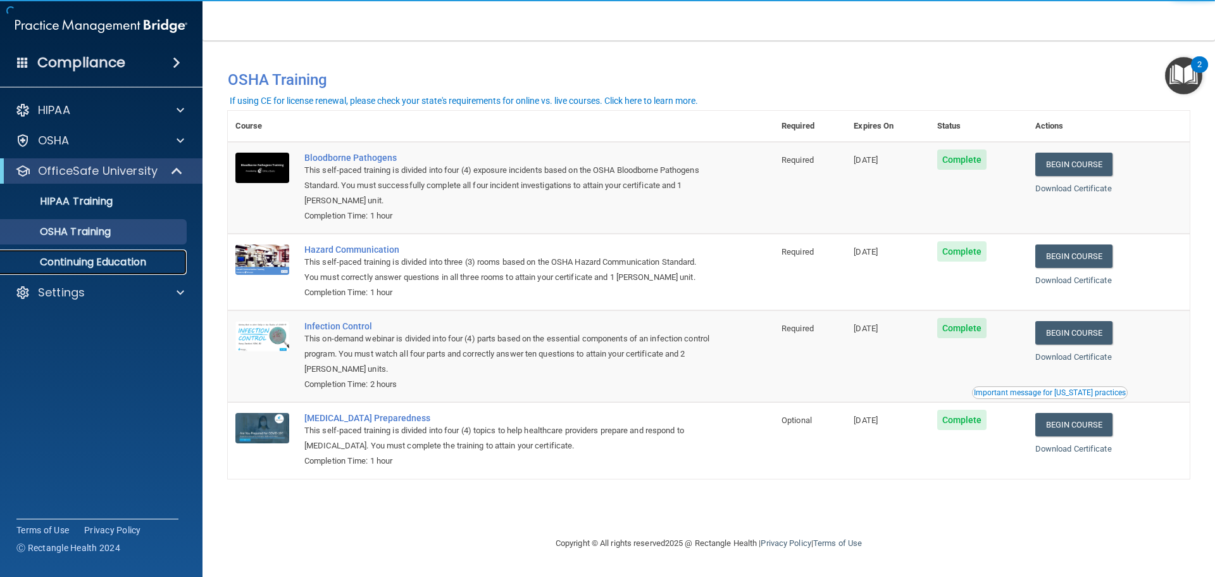
click at [84, 261] on p "Continuing Education" at bounding box center [94, 262] width 173 height 13
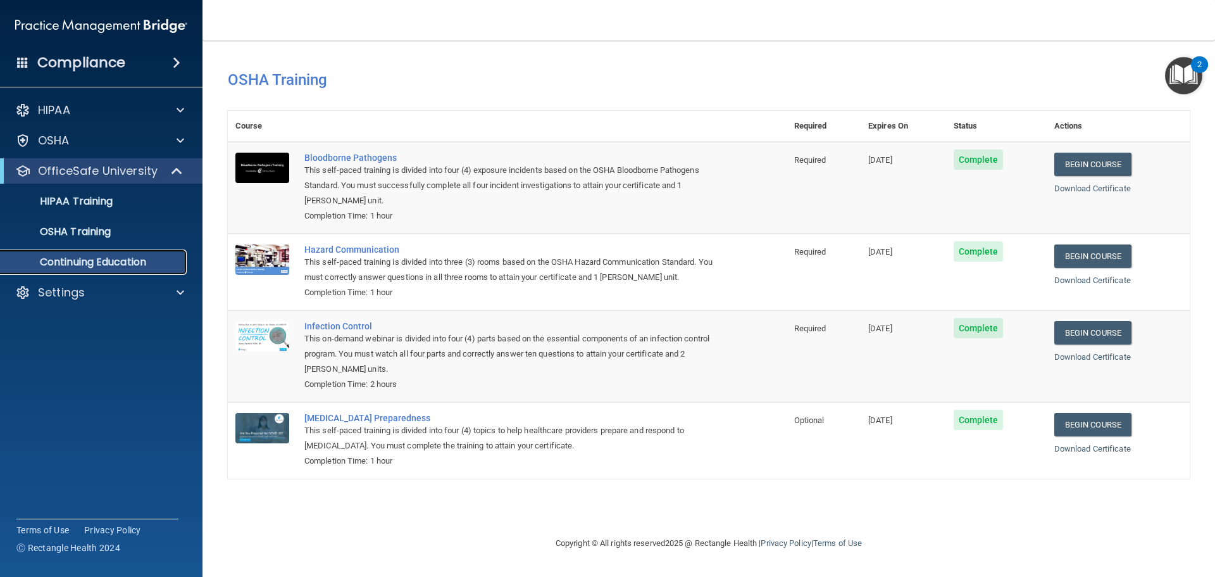
click at [87, 261] on p "Continuing Education" at bounding box center [94, 262] width 173 height 13
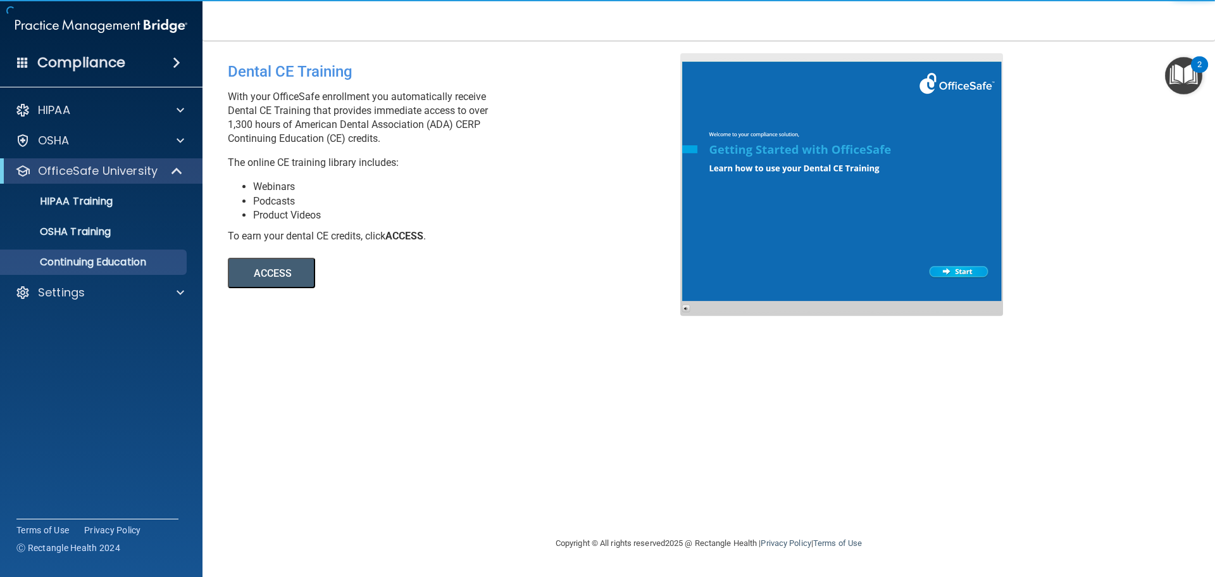
click at [287, 280] on button "ACCESS" at bounding box center [271, 273] width 87 height 30
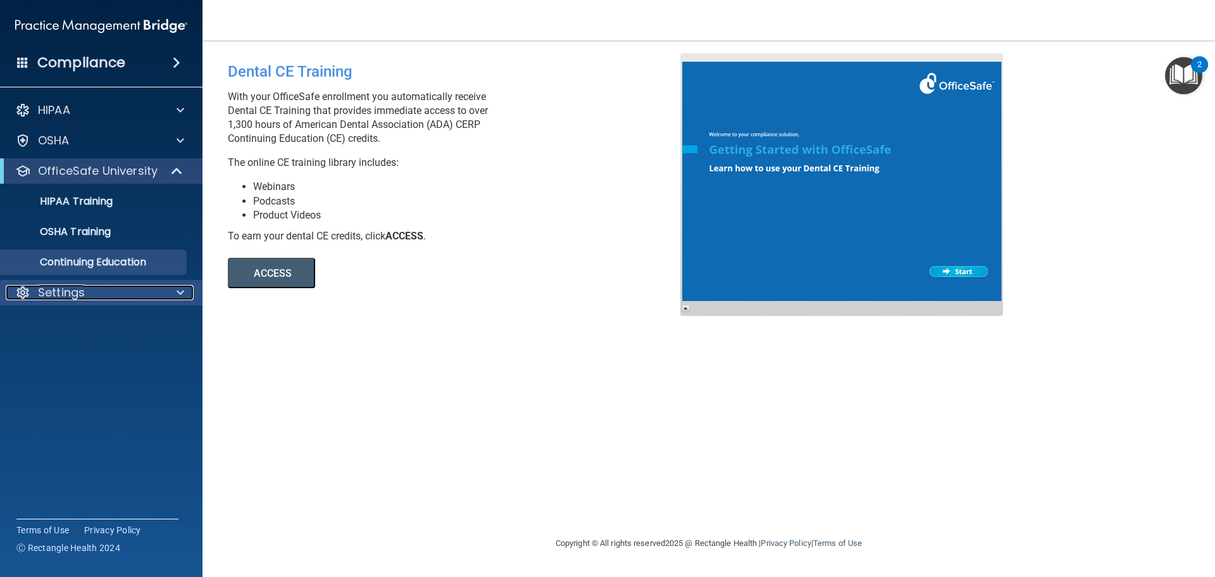
click at [89, 293] on div "Settings" at bounding box center [84, 292] width 157 height 15
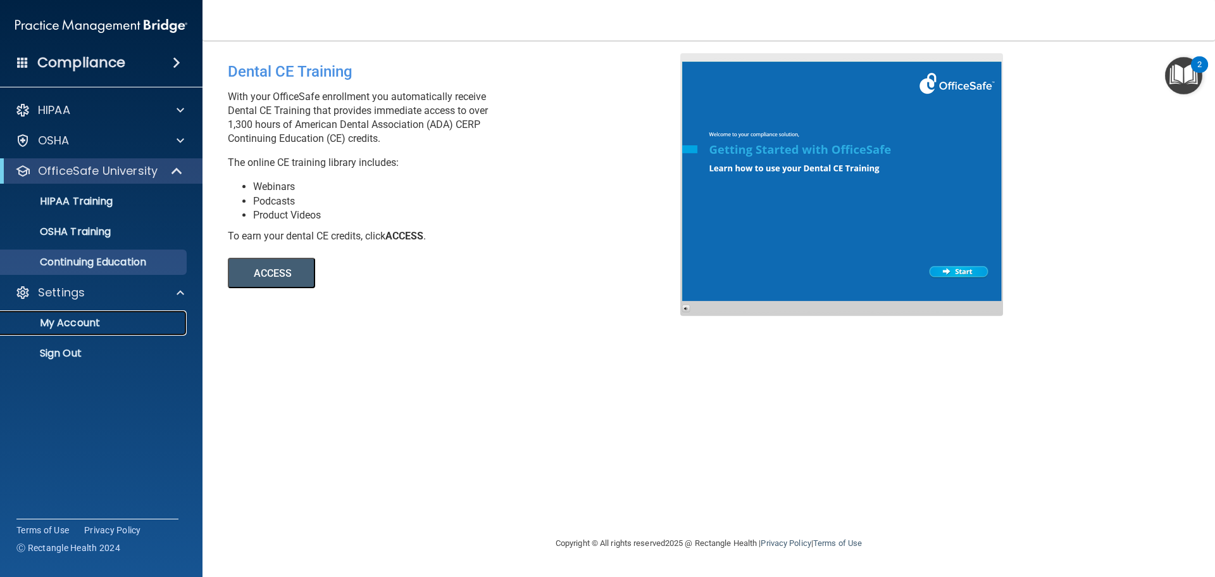
click at [83, 318] on p "My Account" at bounding box center [94, 322] width 173 height 13
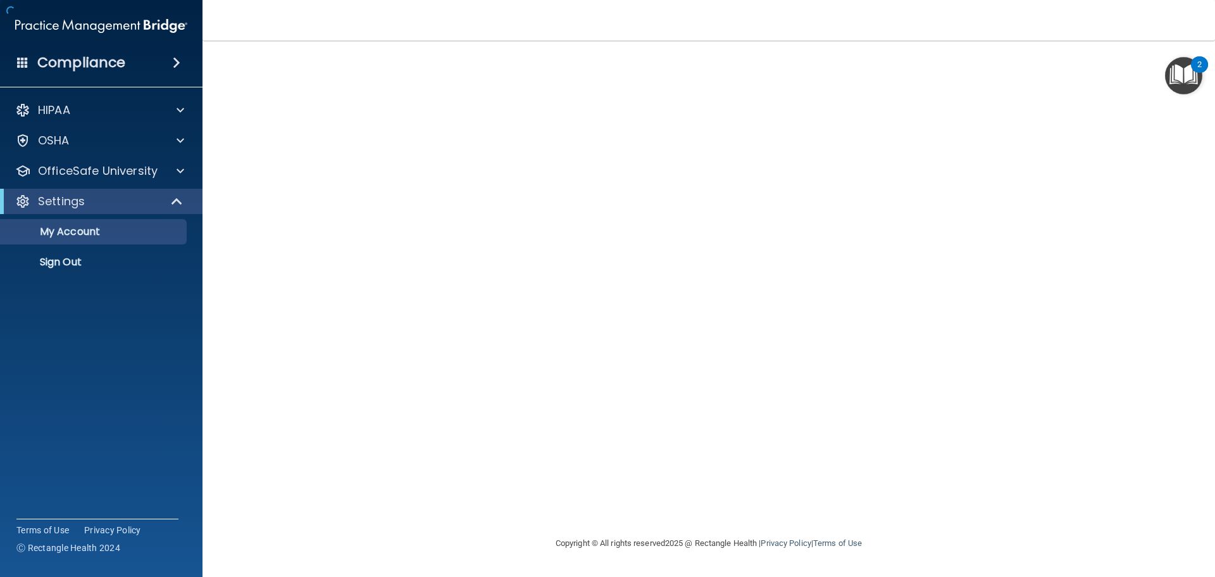
click at [291, 271] on div at bounding box center [709, 288] width 962 height 470
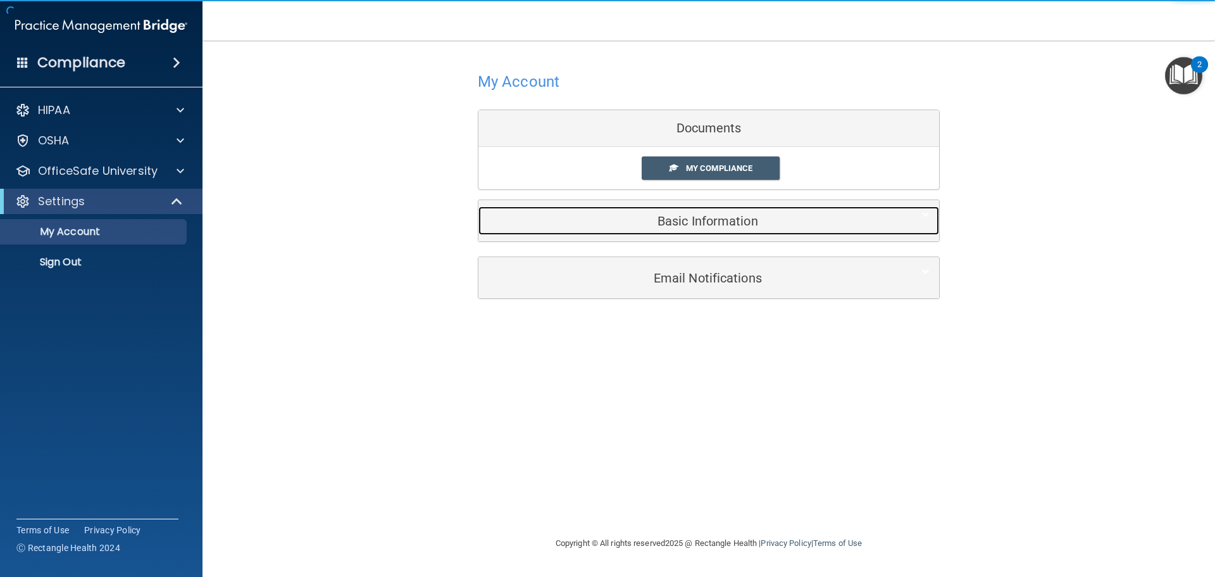
click at [641, 227] on h5 "Basic Information" at bounding box center [689, 221] width 403 height 14
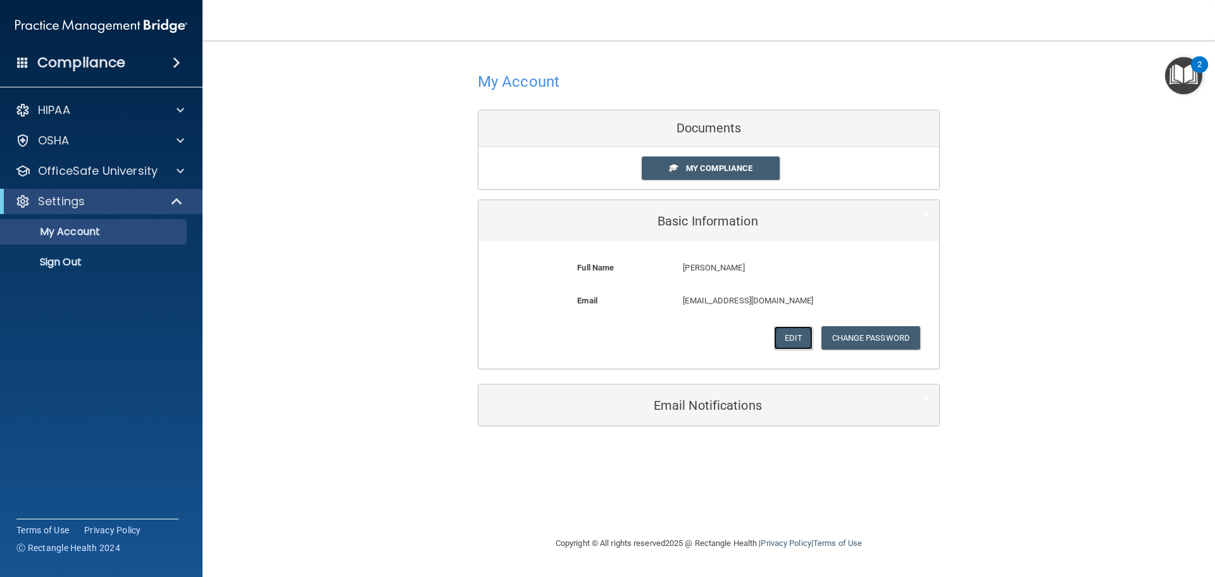
click at [788, 342] on button "Edit" at bounding box center [793, 337] width 39 height 23
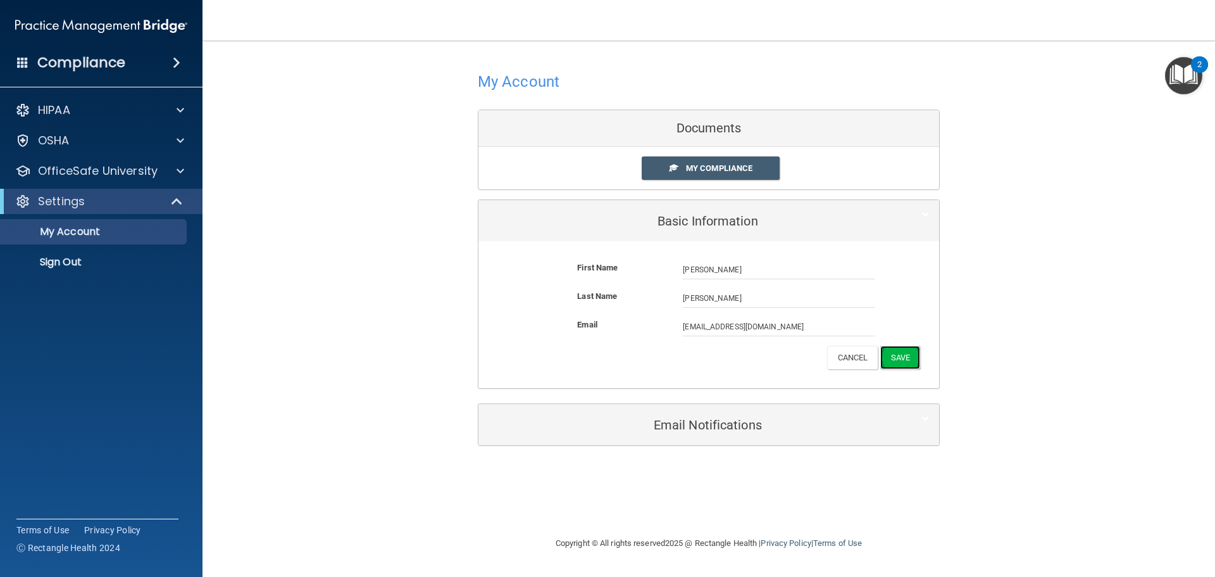
click at [906, 354] on button "Save" at bounding box center [900, 357] width 40 height 23
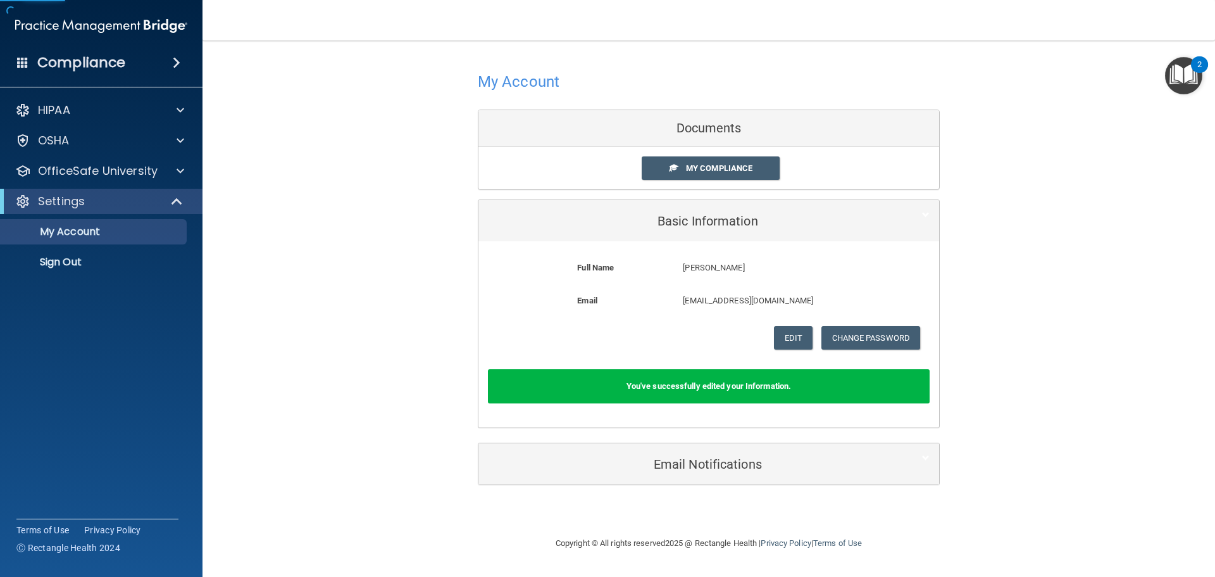
click at [372, 200] on div "My Account Documents My Compliance My Compliance My BAA Basic Information Full …" at bounding box center [709, 276] width 962 height 446
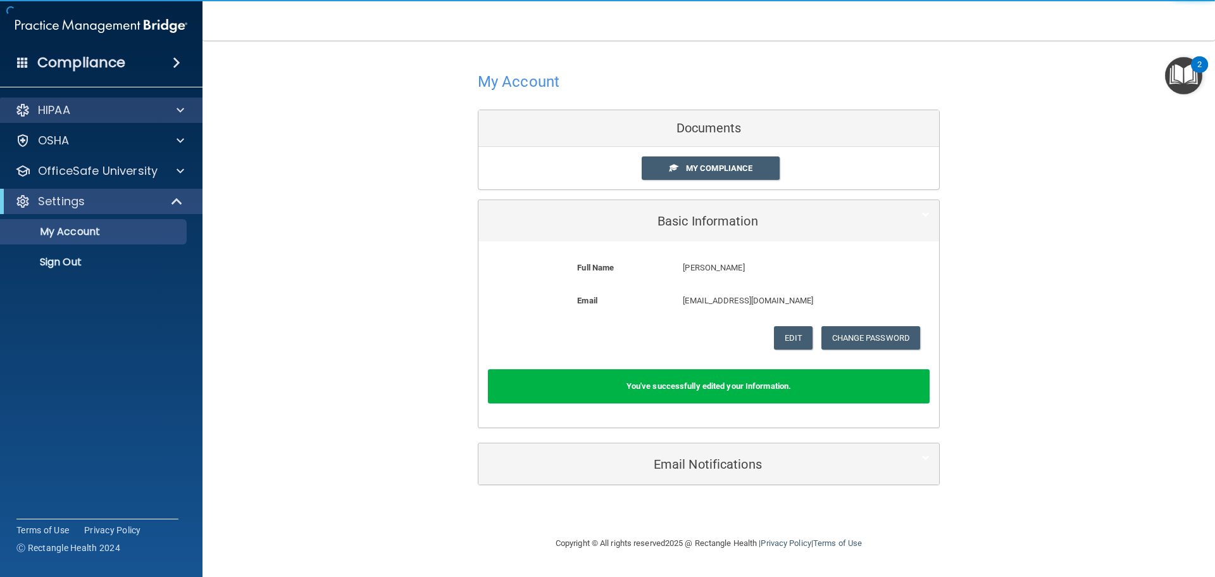
click at [121, 119] on div "HIPAA" at bounding box center [101, 109] width 203 height 25
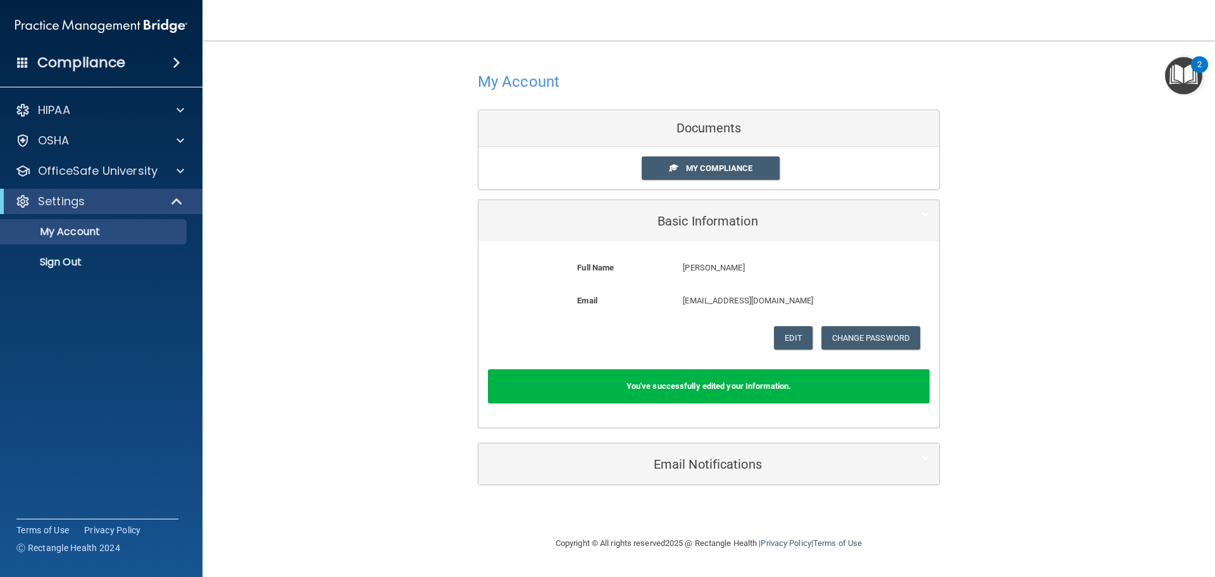
click at [113, 68] on h4 "Compliance" at bounding box center [81, 63] width 88 height 18
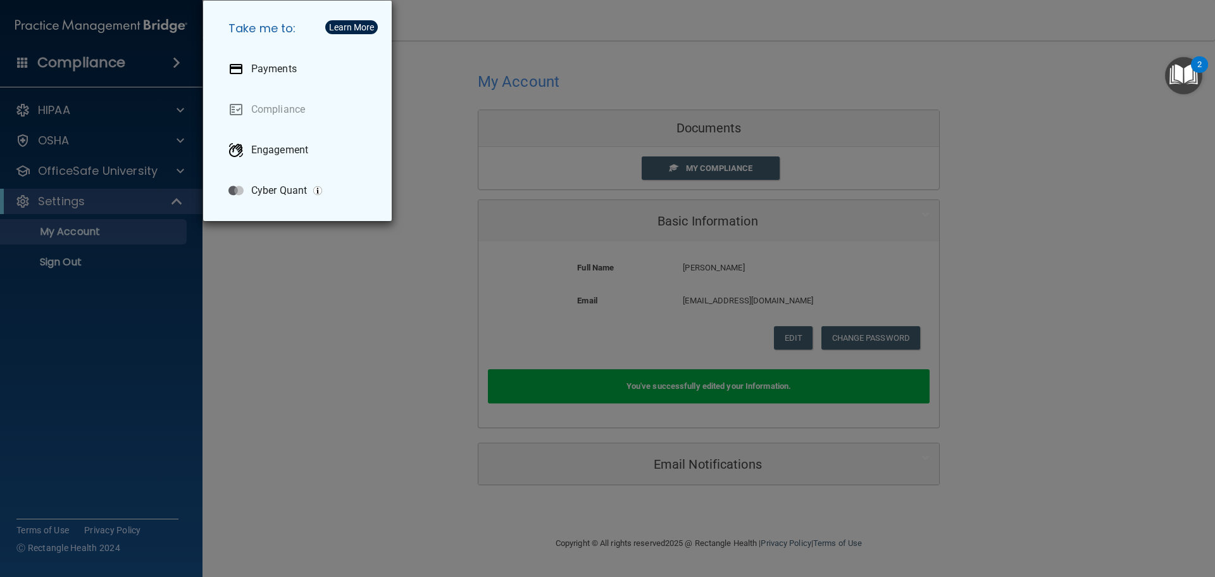
click at [311, 363] on div "Take me to: Payments Compliance Engagement Cyber Quant" at bounding box center [607, 288] width 1215 height 577
